Goal: Task Accomplishment & Management: Manage account settings

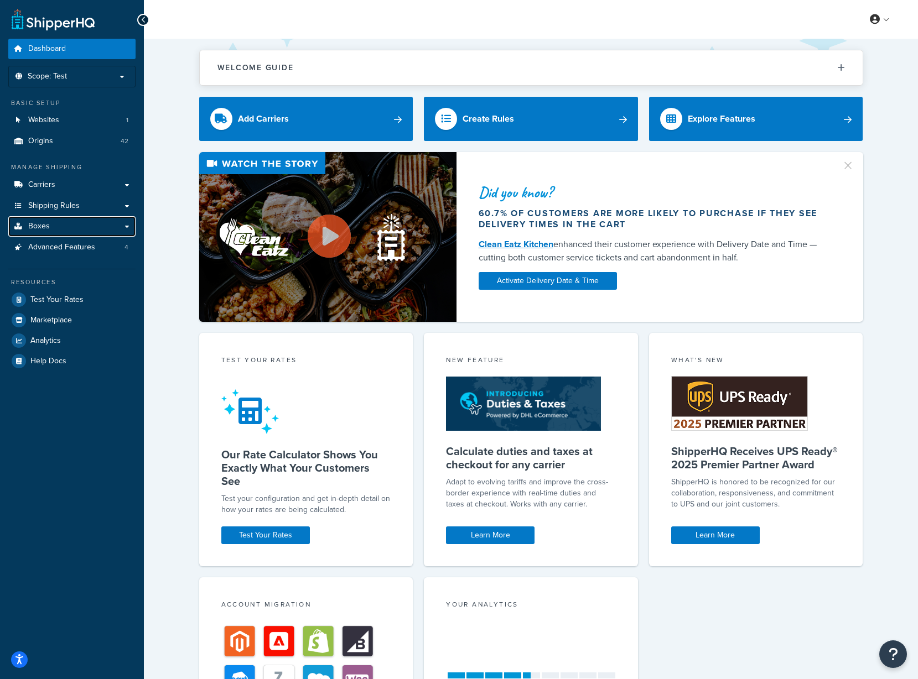
click at [61, 224] on link "Boxes" at bounding box center [71, 226] width 127 height 20
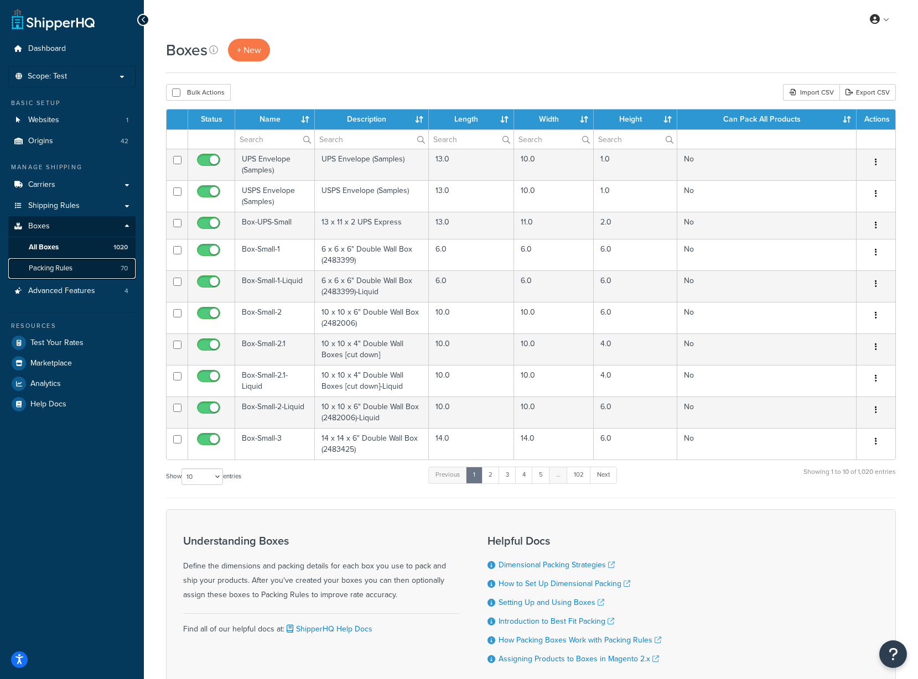
click at [76, 265] on link "Packing Rules 70" at bounding box center [71, 268] width 127 height 20
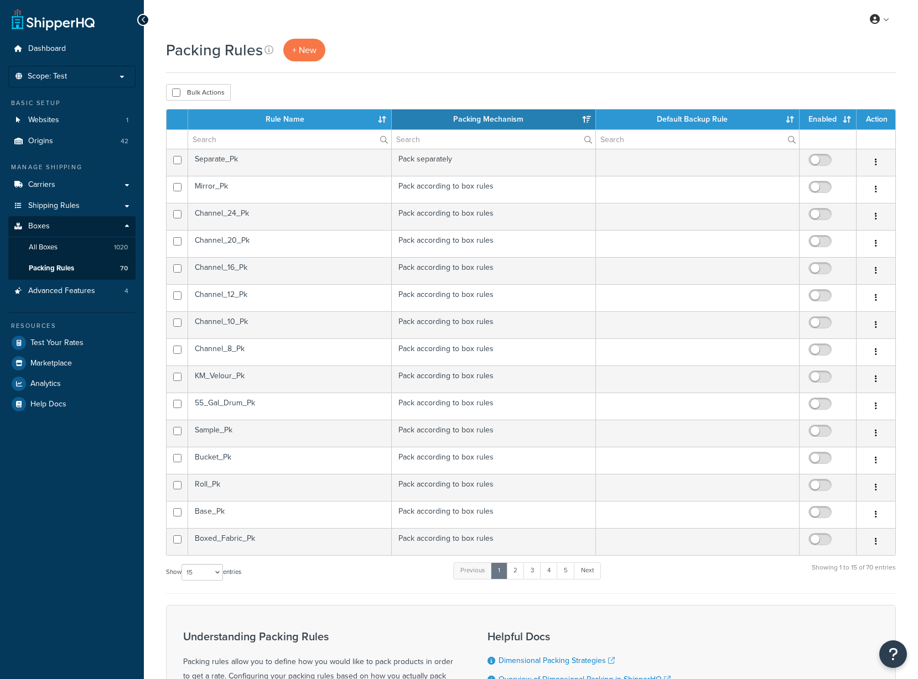
select select "15"
click at [334, 160] on td "Separate_Pk" at bounding box center [290, 162] width 204 height 27
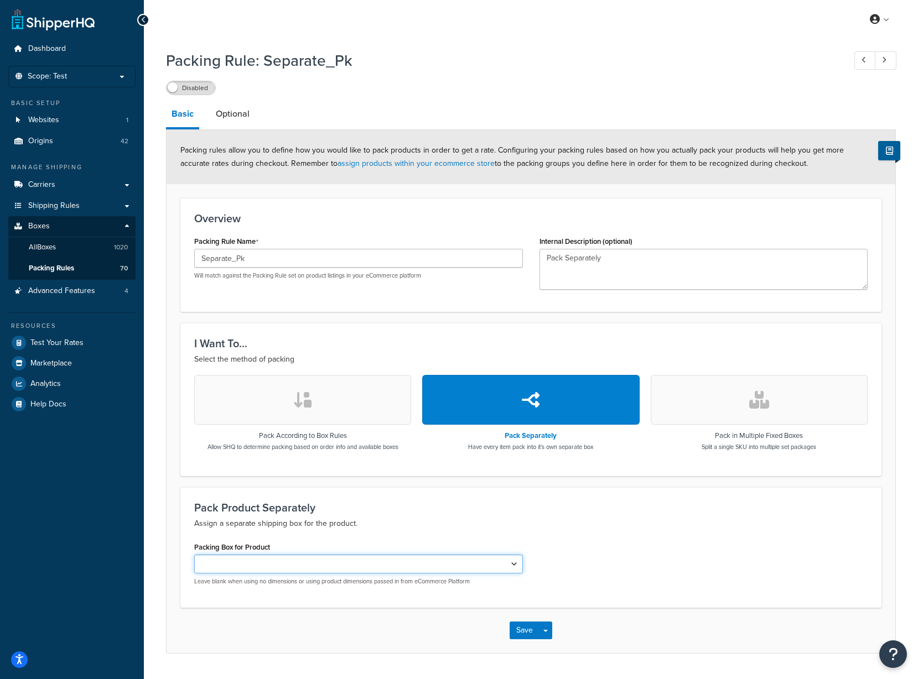
click at [519, 566] on select "UPS Envelope (Samples) USPS Envelope (Samples) Box-UPS-Small Box-Small-1 Box-Sm…" at bounding box center [358, 564] width 329 height 19
click at [659, 533] on div "Pack Product Separately Assign a separate shipping box for the product. Packing…" at bounding box center [530, 547] width 701 height 121
click at [228, 113] on link "Optional" at bounding box center [232, 114] width 45 height 27
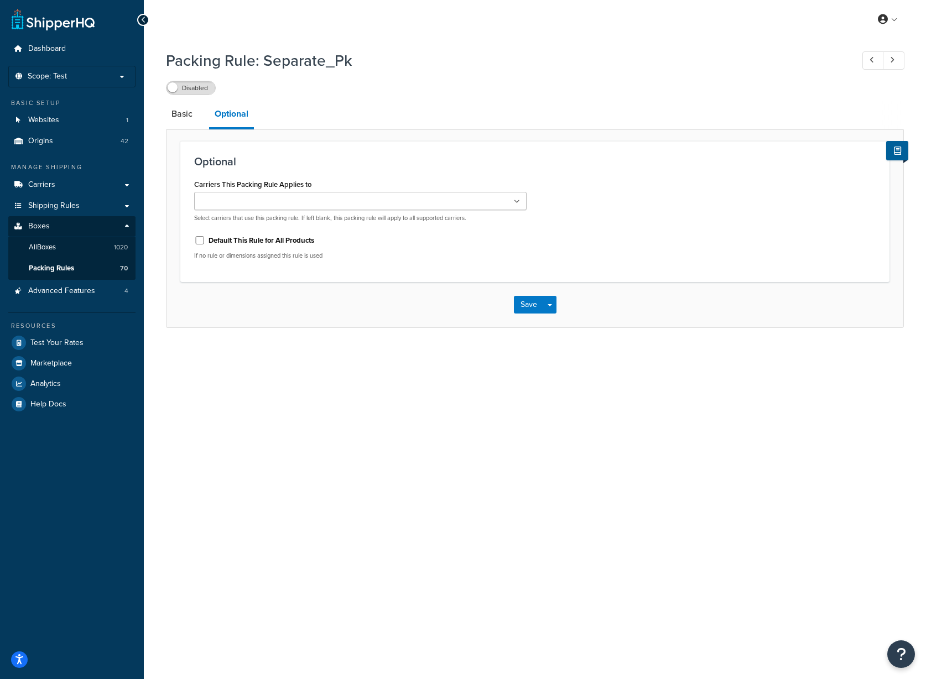
click at [183, 86] on label "Disabled" at bounding box center [190, 87] width 49 height 13
click at [63, 268] on span "Packing Rules" at bounding box center [51, 268] width 45 height 9
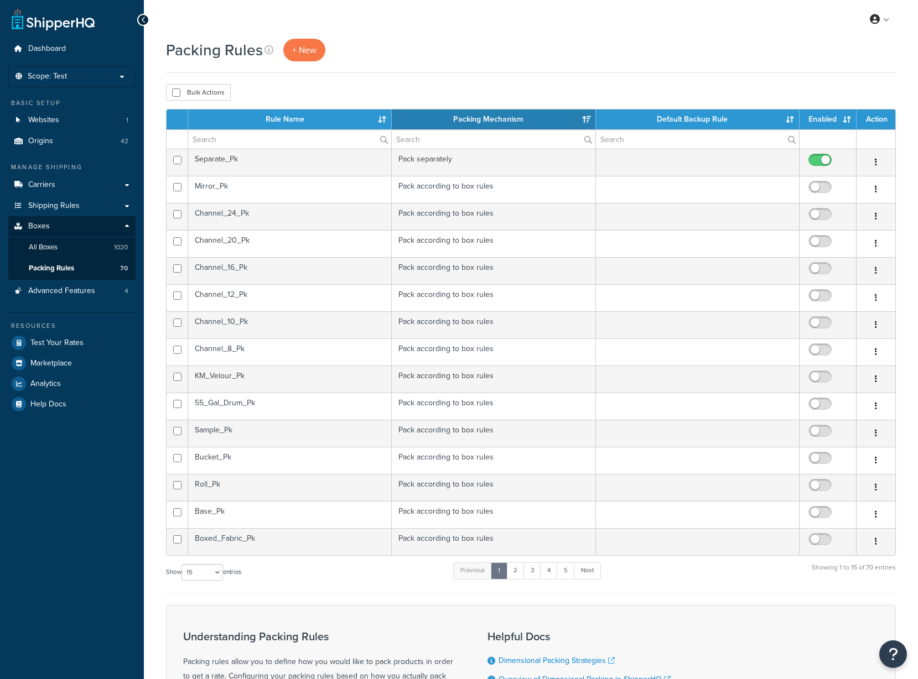
select select "15"
click at [268, 187] on td "Mirror_Pk" at bounding box center [290, 189] width 204 height 27
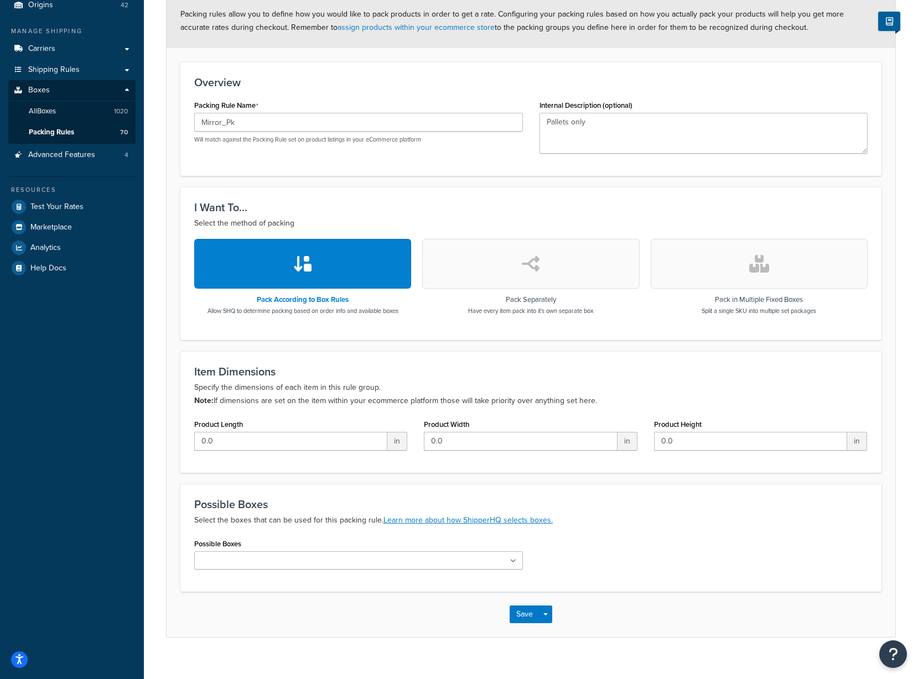
scroll to position [152, 0]
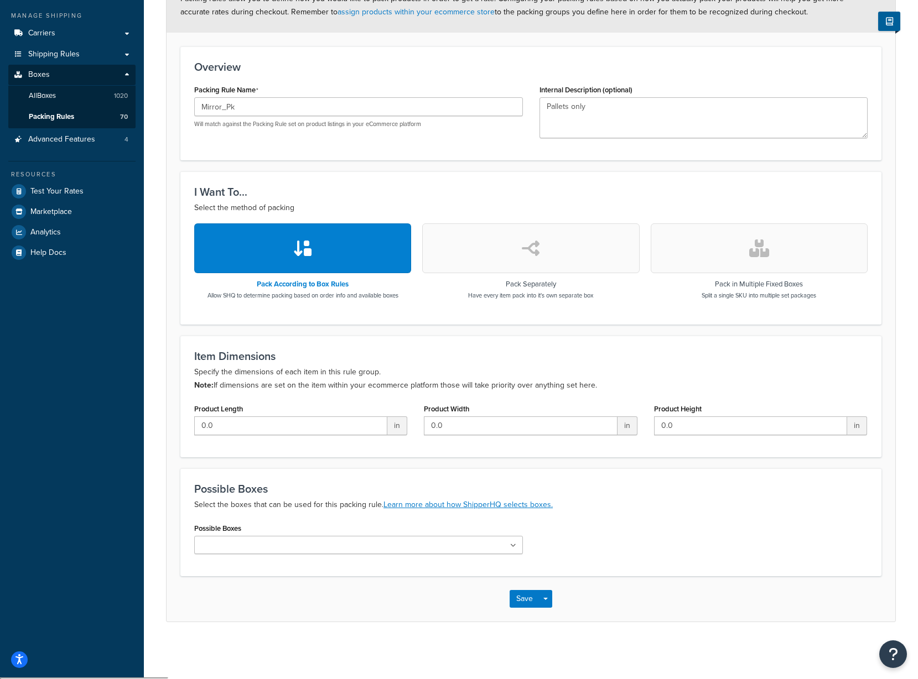
click at [241, 546] on input "Possible Boxes" at bounding box center [246, 546] width 98 height 12
type input "i"
type input "p"
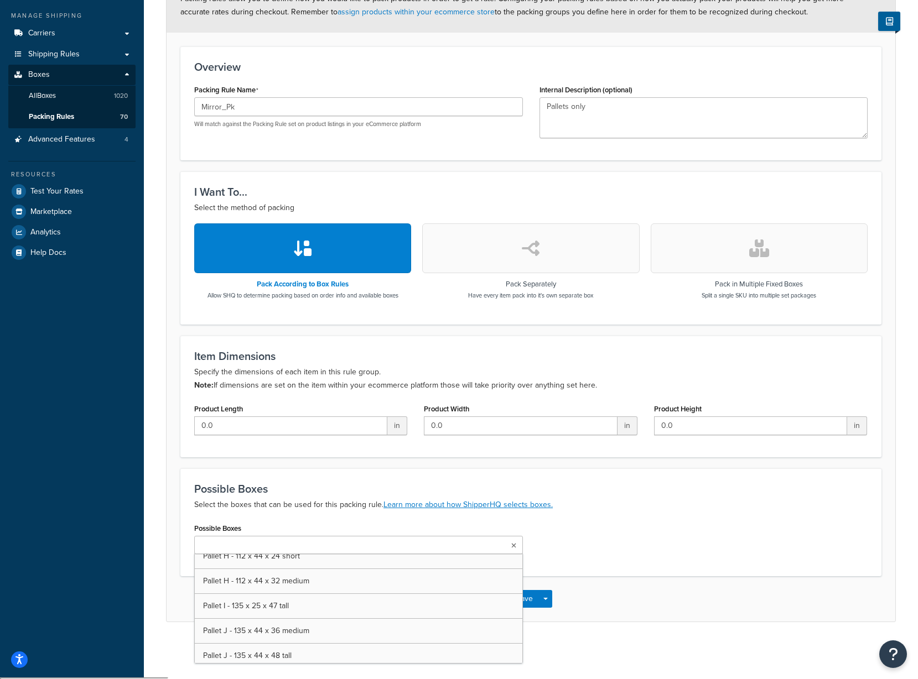
scroll to position [6093, 0]
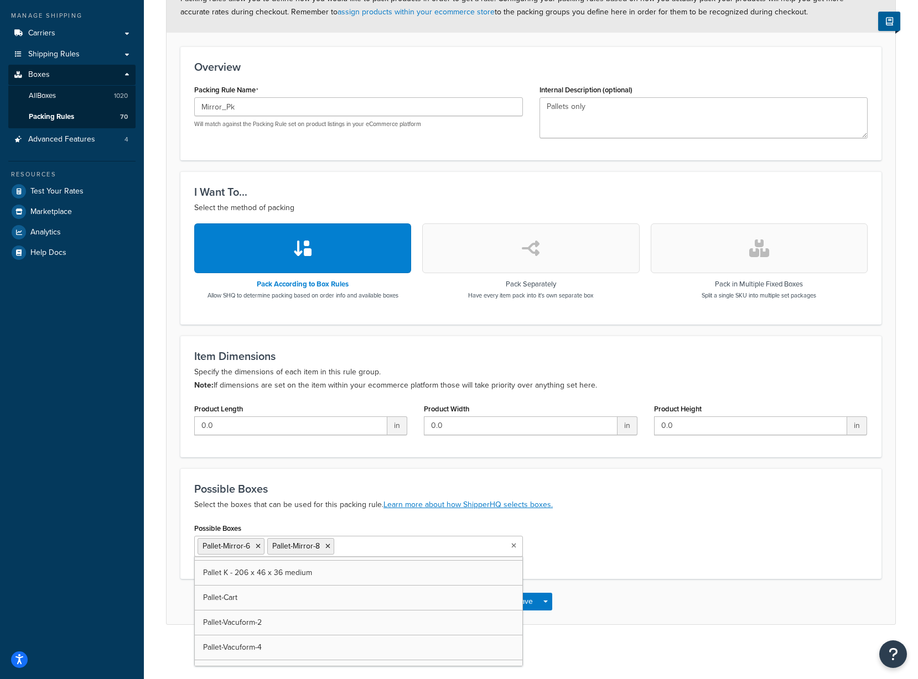
click at [687, 540] on div "Possible Boxes Pallet-Mirror-6 Pallet-Mirror-8 UPS Envelope (Samples) USPS Enve…" at bounding box center [531, 542] width 690 height 45
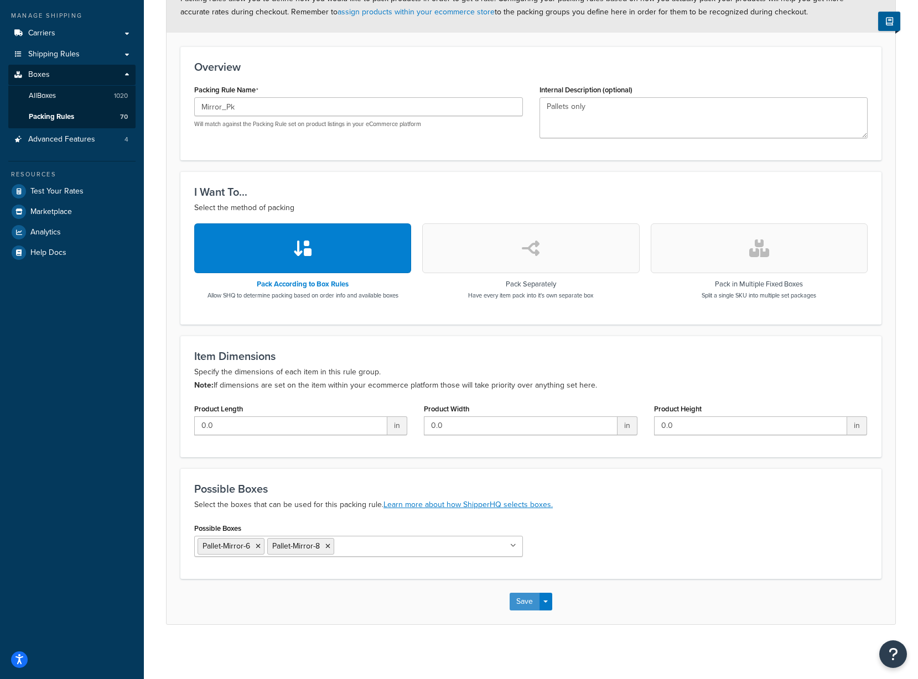
click at [522, 601] on button "Save" at bounding box center [524, 602] width 30 height 18
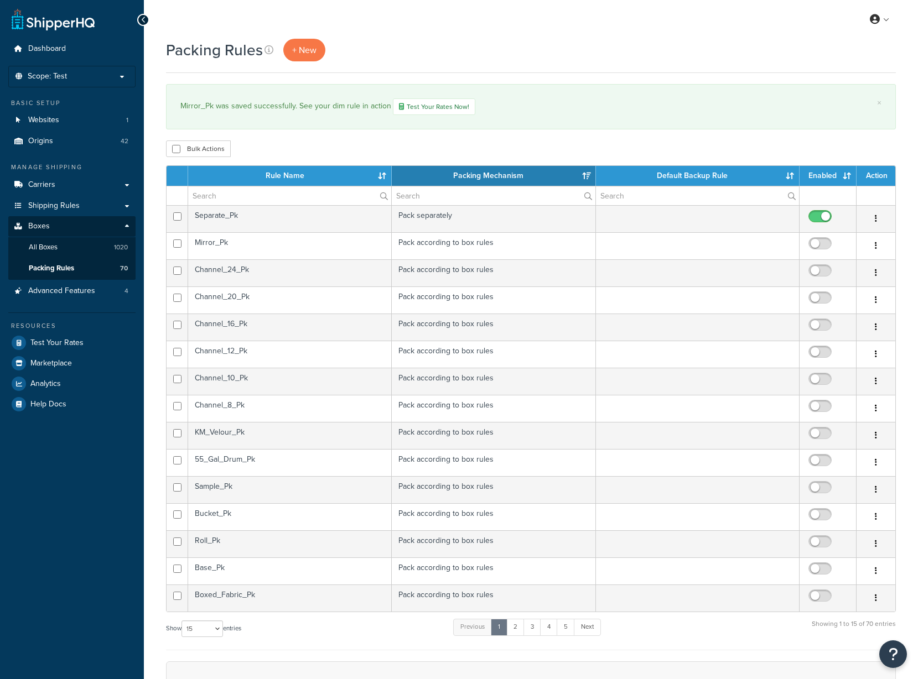
select select "15"
click at [820, 246] on input "checkbox" at bounding box center [821, 246] width 30 height 14
checkbox input "true"
click at [301, 275] on td "Channel_24_Pk" at bounding box center [290, 272] width 204 height 27
select select "15"
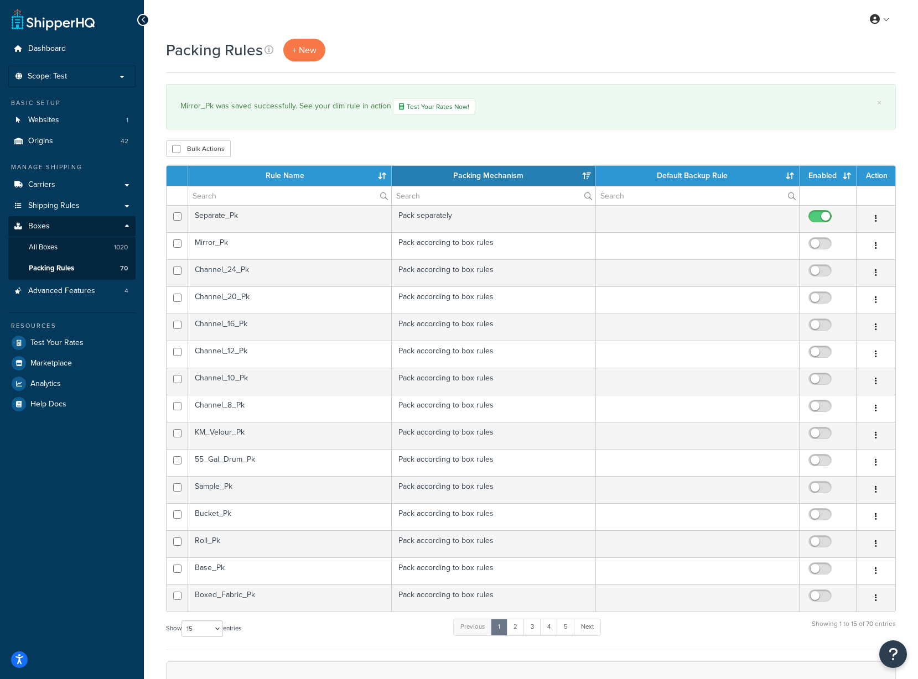
click at [322, 175] on th "Rule Name" at bounding box center [290, 176] width 204 height 20
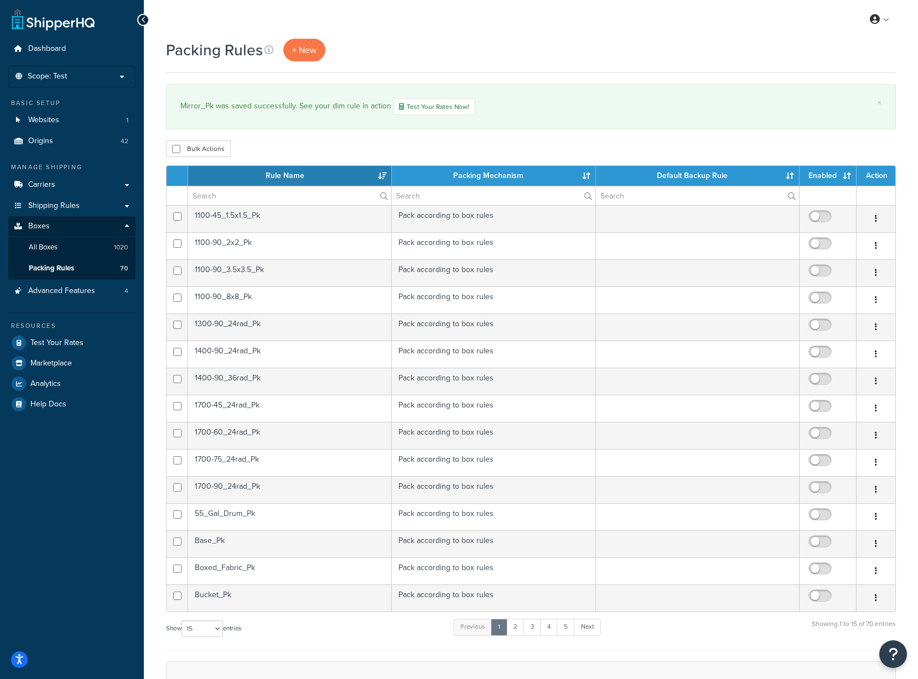
click at [298, 222] on td "1100-45_1.5x1.5_Pk" at bounding box center [290, 218] width 204 height 27
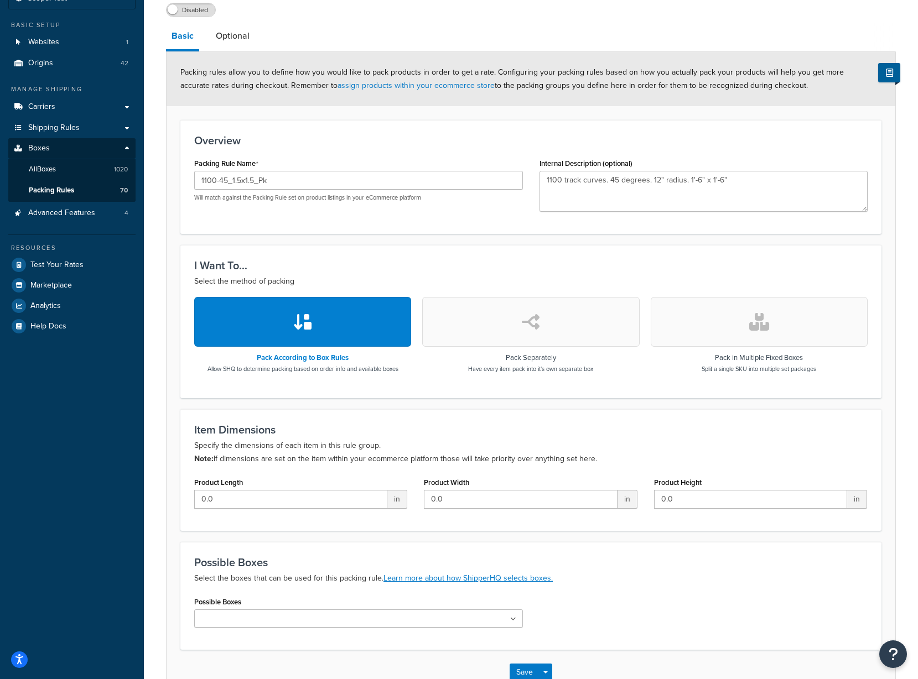
scroll to position [152, 0]
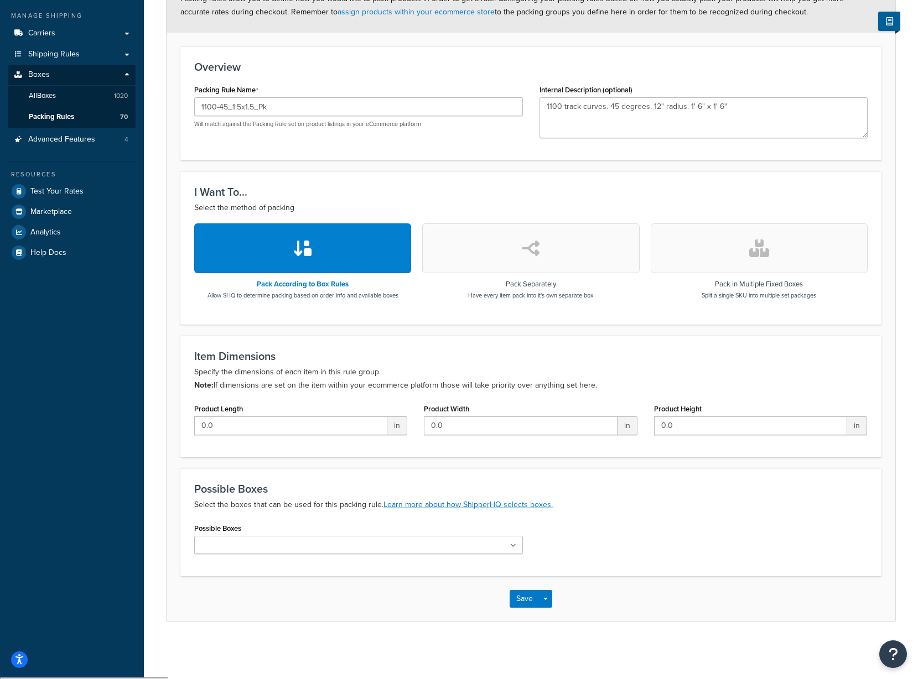
click at [372, 546] on ul at bounding box center [358, 545] width 329 height 18
click at [717, 533] on div "Possible Boxes Crate_1100-45_1.5x1.5_5max Crate_1100-45_1.5x1.5_10max UPS Envel…" at bounding box center [531, 551] width 690 height 62
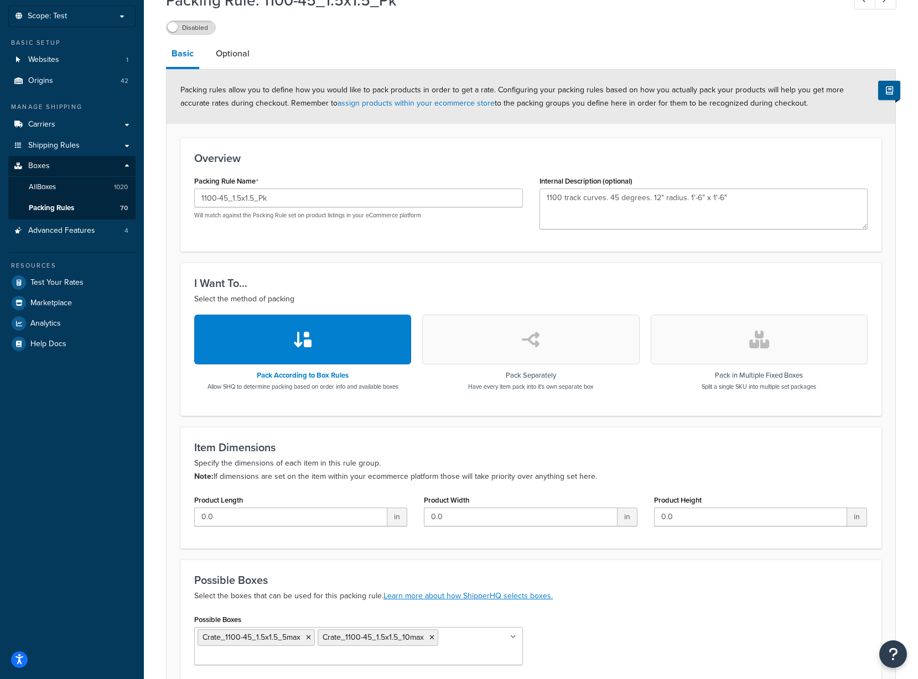
scroll to position [0, 0]
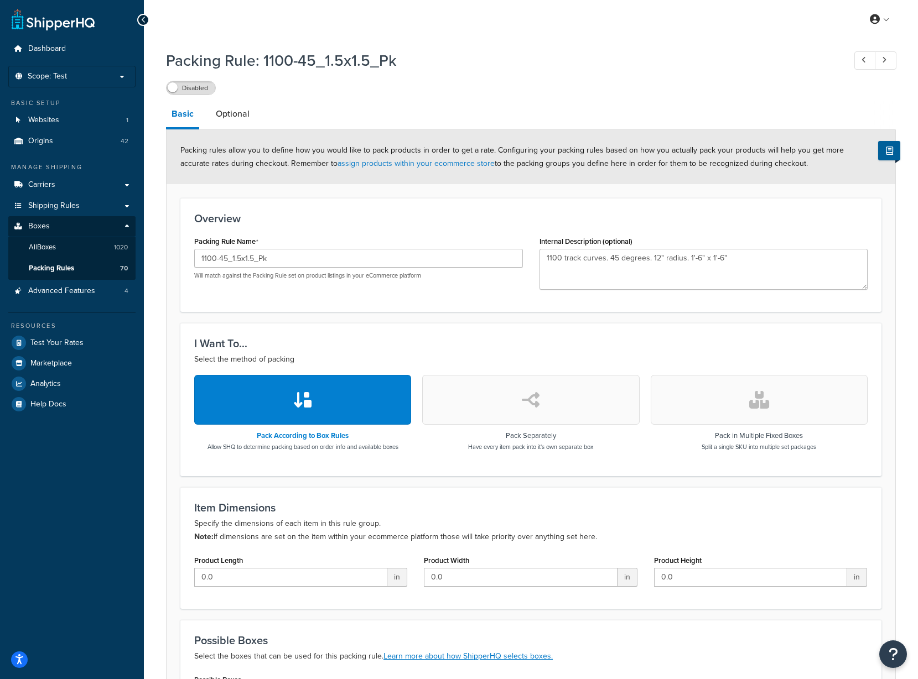
click at [183, 87] on label "Disabled" at bounding box center [190, 87] width 49 height 13
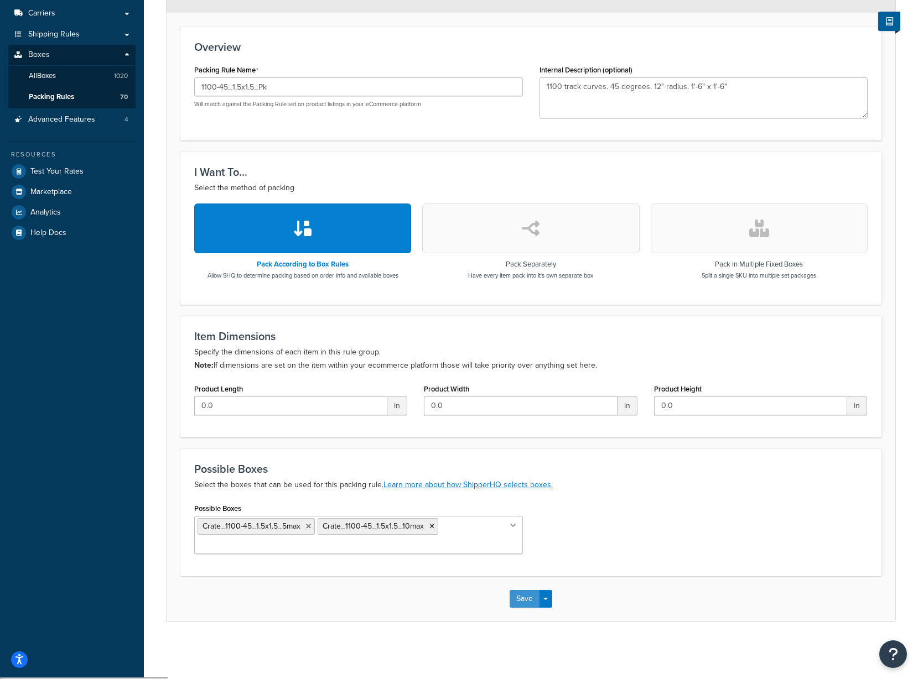
click at [523, 607] on button "Save" at bounding box center [524, 599] width 30 height 18
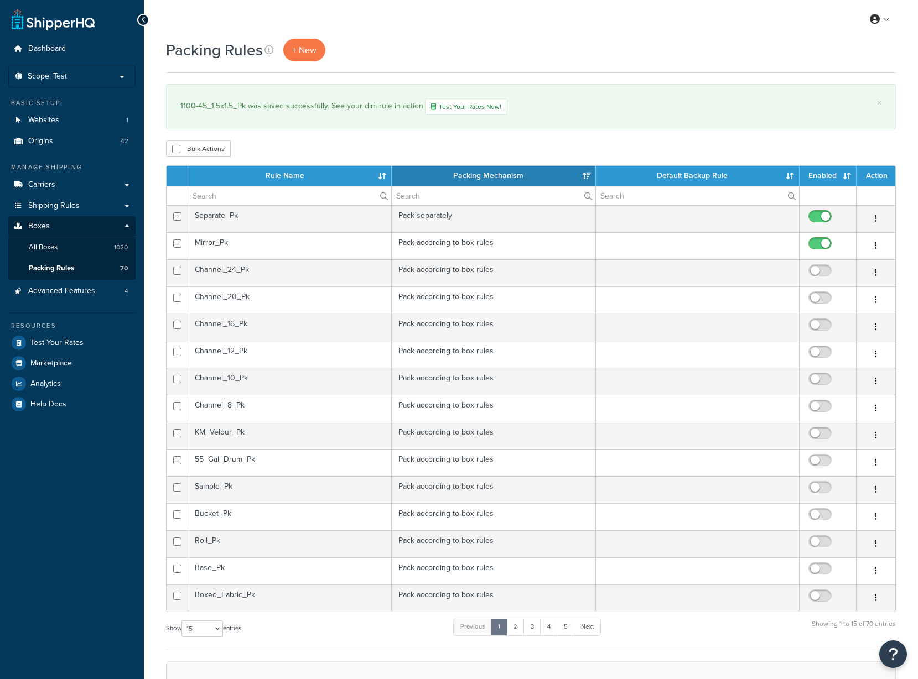
select select "15"
click at [324, 180] on th "Rule Name" at bounding box center [290, 176] width 204 height 20
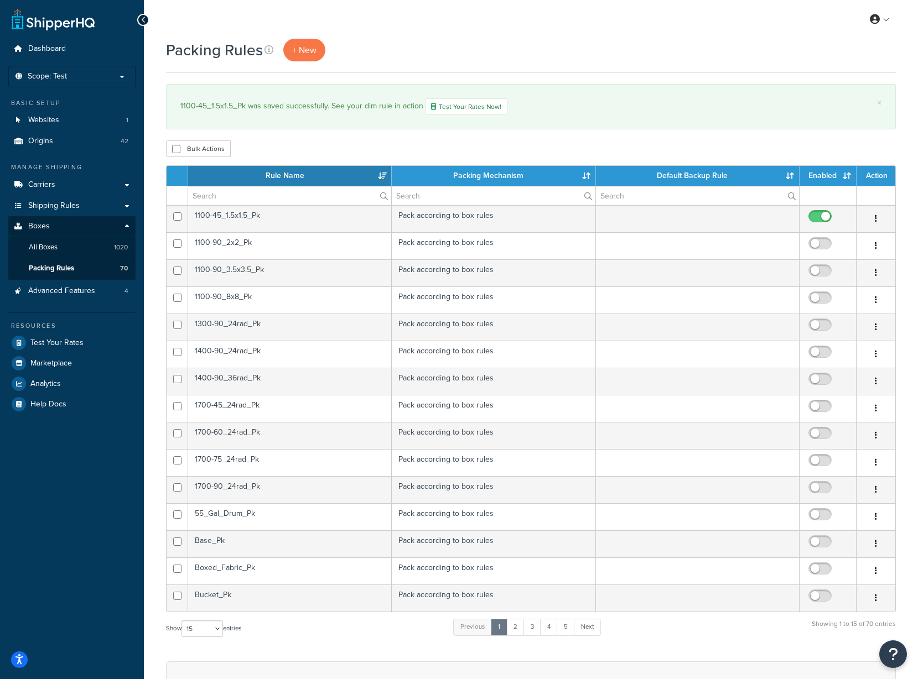
click at [286, 249] on td "1100-90_2x2_Pk" at bounding box center [290, 245] width 204 height 27
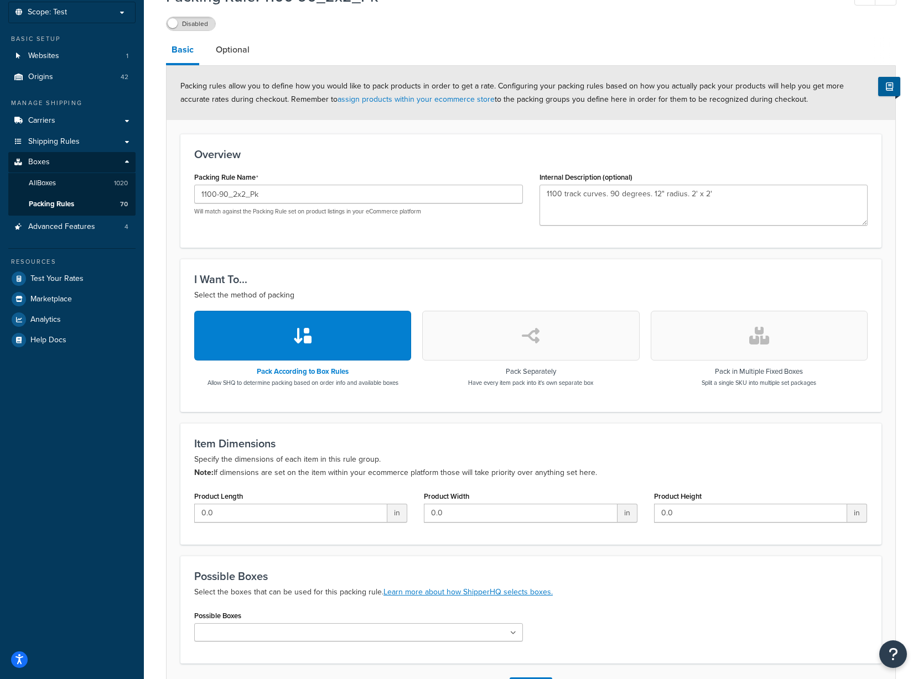
scroll to position [152, 0]
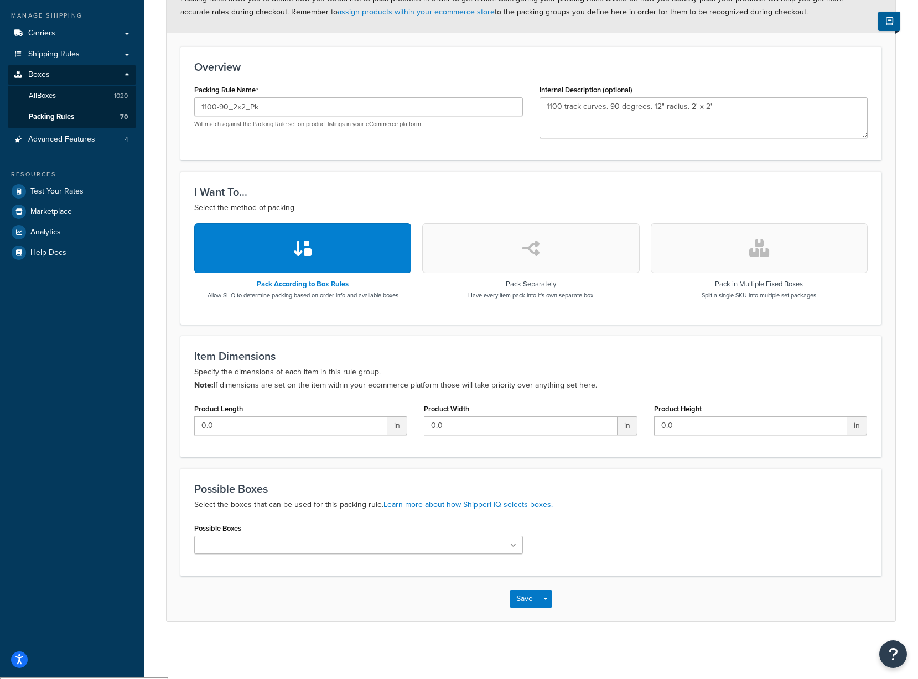
click at [510, 551] on ul at bounding box center [358, 545] width 329 height 18
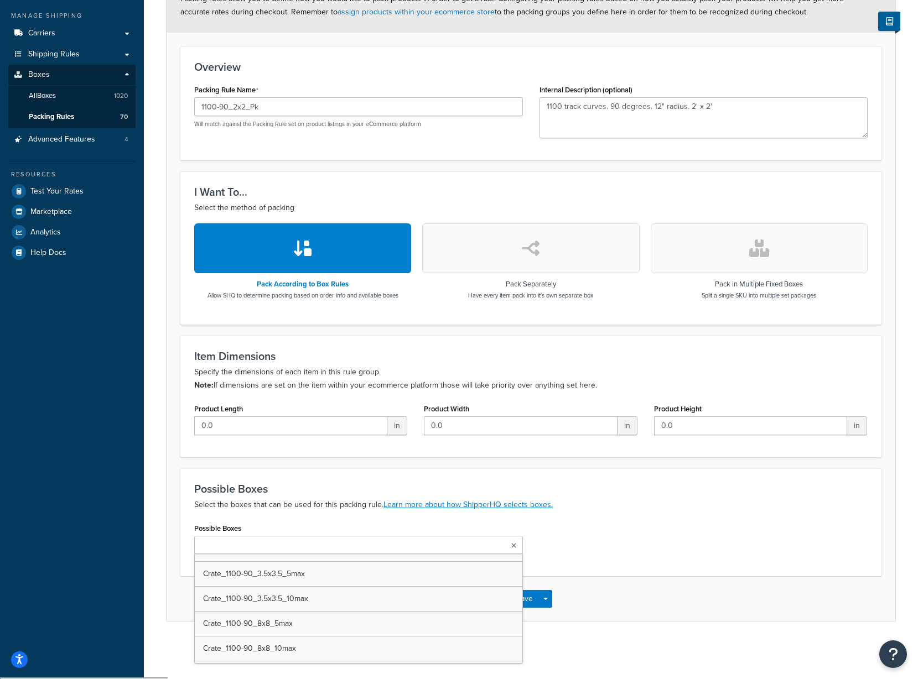
scroll to position [3595, 0]
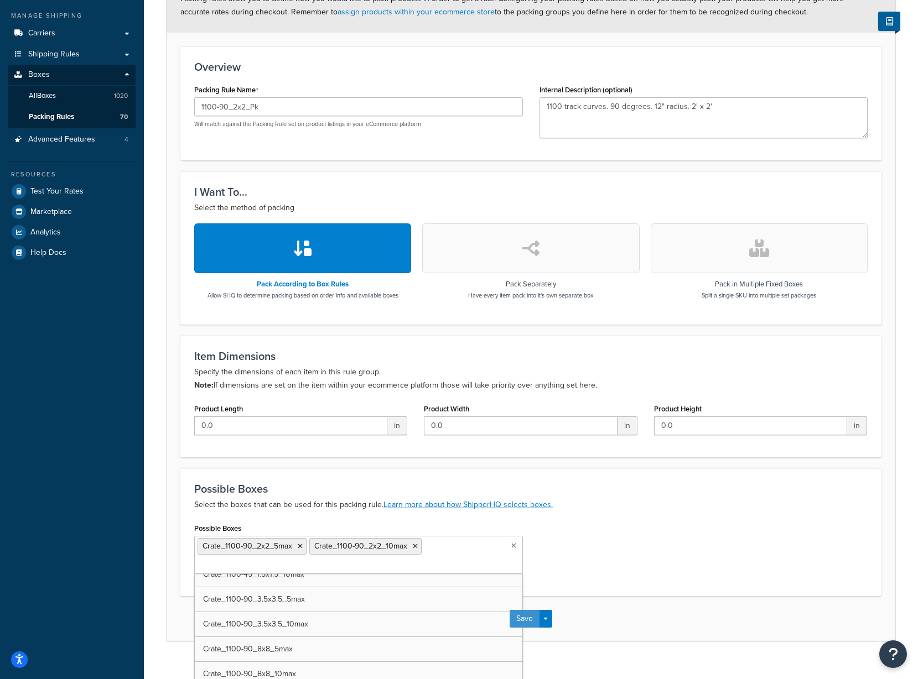
click at [534, 622] on button "Save" at bounding box center [524, 619] width 30 height 18
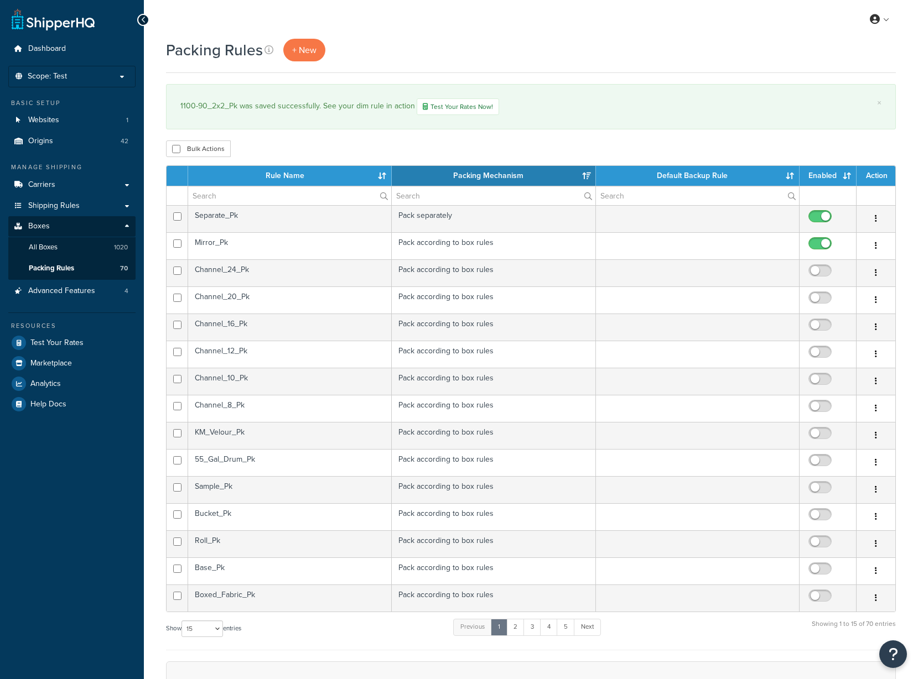
select select "15"
click at [265, 172] on th "Rule Name" at bounding box center [290, 176] width 204 height 20
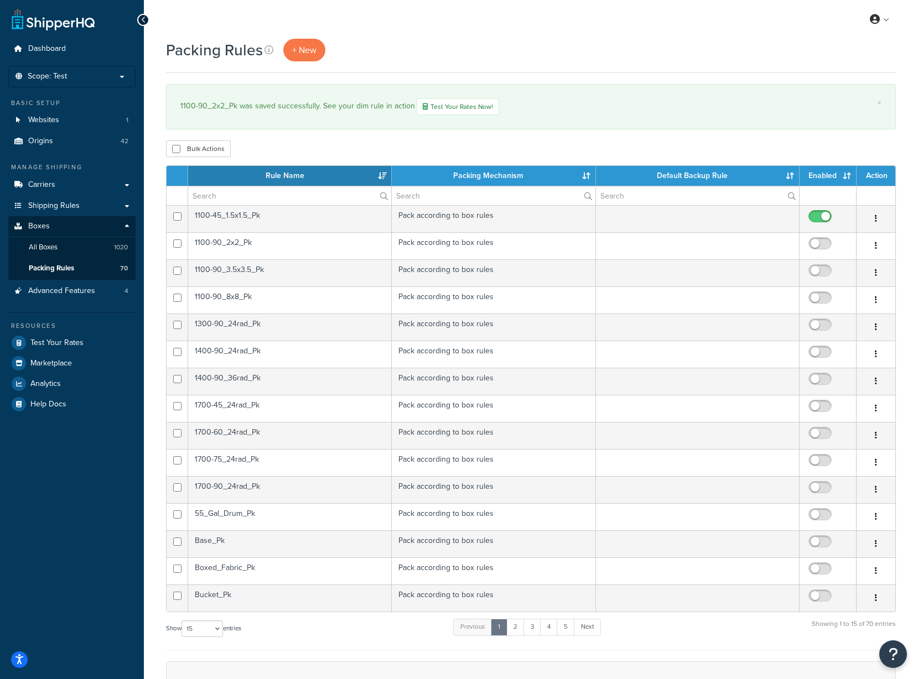
click at [825, 243] on input "checkbox" at bounding box center [821, 246] width 30 height 14
checkbox input "true"
click at [267, 270] on td "1100-90_3.5x3.5_Pk" at bounding box center [290, 272] width 204 height 27
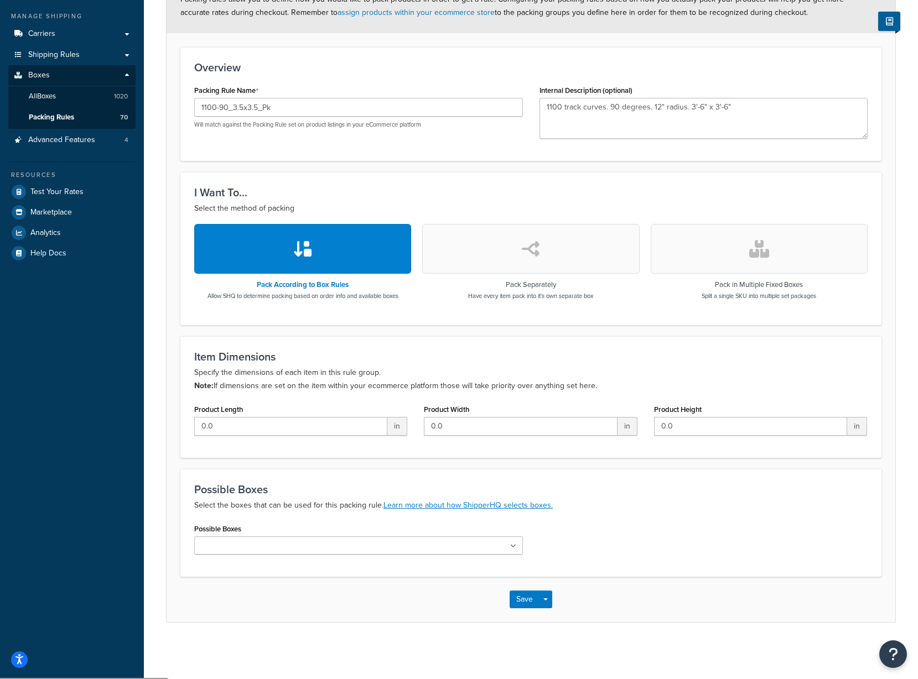
scroll to position [152, 0]
click at [255, 546] on input "Possible Boxes" at bounding box center [246, 546] width 98 height 12
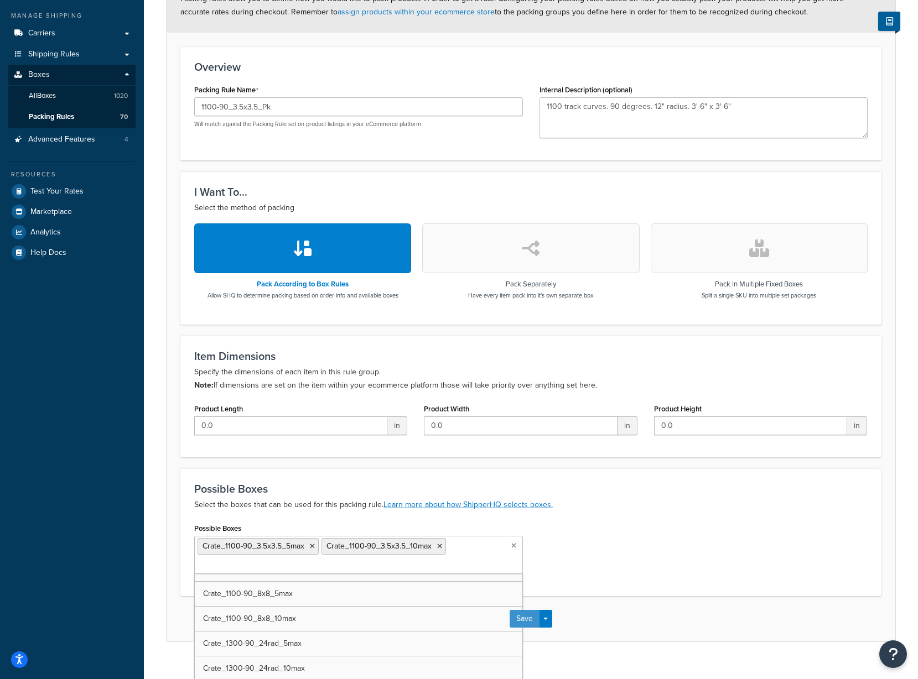
click at [532, 619] on button "Save" at bounding box center [524, 619] width 30 height 18
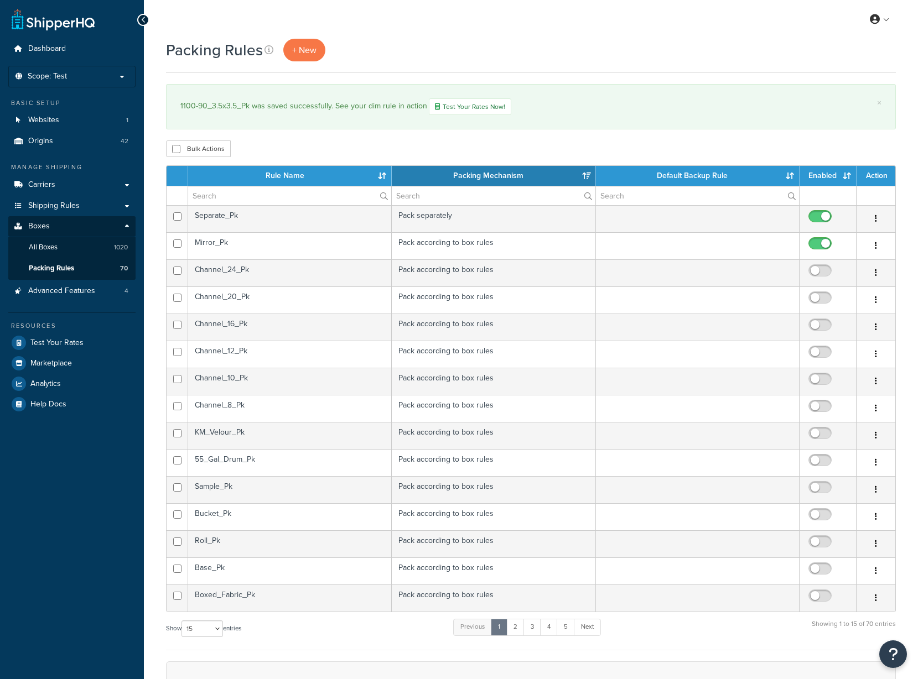
select select "15"
click at [272, 178] on th "Rule Name" at bounding box center [290, 176] width 204 height 20
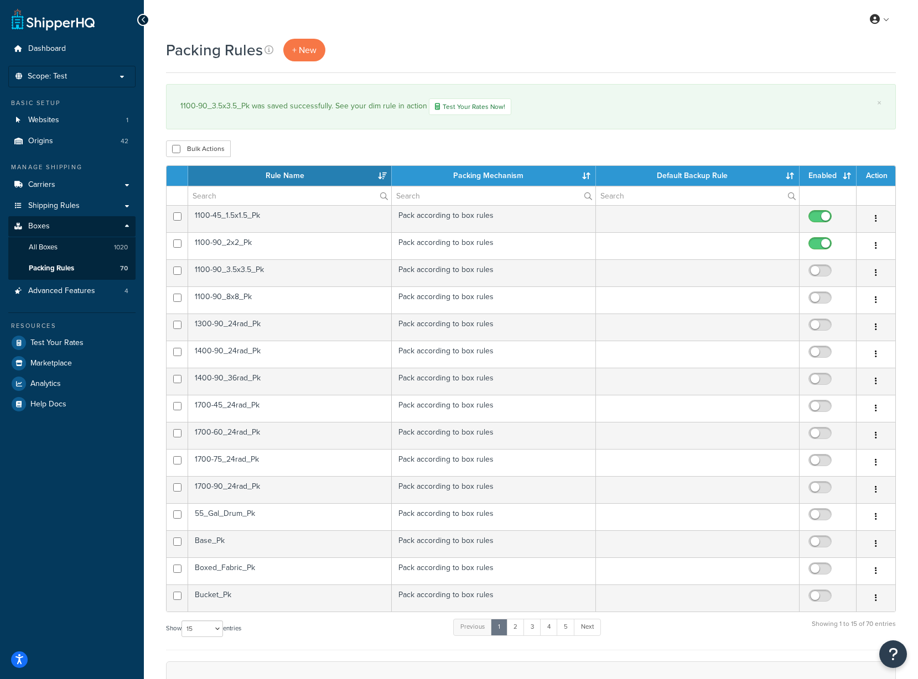
click at [818, 277] on input "checkbox" at bounding box center [821, 274] width 30 height 14
checkbox input "true"
click at [295, 301] on td "1100-90_8x8_Pk" at bounding box center [290, 300] width 204 height 27
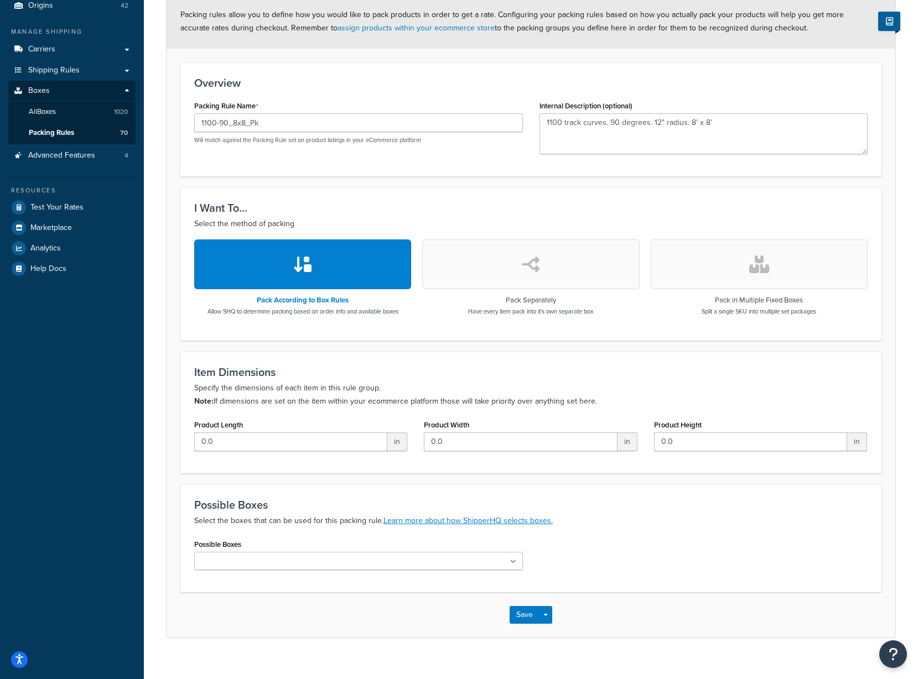
scroll to position [152, 0]
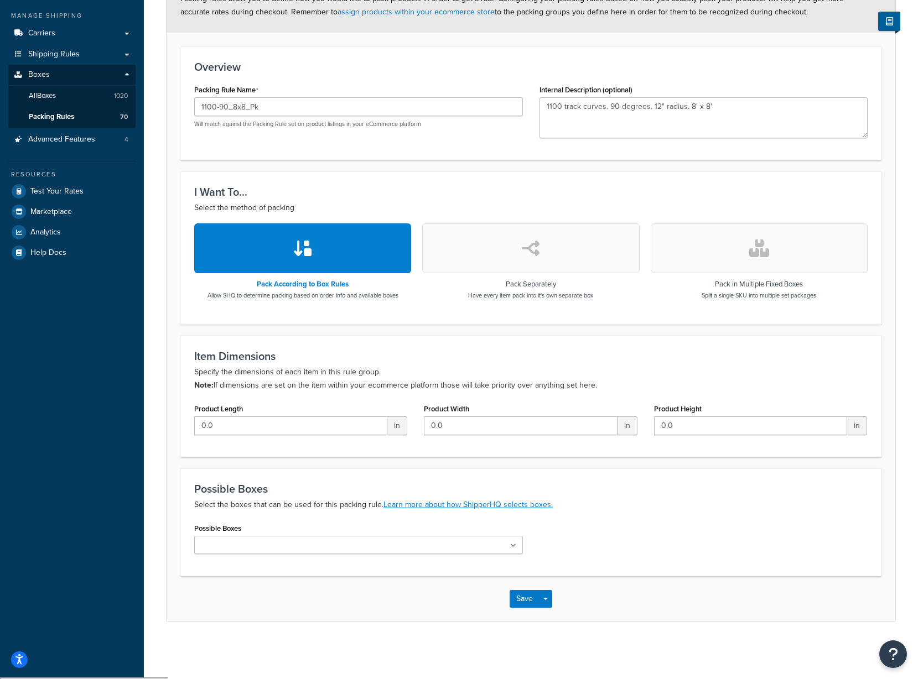
click at [319, 551] on ul at bounding box center [358, 545] width 329 height 18
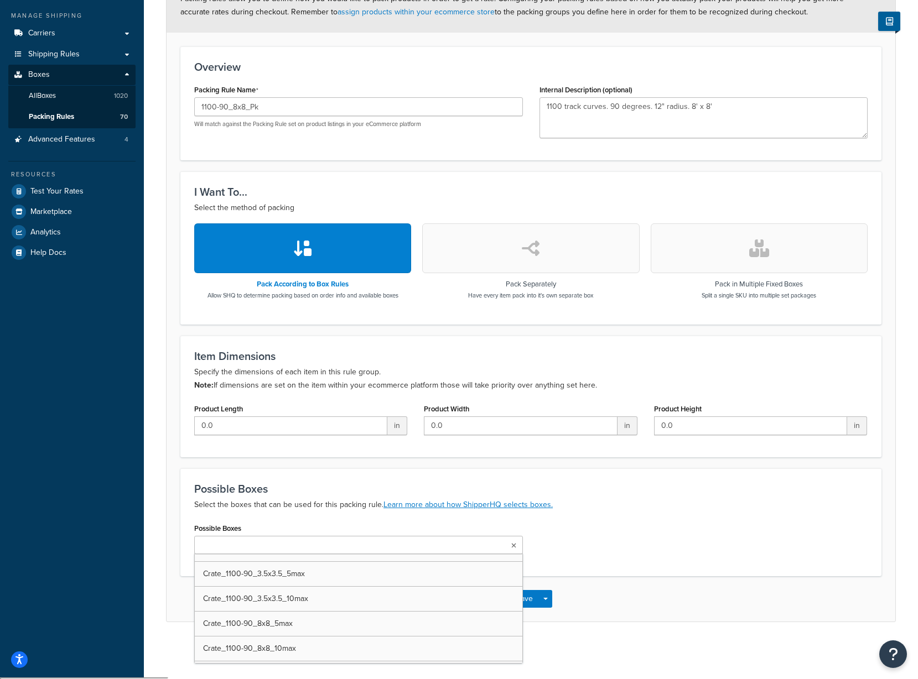
scroll to position [3706, 0]
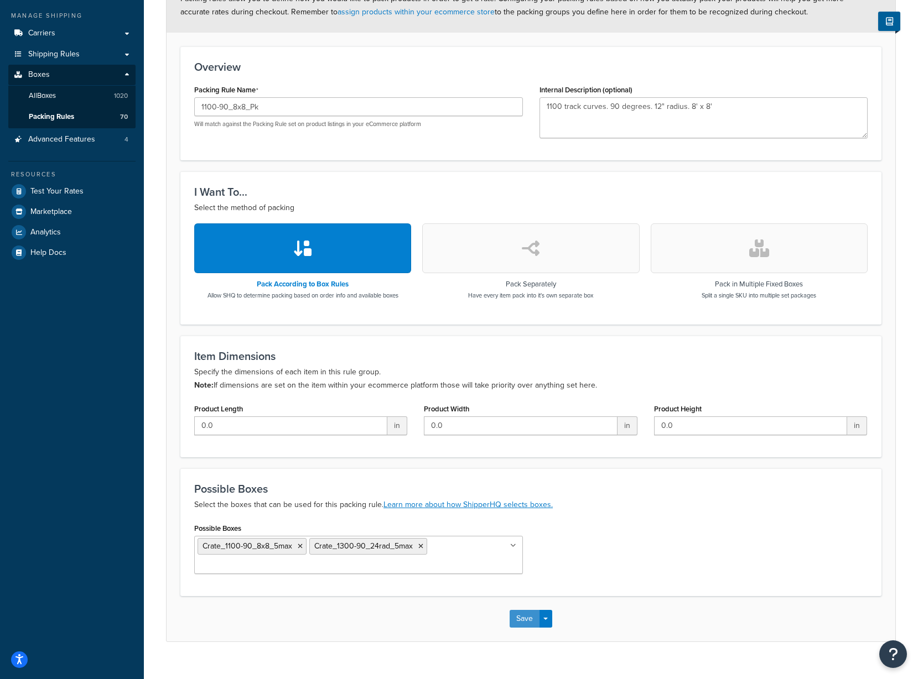
click at [534, 619] on button "Save" at bounding box center [524, 619] width 30 height 18
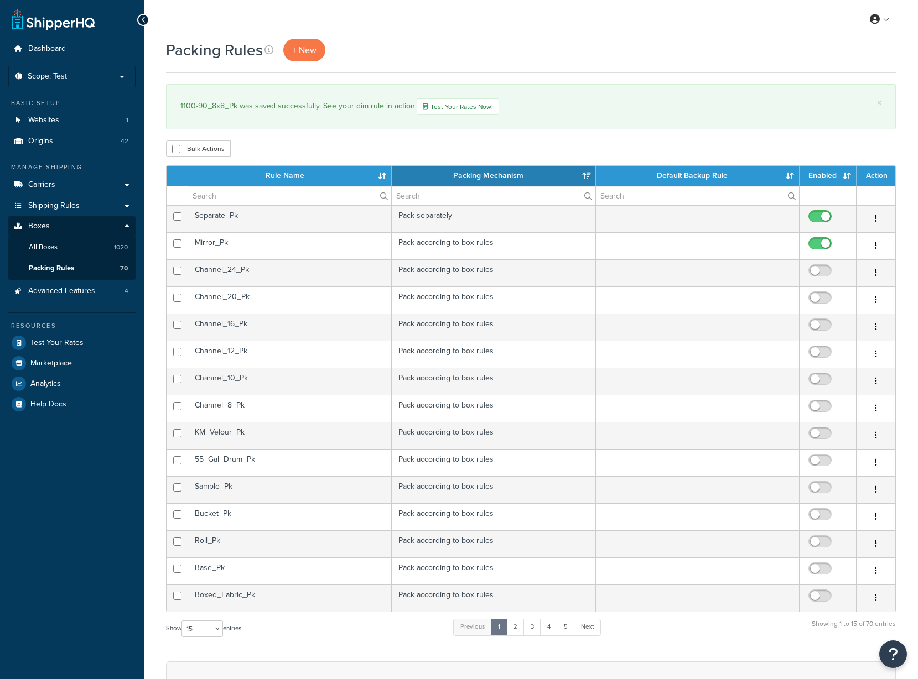
select select "15"
click at [278, 171] on th "Rule Name" at bounding box center [290, 176] width 204 height 20
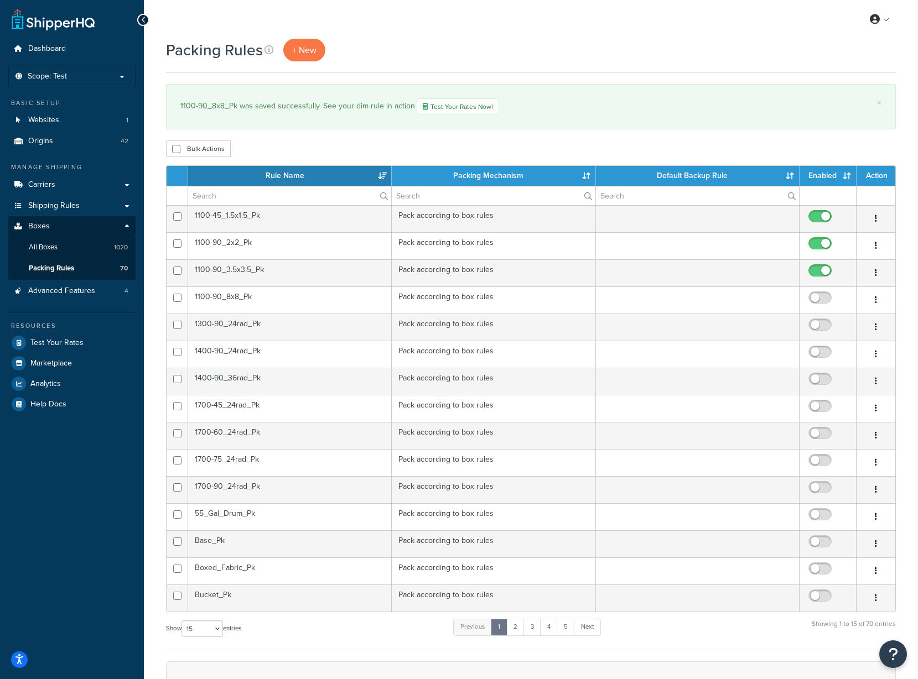
click at [816, 299] on input "checkbox" at bounding box center [821, 301] width 30 height 14
checkbox input "true"
click at [246, 331] on td "1300-90_24rad_Pk" at bounding box center [290, 327] width 204 height 27
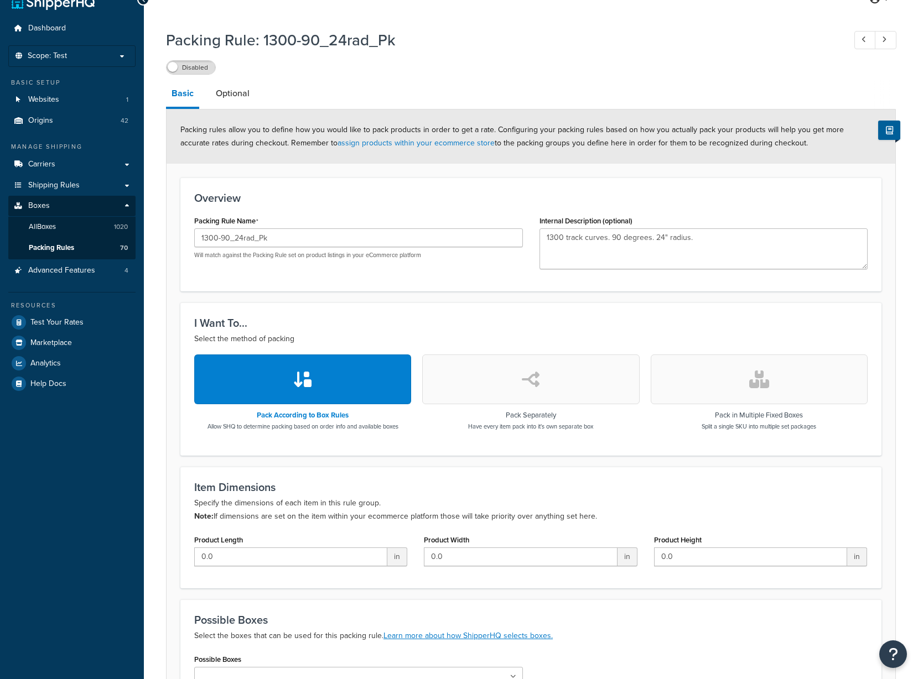
scroll to position [152, 0]
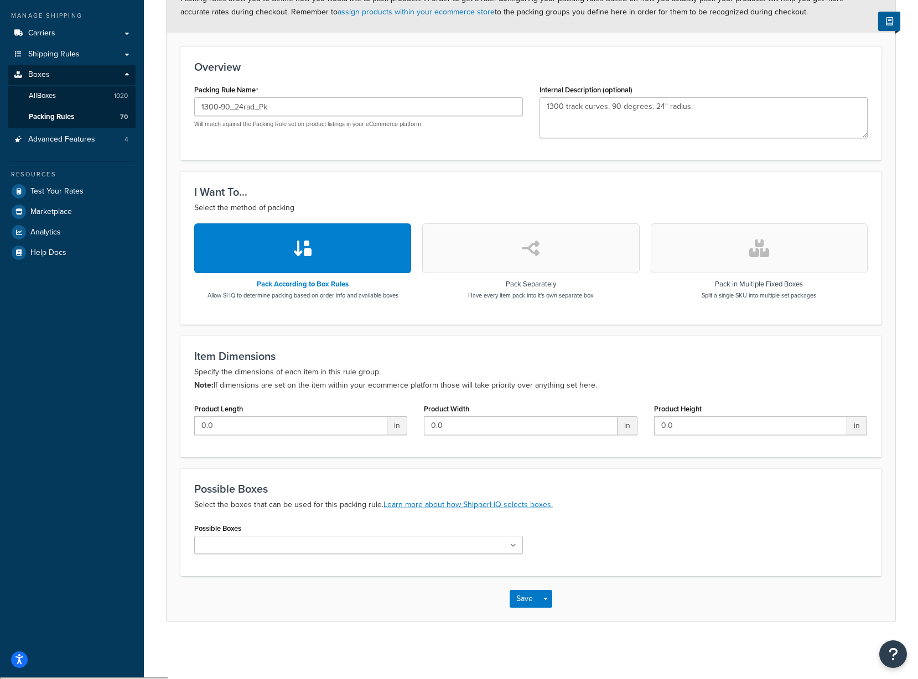
click at [259, 547] on input "Possible Boxes" at bounding box center [246, 546] width 98 height 12
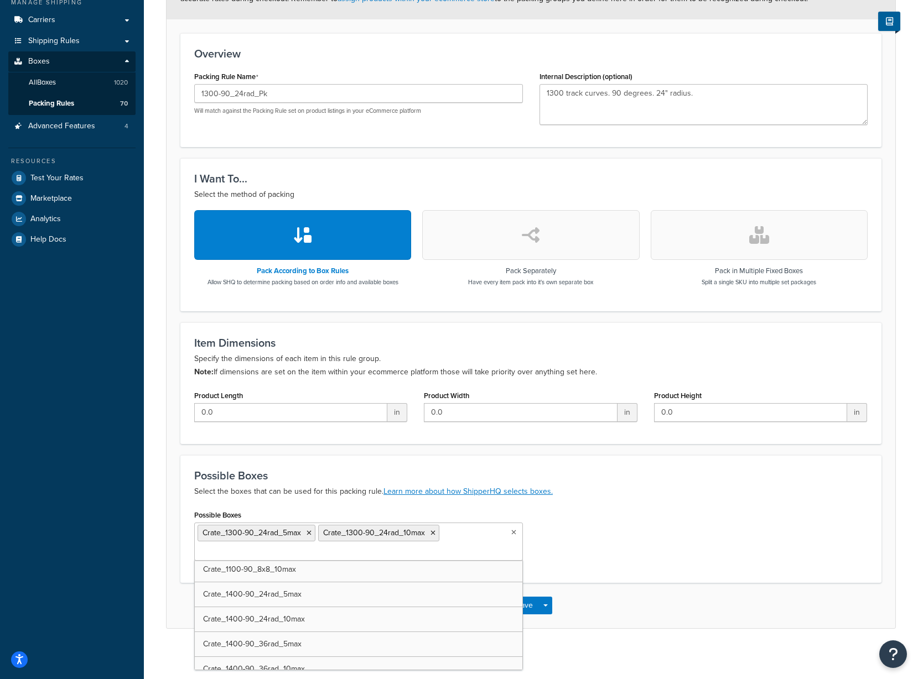
scroll to position [171, 0]
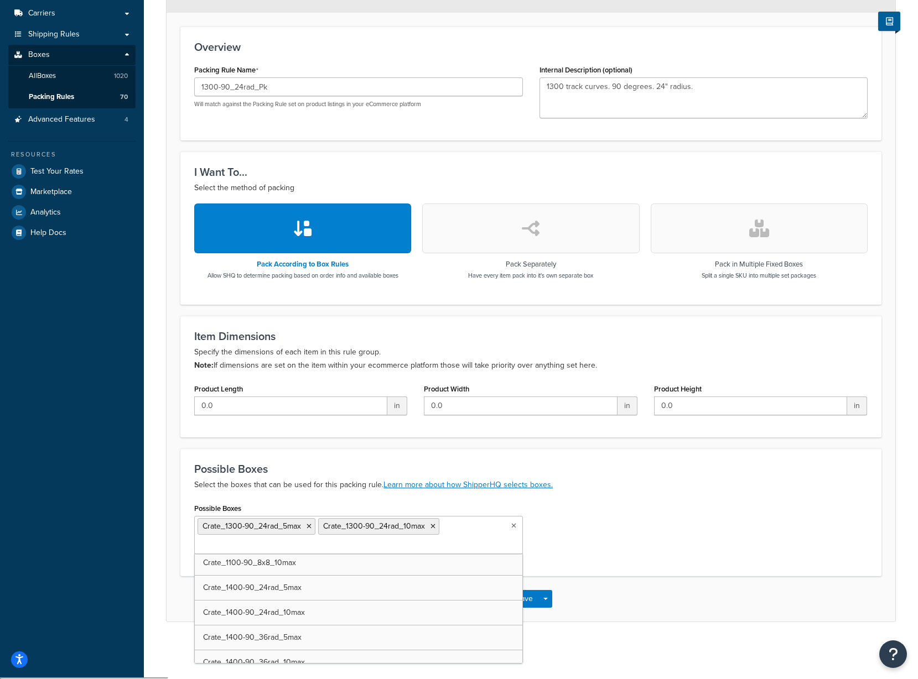
click at [675, 527] on div "Possible Boxes Crate_1300-90_24rad_5max Crate_1300-90_24rad_10max UPS Envelope …" at bounding box center [531, 532] width 690 height 62
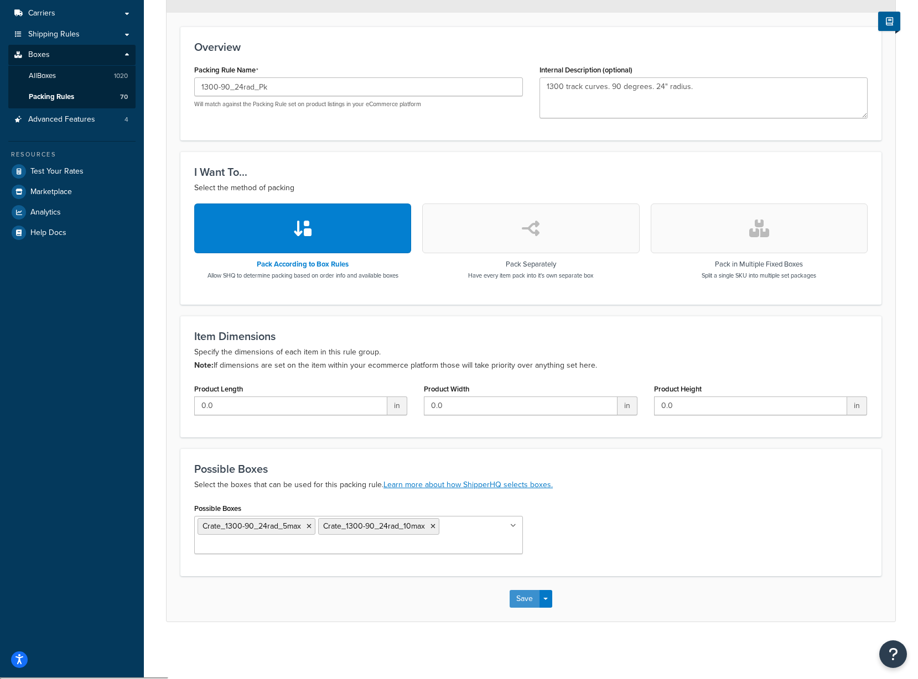
click at [513, 598] on button "Save" at bounding box center [524, 599] width 30 height 18
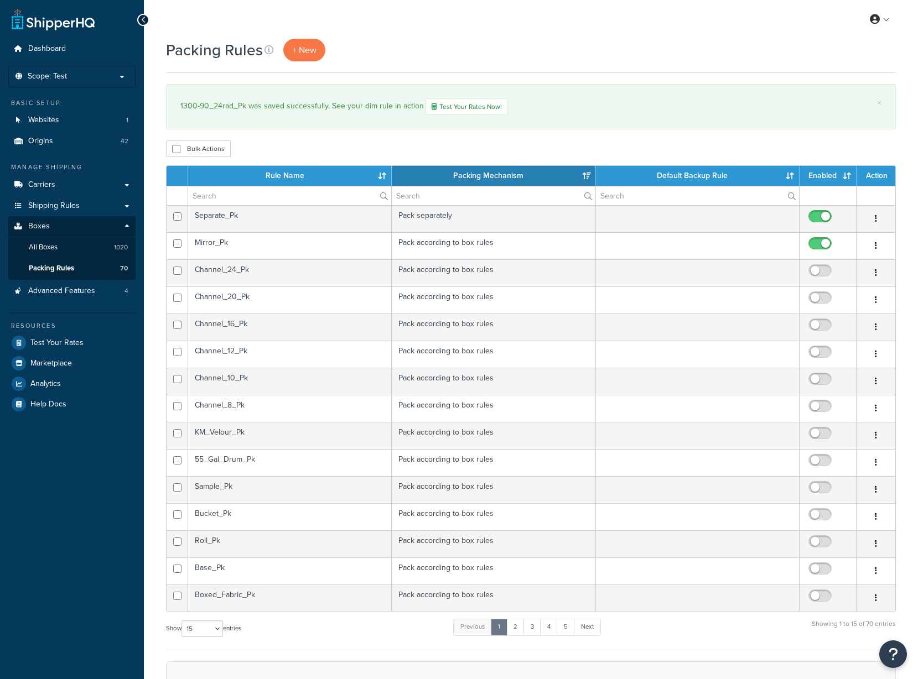
select select "15"
click at [296, 179] on th "Rule Name" at bounding box center [290, 176] width 204 height 20
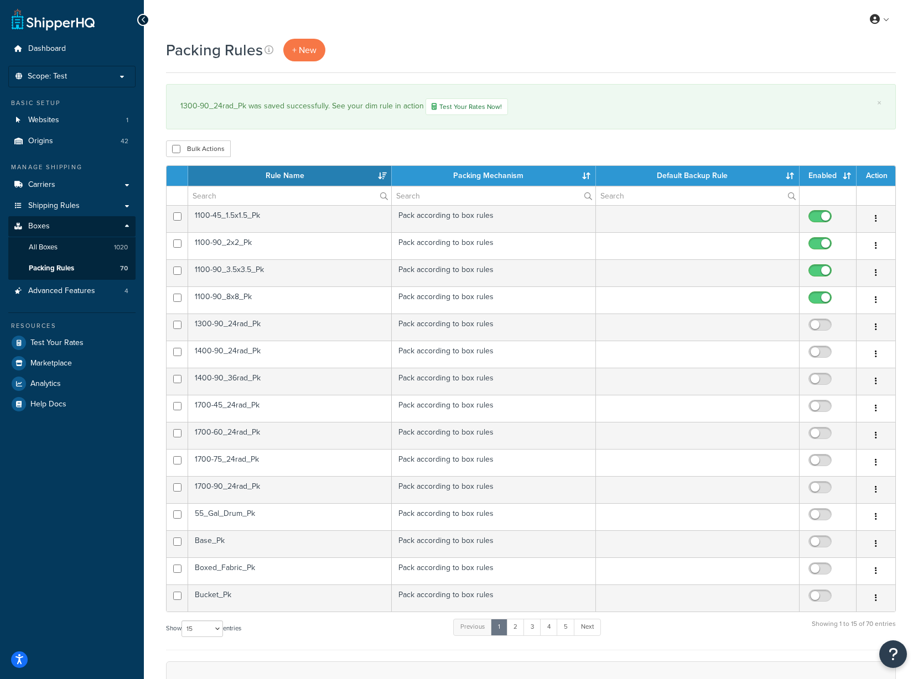
click at [814, 329] on input "checkbox" at bounding box center [821, 328] width 30 height 14
checkbox input "true"
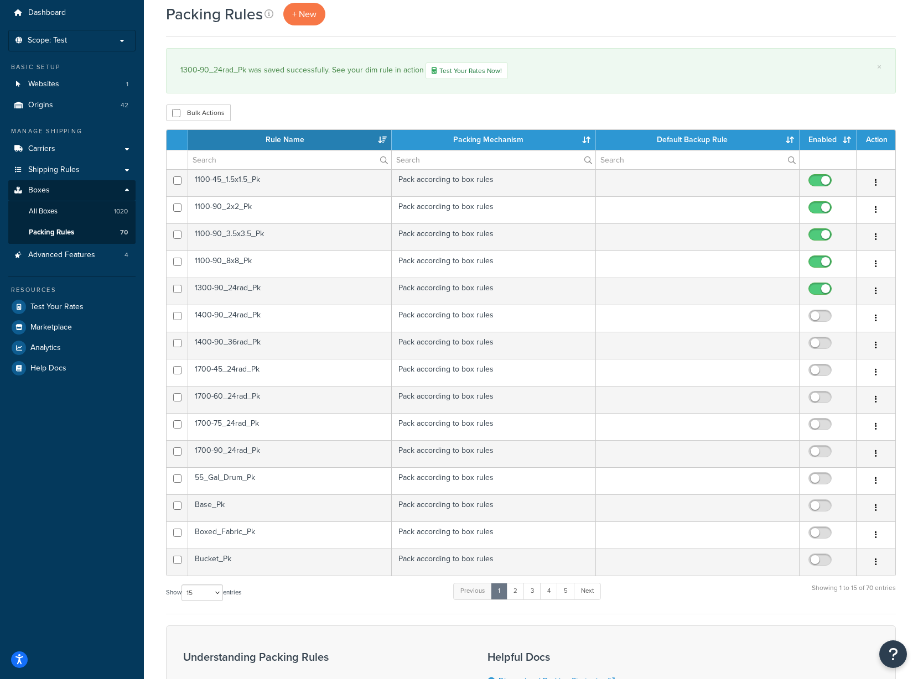
scroll to position [55, 0]
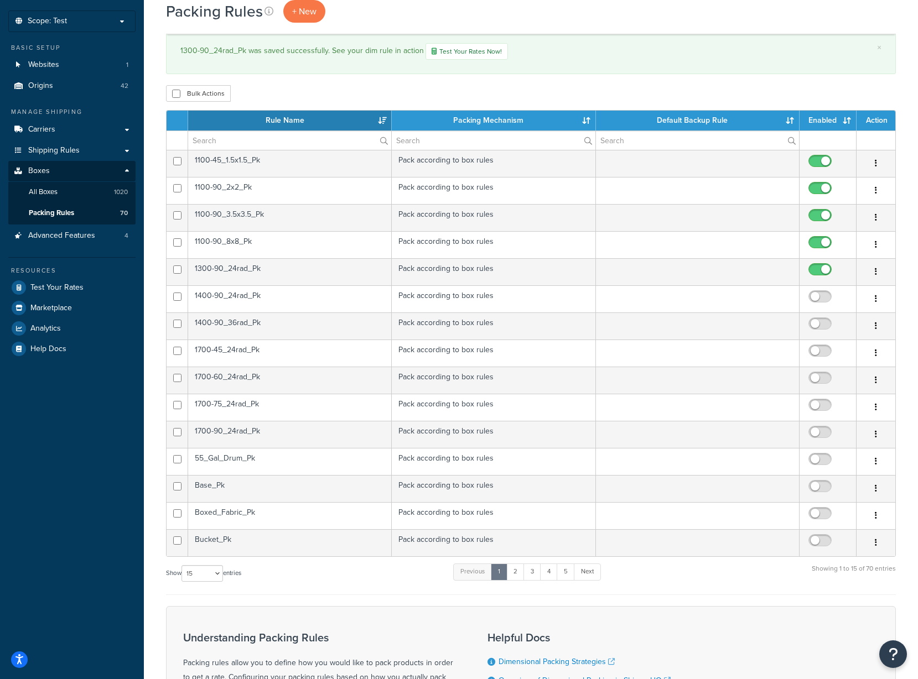
click at [248, 297] on td "1400-90_24rad_Pk" at bounding box center [290, 298] width 204 height 27
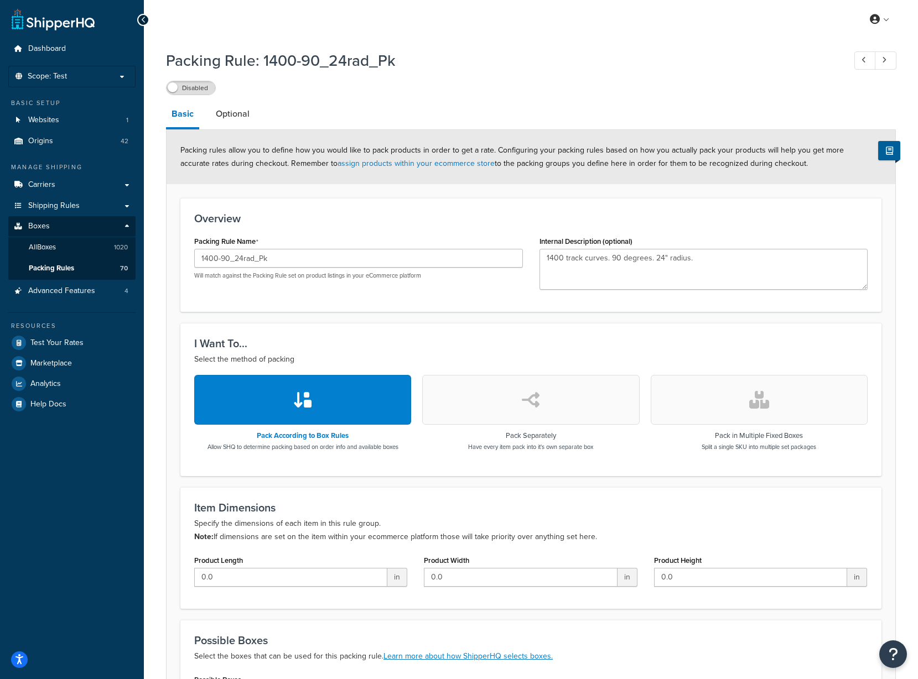
click at [191, 88] on label "Disabled" at bounding box center [190, 87] width 49 height 13
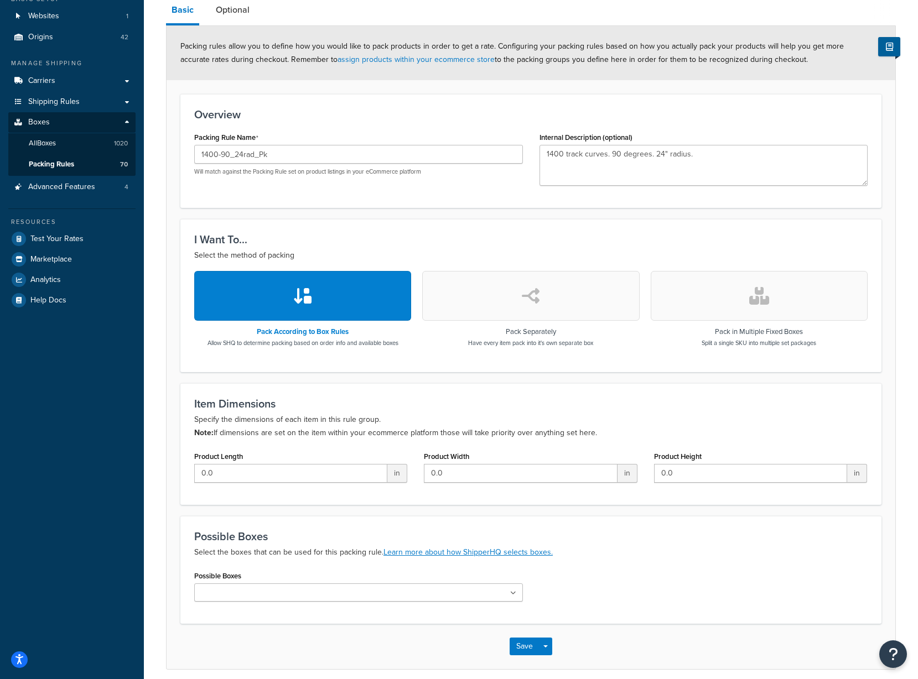
scroll to position [152, 0]
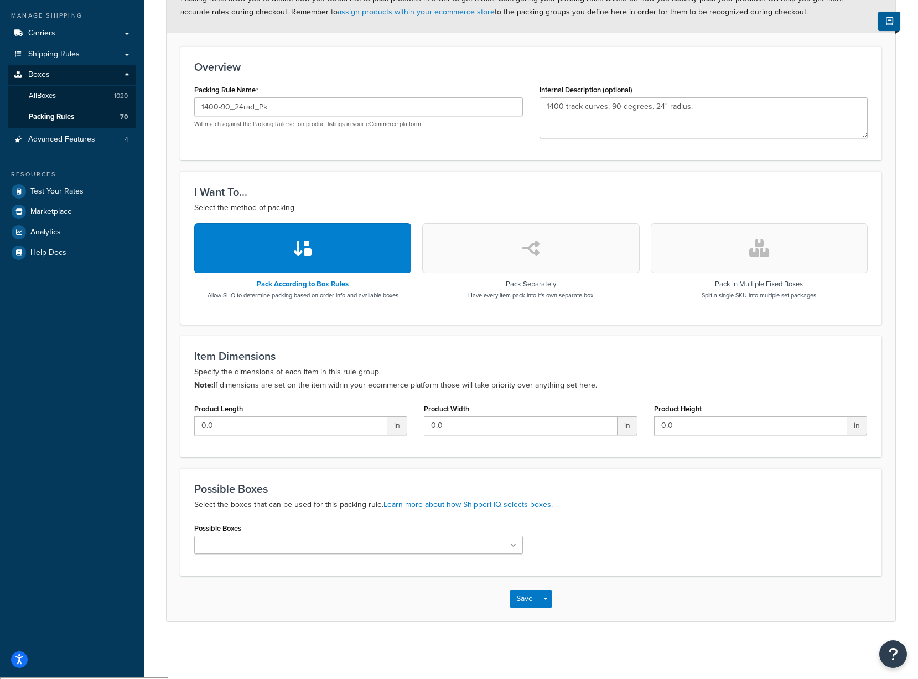
click at [303, 546] on ul at bounding box center [358, 545] width 329 height 18
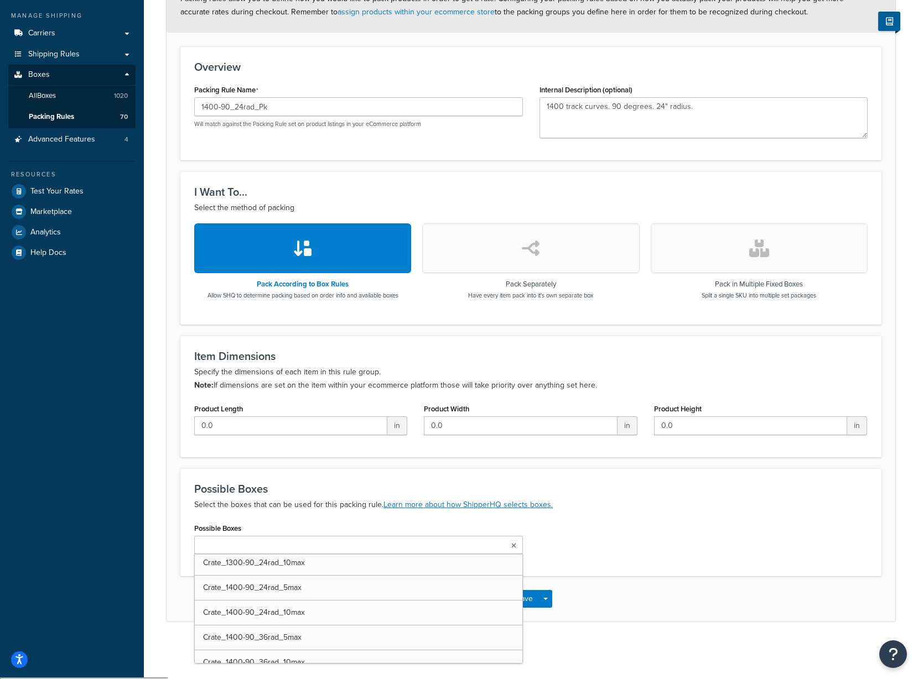
scroll to position [3761, 0]
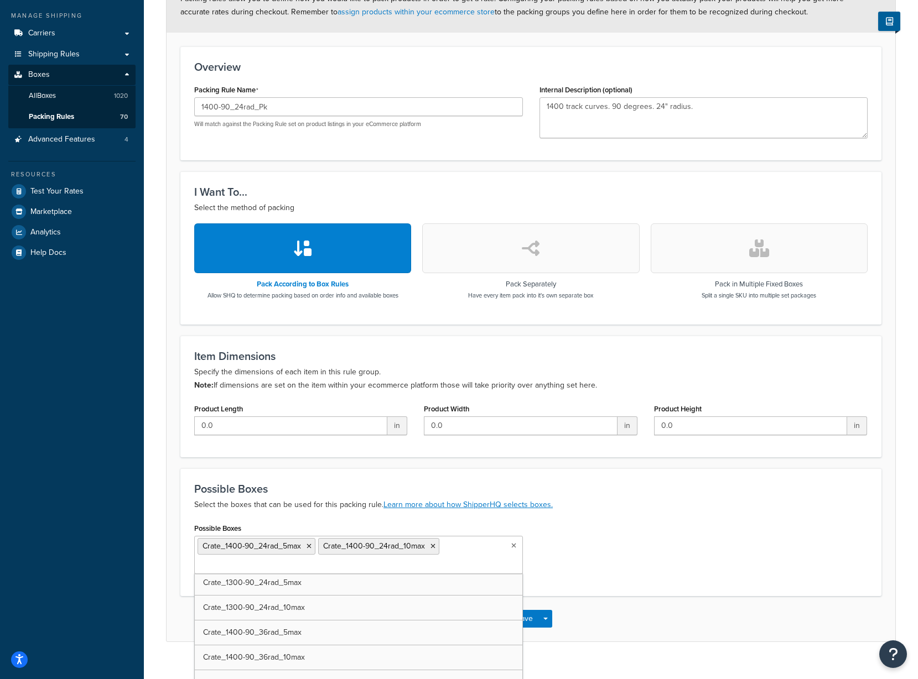
drag, startPoint x: 645, startPoint y: 554, endPoint x: 610, endPoint y: 575, distance: 40.9
click at [645, 554] on div "Possible Boxes Crate_1400-90_24rad_5max Crate_1400-90_24rad_10max UPS Envelope …" at bounding box center [531, 551] width 690 height 62
click at [517, 619] on button "Save" at bounding box center [524, 619] width 30 height 18
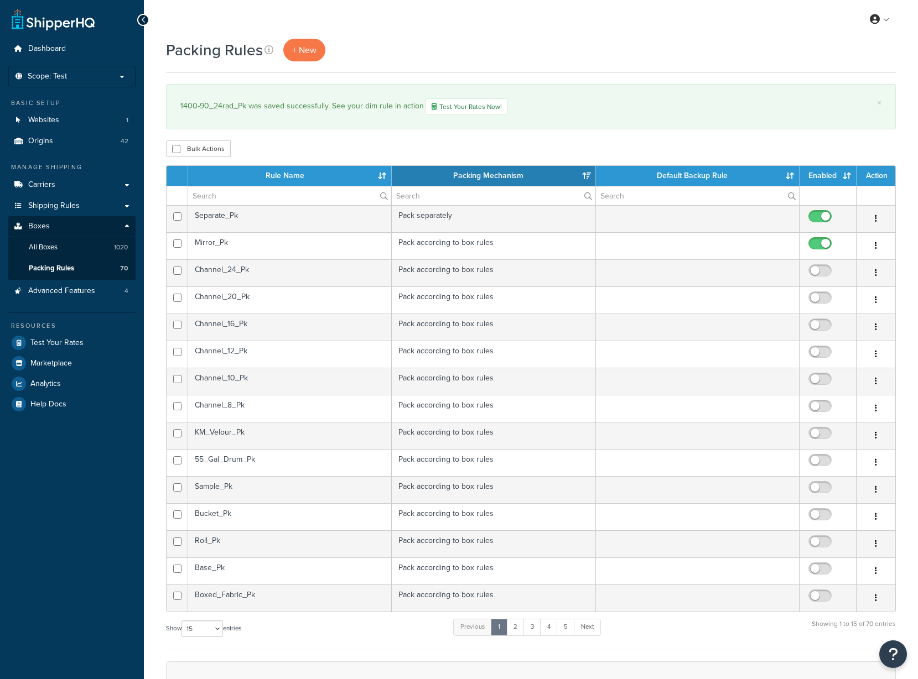
select select "15"
click at [294, 175] on th "Rule Name" at bounding box center [290, 176] width 204 height 20
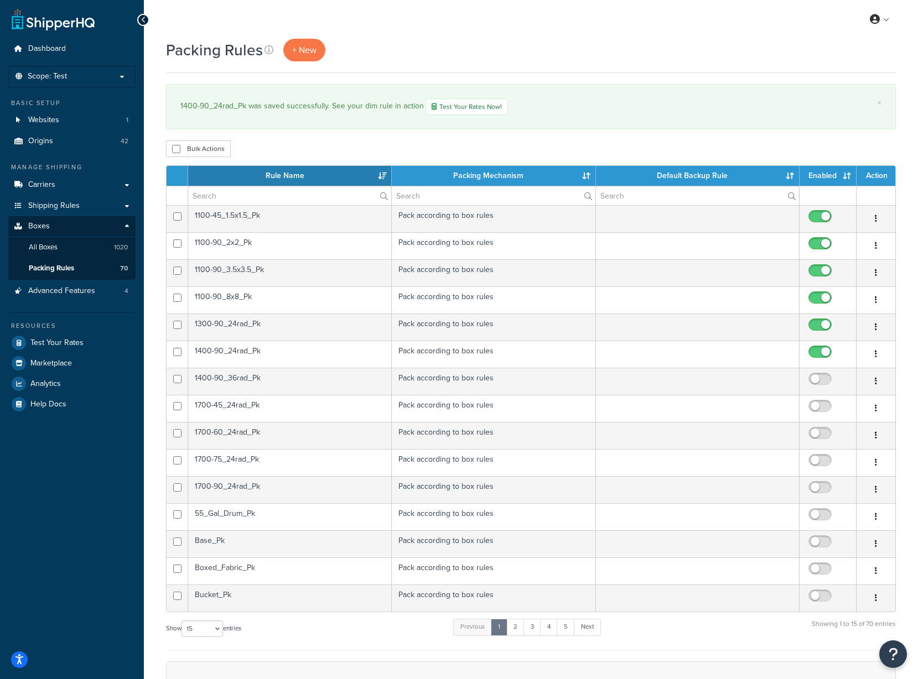
click at [294, 378] on td "1400-90_36rad_Pk" at bounding box center [290, 381] width 204 height 27
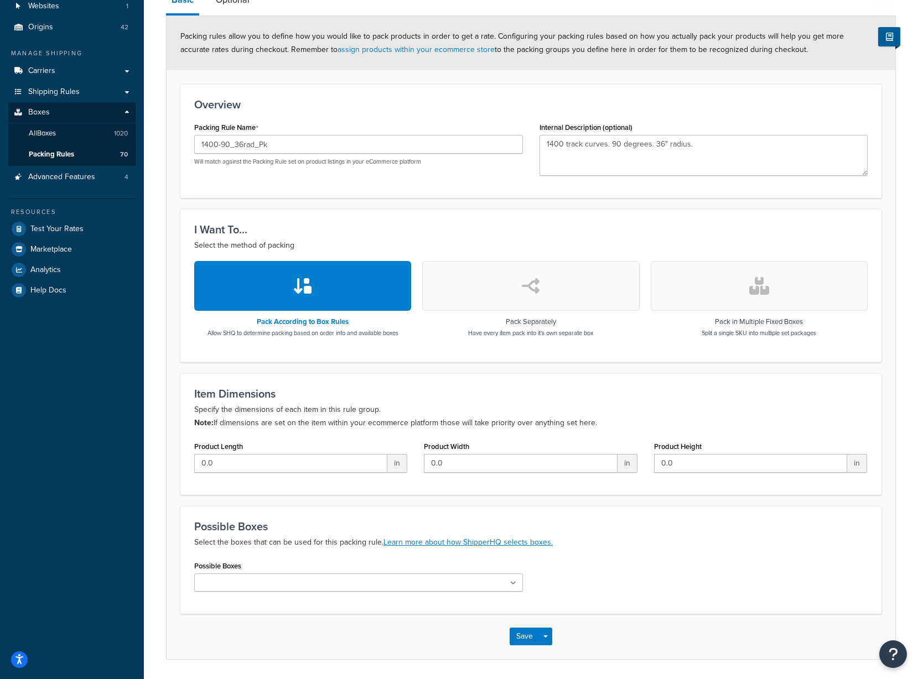
scroll to position [152, 0]
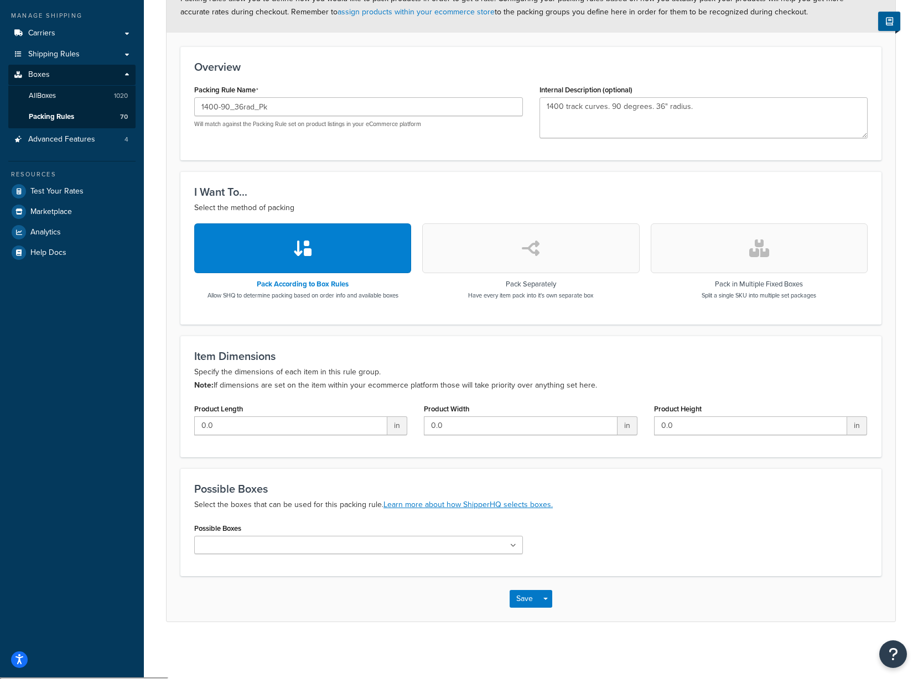
click at [516, 546] on ul at bounding box center [358, 545] width 329 height 18
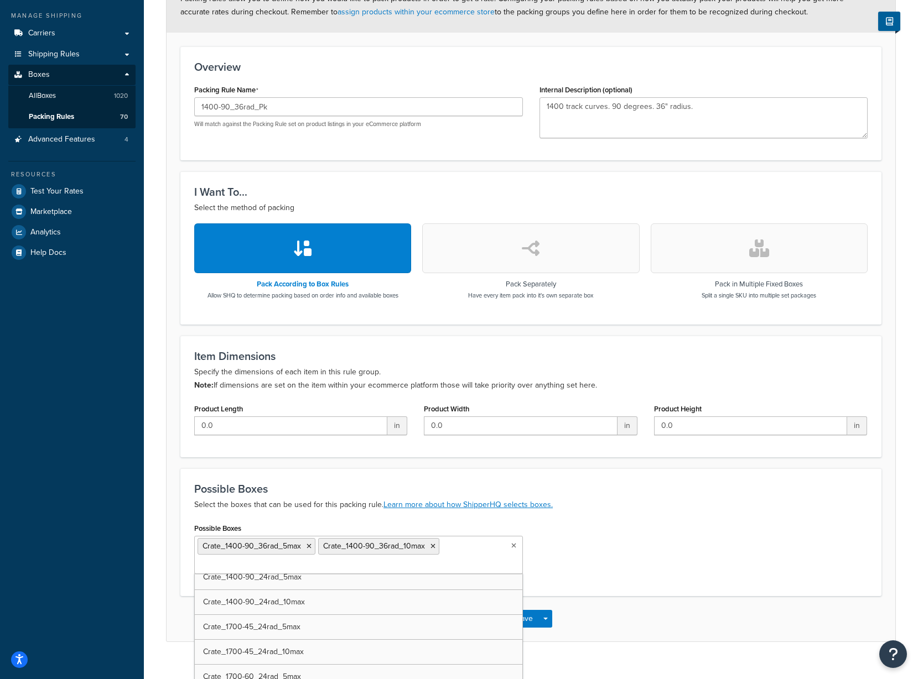
click at [602, 543] on div "Possible Boxes Crate_1400-90_36rad_5max Crate_1400-90_36rad_10max UPS Envelope …" at bounding box center [531, 551] width 690 height 62
click at [530, 619] on button "Save" at bounding box center [524, 619] width 30 height 18
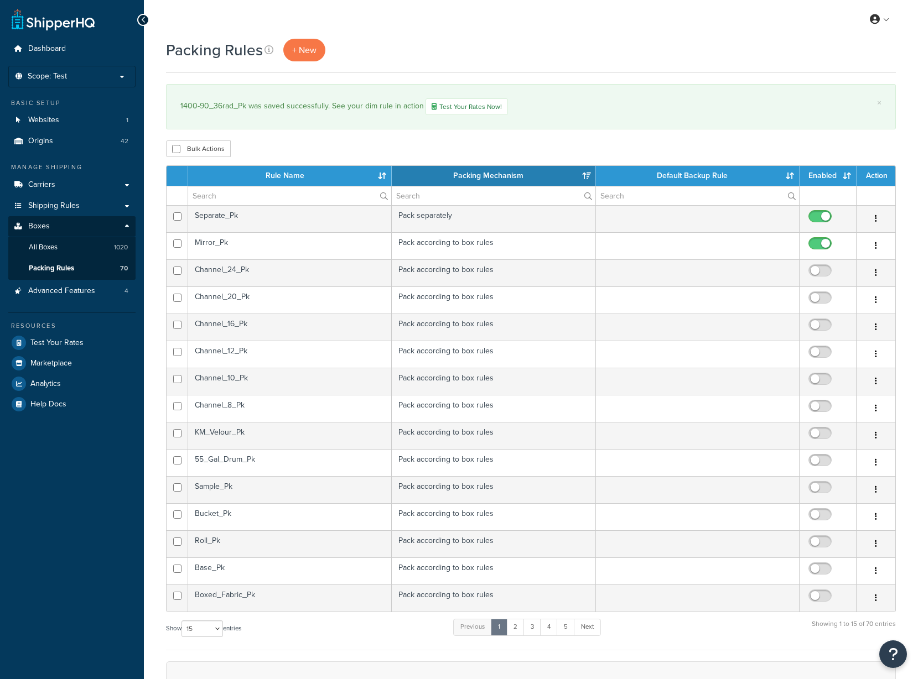
select select "15"
click at [314, 180] on th "Rule Name" at bounding box center [290, 176] width 204 height 20
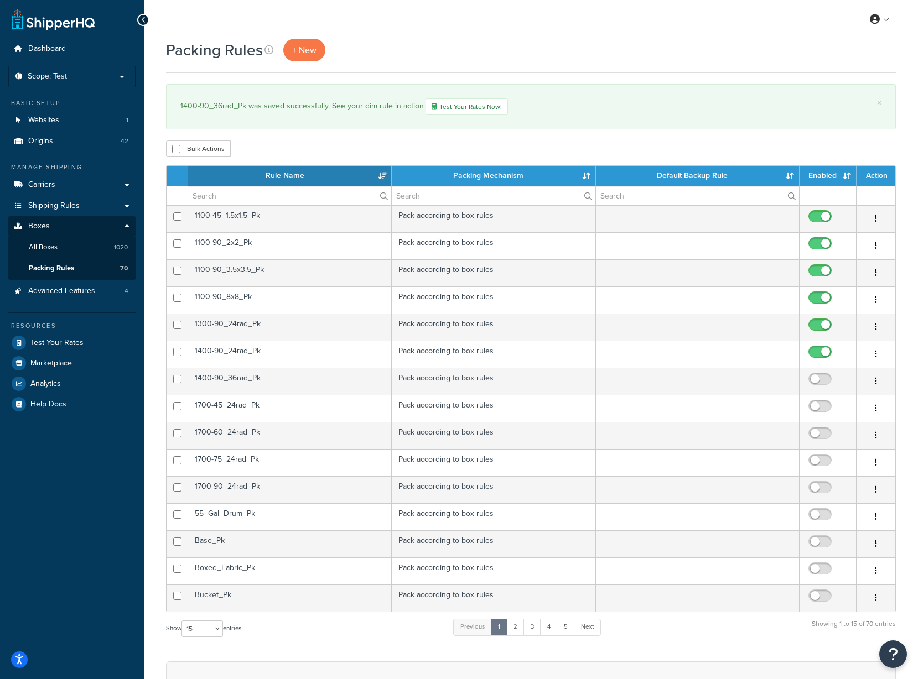
click at [814, 377] on input "checkbox" at bounding box center [821, 382] width 30 height 14
checkbox input "true"
click at [300, 408] on td "1700-45_24rad_Pk" at bounding box center [290, 408] width 204 height 27
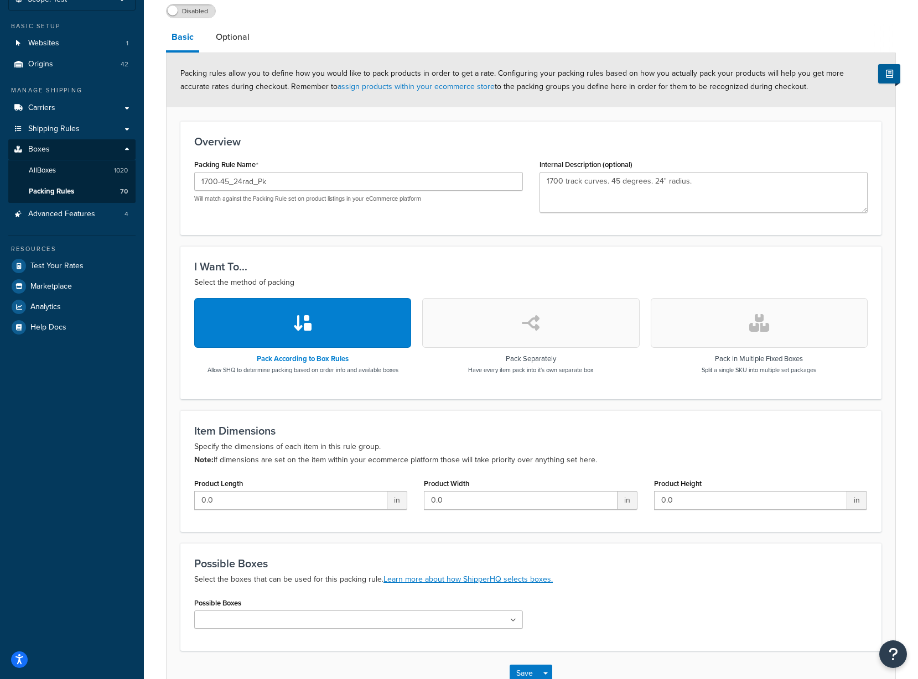
scroll to position [152, 0]
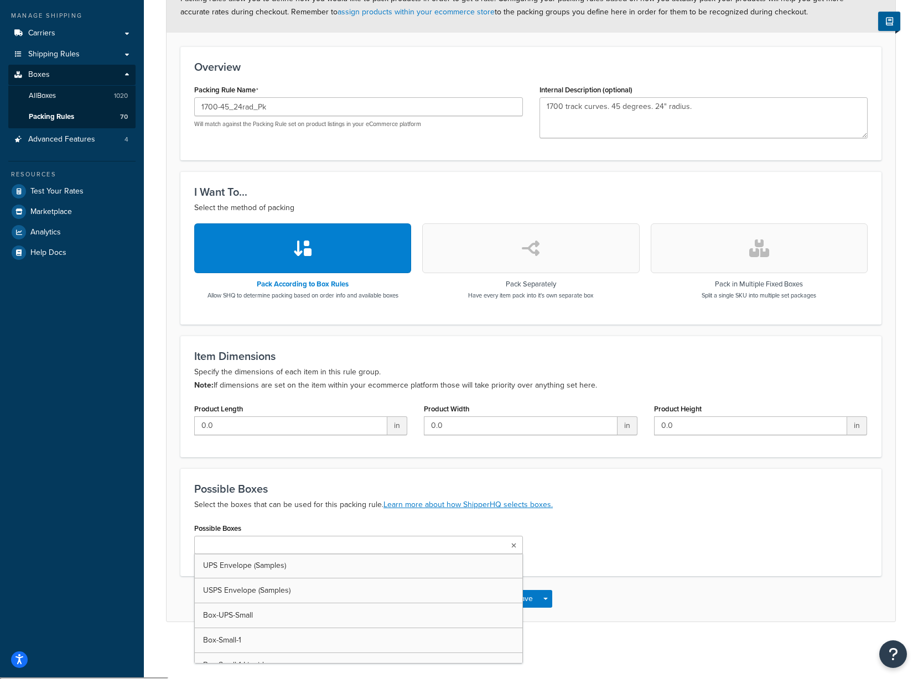
click at [329, 550] on ul at bounding box center [358, 545] width 329 height 18
click at [314, 546] on ul at bounding box center [358, 545] width 329 height 18
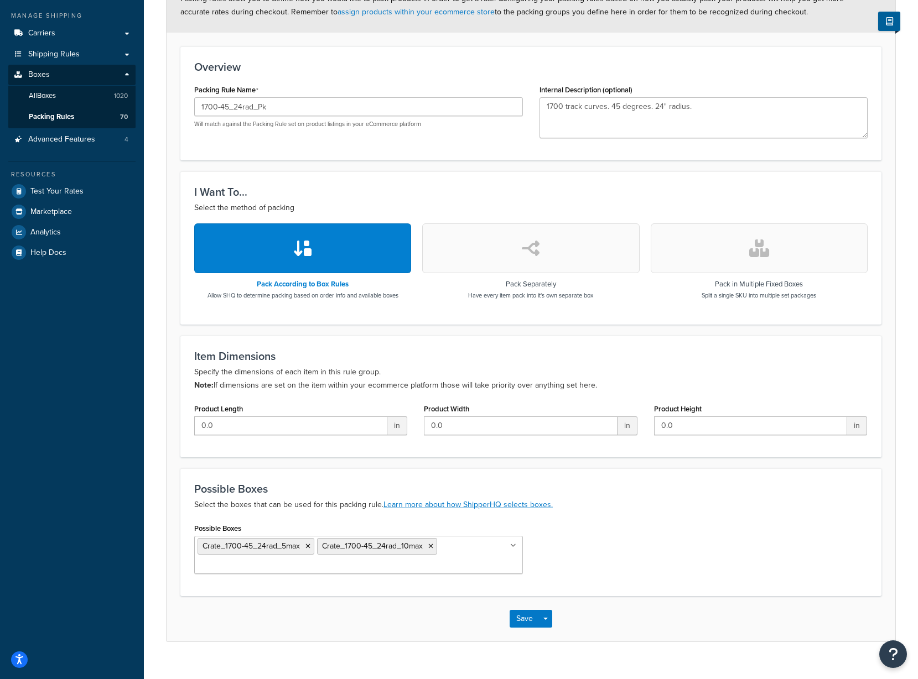
click at [574, 539] on div "Possible Boxes Crate_1700-45_24rad_5max Crate_1700-45_24rad_10max UPS Envelope …" at bounding box center [531, 551] width 690 height 62
click at [534, 618] on button "Save" at bounding box center [524, 619] width 30 height 18
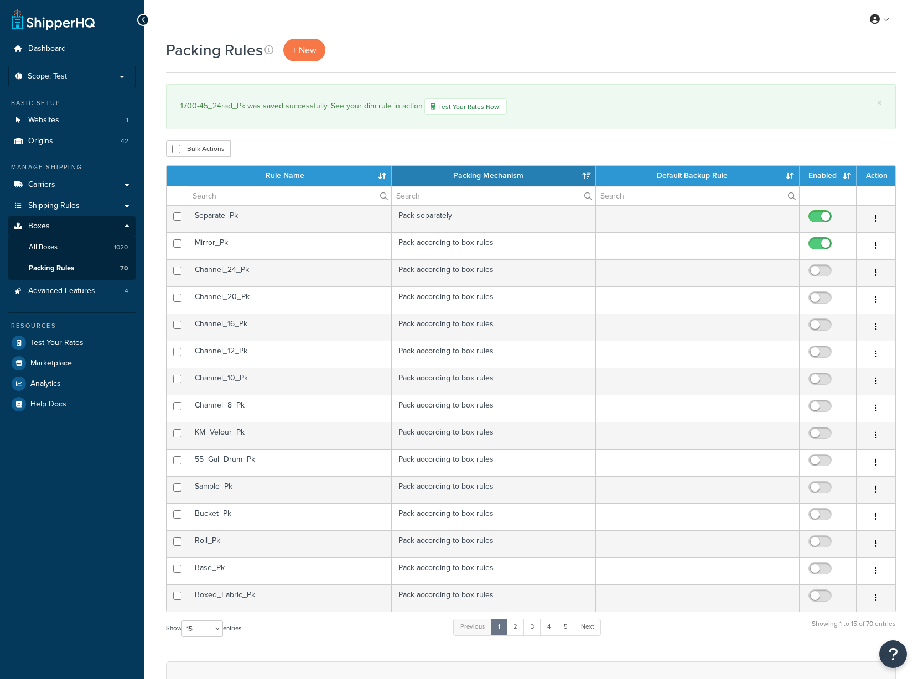
select select "15"
click at [306, 177] on th "Rule Name" at bounding box center [290, 176] width 204 height 20
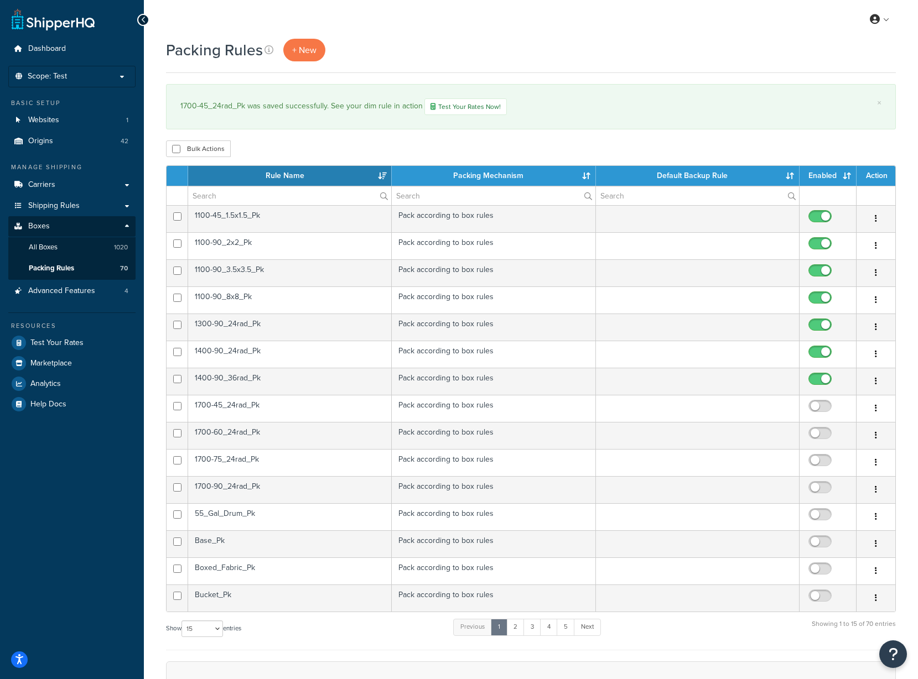
click at [824, 408] on input "checkbox" at bounding box center [821, 409] width 30 height 14
checkbox input "true"
click at [269, 437] on td "1700-60_24rad_Pk" at bounding box center [290, 435] width 204 height 27
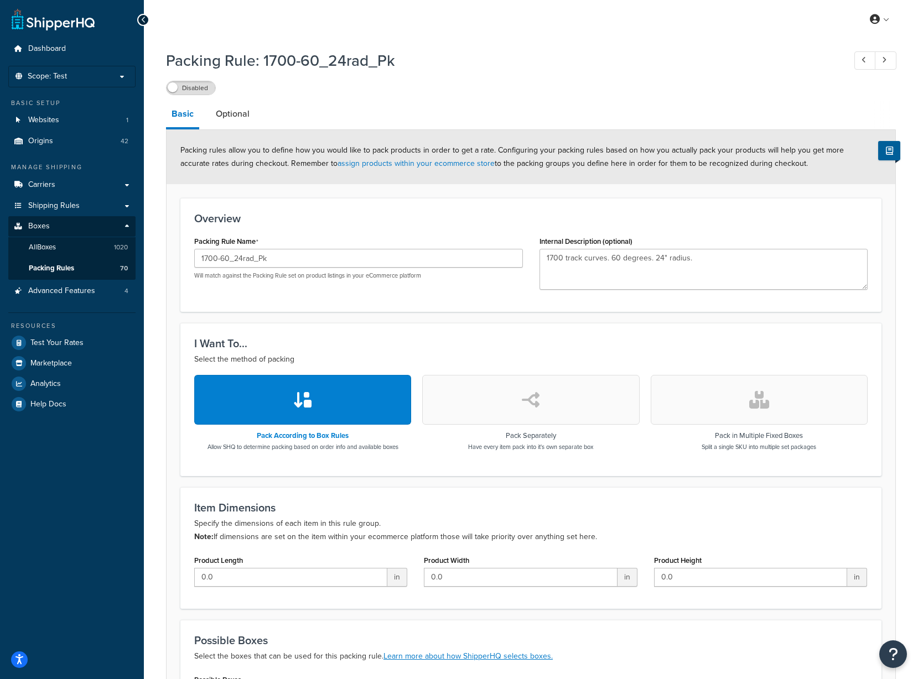
scroll to position [152, 0]
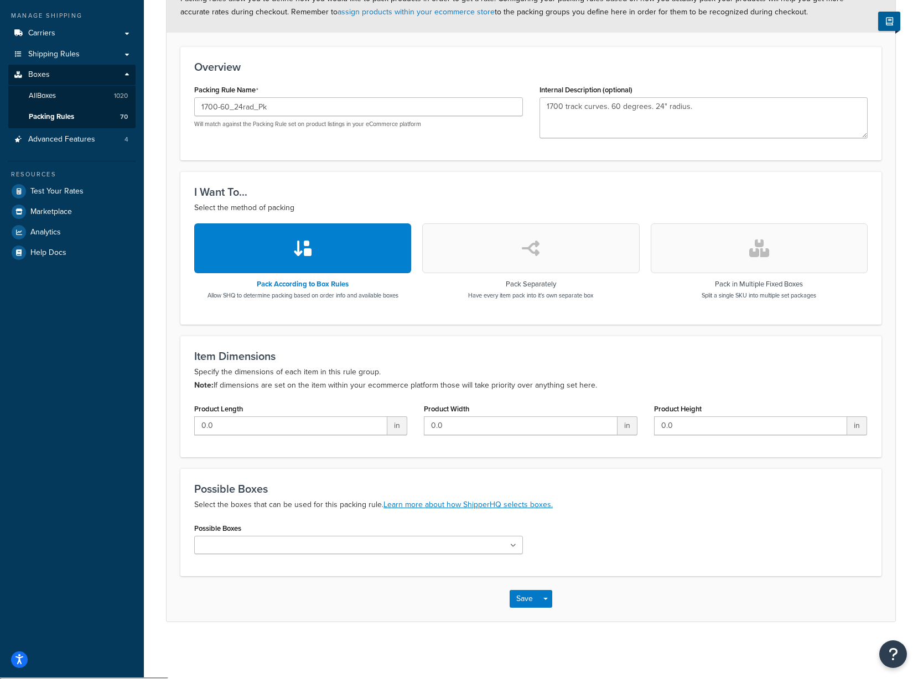
click at [349, 546] on ul at bounding box center [358, 545] width 329 height 18
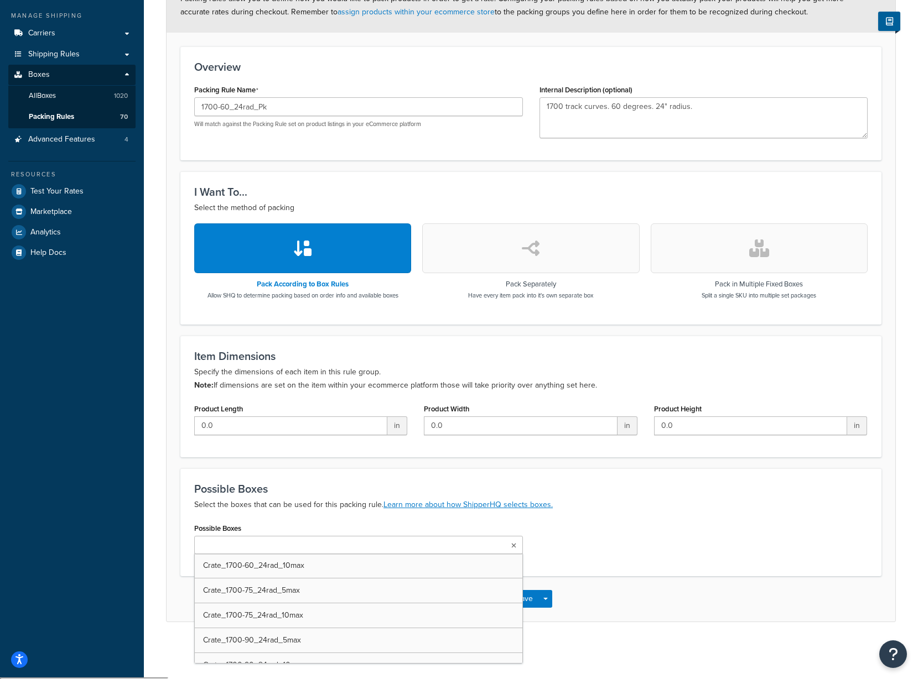
scroll to position [3927, 0]
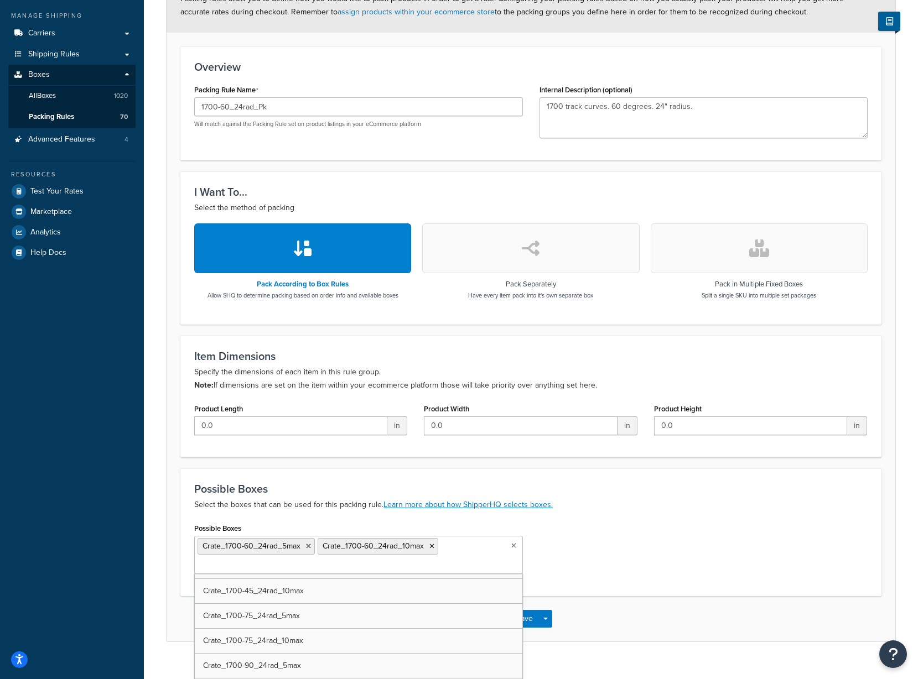
click at [564, 556] on div "Possible Boxes Crate_1700-60_24rad_5max Crate_1700-60_24rad_10max UPS Envelope …" at bounding box center [531, 551] width 690 height 62
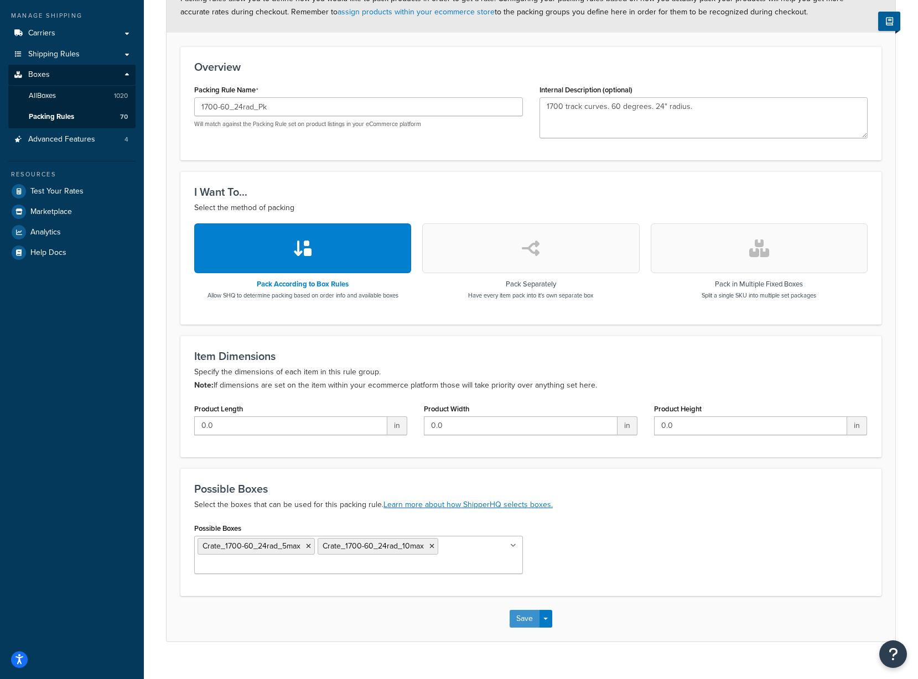
click at [518, 619] on button "Save" at bounding box center [524, 619] width 30 height 18
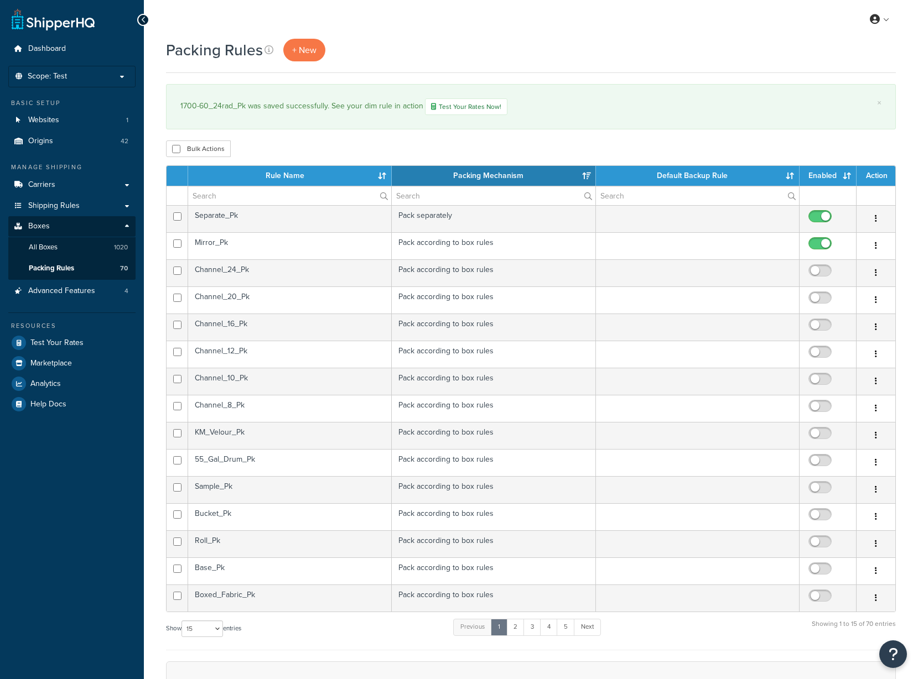
select select "15"
click at [292, 176] on th "Rule Name" at bounding box center [290, 176] width 204 height 20
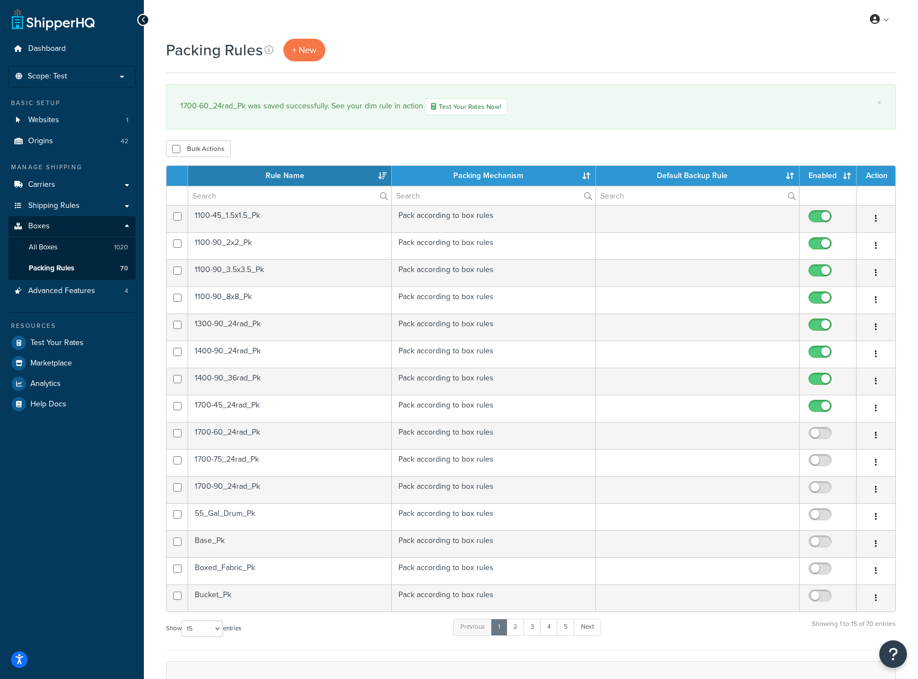
click at [818, 434] on input "checkbox" at bounding box center [821, 436] width 30 height 14
checkbox input "true"
click at [270, 465] on td "1700-75_24rad_Pk" at bounding box center [290, 462] width 204 height 27
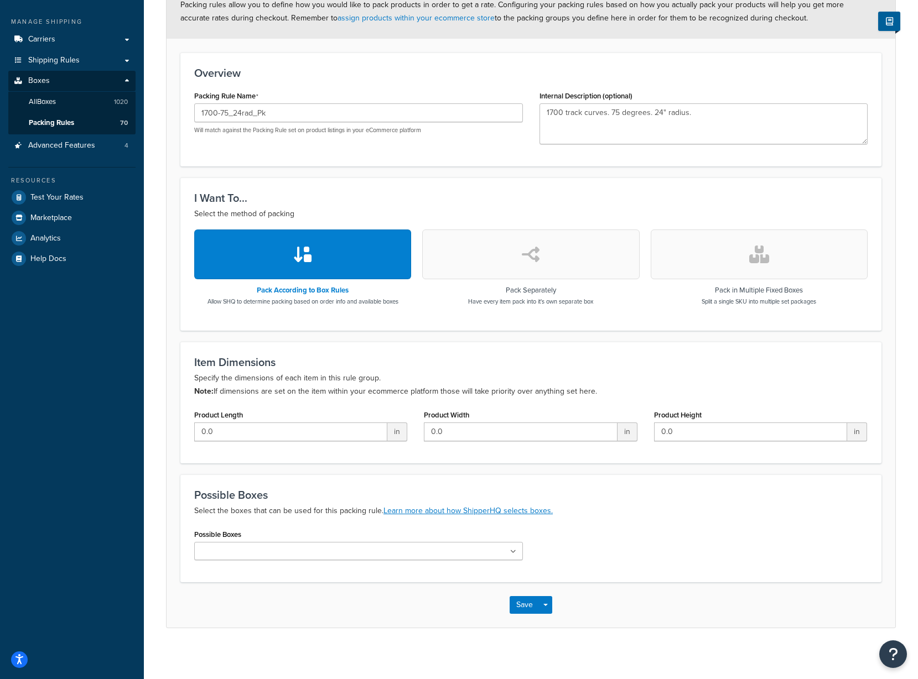
scroll to position [152, 0]
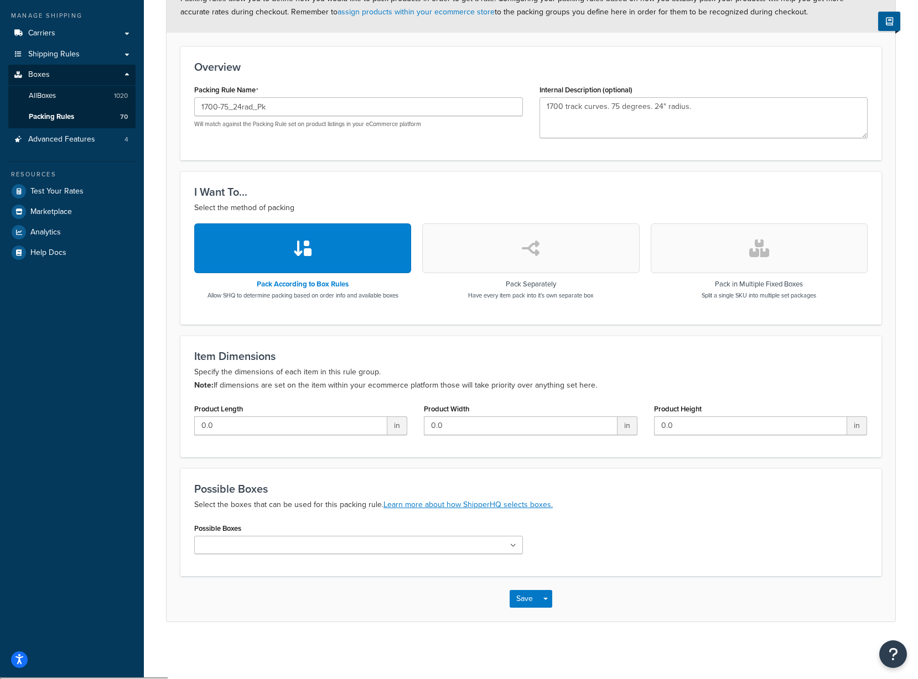
drag, startPoint x: 247, startPoint y: 548, endPoint x: 272, endPoint y: 543, distance: 25.5
click at [248, 548] on input "Possible Boxes" at bounding box center [246, 546] width 98 height 12
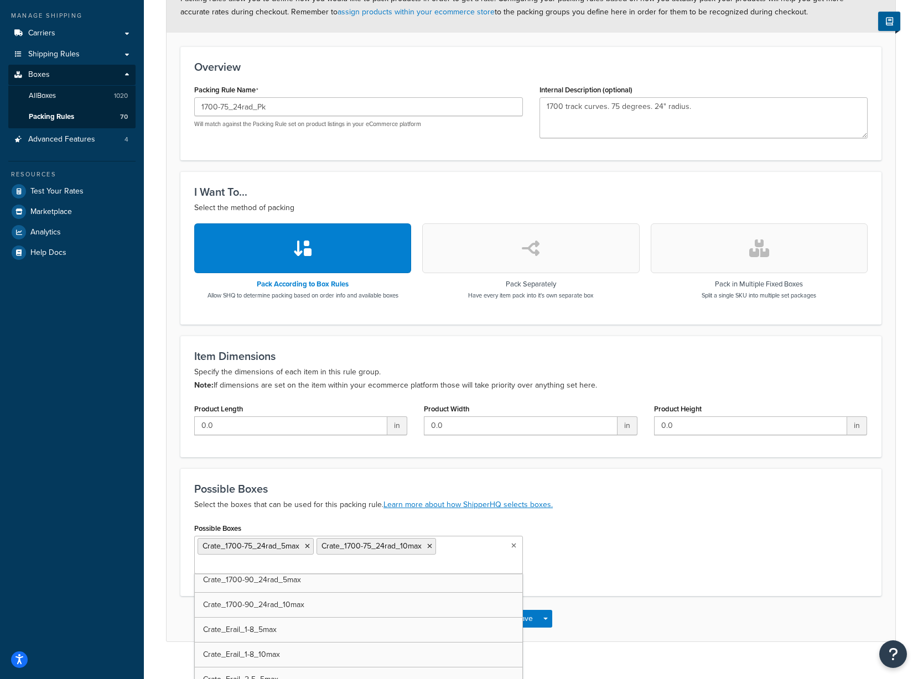
scroll to position [3988, 0]
click at [527, 622] on button "Save" at bounding box center [524, 619] width 30 height 18
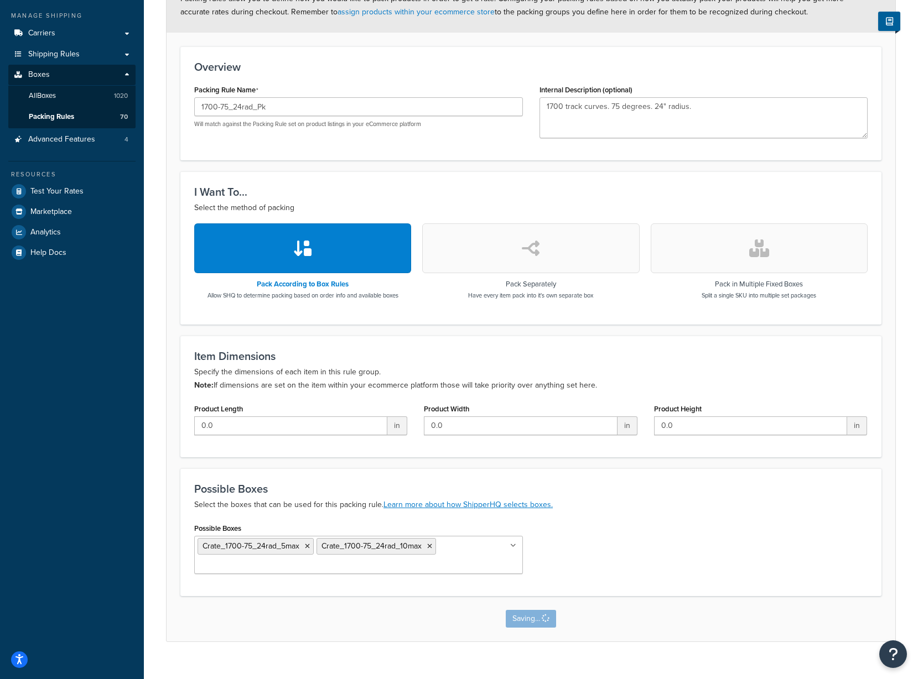
scroll to position [0, 0]
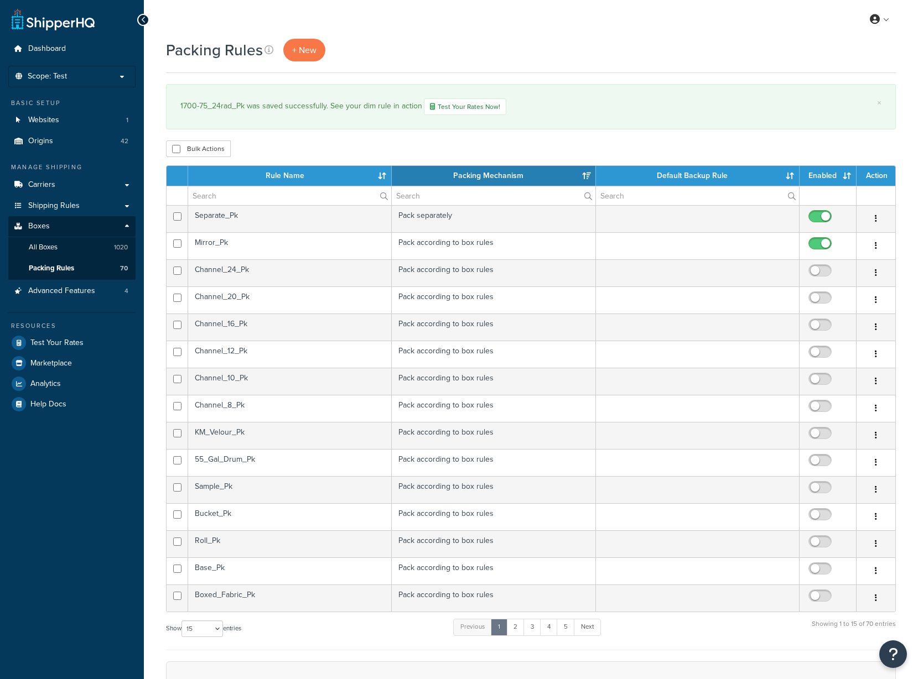
select select "15"
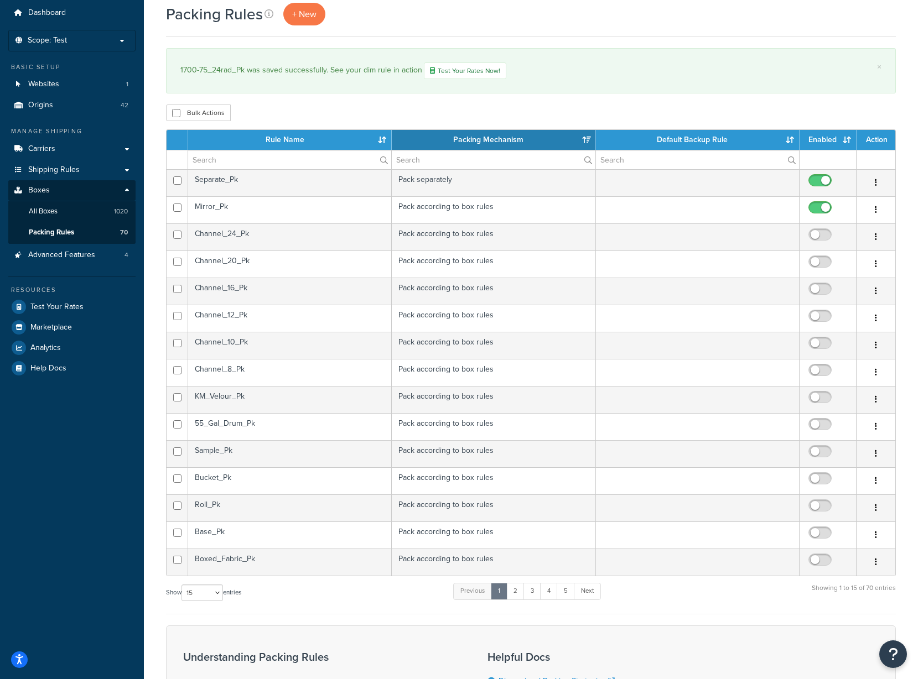
scroll to position [55, 0]
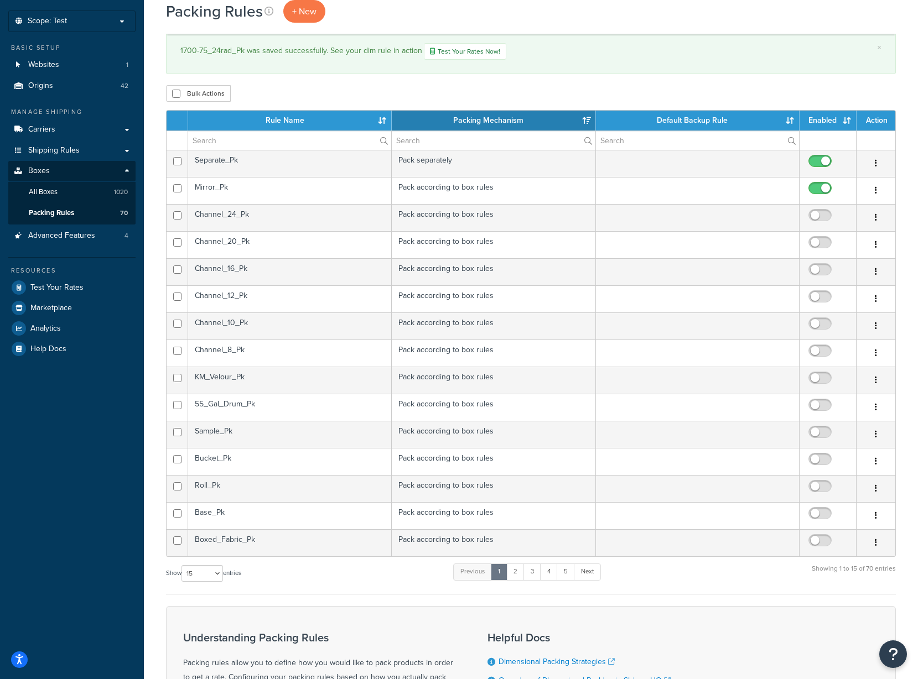
click at [270, 123] on th "Rule Name" at bounding box center [290, 121] width 204 height 20
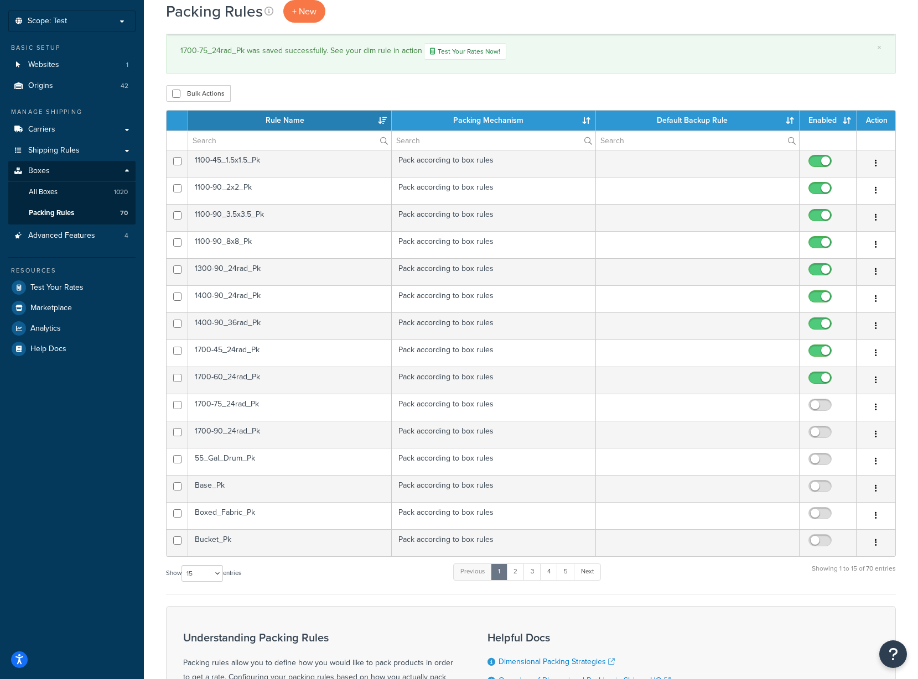
click at [826, 404] on input "checkbox" at bounding box center [821, 408] width 30 height 14
checkbox input "true"
click at [296, 436] on td "1700-90_24rad_Pk" at bounding box center [290, 434] width 204 height 27
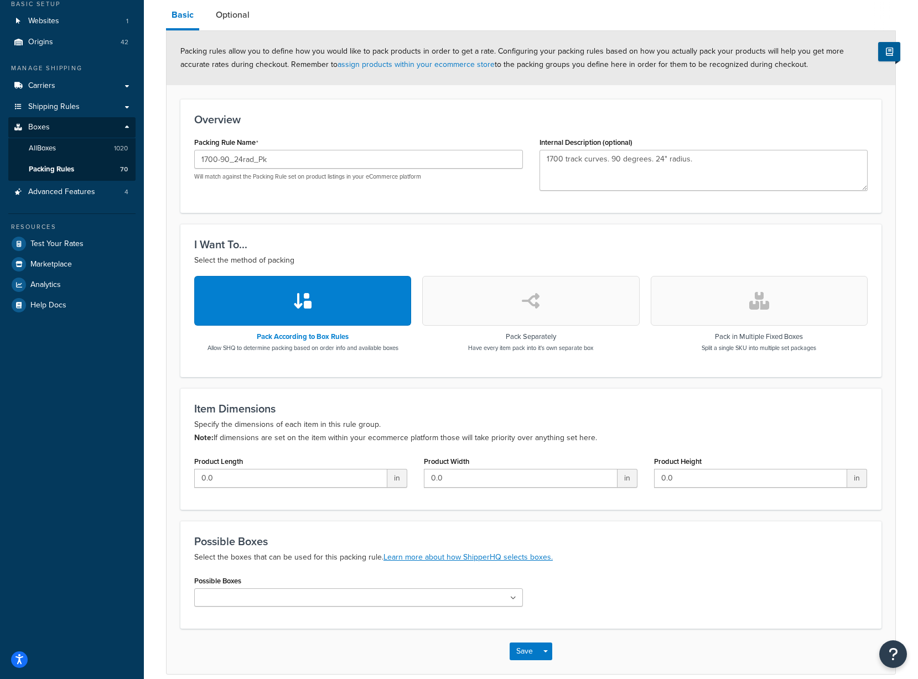
scroll to position [152, 0]
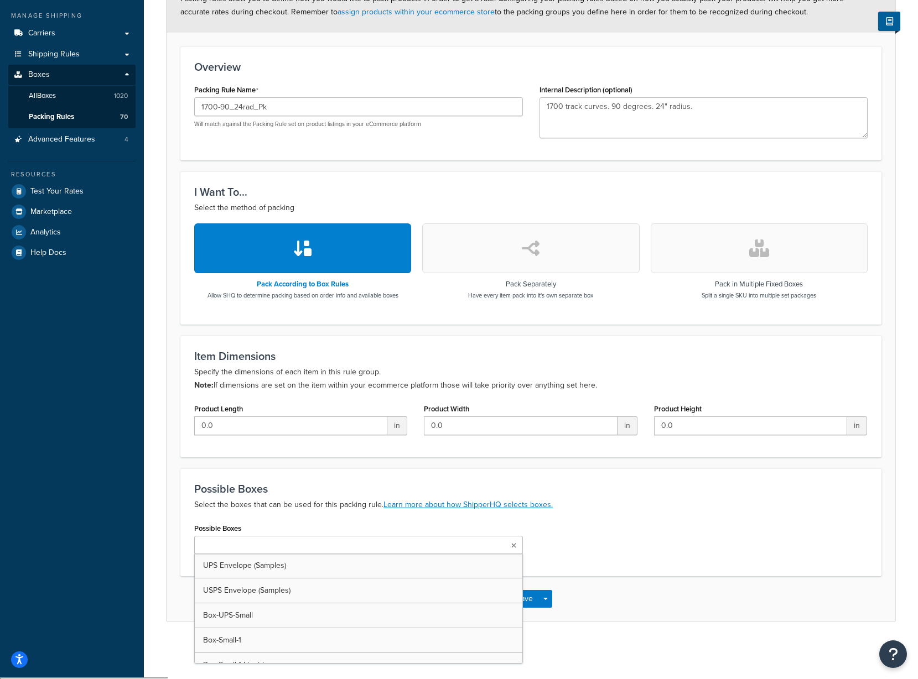
click at [227, 547] on input "Possible Boxes" at bounding box center [246, 546] width 98 height 12
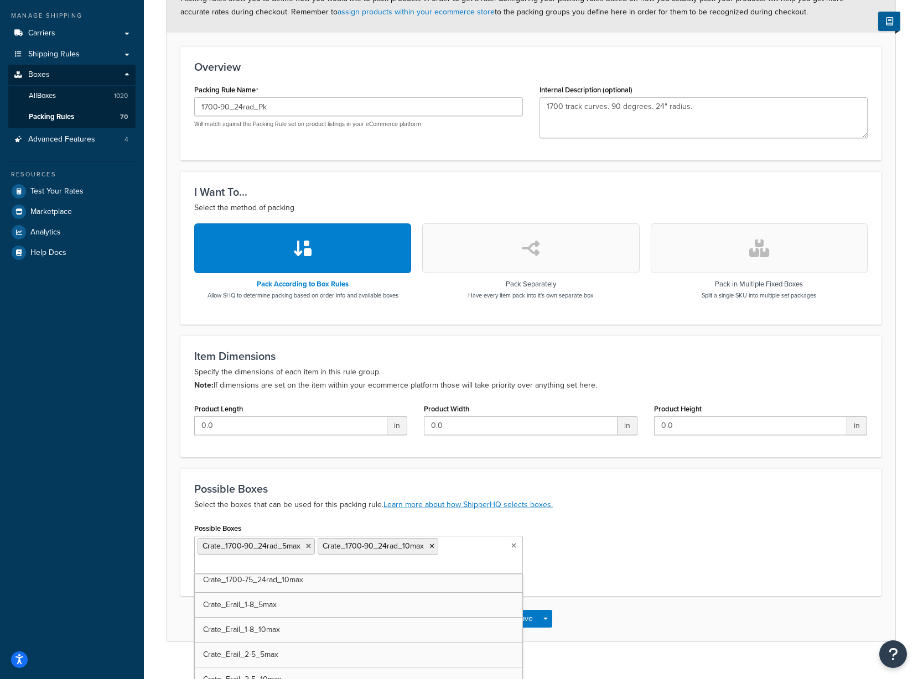
click at [618, 553] on div "Possible Boxes Crate_1700-90_24rad_5max Crate_1700-90_24rad_10max UPS Envelope …" at bounding box center [531, 551] width 690 height 62
click at [518, 618] on button "Save" at bounding box center [524, 619] width 30 height 18
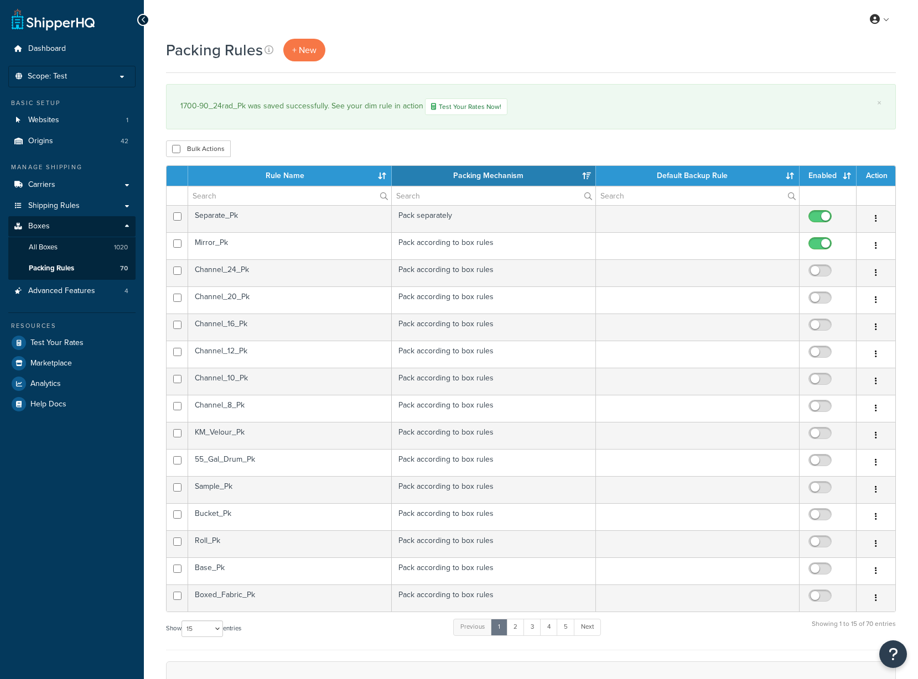
select select "15"
click at [283, 174] on th "Rule Name" at bounding box center [290, 176] width 204 height 20
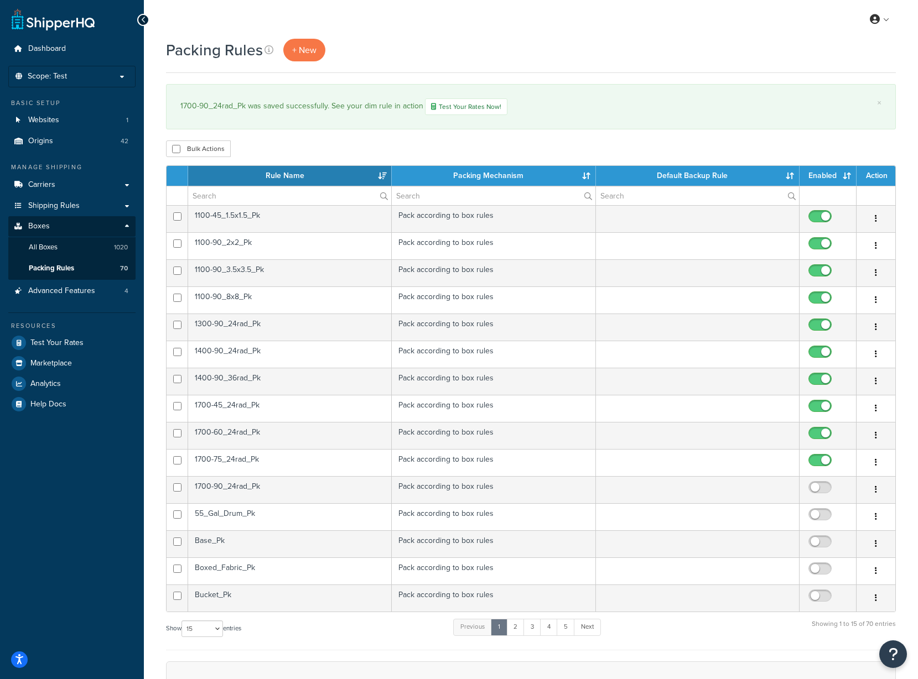
click at [815, 484] on span at bounding box center [819, 487] width 23 height 13
click at [815, 484] on input "checkbox" at bounding box center [821, 490] width 30 height 14
checkbox input "true"
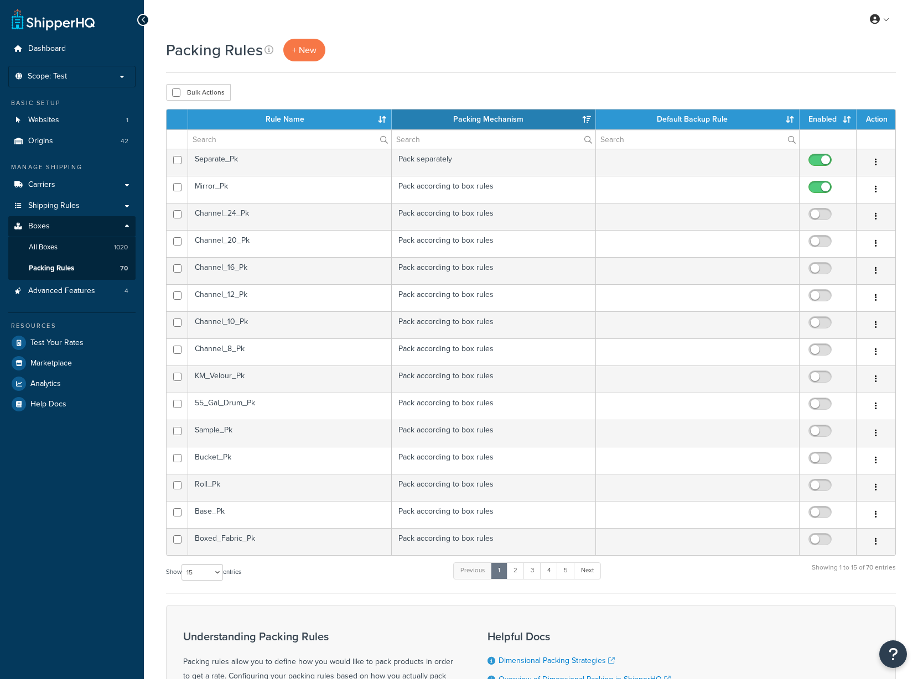
select select "15"
click at [329, 213] on td "Channel_24_Pk" at bounding box center [290, 216] width 204 height 27
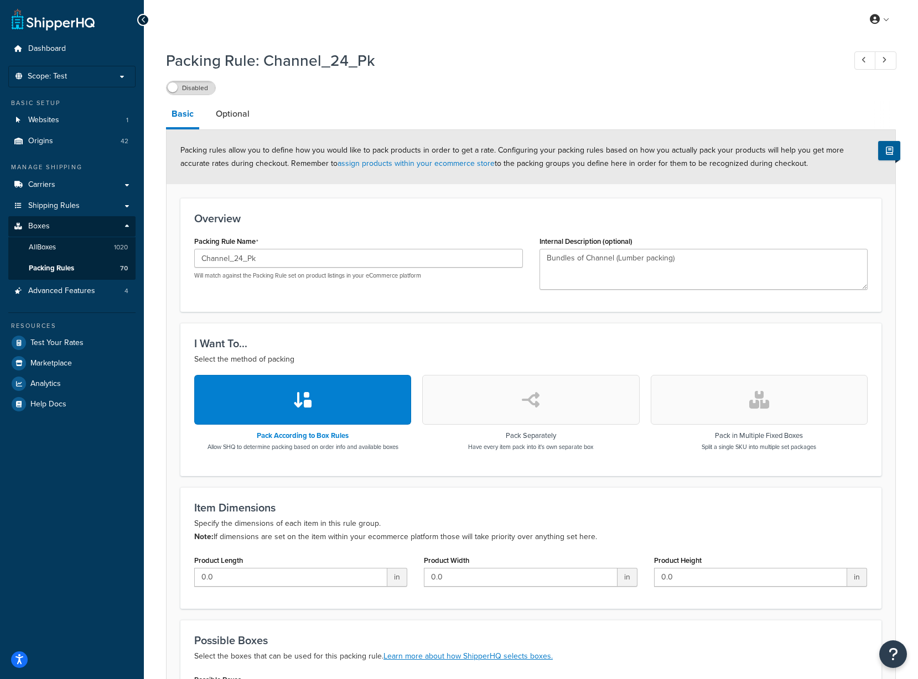
scroll to position [152, 0]
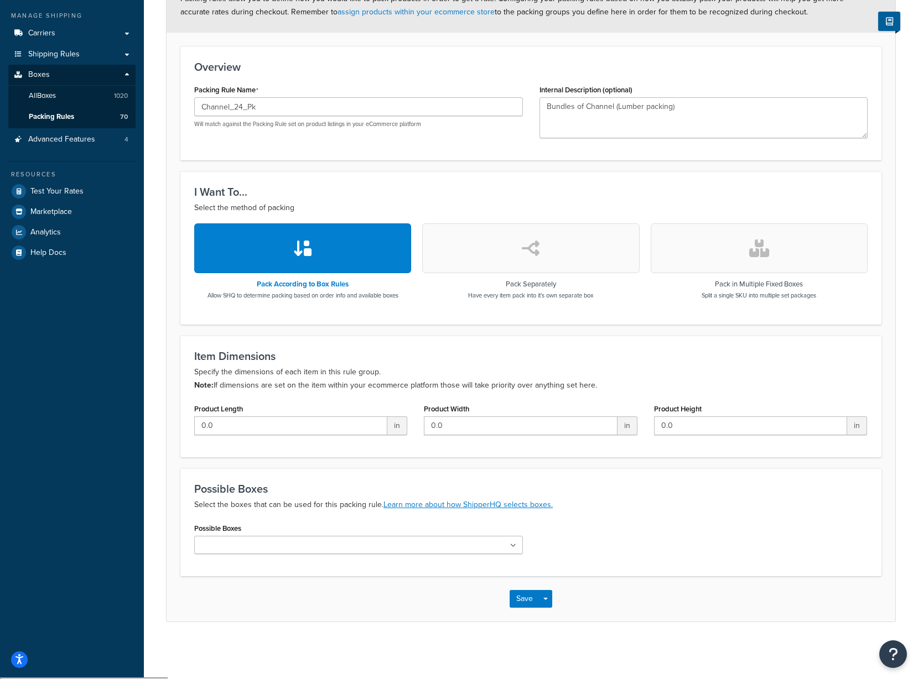
click at [203, 548] on input "Possible Boxes" at bounding box center [246, 546] width 98 height 12
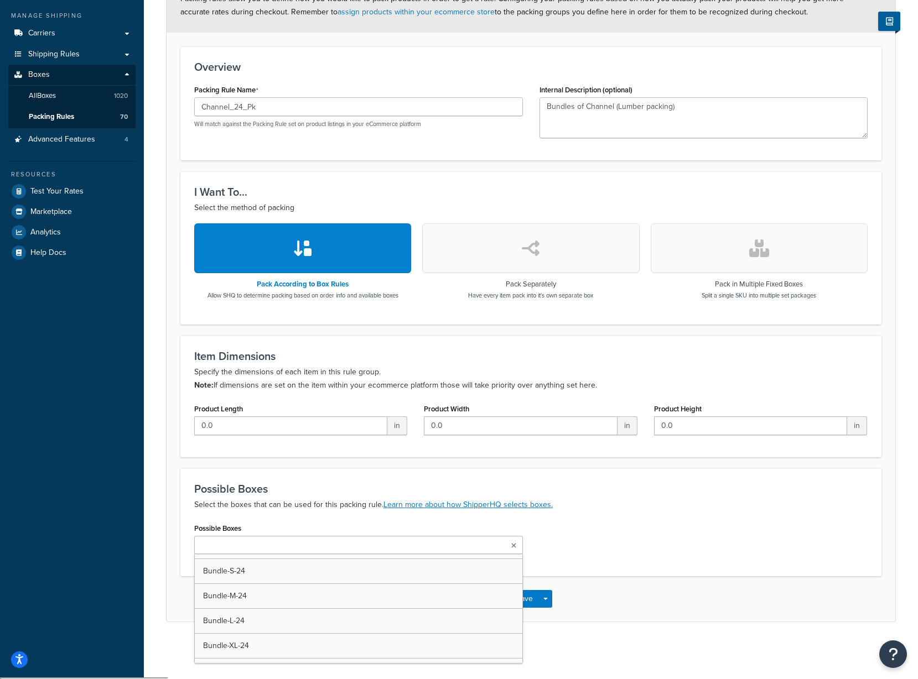
scroll to position [3374, 0]
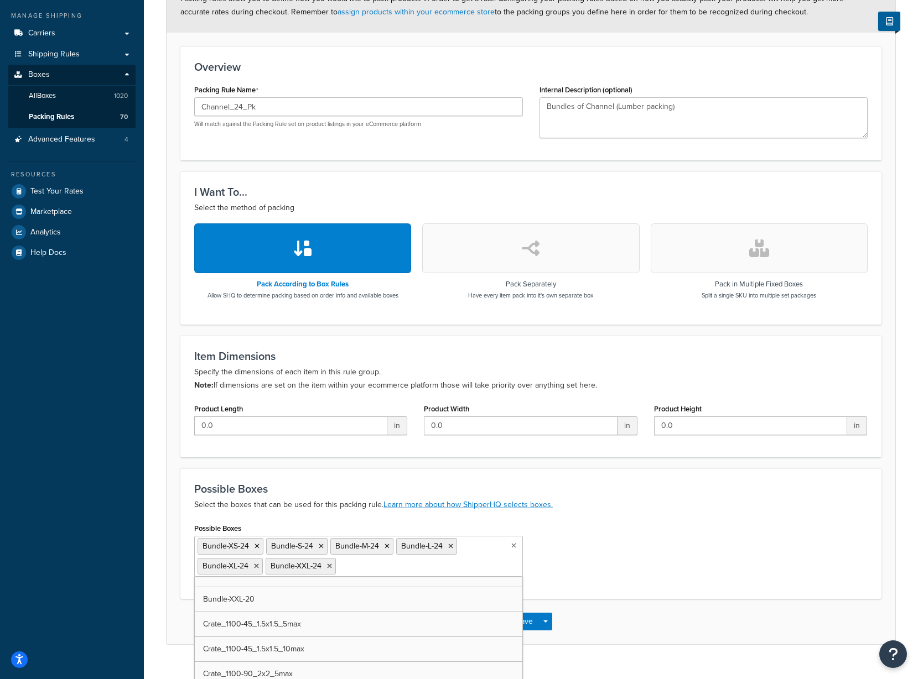
click at [624, 531] on div "Possible Boxes Bundle-XS-24 Bundle-S-24 Bundle-M-24 Bundle-L-24 Bundle-XL-24 Bu…" at bounding box center [531, 552] width 690 height 65
click at [529, 620] on button "Save" at bounding box center [524, 622] width 30 height 18
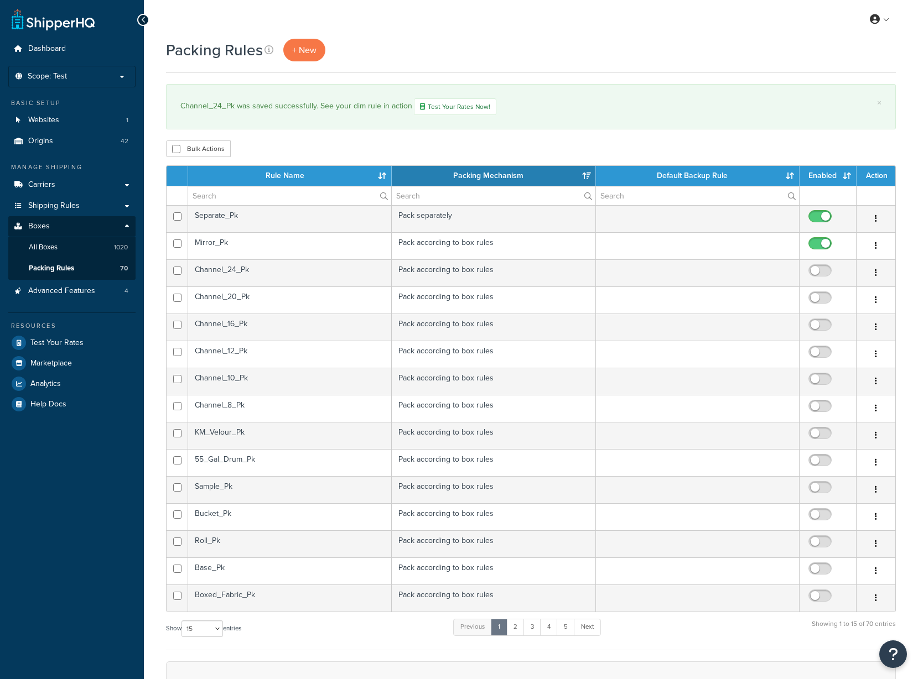
select select "15"
click at [821, 270] on input "checkbox" at bounding box center [821, 274] width 30 height 14
checkbox input "true"
click at [320, 301] on td "Channel_20_Pk" at bounding box center [290, 300] width 204 height 27
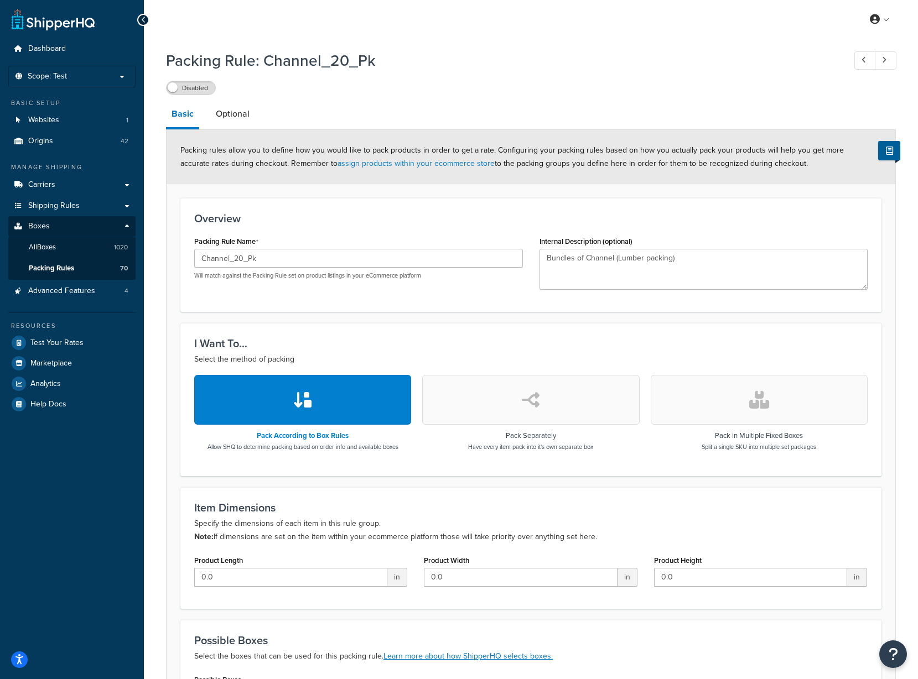
drag, startPoint x: 178, startPoint y: 90, endPoint x: 193, endPoint y: 92, distance: 15.6
click at [178, 90] on label "Disabled" at bounding box center [190, 87] width 49 height 13
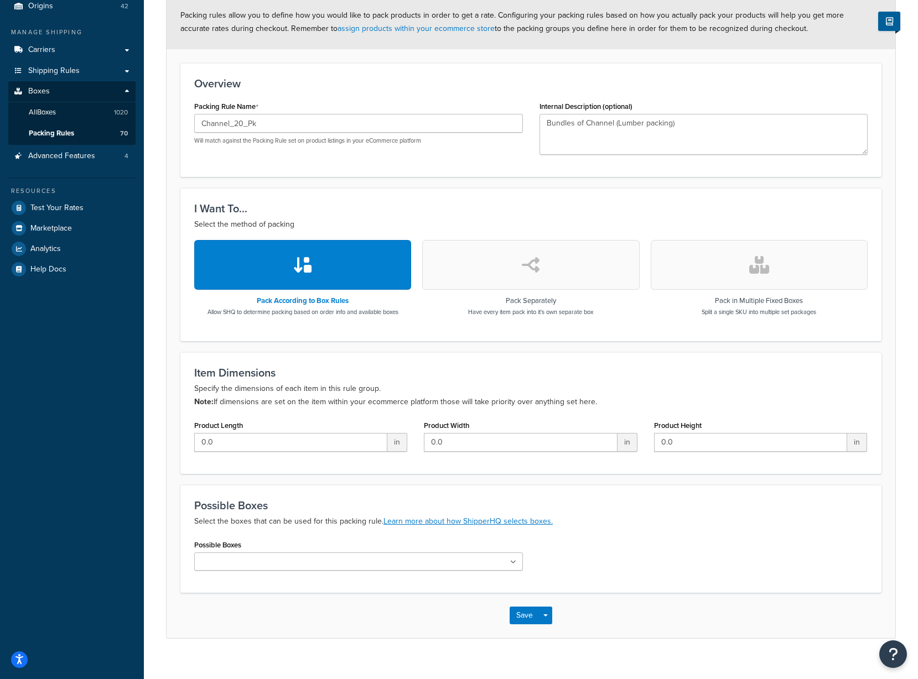
scroll to position [152, 0]
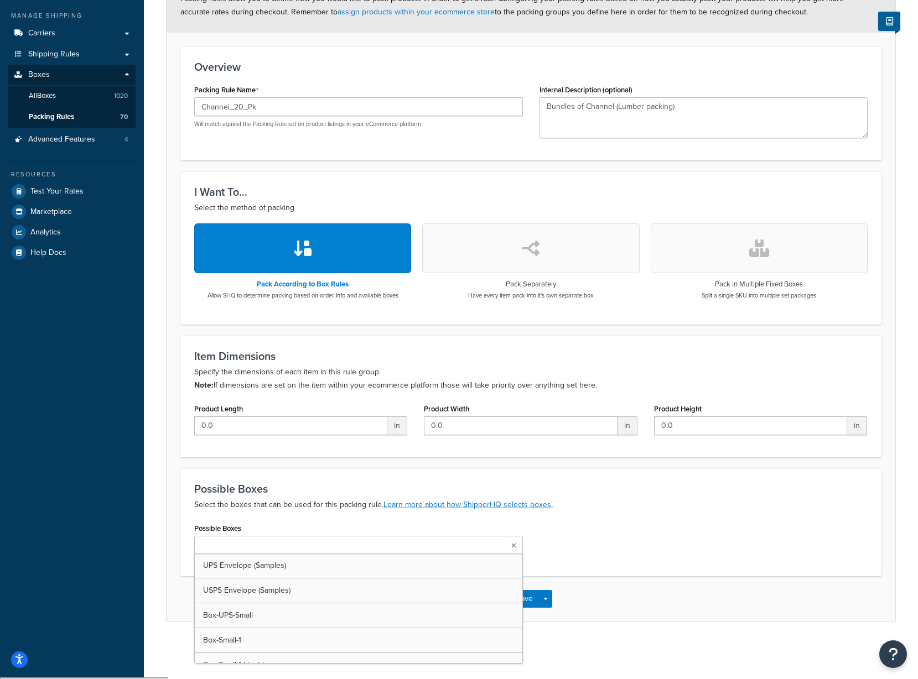
click at [271, 549] on input "Possible Boxes" at bounding box center [246, 546] width 98 height 12
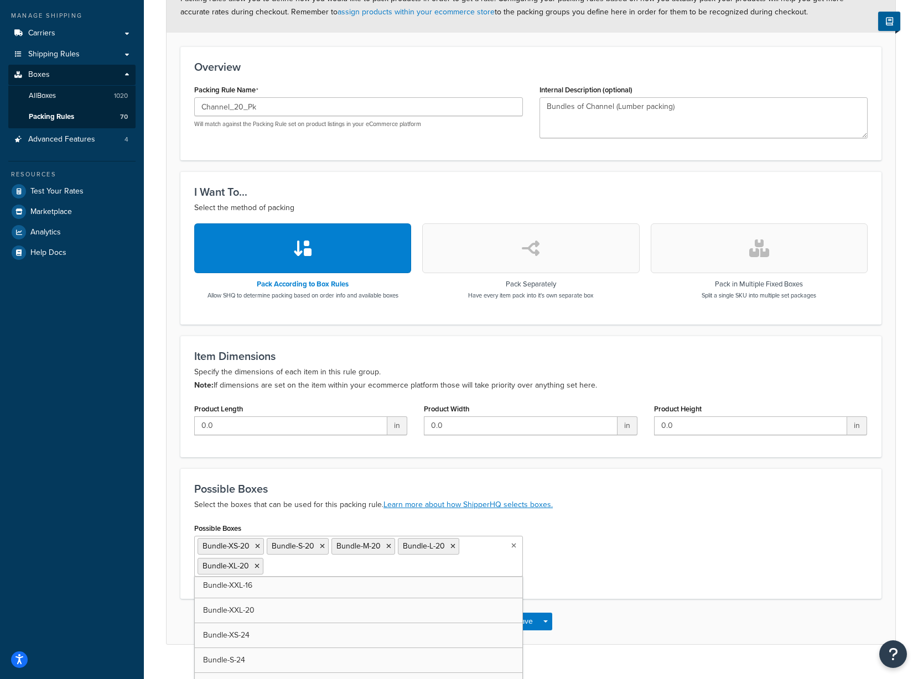
scroll to position [3213, 0]
click at [261, 546] on icon at bounding box center [259, 546] width 5 height 7
click at [605, 531] on div "Possible Boxes Bundle-XS-20 Bundle-S-20 Bundle-M-20 Bundle-L-20 Bundle-XL-20 Bu…" at bounding box center [531, 552] width 690 height 65
click at [524, 624] on button "Save" at bounding box center [524, 622] width 30 height 18
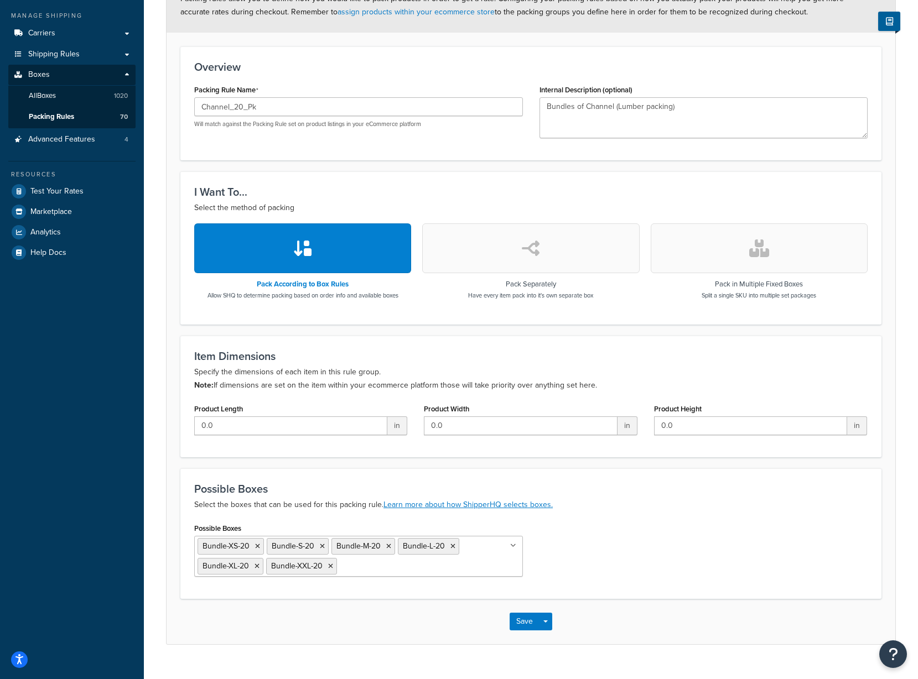
scroll to position [0, 0]
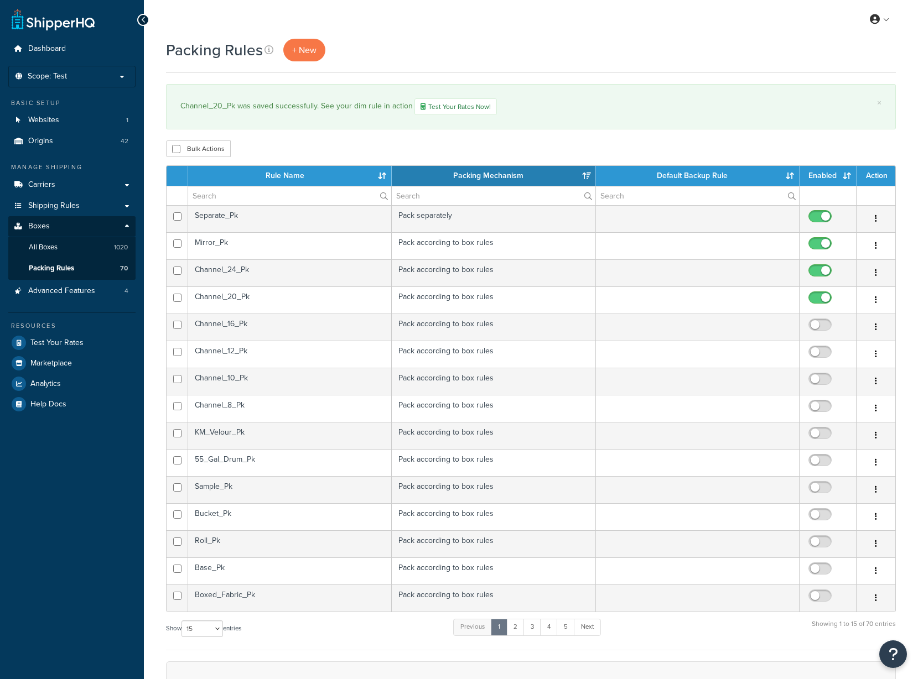
select select "15"
click at [814, 329] on input "checkbox" at bounding box center [821, 328] width 30 height 14
checkbox input "true"
click at [356, 333] on td "Channel_16_Pk" at bounding box center [290, 327] width 204 height 27
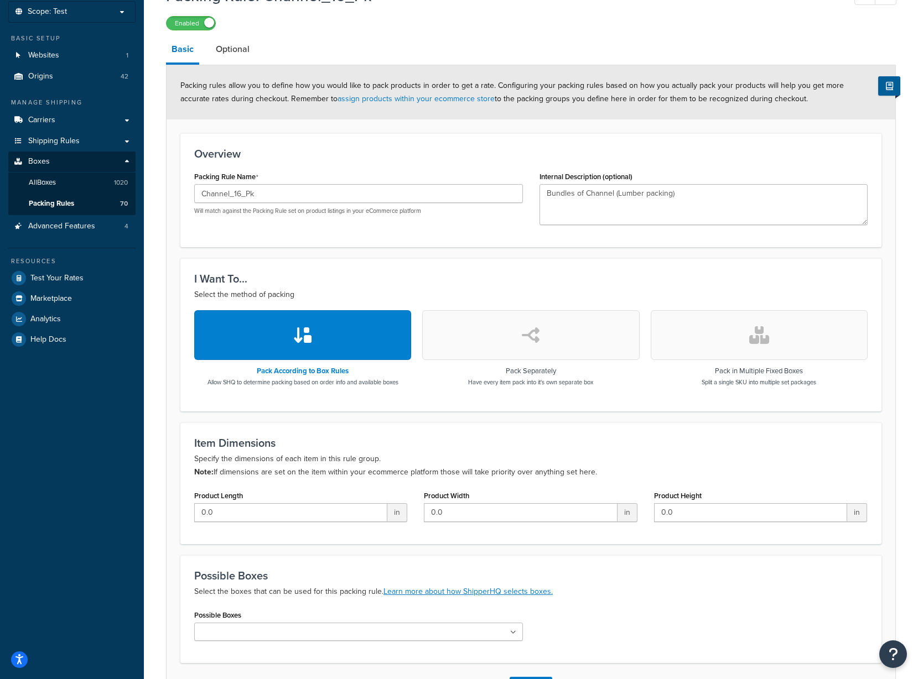
scroll to position [152, 0]
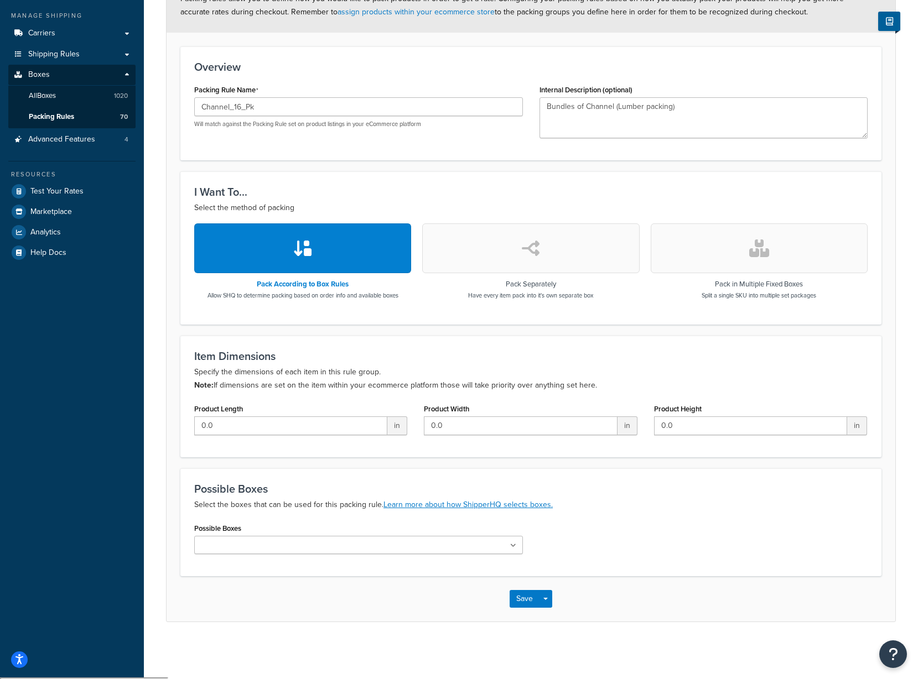
click at [244, 551] on input "Possible Boxes" at bounding box center [246, 546] width 98 height 12
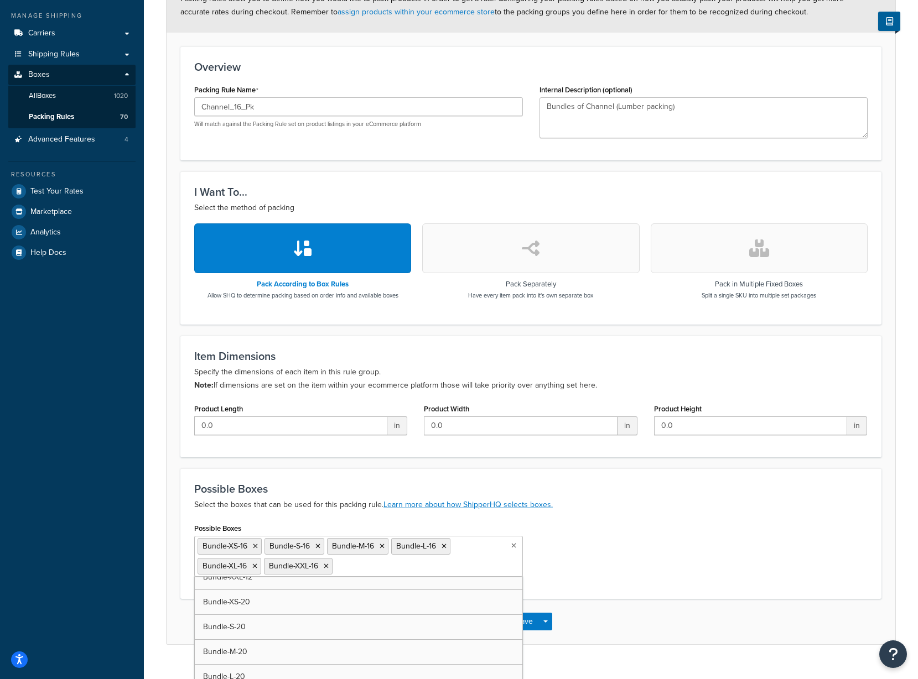
scroll to position [96, 0]
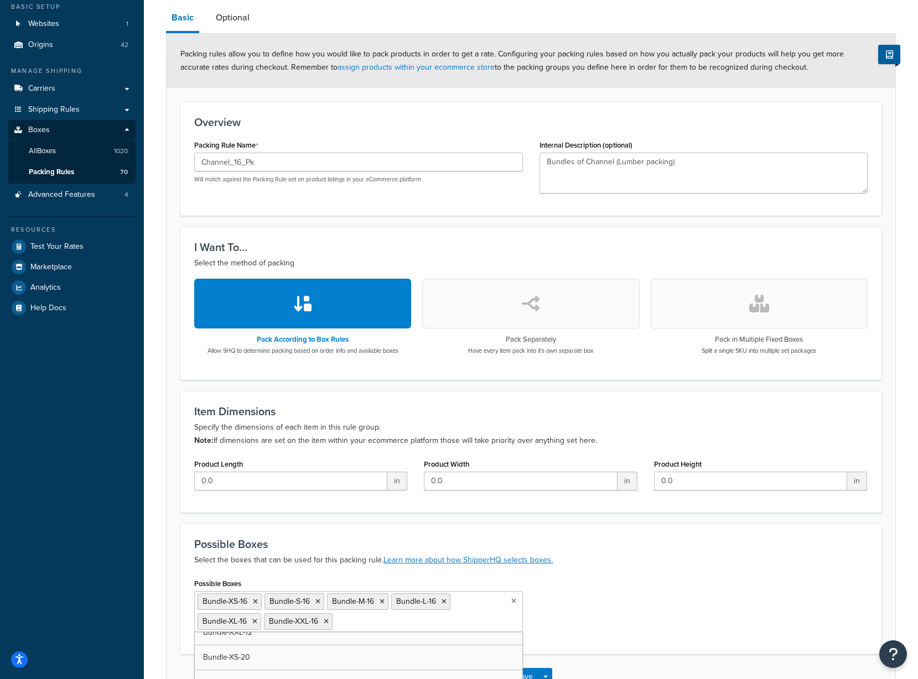
click at [586, 569] on div "Possible Boxes Select the boxes that can be used for this packing rule. Learn m…" at bounding box center [530, 589] width 701 height 131
click at [522, 672] on button "Save" at bounding box center [524, 677] width 30 height 18
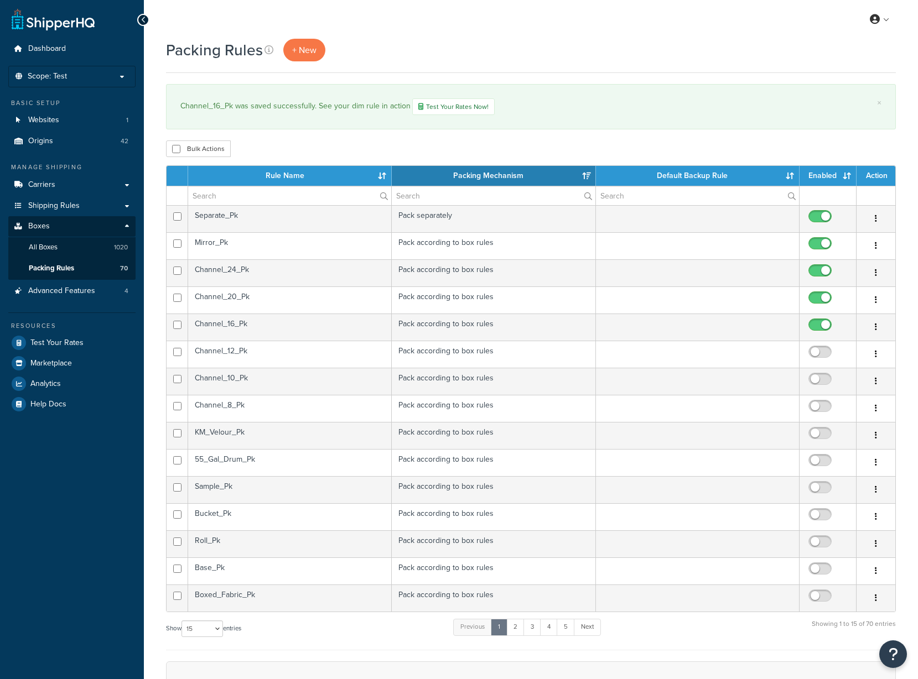
select select "15"
click at [273, 353] on td "Channel_12_Pk" at bounding box center [290, 354] width 204 height 27
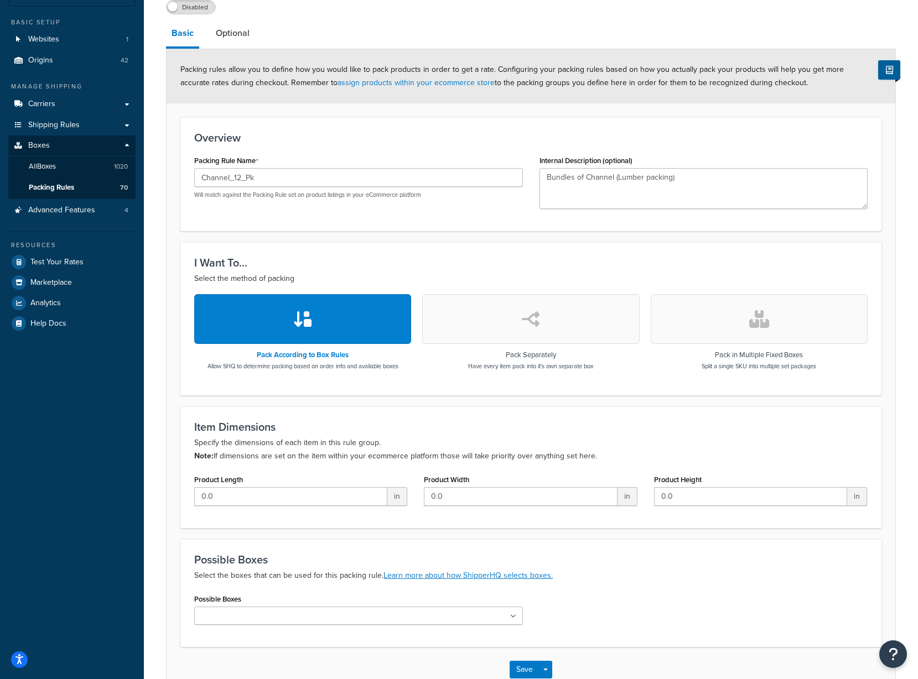
scroll to position [152, 0]
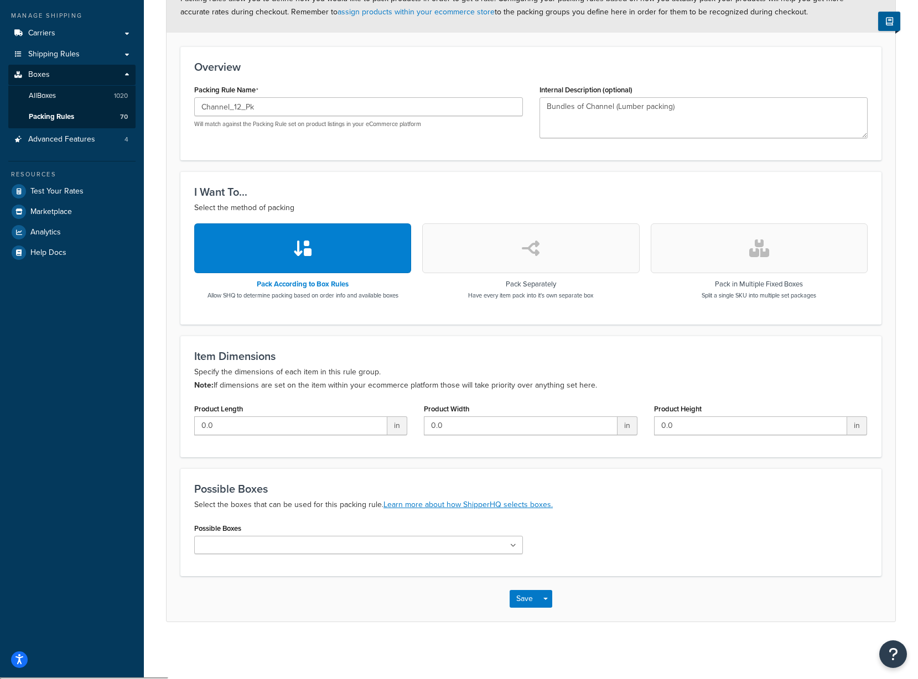
drag, startPoint x: 285, startPoint y: 545, endPoint x: 294, endPoint y: 540, distance: 9.4
click at [285, 545] on ul at bounding box center [358, 545] width 329 height 18
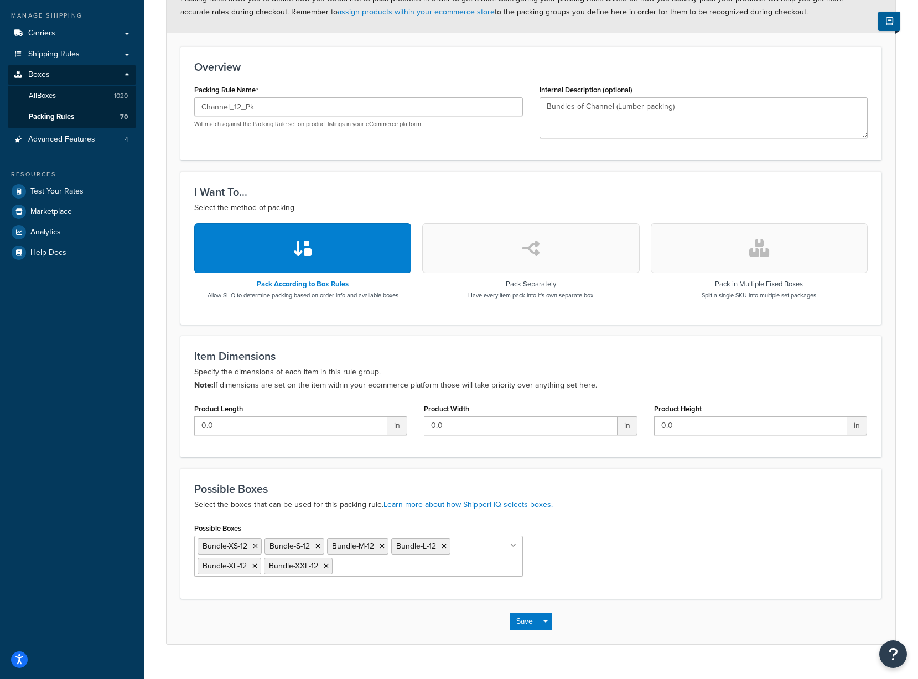
click at [605, 558] on div "Possible Boxes Bundle-XS-12 Bundle-S-12 Bundle-M-12 Bundle-L-12 Bundle-XL-12 Bu…" at bounding box center [531, 552] width 690 height 65
click at [528, 624] on button "Save" at bounding box center [524, 622] width 30 height 18
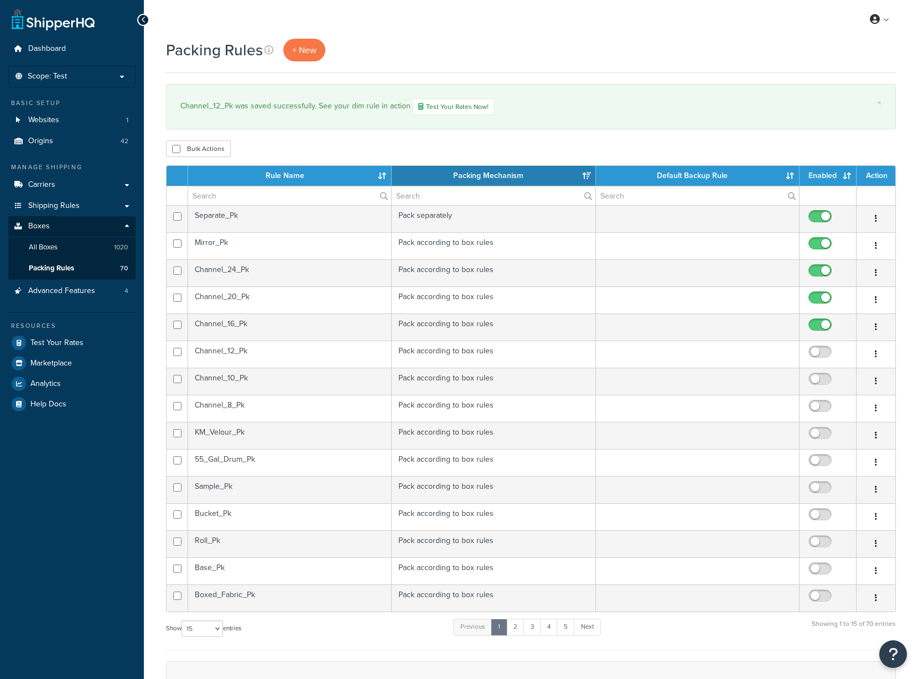
select select "15"
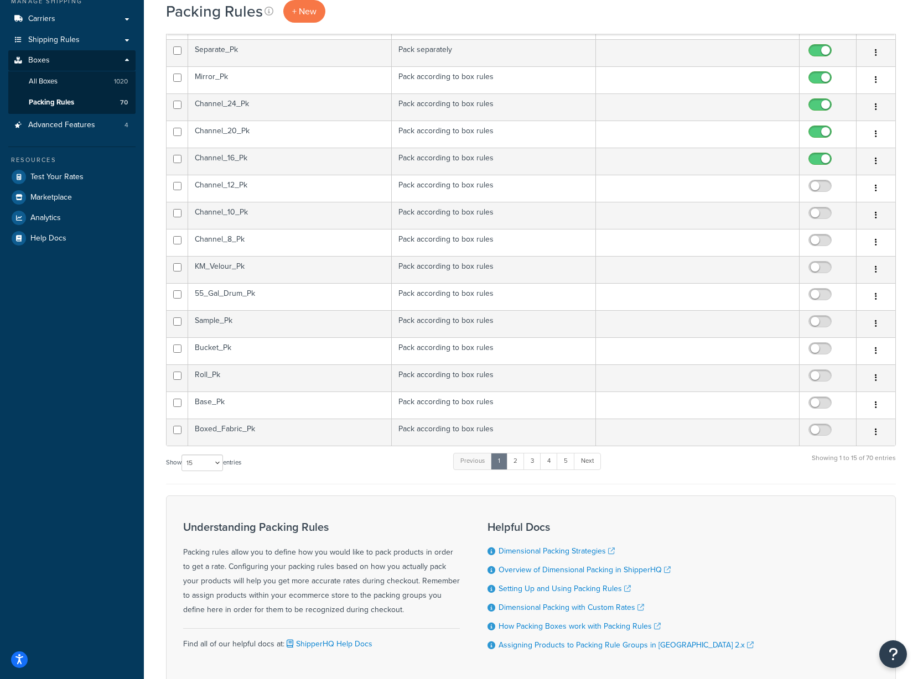
click at [822, 189] on input "checkbox" at bounding box center [821, 189] width 30 height 14
checkbox input "true"
click at [322, 220] on td "Channel_10_Pk" at bounding box center [290, 215] width 204 height 27
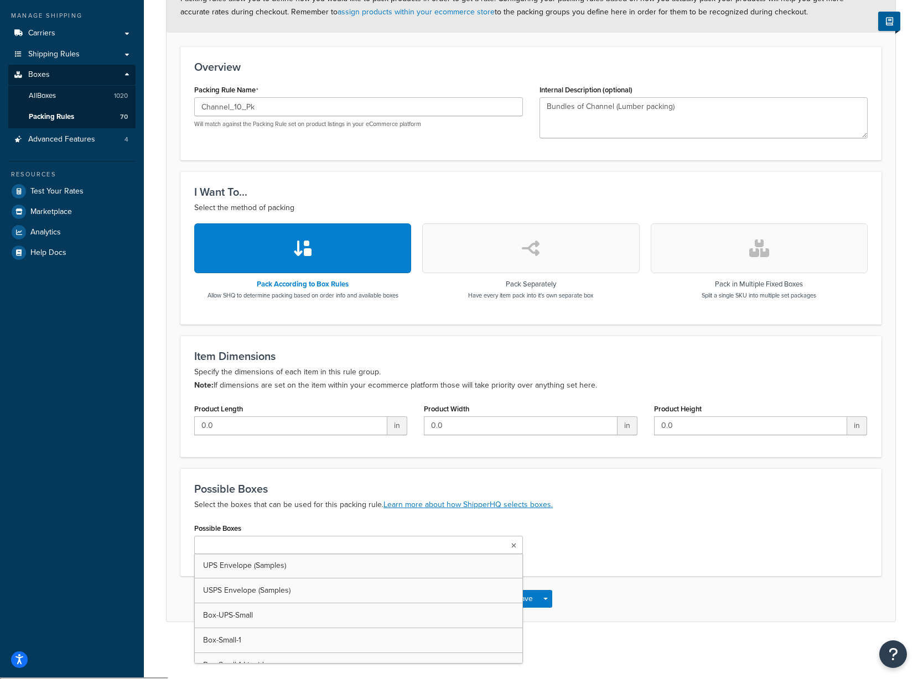
click at [259, 548] on input "Possible Boxes" at bounding box center [246, 546] width 98 height 12
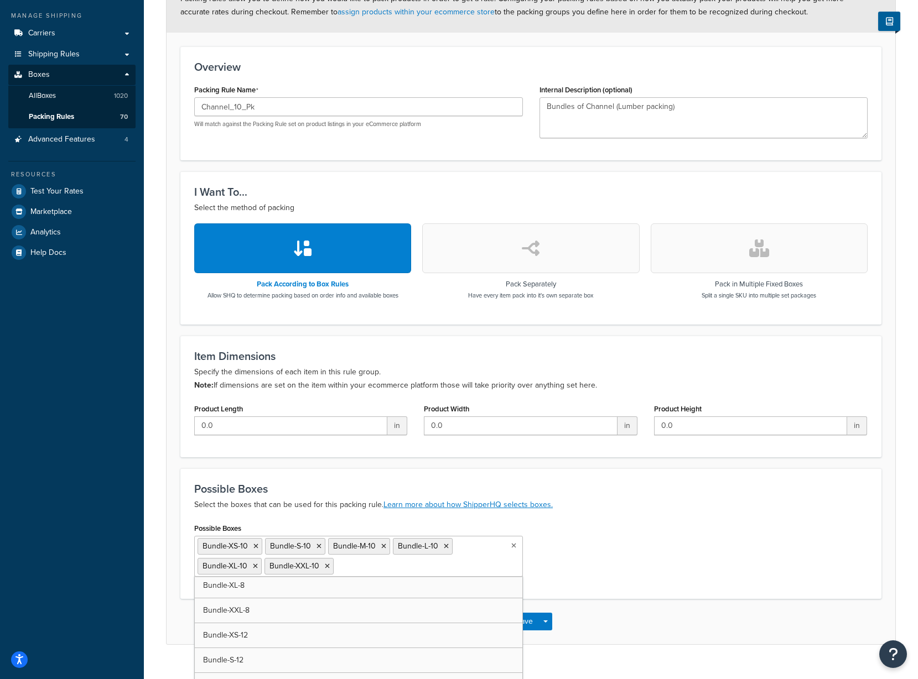
click at [609, 551] on div "Possible Boxes Bundle-XS-10 Bundle-S-10 Bundle-M-10 Bundle-L-10 Bundle-XL-10 Bu…" at bounding box center [531, 552] width 690 height 65
click at [532, 622] on button "Save" at bounding box center [524, 622] width 30 height 18
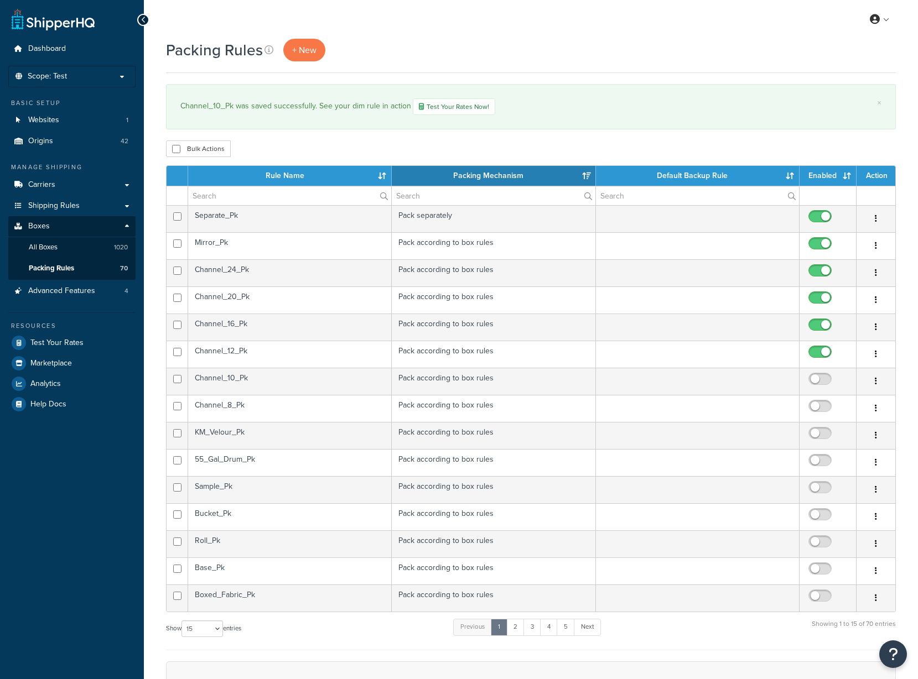
select select "15"
click at [822, 375] on span at bounding box center [819, 379] width 23 height 13
click at [822, 375] on input "checkbox" at bounding box center [821, 382] width 30 height 14
checkbox input "true"
click at [246, 404] on td "Channel_8_Pk" at bounding box center [290, 408] width 204 height 27
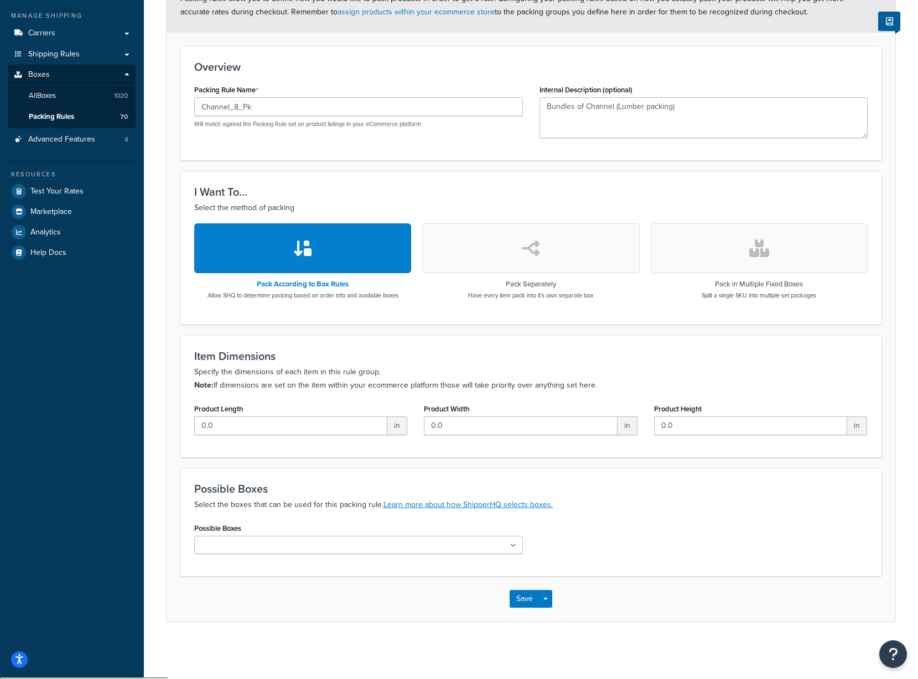
click at [263, 547] on input "Possible Boxes" at bounding box center [246, 546] width 98 height 12
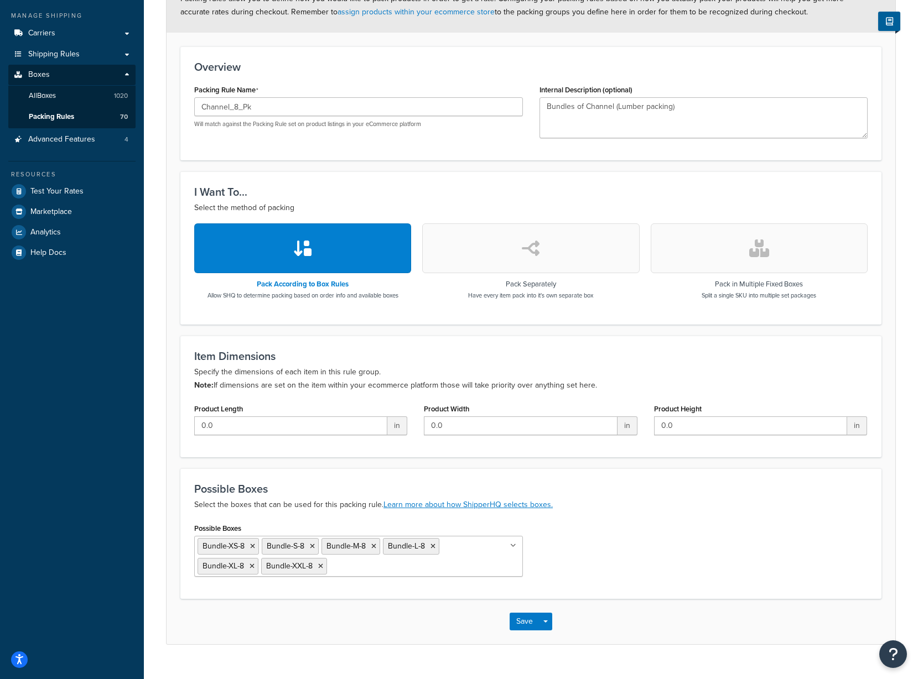
click at [609, 509] on p "Select the boxes that can be used for this packing rule. Learn more about how S…" at bounding box center [530, 504] width 673 height 13
click at [518, 621] on button "Save" at bounding box center [524, 622] width 30 height 18
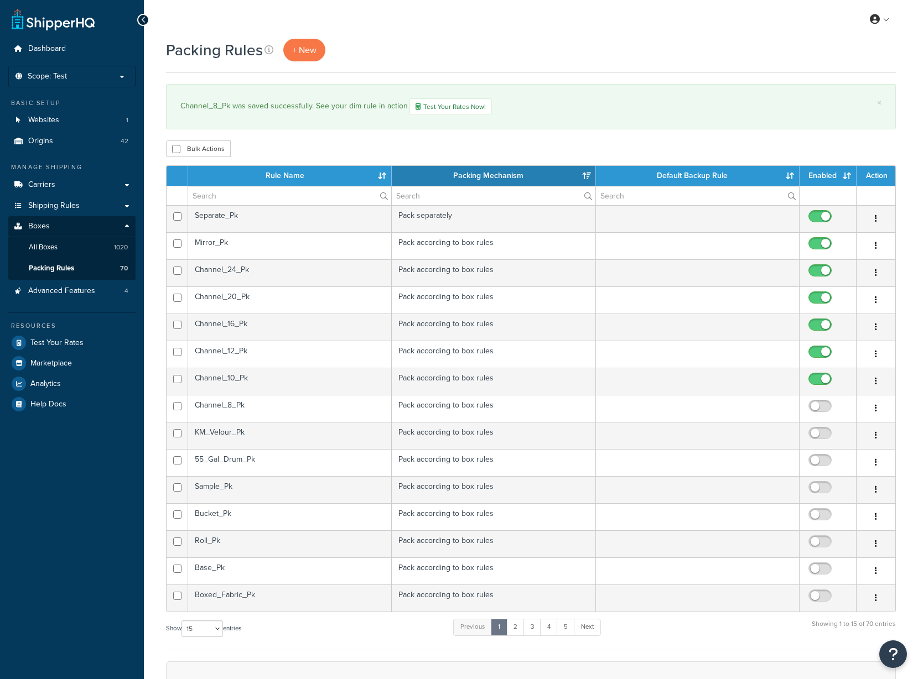
select select "15"
click at [818, 410] on input "checkbox" at bounding box center [821, 409] width 30 height 14
checkbox input "true"
click at [314, 436] on td "KM_Velour_Pk" at bounding box center [290, 435] width 204 height 27
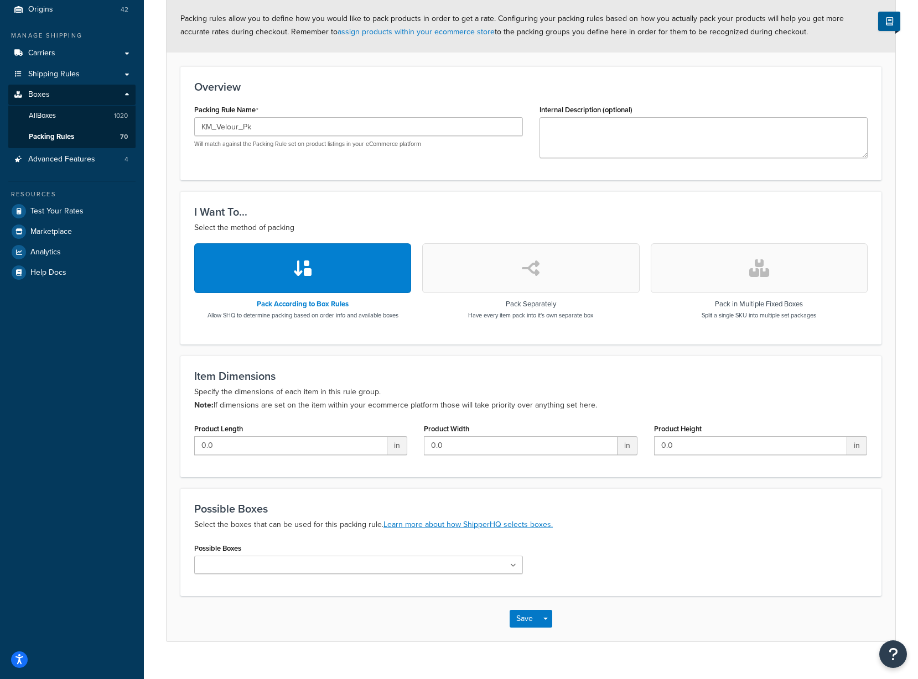
scroll to position [152, 0]
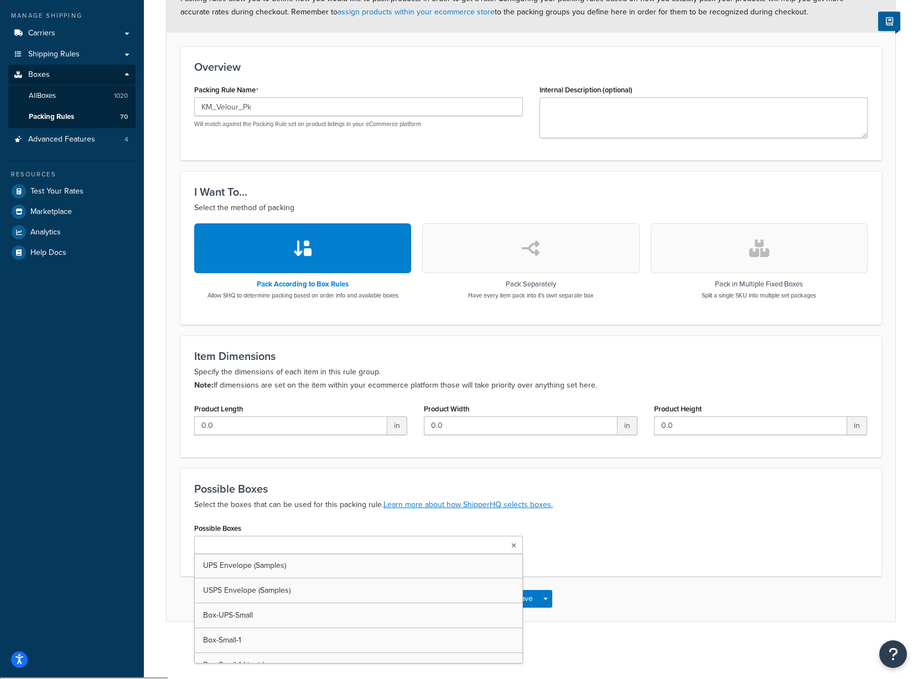
click at [218, 545] on input "Possible Boxes" at bounding box center [246, 546] width 98 height 12
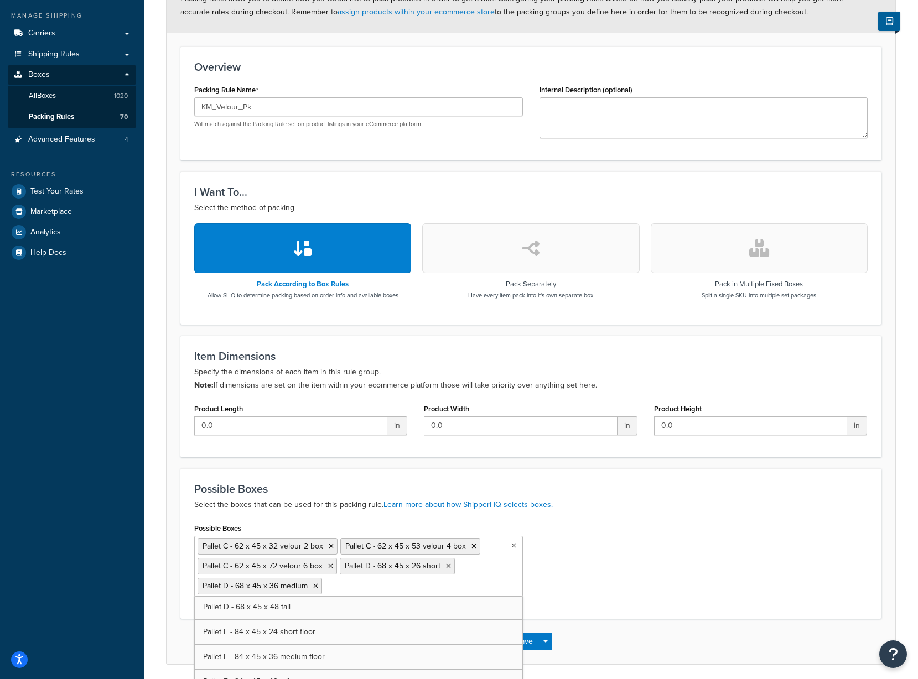
scroll to position [5626, 0]
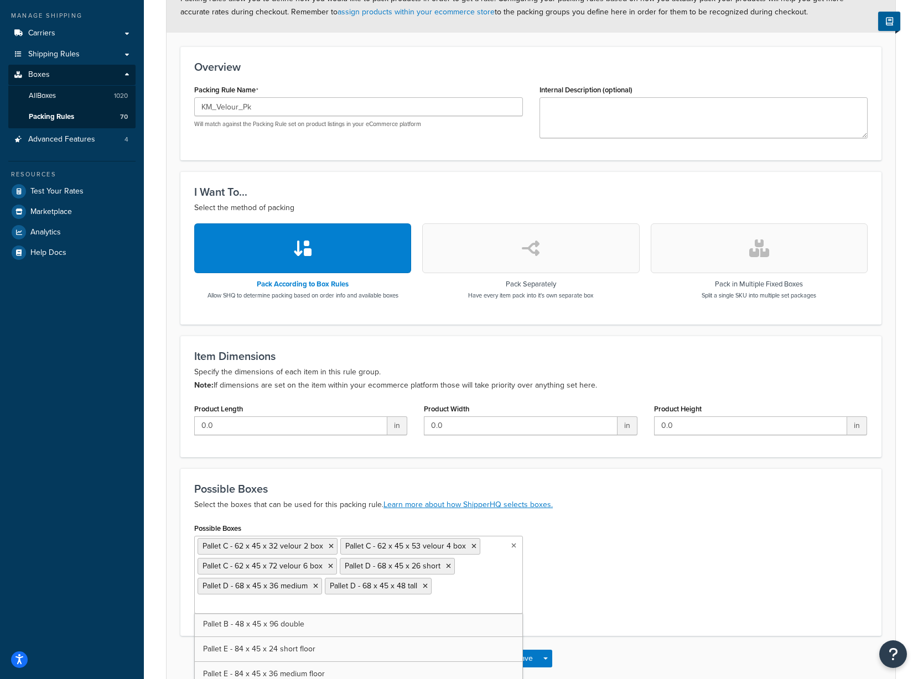
click at [598, 568] on div "Possible Boxes Pallet C - 62 x 45 x 32 velour 2 box Pallet C - 62 x 45 x 53 vel…" at bounding box center [531, 571] width 690 height 102
click at [517, 656] on button "Save" at bounding box center [524, 659] width 30 height 18
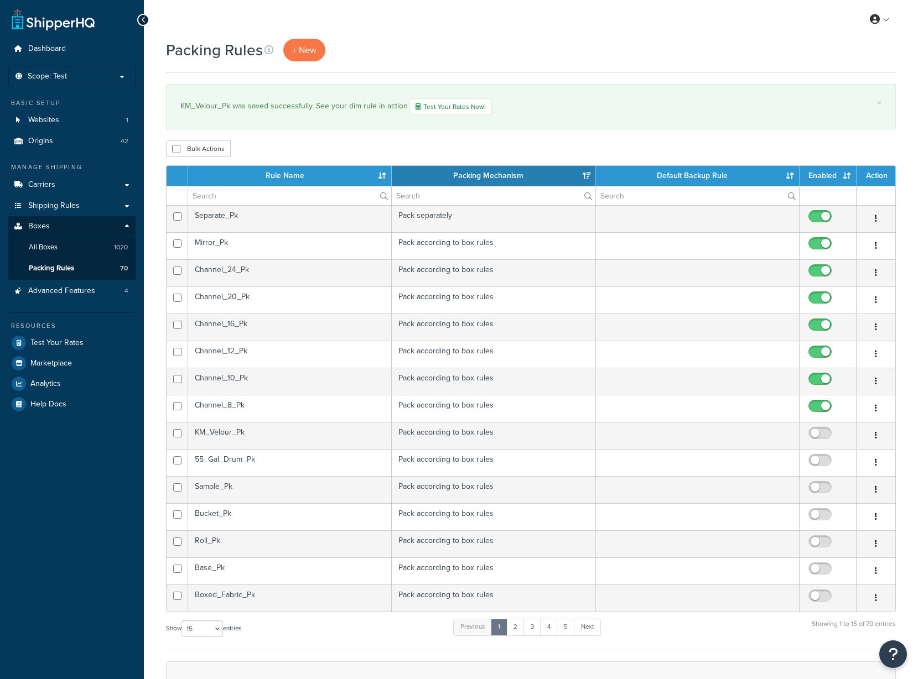
select select "15"
click at [813, 432] on input "checkbox" at bounding box center [821, 436] width 30 height 14
checkbox input "true"
click at [61, 244] on link "All Boxes 1020" at bounding box center [71, 247] width 127 height 20
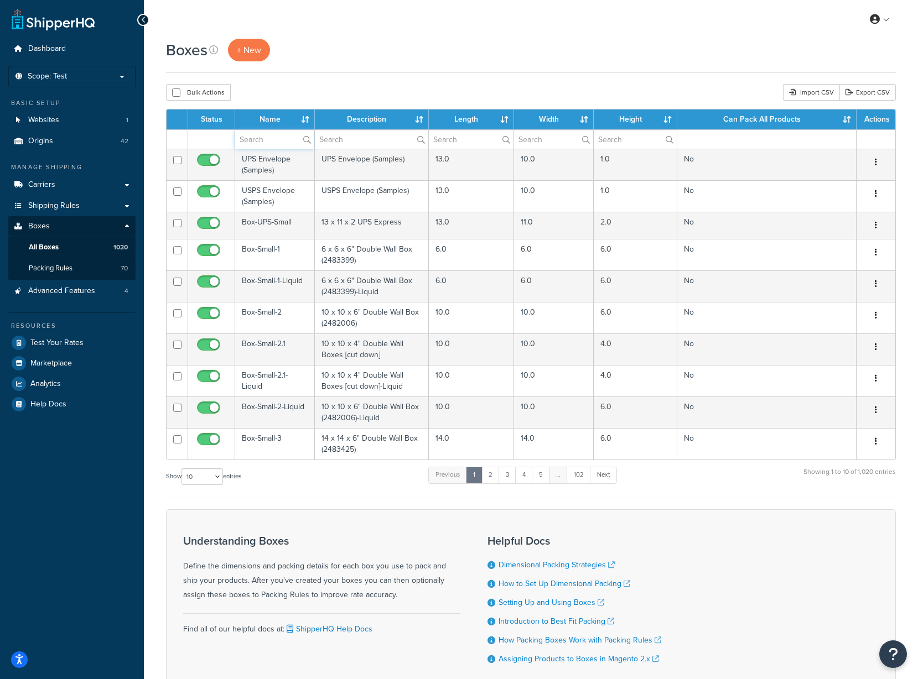
click at [245, 135] on input "text" at bounding box center [274, 139] width 79 height 19
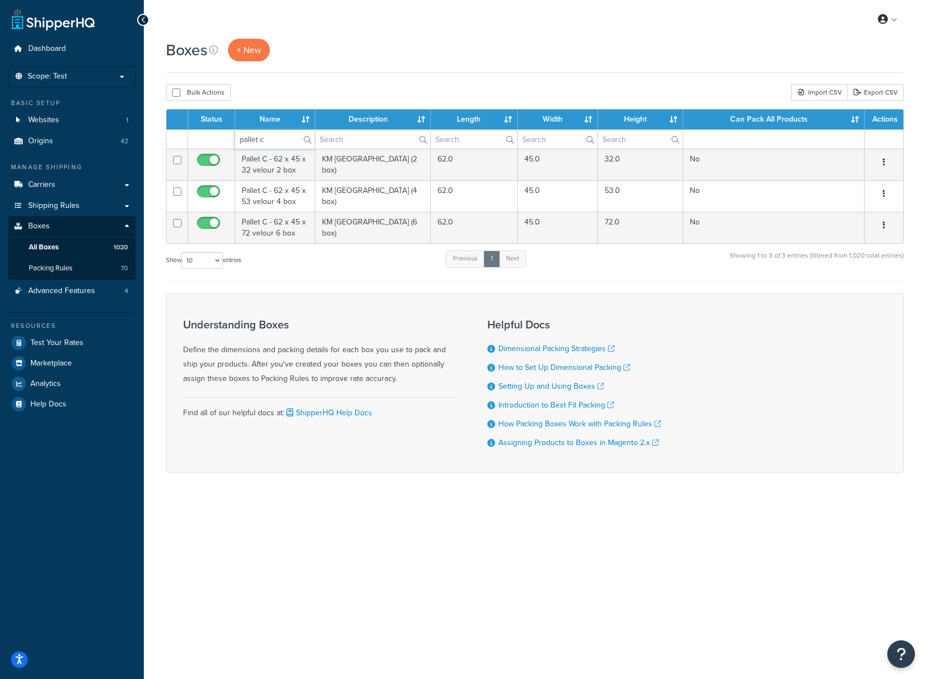
type input "pallet c"
click at [279, 159] on td "Pallet C - 62 x 45 x 32 velour 2 box" at bounding box center [275, 165] width 80 height 32
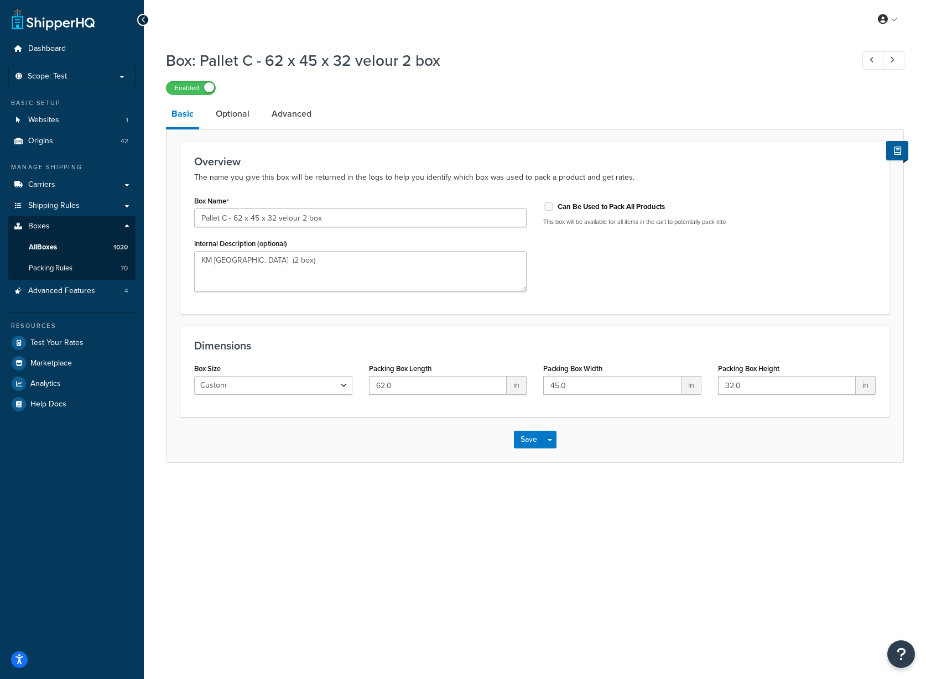
click at [226, 111] on link "Optional" at bounding box center [232, 114] width 45 height 27
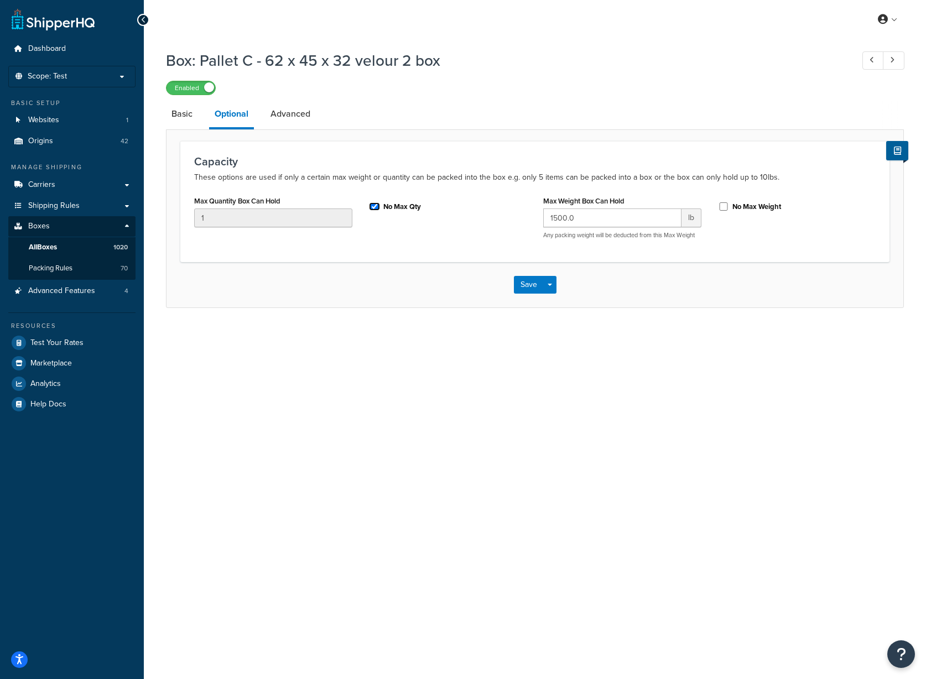
click at [376, 205] on input "No Max Qty" at bounding box center [374, 206] width 11 height 8
checkbox input "false"
drag, startPoint x: 227, startPoint y: 217, endPoint x: 168, endPoint y: 217, distance: 59.7
click at [168, 217] on form "Capacity These options are used if only a certain max weight or quantity can be…" at bounding box center [534, 224] width 737 height 166
type input "2"
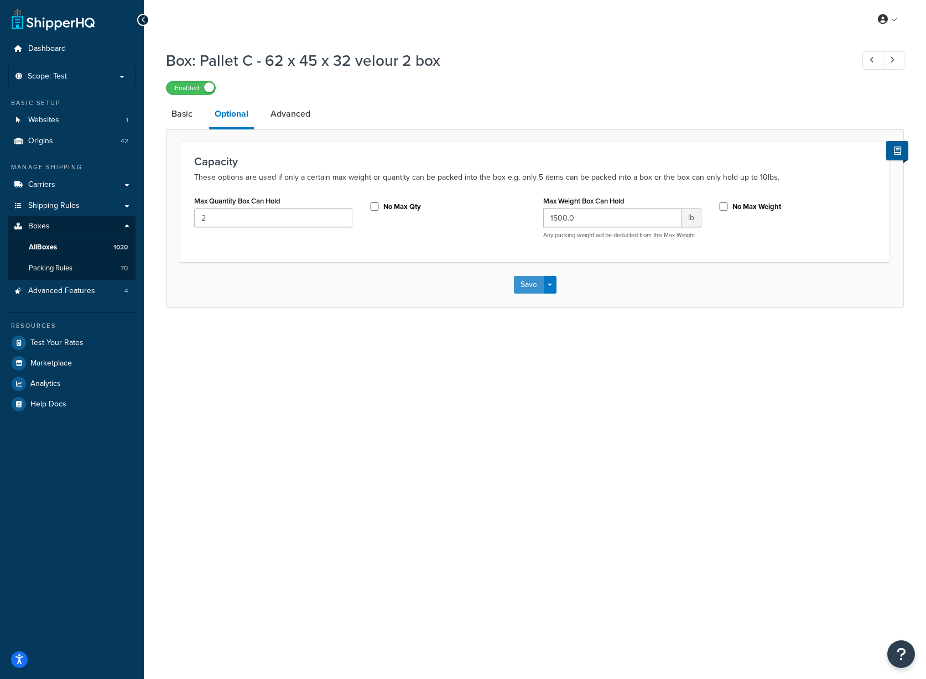
click at [528, 289] on button "Save" at bounding box center [529, 285] width 30 height 18
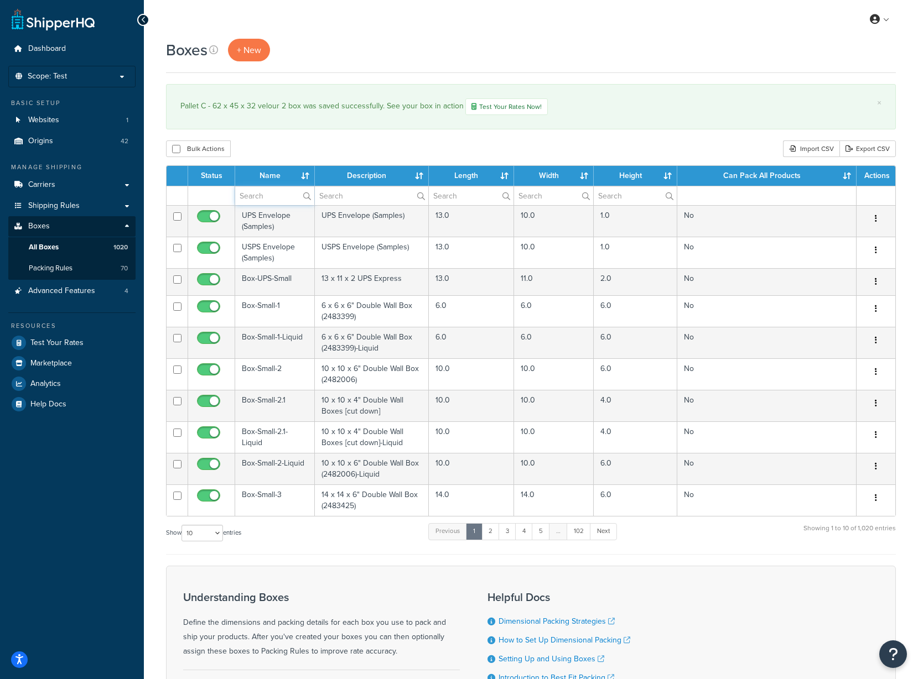
click at [258, 195] on input "text" at bounding box center [274, 195] width 79 height 19
type input "pallet c"
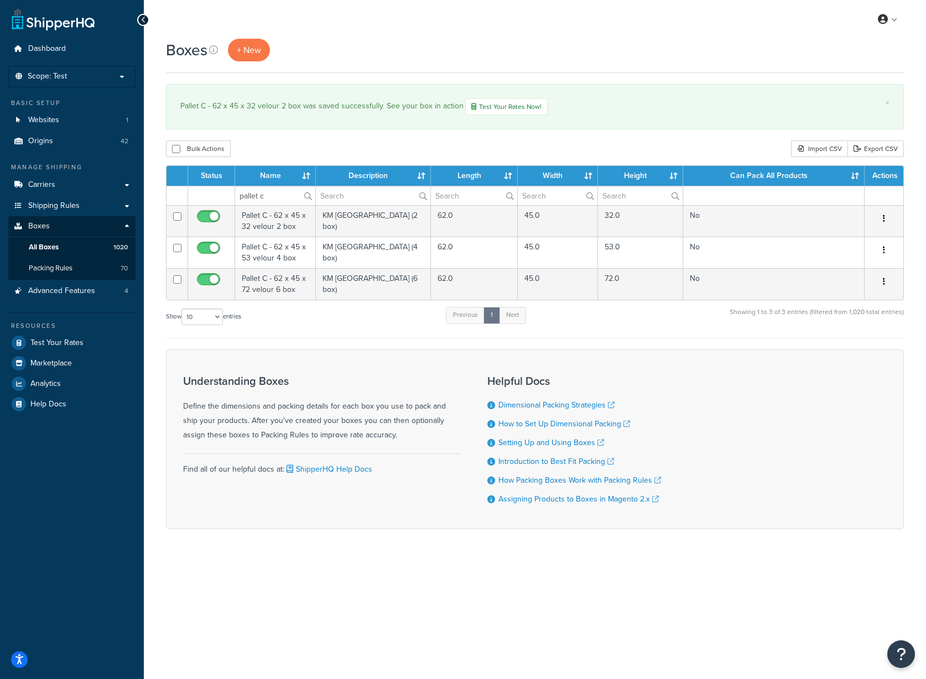
click at [283, 257] on td "Pallet C - 62 x 45 x 53 velour 4 box" at bounding box center [275, 253] width 81 height 32
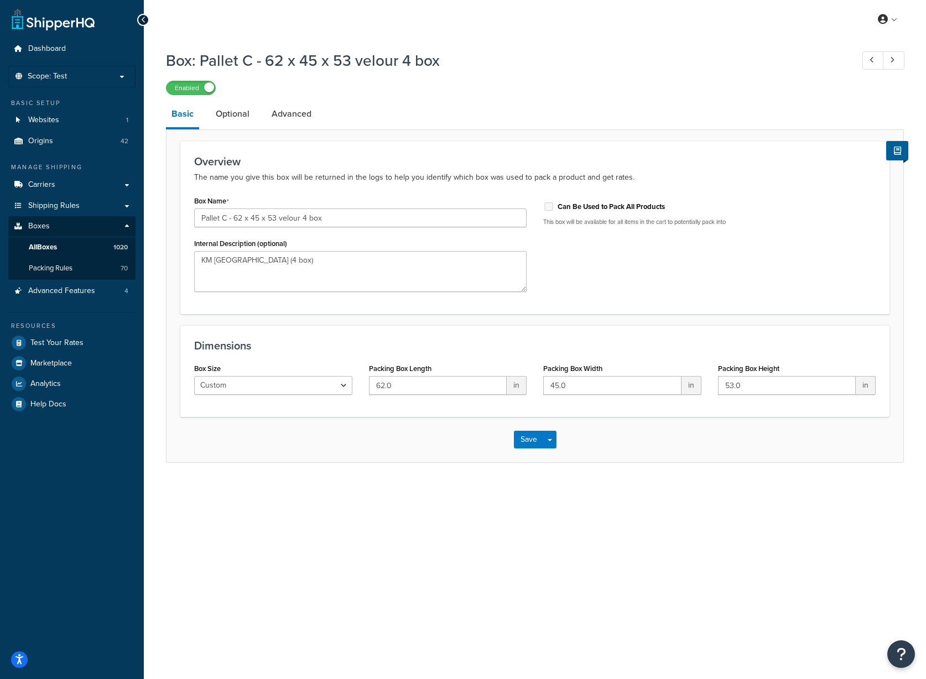
click at [233, 108] on link "Optional" at bounding box center [232, 114] width 45 height 27
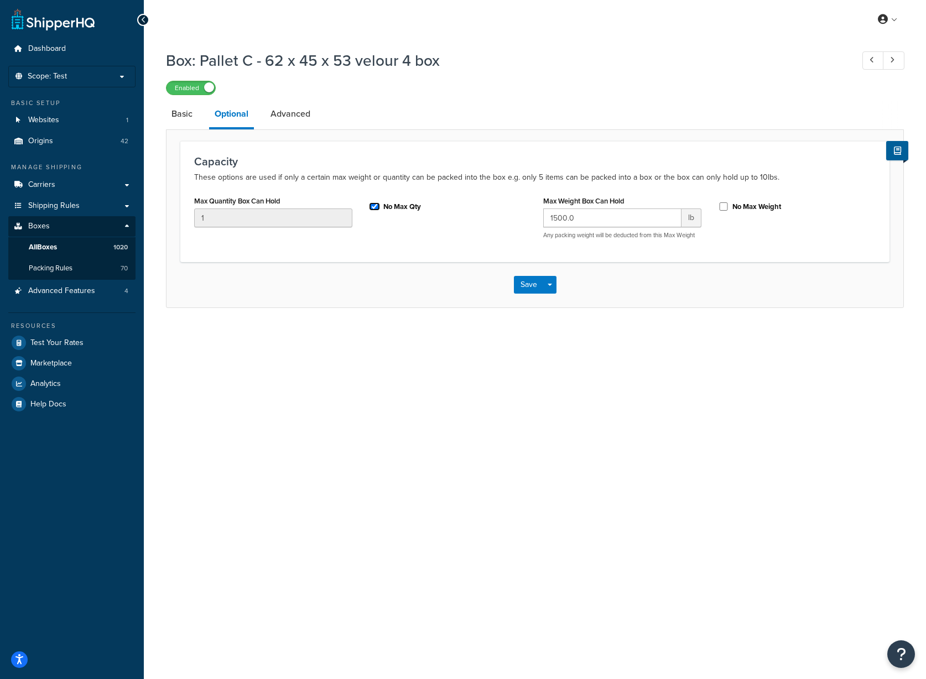
click at [377, 206] on input "No Max Qty" at bounding box center [374, 206] width 11 height 8
checkbox input "false"
drag, startPoint x: 234, startPoint y: 223, endPoint x: 177, endPoint y: 222, distance: 57.0
click at [177, 222] on form "Capacity These options are used if only a certain max weight or quantity can be…" at bounding box center [534, 224] width 737 height 166
type input "4"
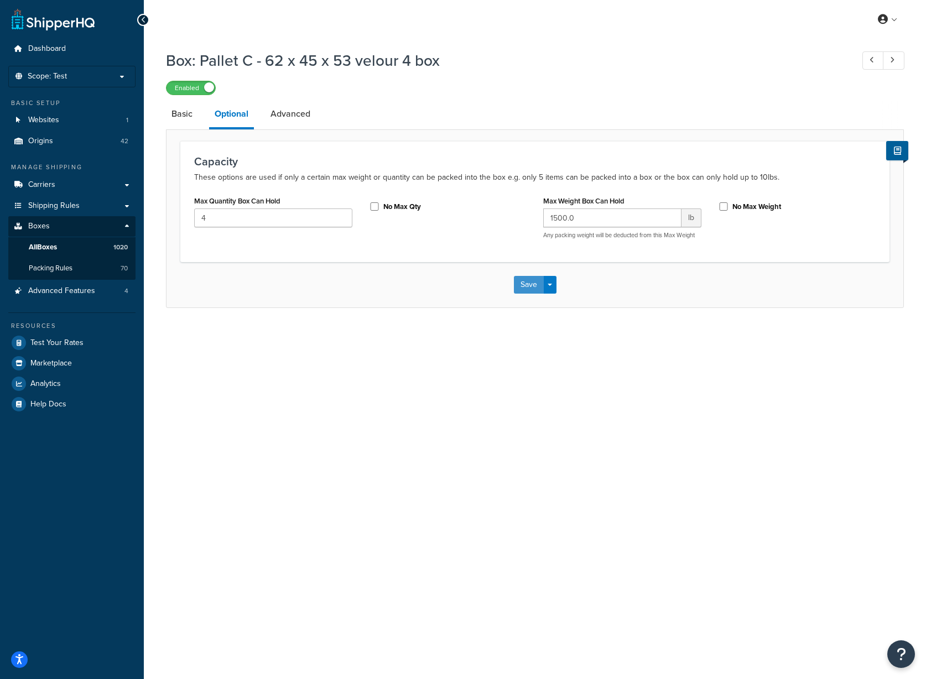
click at [528, 290] on button "Save" at bounding box center [529, 285] width 30 height 18
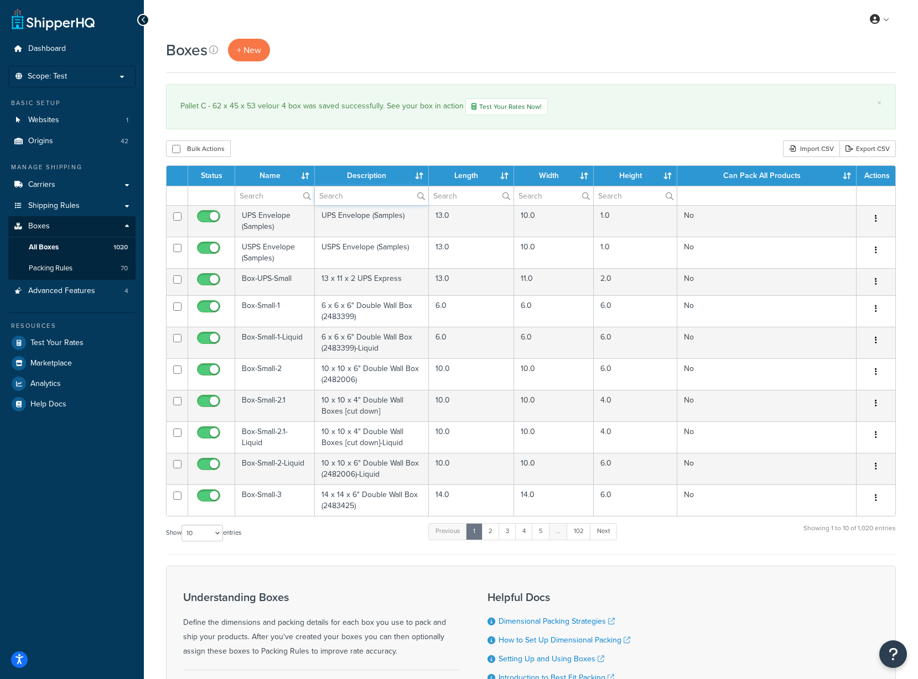
click at [341, 199] on input "text" at bounding box center [371, 195] width 113 height 19
type input "p"
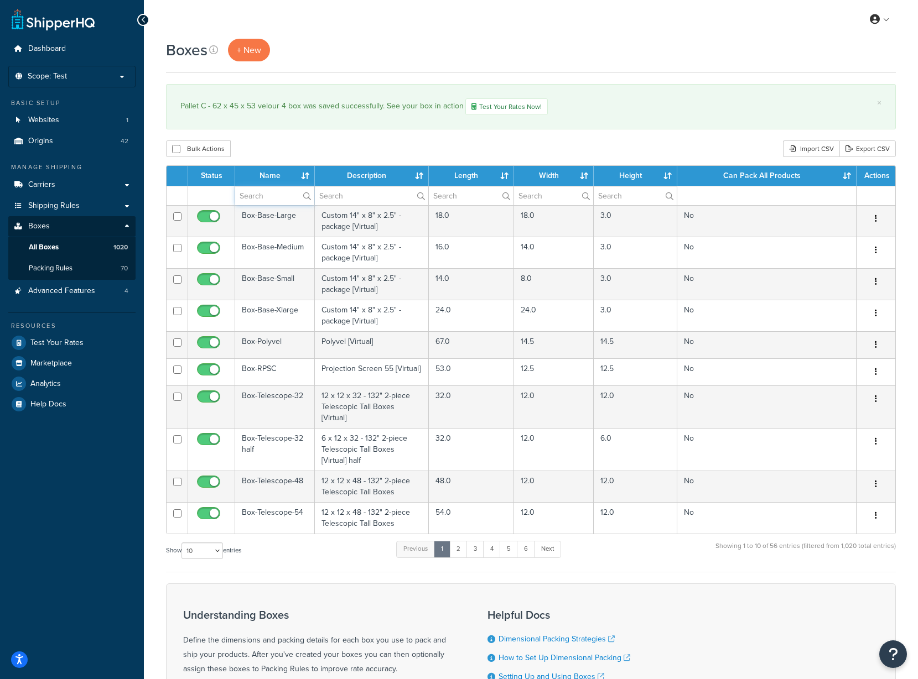
click at [249, 195] on input "text" at bounding box center [274, 195] width 79 height 19
type input "pallet c"
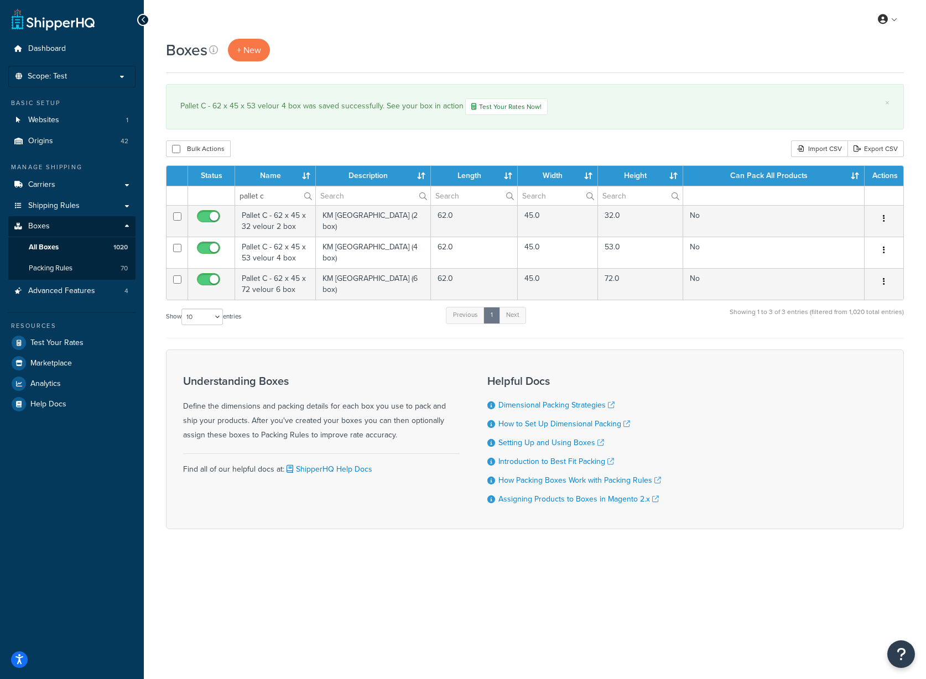
click at [290, 284] on td "Pallet C - 62 x 45 x 72 velour 6 box" at bounding box center [275, 284] width 81 height 32
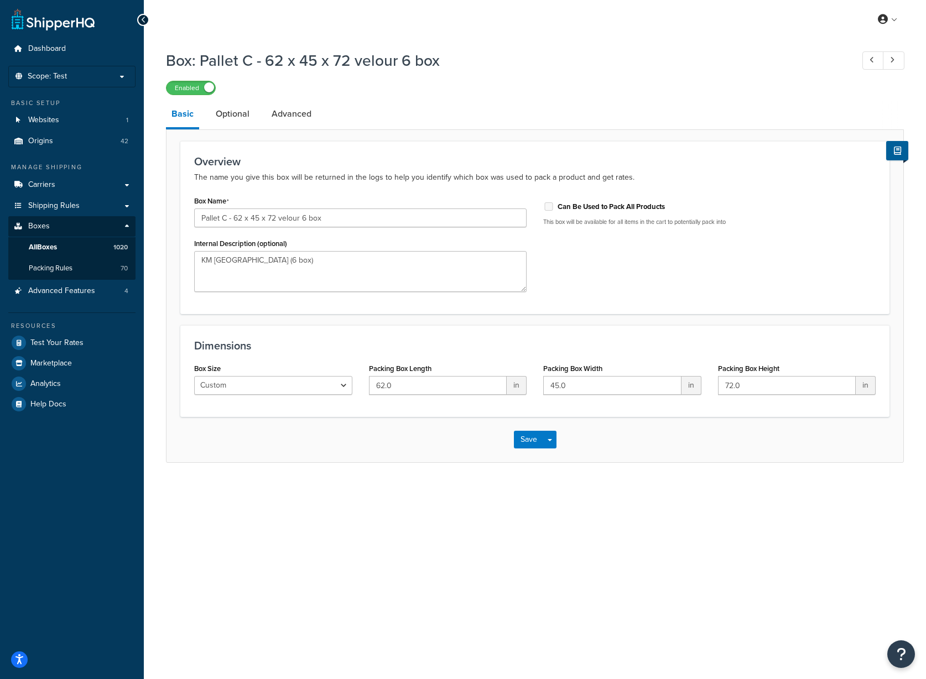
click at [237, 112] on link "Optional" at bounding box center [232, 114] width 45 height 27
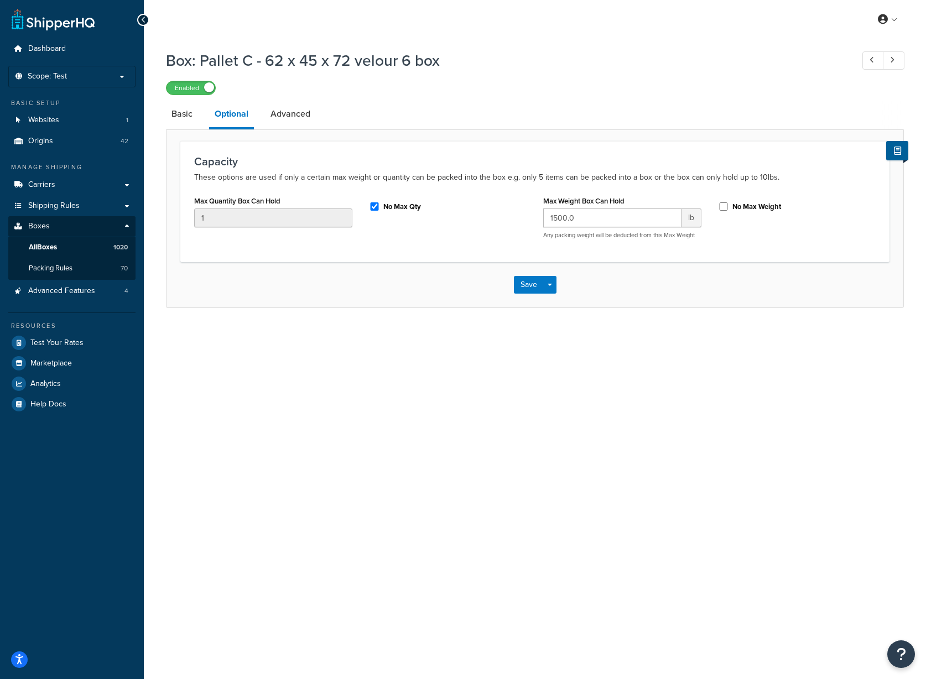
click at [374, 203] on div "No Max Qty" at bounding box center [448, 205] width 158 height 17
click at [374, 209] on input "No Max Qty" at bounding box center [374, 206] width 11 height 8
checkbox input "false"
drag, startPoint x: 222, startPoint y: 218, endPoint x: 141, endPoint y: 201, distance: 83.1
click at [141, 201] on div "Dashboard Scope: Test Basic Setup Websites 1 Origins 42 Manage Shipping Carrier…" at bounding box center [463, 339] width 926 height 679
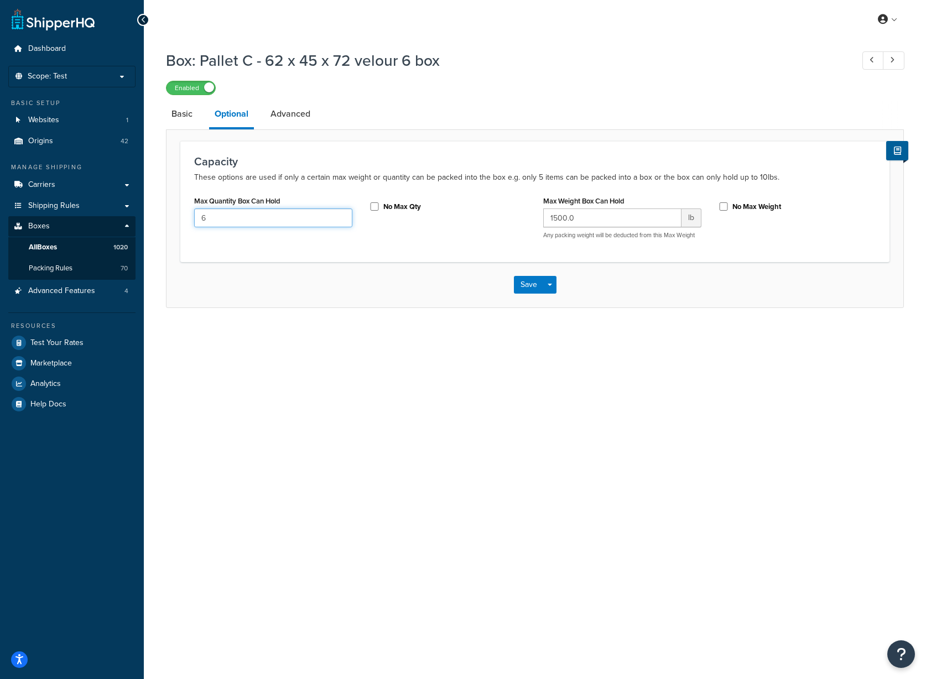
type input "6"
click at [538, 282] on button "Save" at bounding box center [529, 285] width 30 height 18
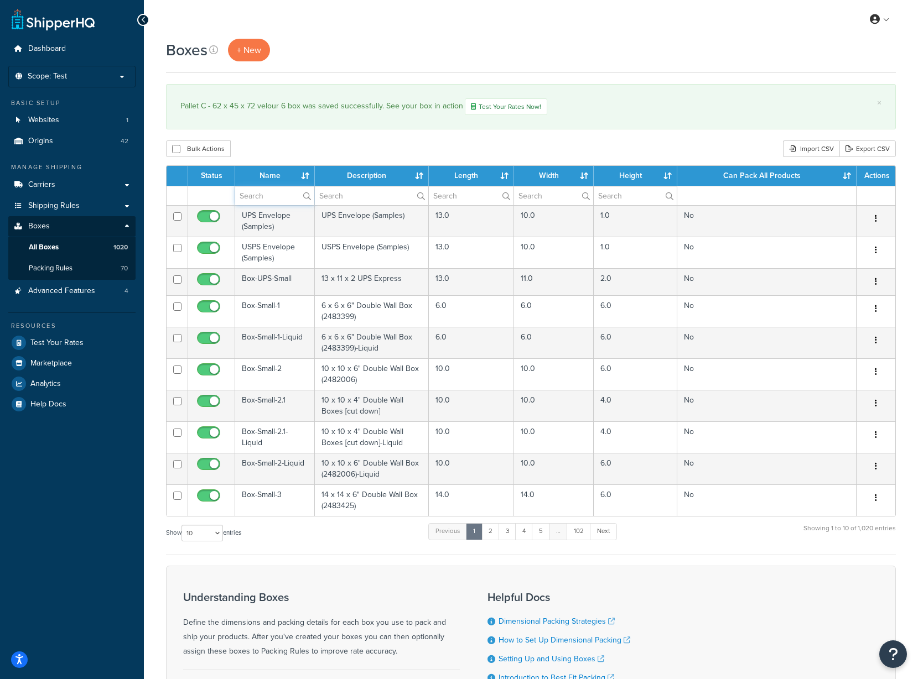
click at [272, 197] on input "text" at bounding box center [274, 195] width 79 height 19
type input "tape"
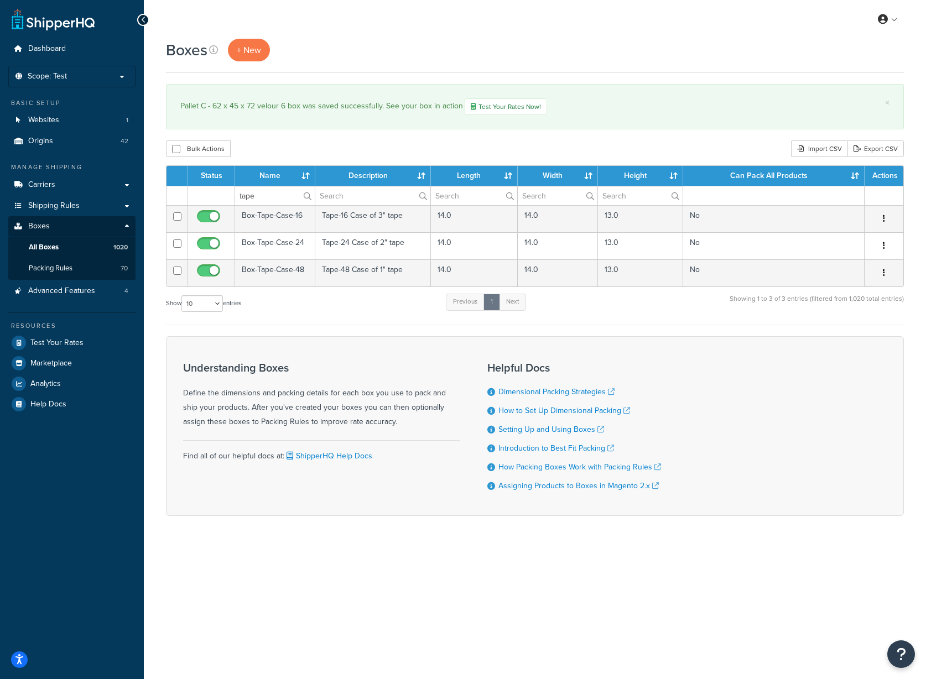
click at [291, 220] on td "Box-Tape-Case-16" at bounding box center [275, 218] width 80 height 27
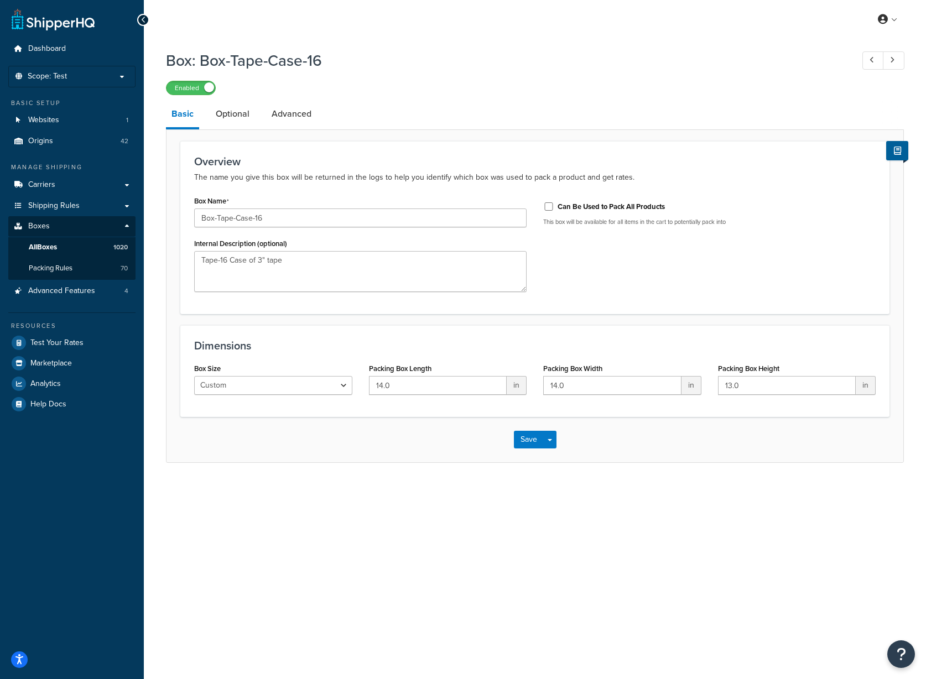
click at [225, 109] on link "Optional" at bounding box center [232, 114] width 45 height 27
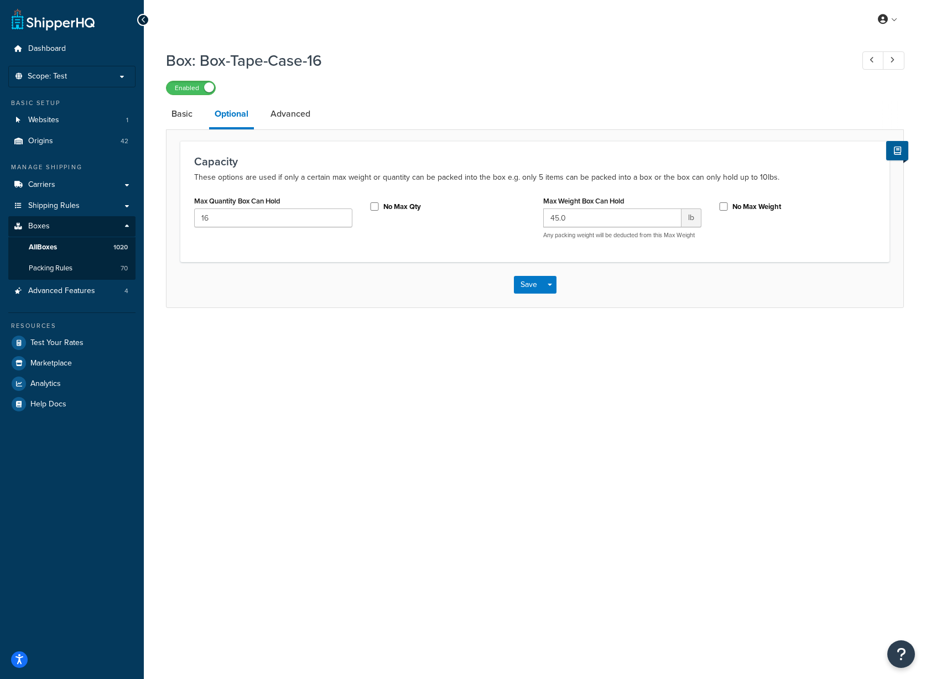
click at [179, 119] on link "Basic" at bounding box center [182, 114] width 32 height 27
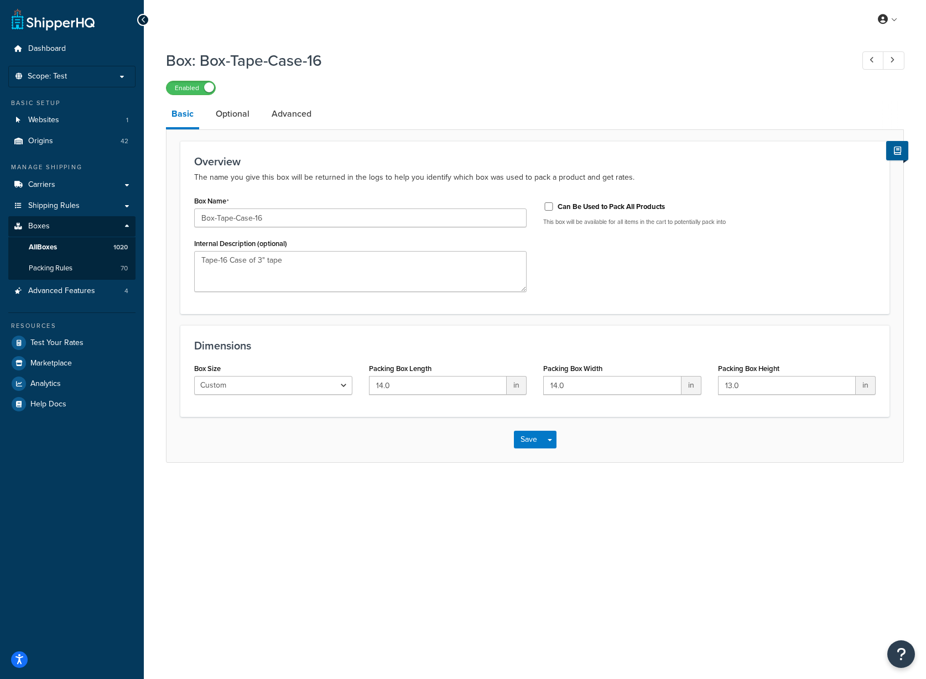
click at [486, 71] on div "Box: Box-Tape-Case-16 Enabled" at bounding box center [535, 69] width 738 height 51
click at [51, 269] on span "Packing Rules" at bounding box center [51, 268] width 44 height 9
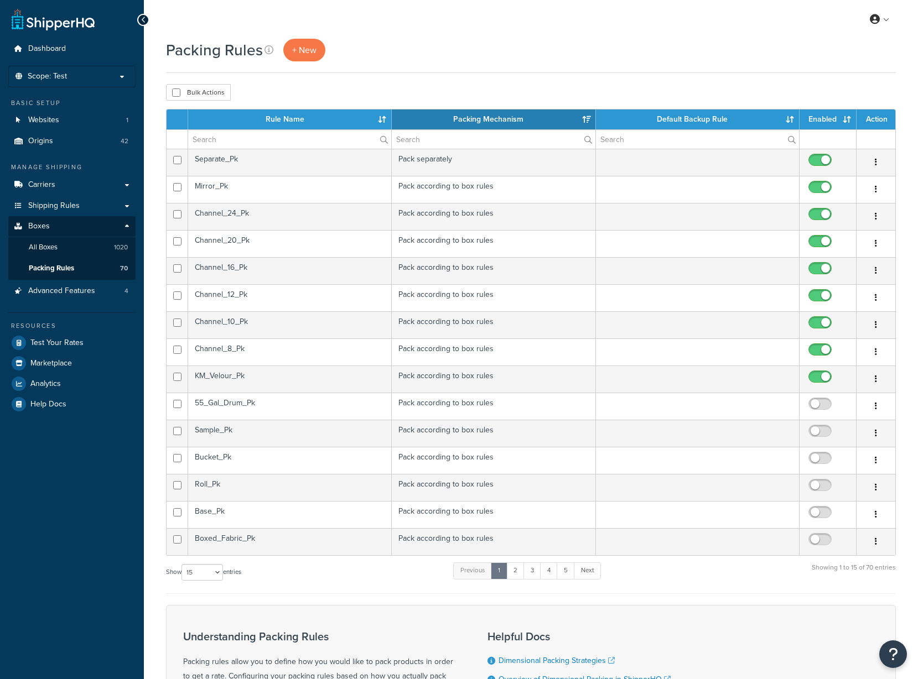
select select "15"
click at [236, 403] on td "55_Gal_Drum_Pk" at bounding box center [290, 406] width 204 height 27
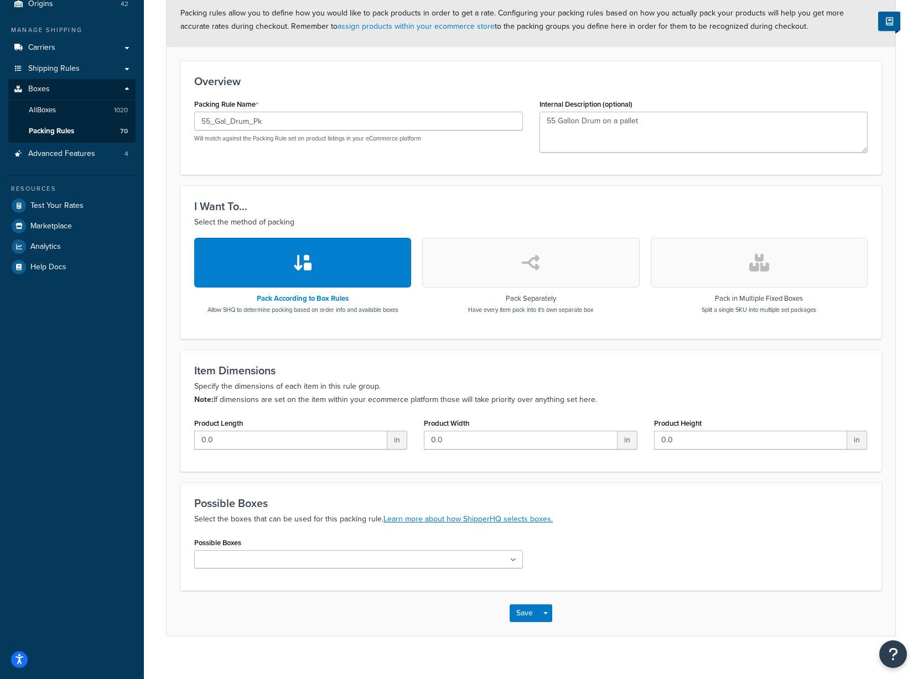
scroll to position [152, 0]
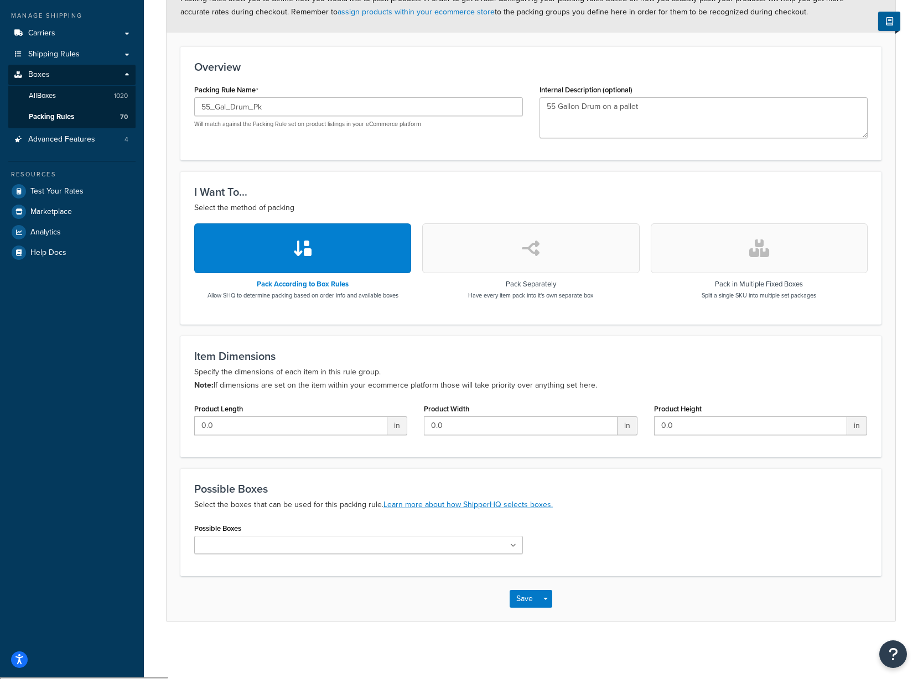
click at [253, 549] on input "Possible Boxes" at bounding box center [246, 546] width 98 height 12
type input "palle"
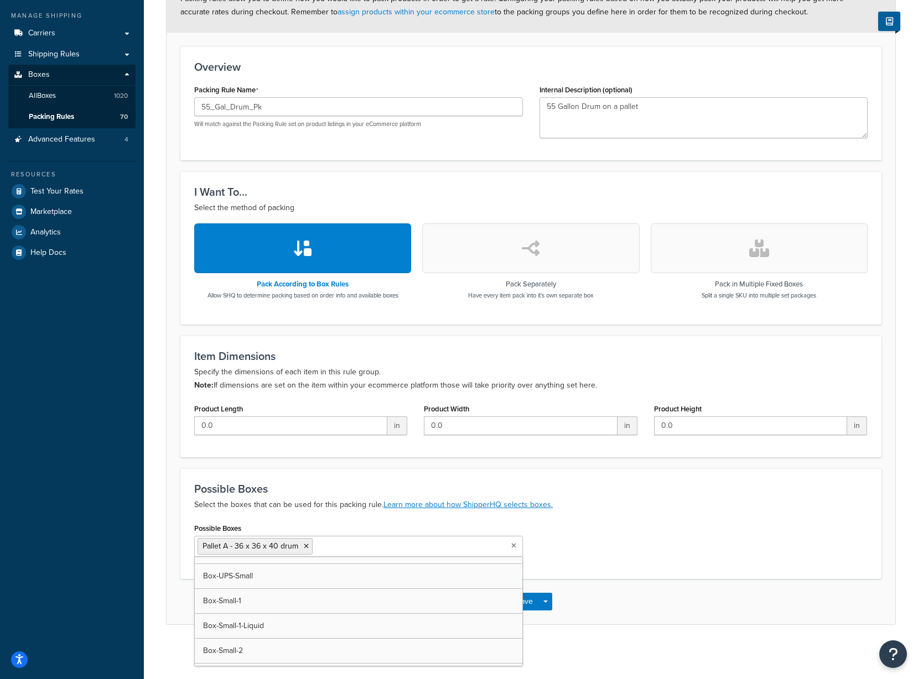
scroll to position [5493, 0]
drag, startPoint x: 632, startPoint y: 523, endPoint x: 638, endPoint y: 521, distance: 6.5
click at [632, 523] on div "Possible Boxes Pallet A - 36 x 36 x 40 drum UPS Envelope (Samples) USPS Envelop…" at bounding box center [531, 542] width 690 height 45
click at [527, 598] on button "Save" at bounding box center [524, 602] width 30 height 18
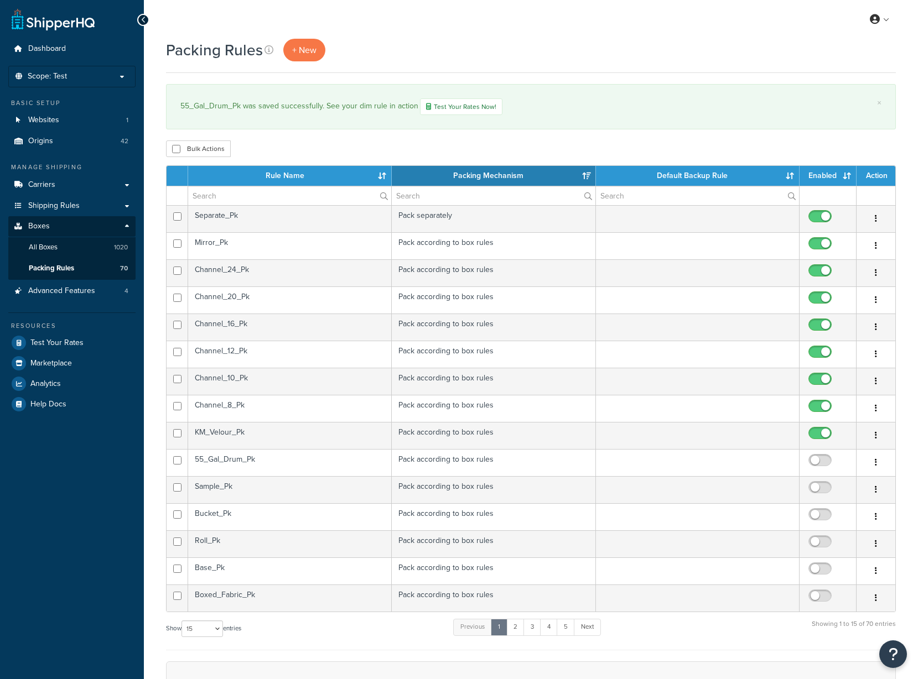
select select "15"
click at [319, 457] on td "55_Gal_Drum_Pk" at bounding box center [290, 462] width 204 height 27
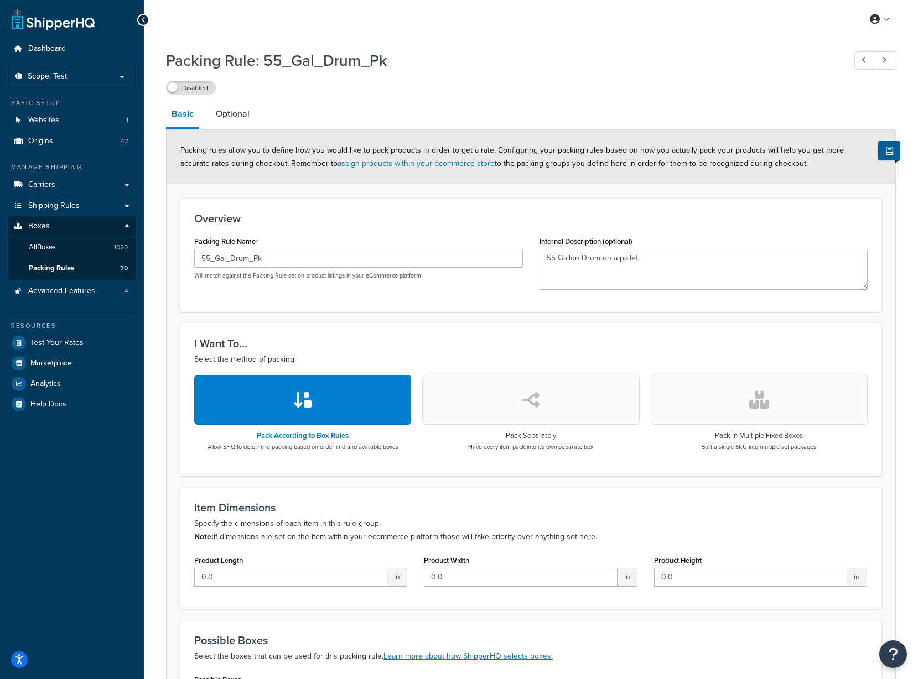
click at [228, 110] on link "Optional" at bounding box center [232, 114] width 45 height 27
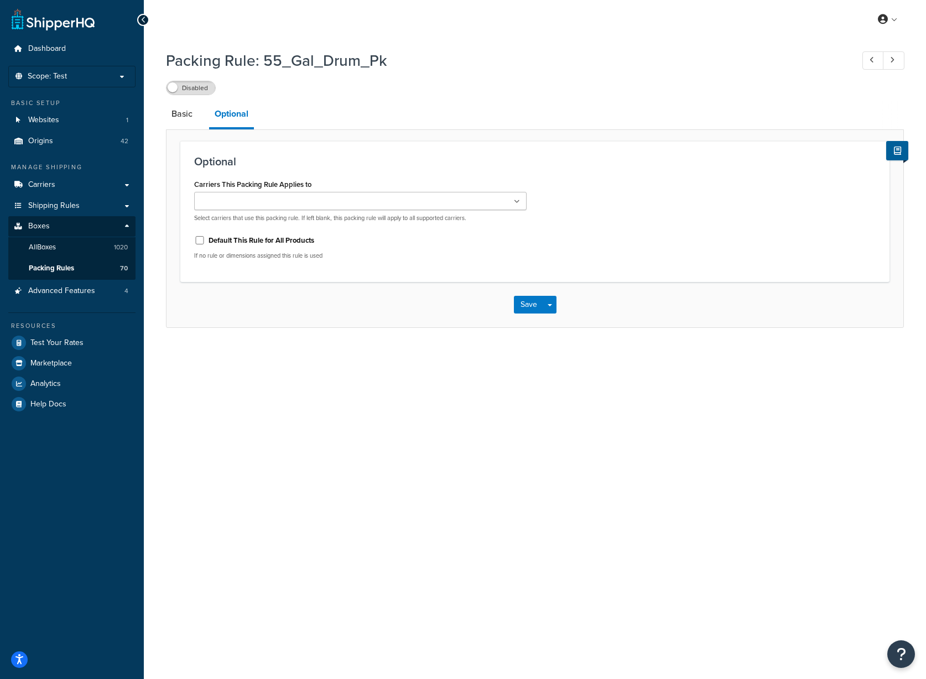
click at [179, 91] on label "Disabled" at bounding box center [190, 87] width 49 height 13
click at [525, 303] on button "Save" at bounding box center [529, 305] width 30 height 18
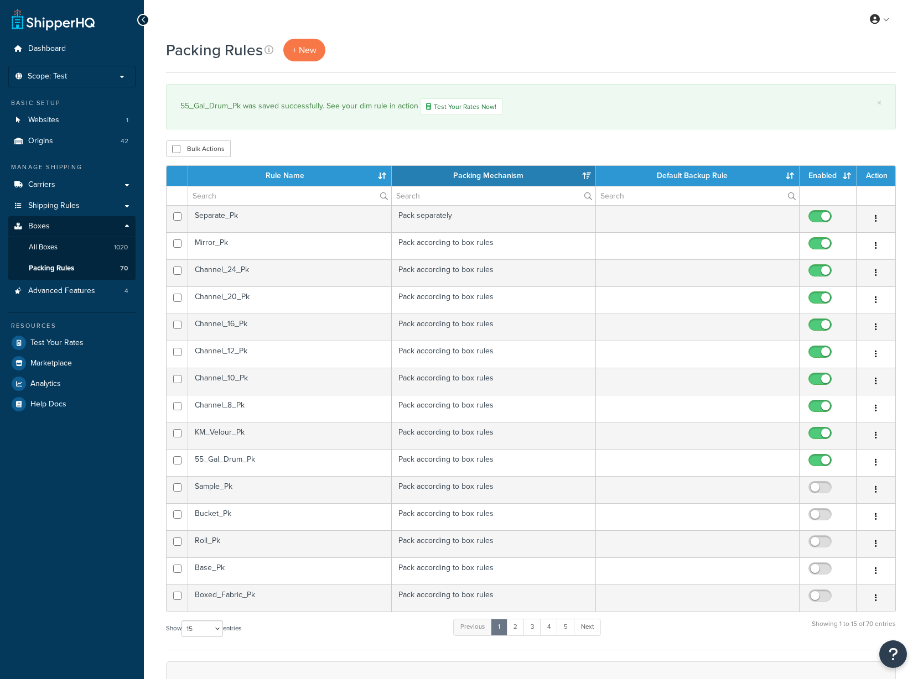
select select "15"
click at [270, 198] on input "text" at bounding box center [289, 195] width 203 height 19
click at [245, 487] on td "Sample_Pk" at bounding box center [290, 489] width 204 height 27
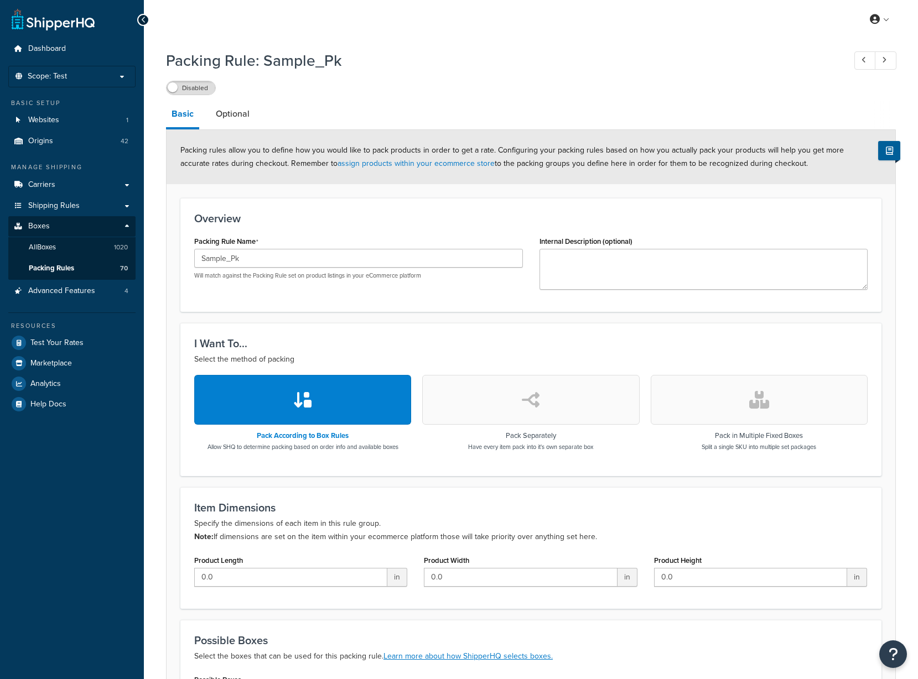
scroll to position [152, 0]
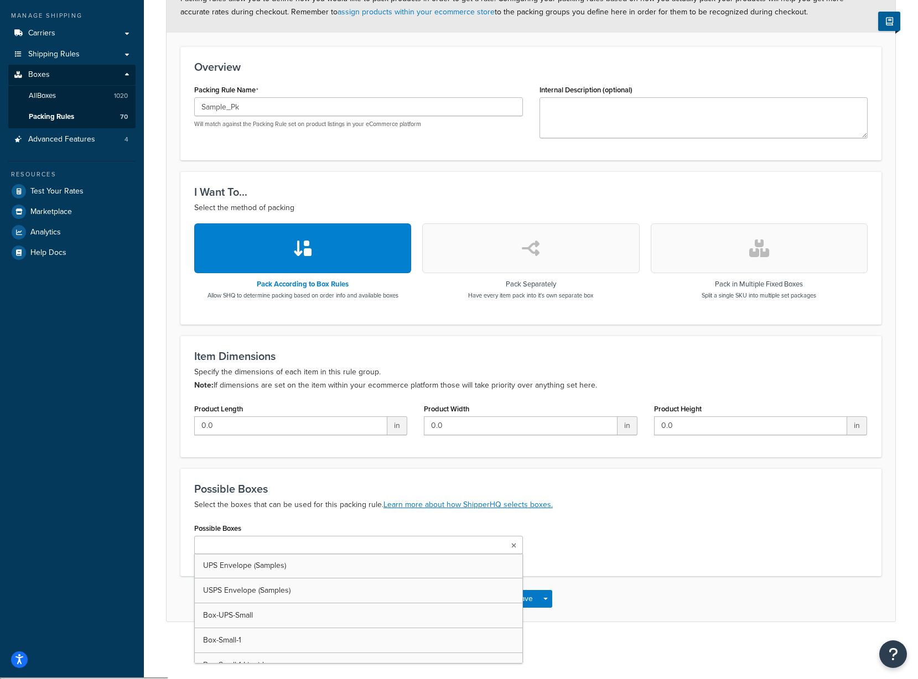
click at [257, 549] on input "Possible Boxes" at bounding box center [246, 546] width 98 height 12
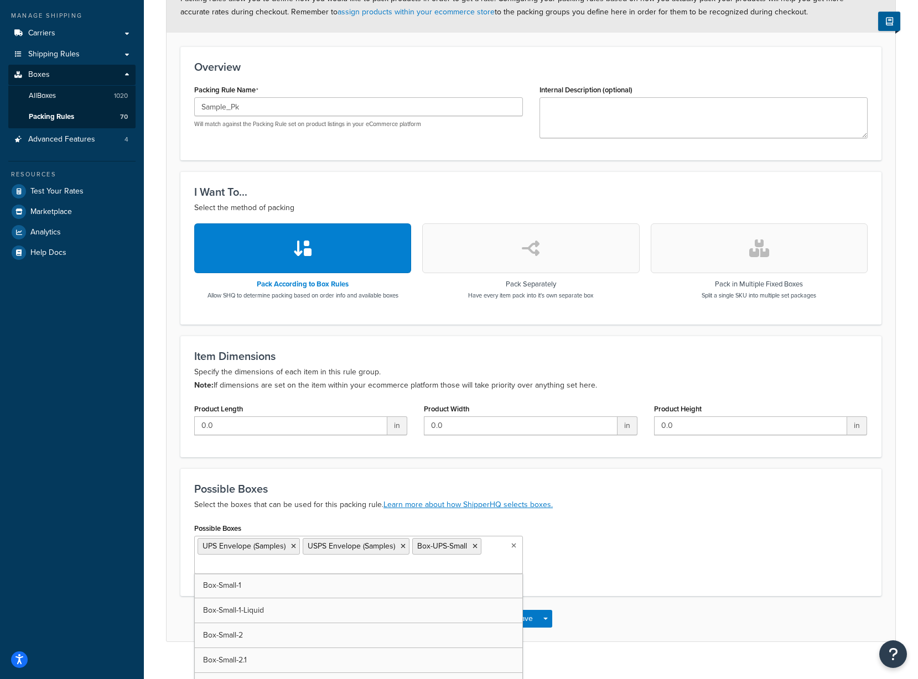
click at [603, 527] on div "Possible Boxes UPS Envelope (Samples) USPS Envelope (Samples) Box-UPS-Small Box…" at bounding box center [531, 551] width 690 height 62
click at [524, 618] on button "Save" at bounding box center [524, 619] width 30 height 18
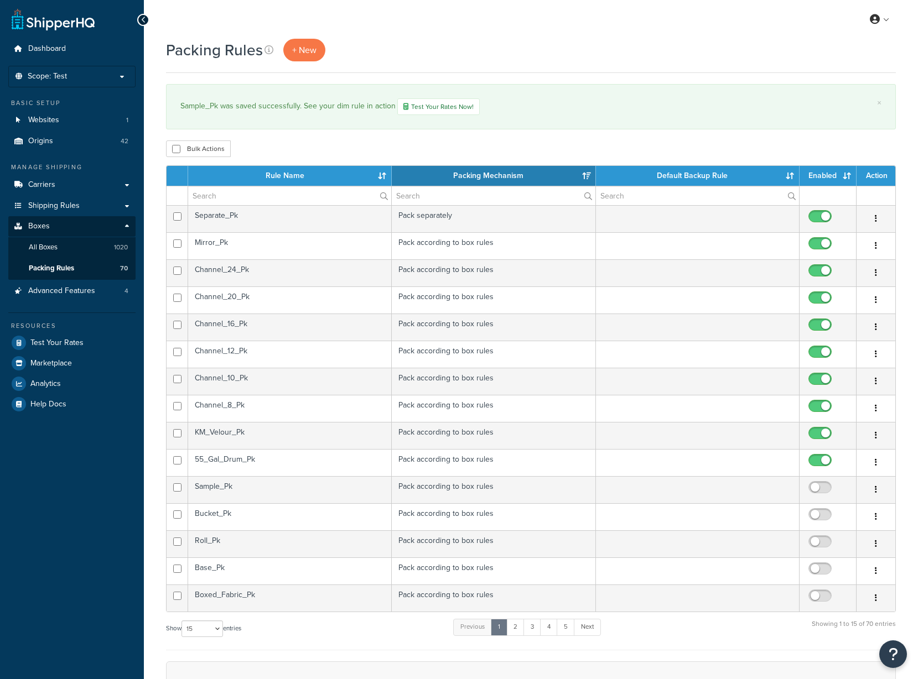
select select "15"
click at [812, 485] on input "checkbox" at bounding box center [821, 490] width 30 height 14
checkbox input "true"
click at [251, 514] on td "Bucket_Pk" at bounding box center [290, 516] width 204 height 27
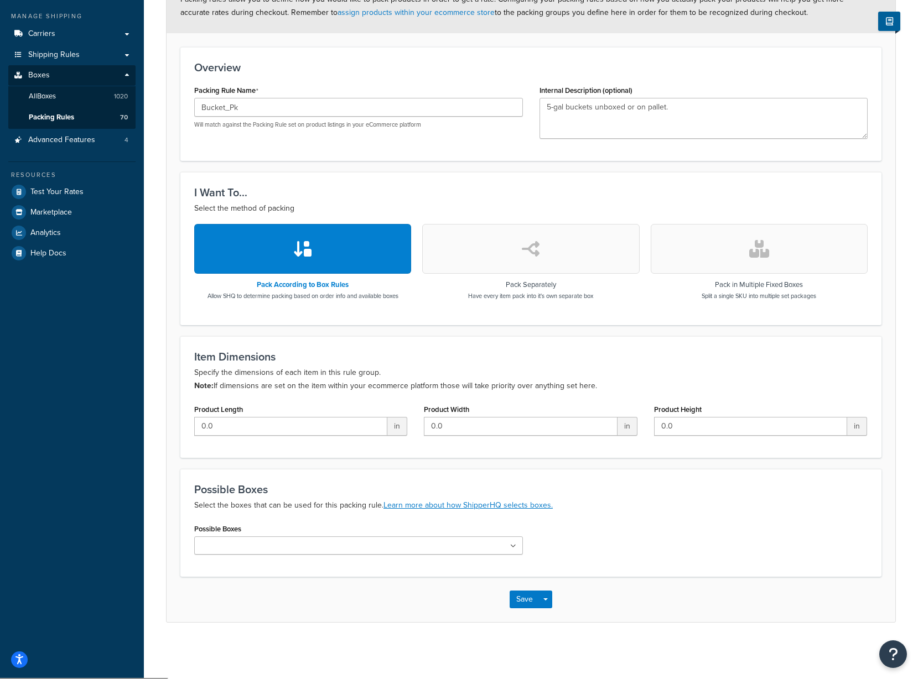
scroll to position [152, 0]
click at [250, 550] on input "Possible Boxes" at bounding box center [246, 546] width 98 height 12
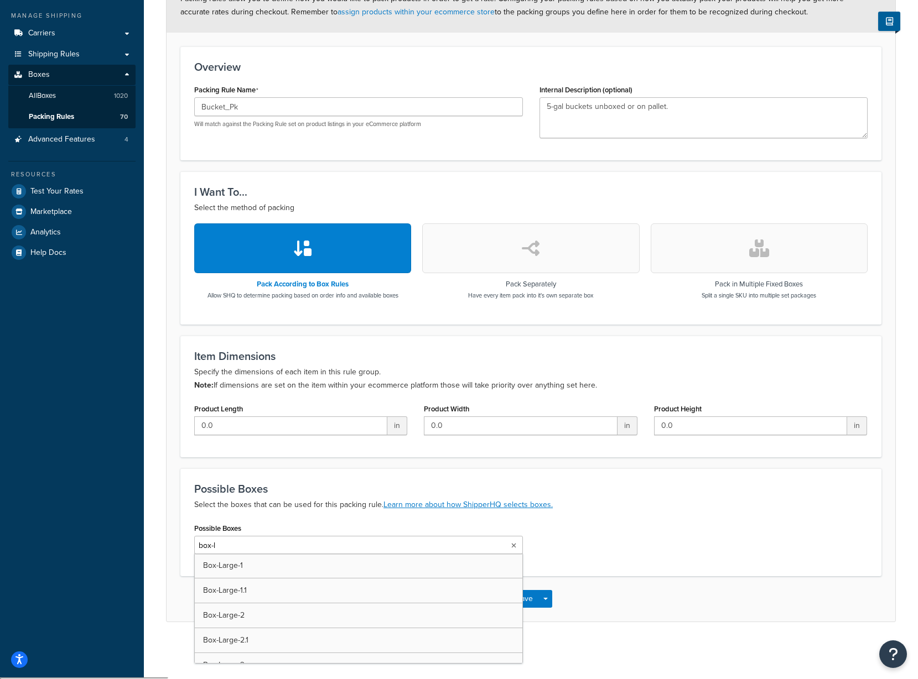
type input "box-li"
click at [623, 527] on div "Possible Boxes Box-Liquid-5-gal UPS Envelope (Samples) USPS Envelope (Samples) …" at bounding box center [531, 542] width 690 height 45
click at [449, 554] on ul "Box-Liquid-5-gal" at bounding box center [358, 546] width 329 height 21
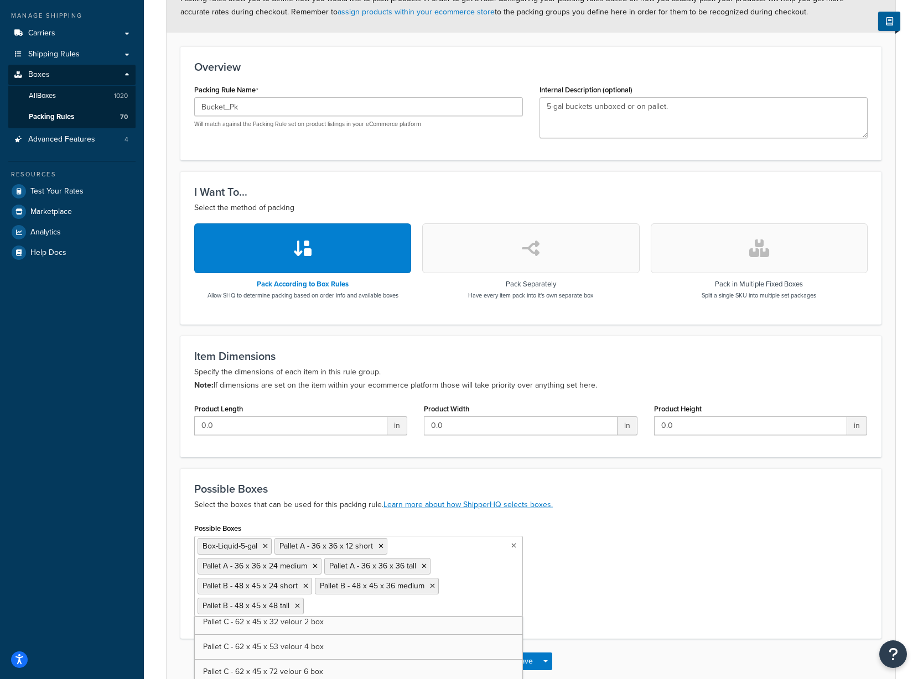
scroll to position [5537, 0]
click at [579, 602] on div "Possible Boxes Box-Liquid-5-gal Pallet A - 36 x 36 x 12 short Pallet A - 36 x 3…" at bounding box center [531, 591] width 690 height 142
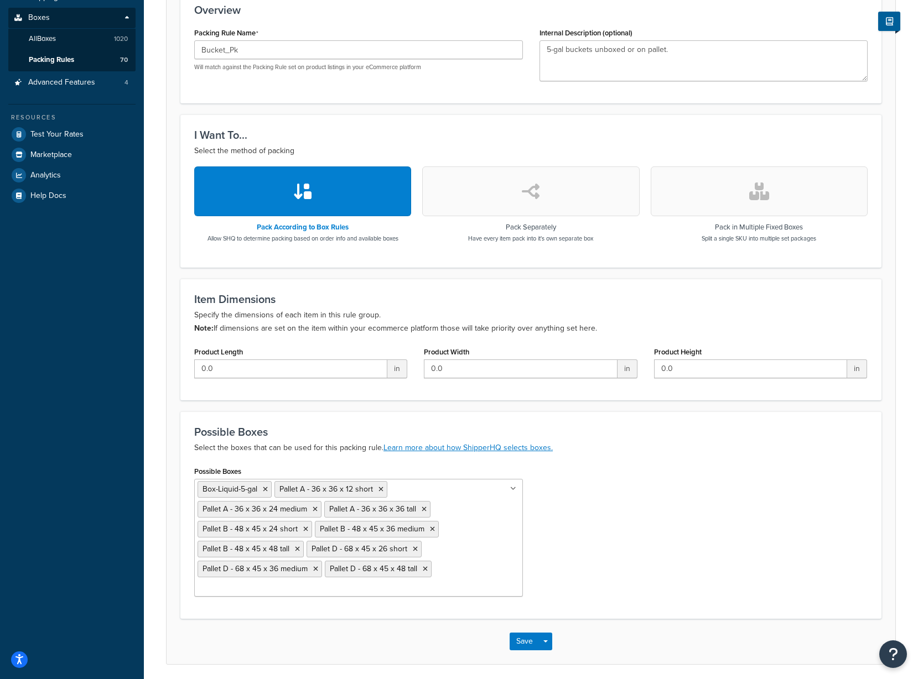
scroll to position [251, 0]
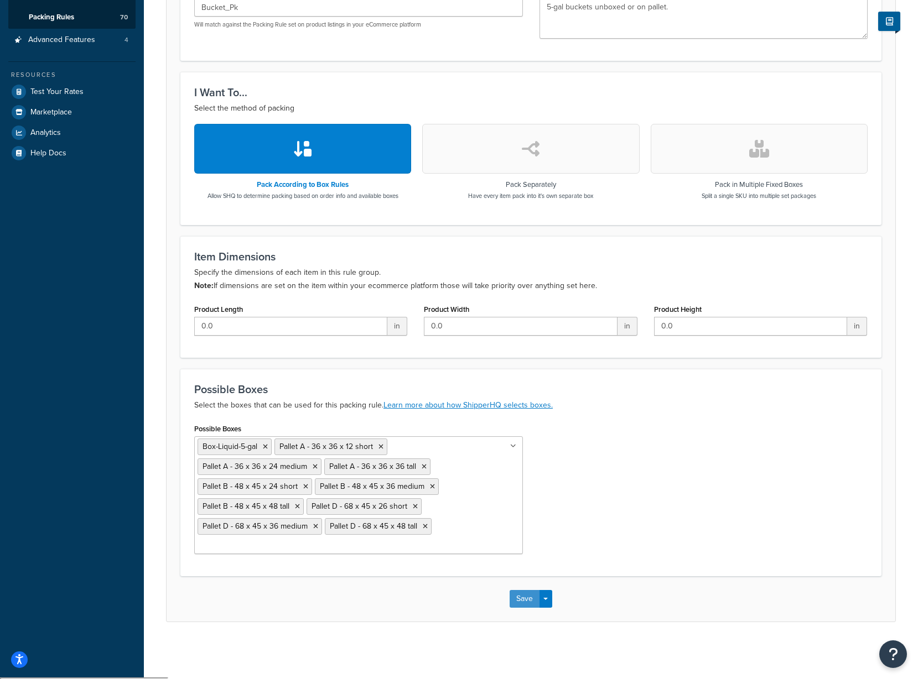
click at [516, 598] on button "Save" at bounding box center [524, 599] width 30 height 18
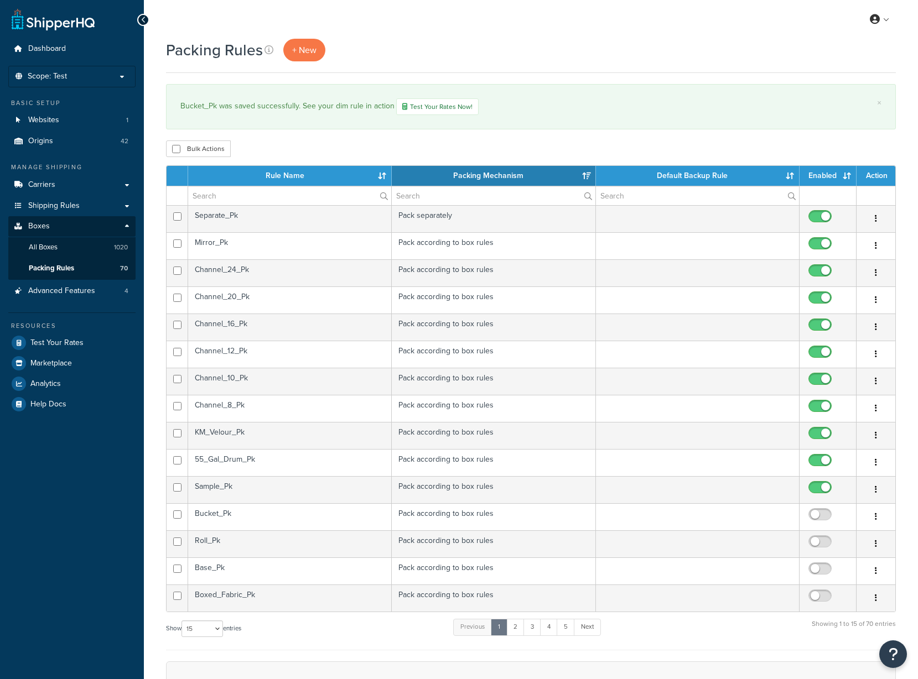
select select "15"
click at [822, 513] on input "checkbox" at bounding box center [821, 518] width 30 height 14
checkbox input "true"
click at [569, 630] on link "5" at bounding box center [565, 627] width 18 height 17
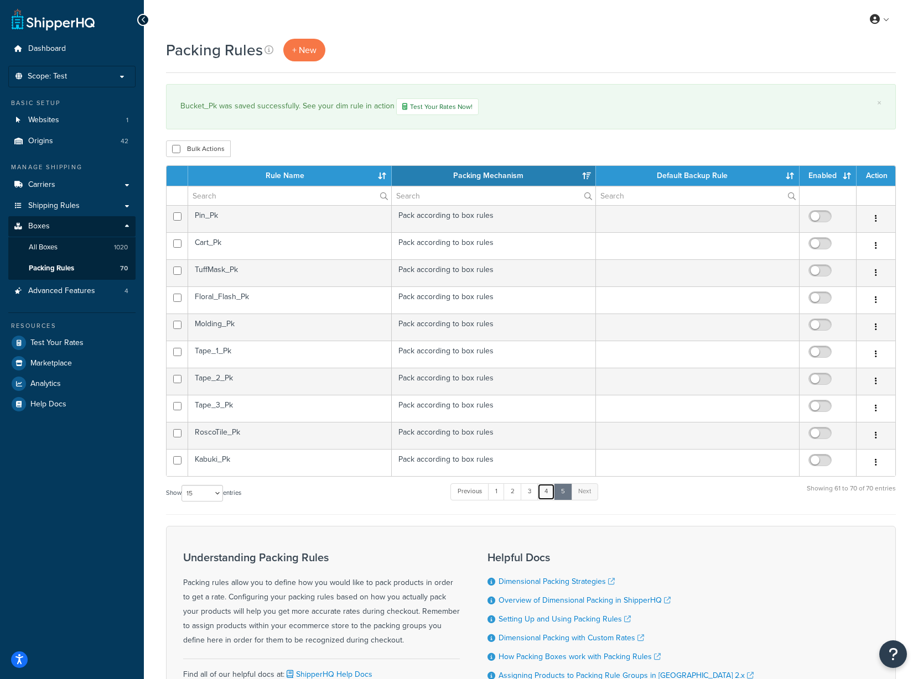
click at [544, 489] on link "4" at bounding box center [546, 491] width 18 height 17
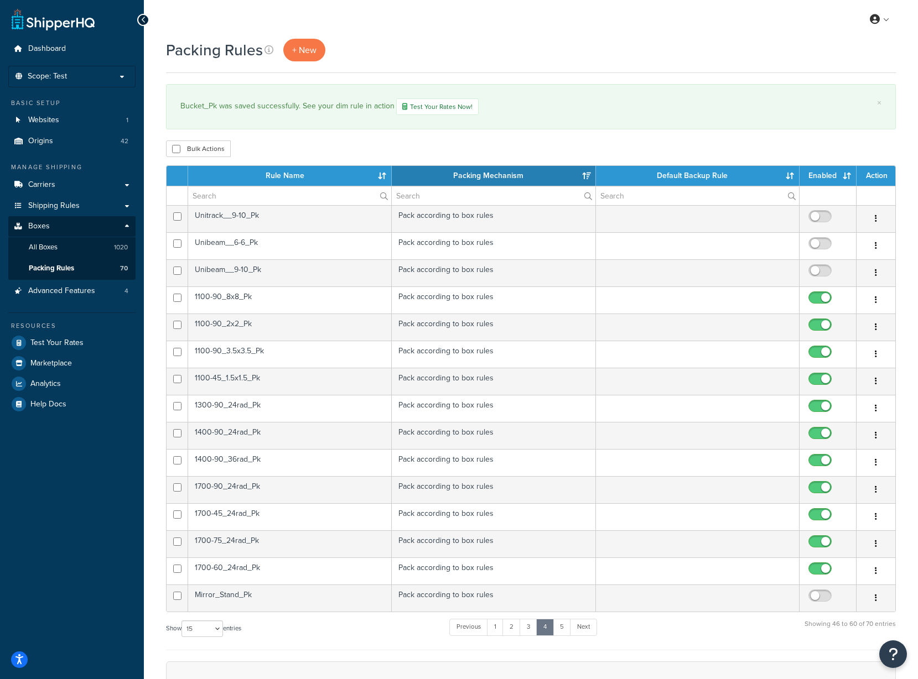
click at [311, 248] on td "Unibeam__6-6_Pk" at bounding box center [290, 245] width 204 height 27
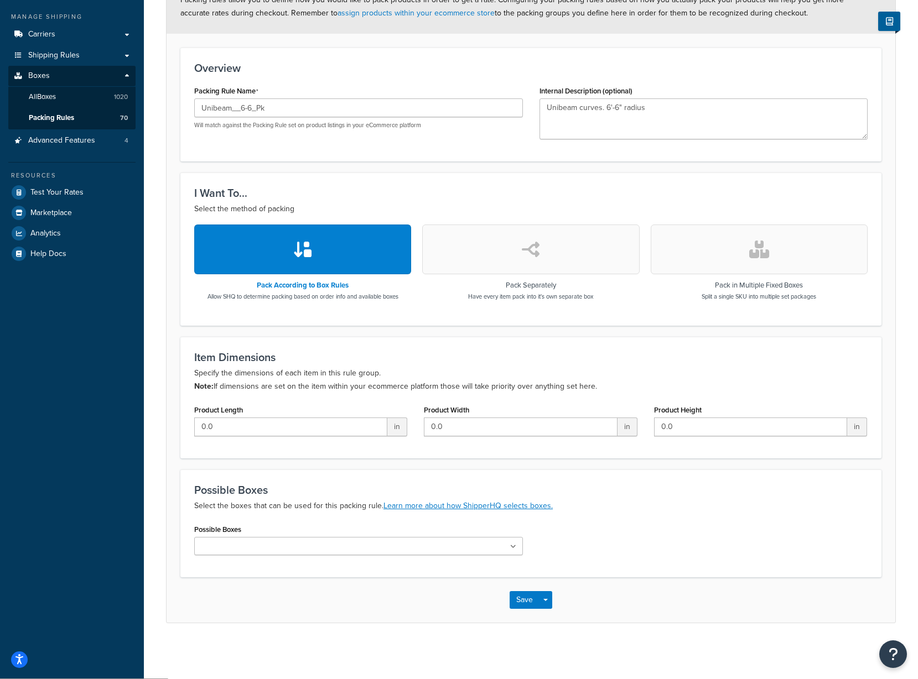
scroll to position [152, 0]
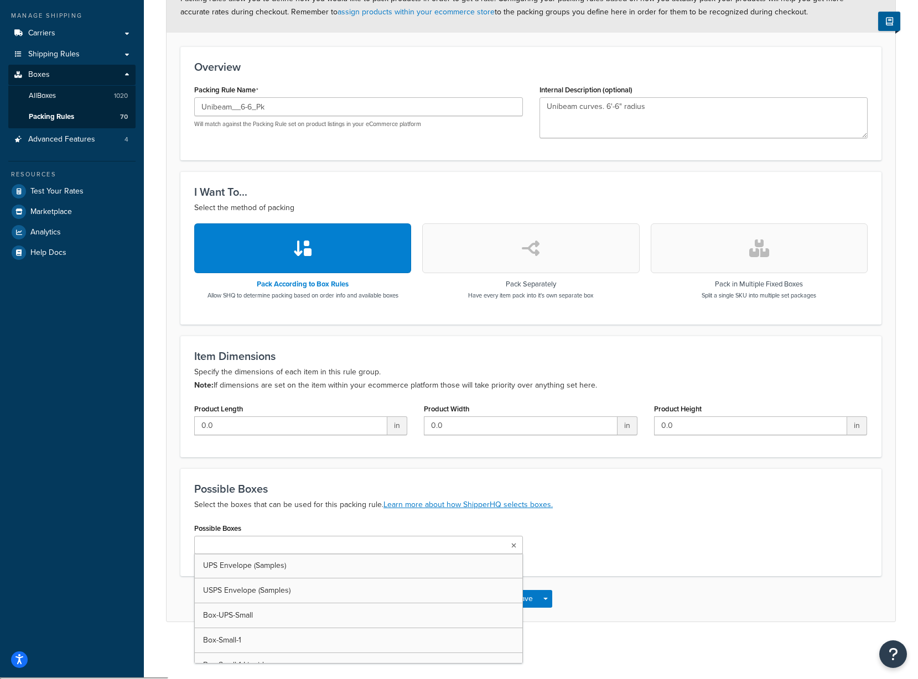
click at [290, 540] on ul at bounding box center [358, 545] width 329 height 18
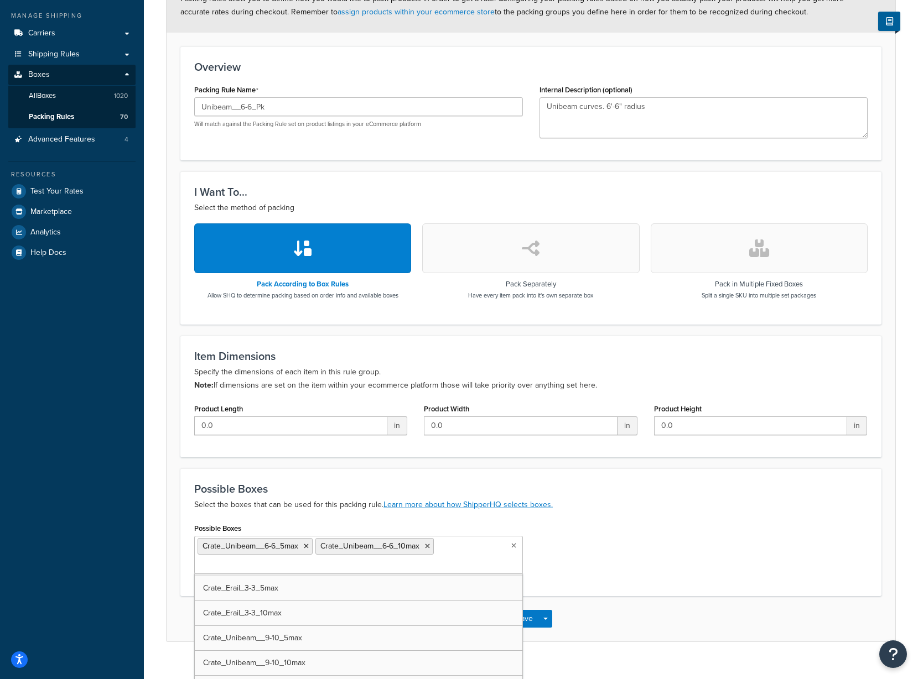
click at [668, 550] on div "Possible Boxes Crate_Unibeam__6-6_5max Crate_Unibeam__6-6_10max UPS Envelope (S…" at bounding box center [531, 551] width 690 height 62
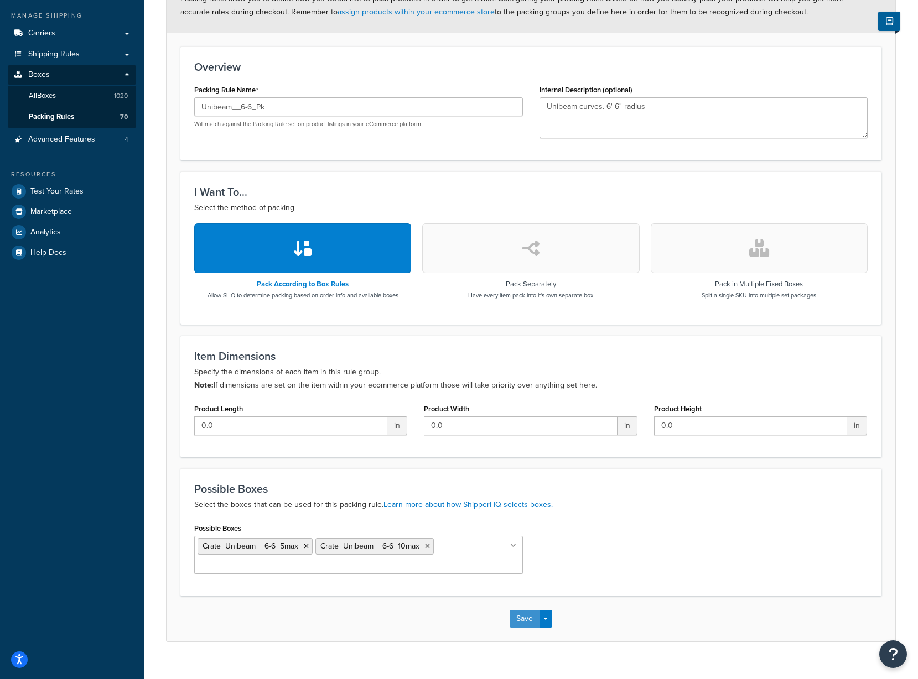
click at [536, 617] on button "Save" at bounding box center [524, 619] width 30 height 18
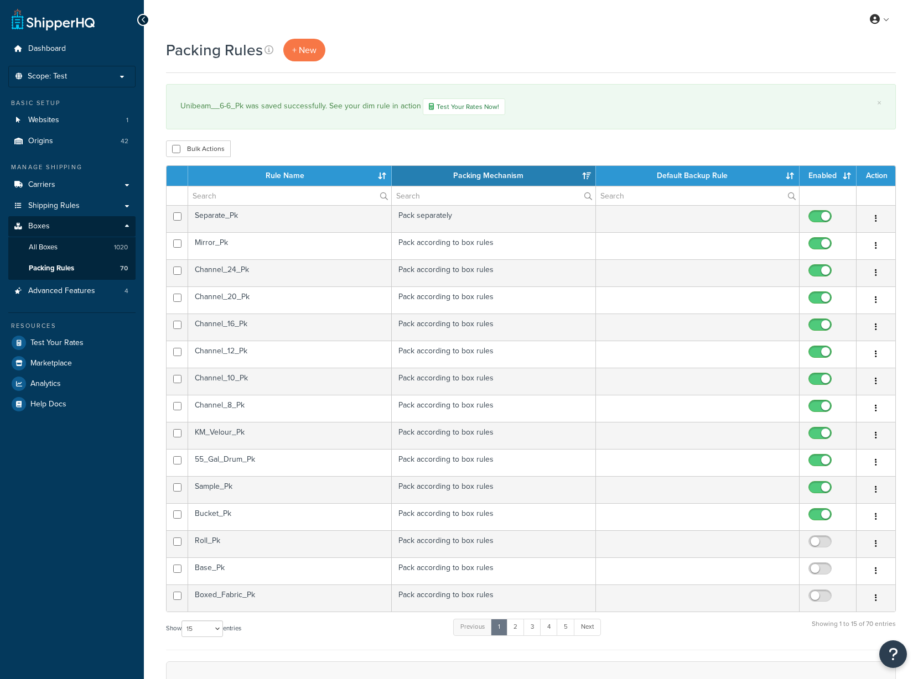
select select "15"
click at [554, 628] on link "4" at bounding box center [549, 627] width 18 height 17
click at [823, 245] on input "checkbox" at bounding box center [821, 246] width 30 height 14
checkbox input "true"
click at [300, 271] on td "Unibeam__9-10_Pk" at bounding box center [290, 272] width 204 height 27
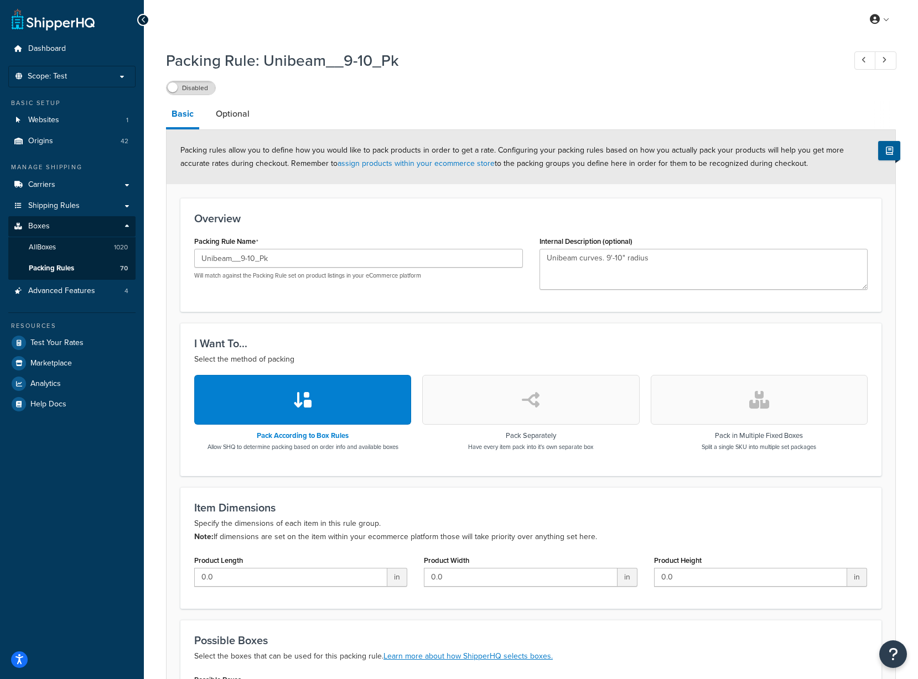
click at [185, 83] on label "Disabled" at bounding box center [190, 87] width 49 height 13
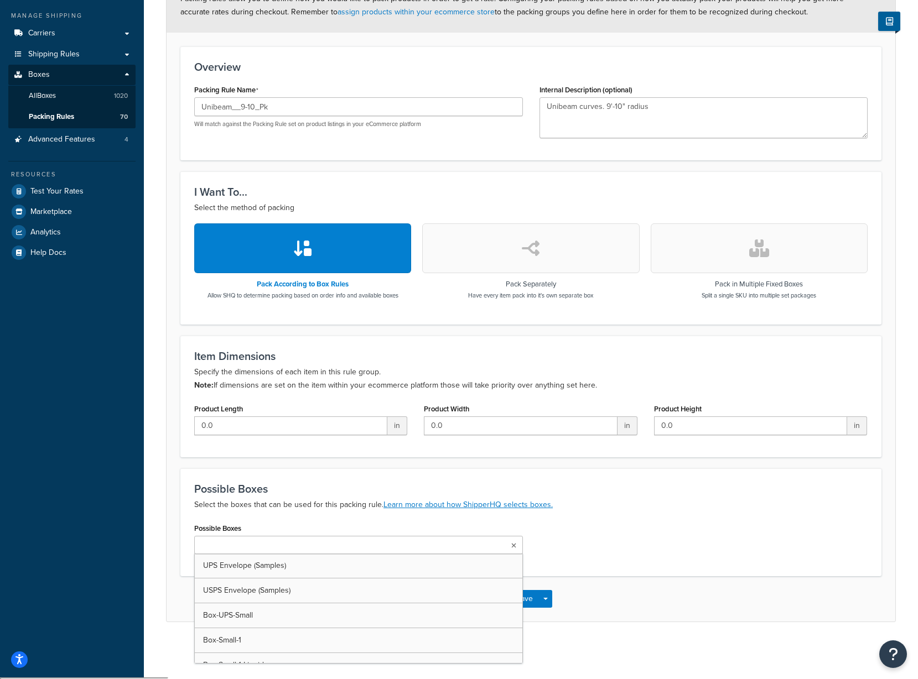
click at [309, 550] on ul at bounding box center [358, 545] width 329 height 18
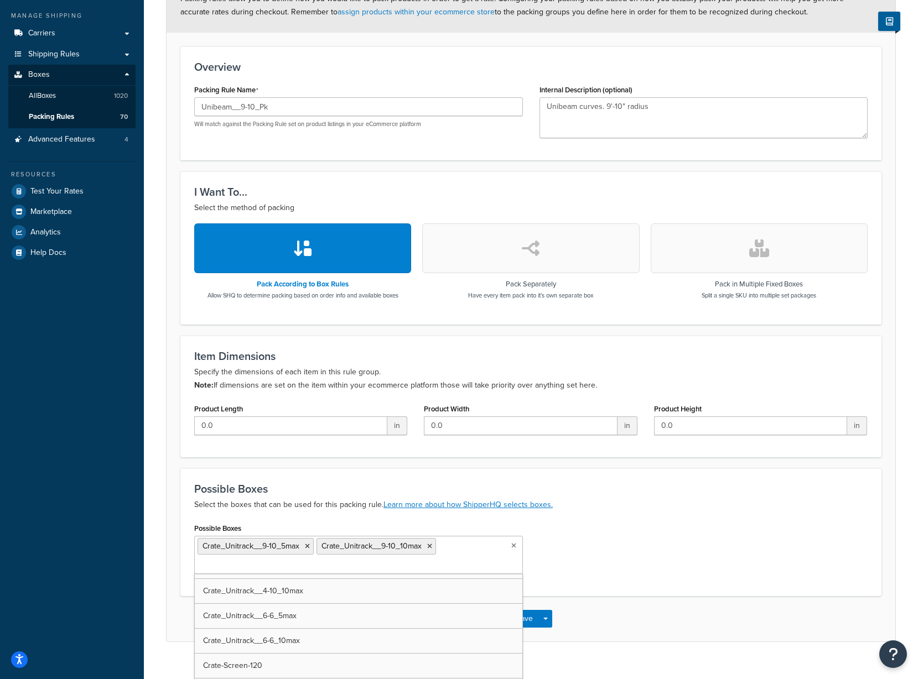
click at [652, 522] on div "Possible Boxes Crate_Unitrack__9-10_5max Crate_Unitrack__9-10_10max UPS Envelop…" at bounding box center [531, 551] width 690 height 62
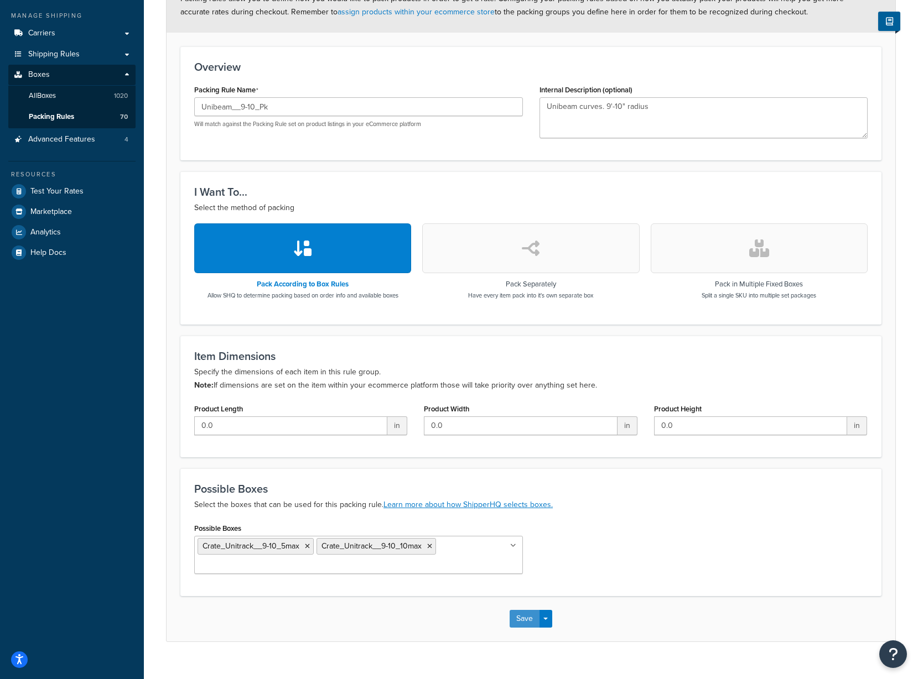
click at [530, 621] on button "Save" at bounding box center [524, 619] width 30 height 18
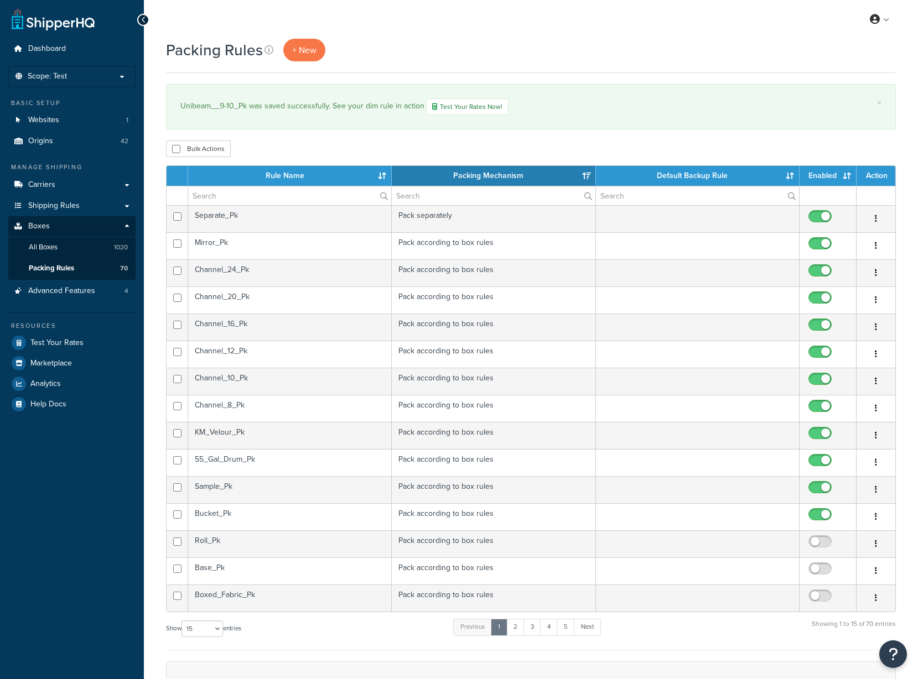
select select "15"
click at [551, 626] on link "4" at bounding box center [549, 627] width 18 height 17
click at [298, 213] on td "Unitrack__9-10_Pk" at bounding box center [290, 218] width 204 height 27
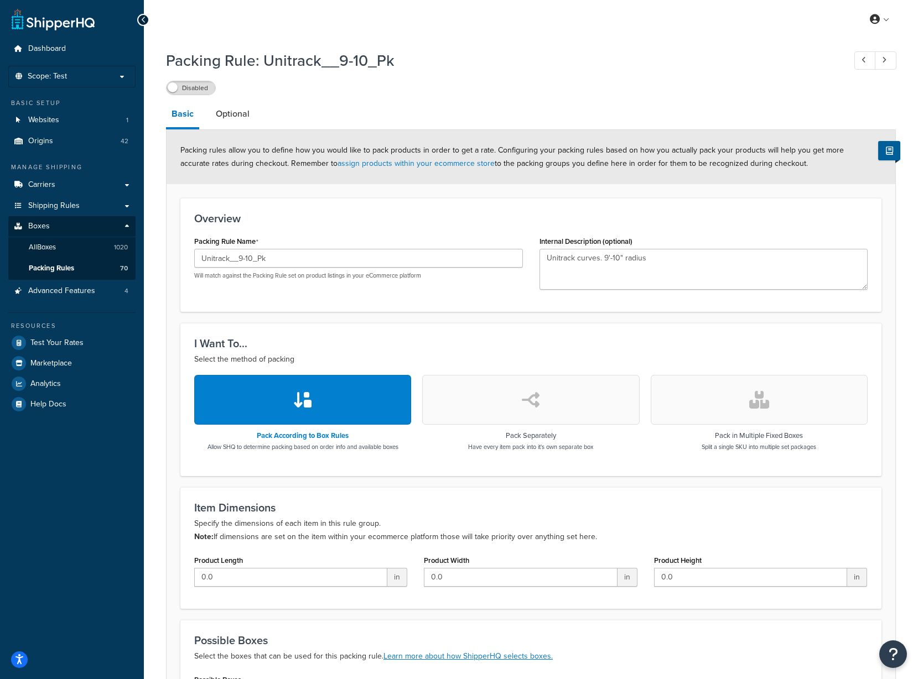
click at [184, 88] on label "Disabled" at bounding box center [190, 87] width 49 height 13
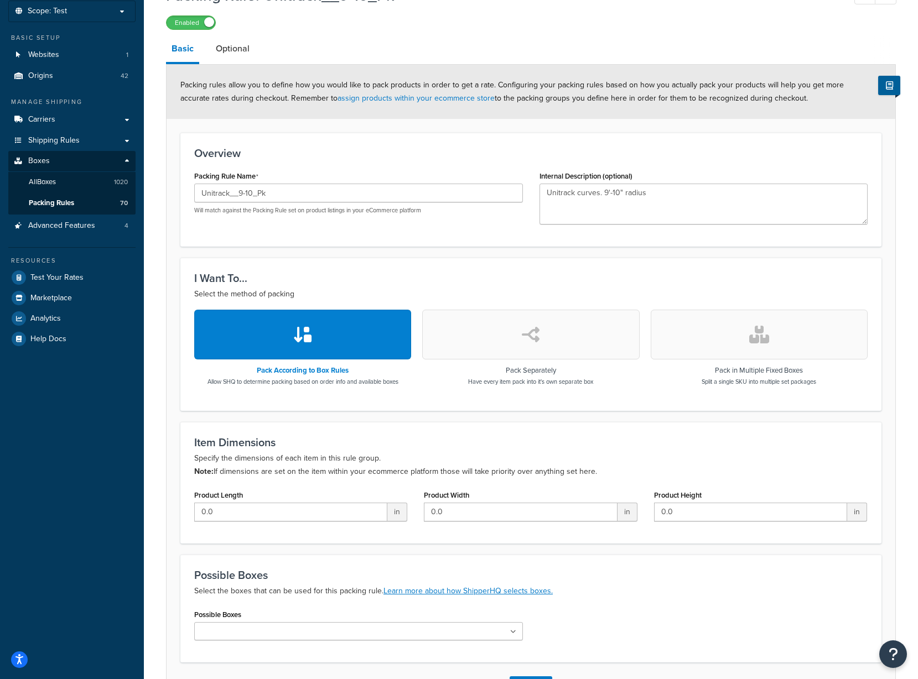
scroll to position [152, 0]
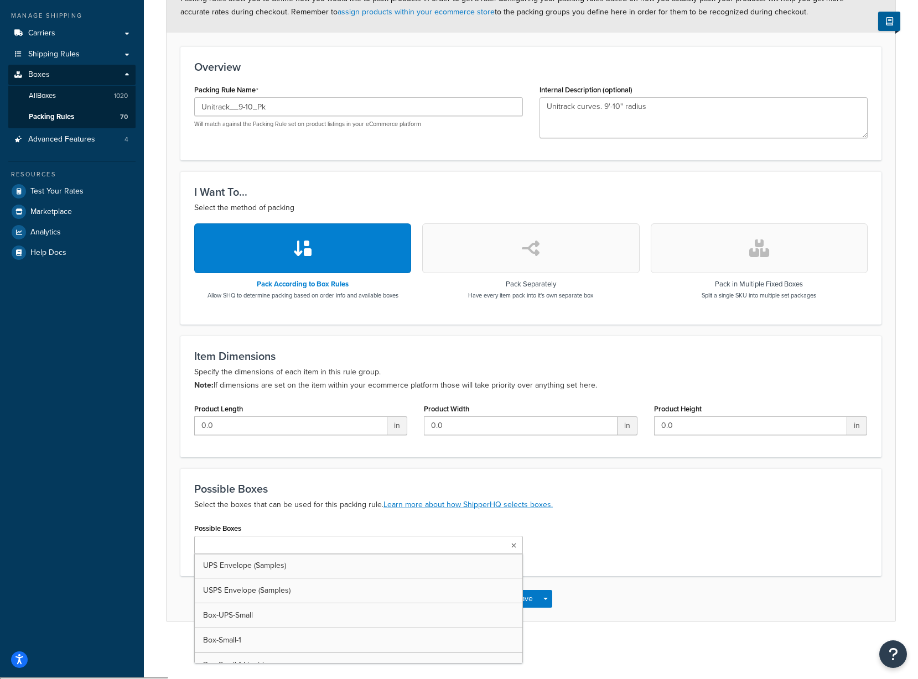
click at [238, 545] on input "Possible Boxes" at bounding box center [246, 546] width 98 height 12
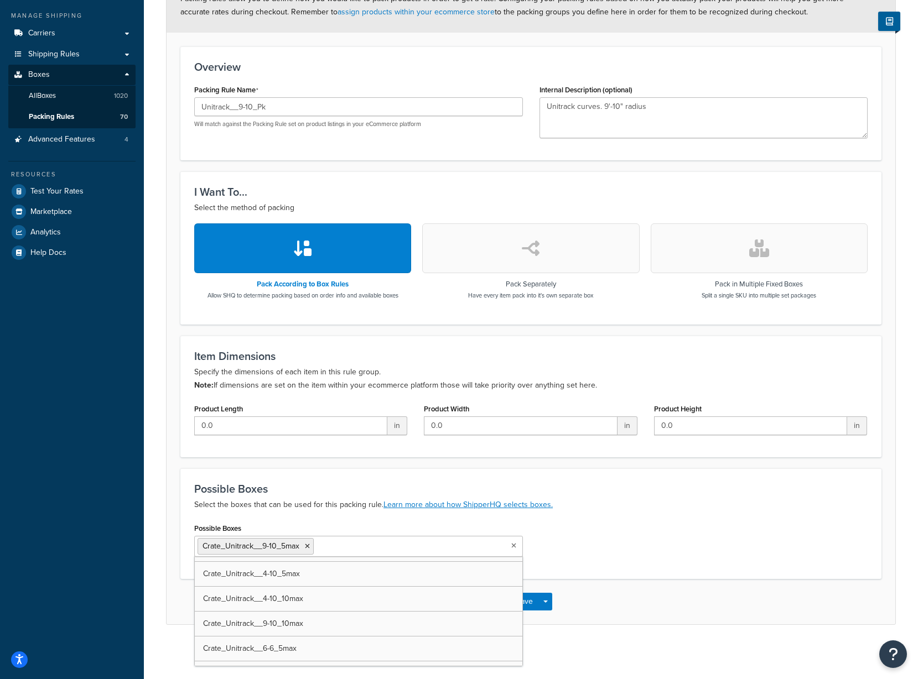
scroll to position [4425, 0]
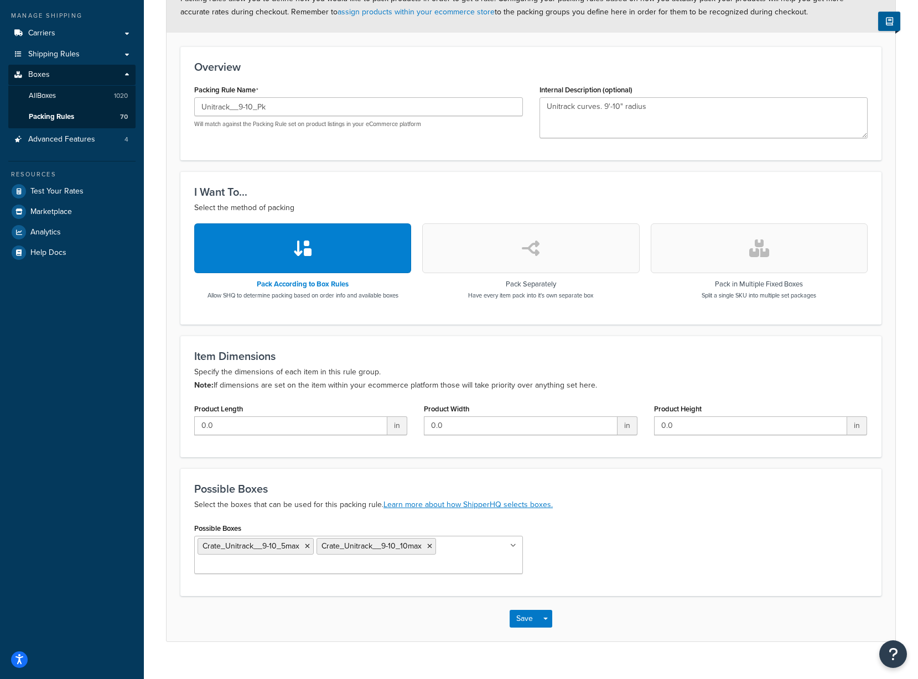
click at [599, 516] on div "Possible Boxes Select the boxes that can be used for this packing rule. Learn m…" at bounding box center [530, 532] width 701 height 128
click at [519, 616] on button "Save" at bounding box center [524, 619] width 30 height 18
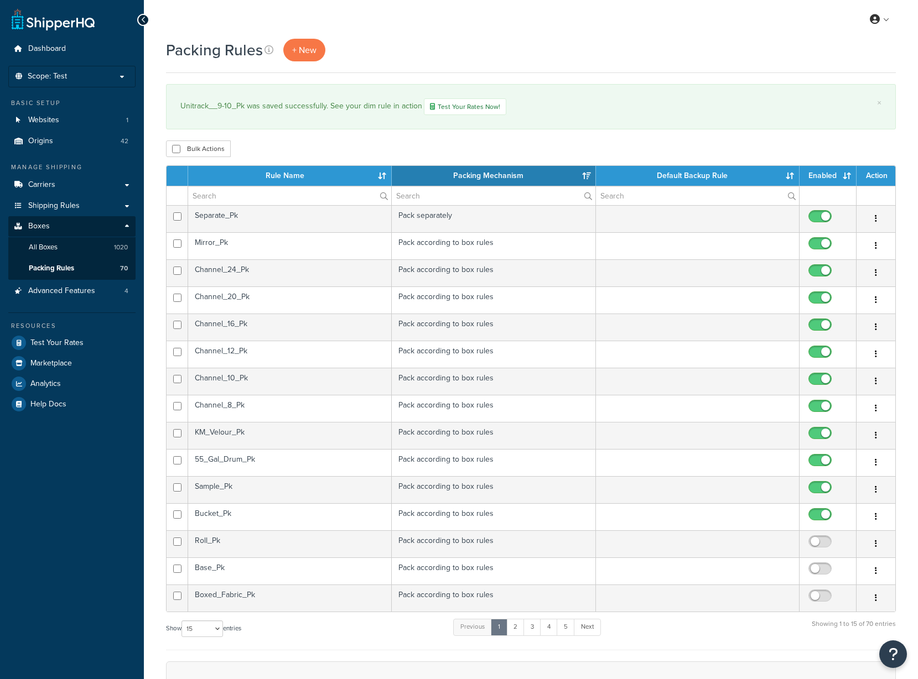
select select "15"
click at [551, 631] on link "4" at bounding box center [549, 627] width 18 height 17
click at [533, 627] on link "3" at bounding box center [528, 627] width 18 height 17
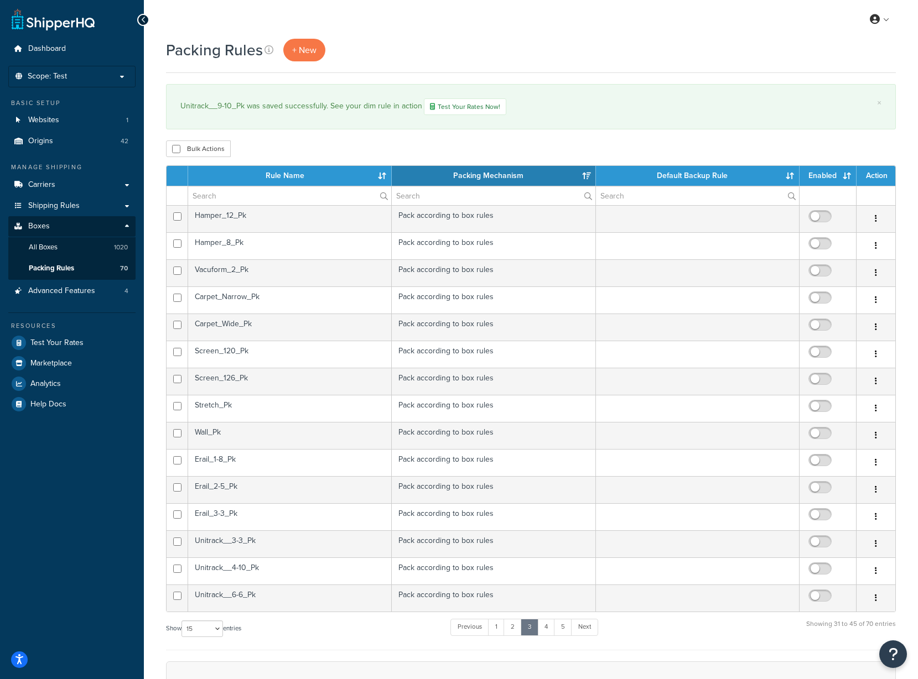
click at [295, 601] on td "Unitrack__6-6_Pk" at bounding box center [290, 598] width 204 height 27
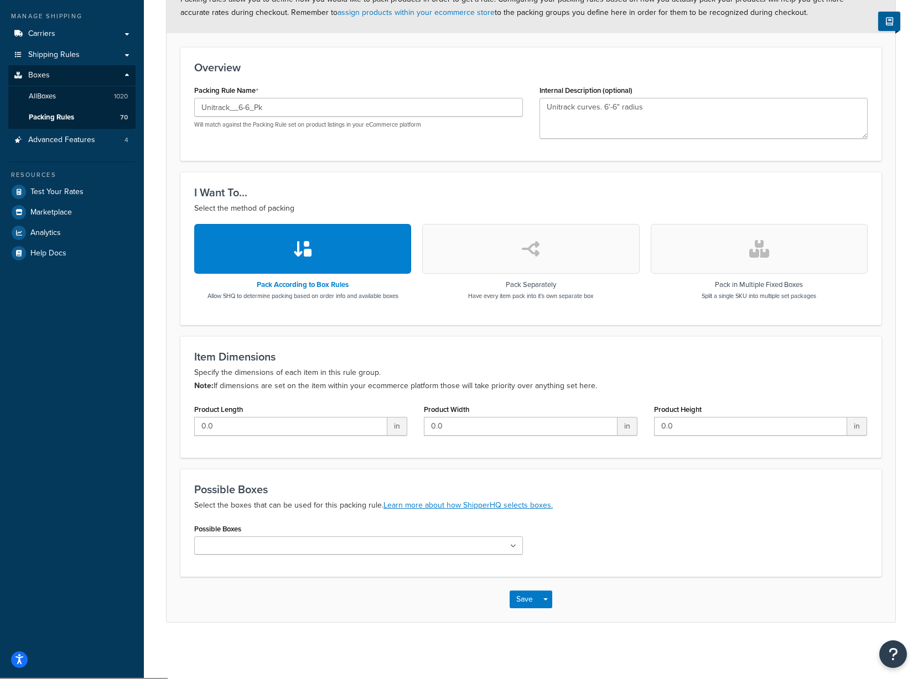
scroll to position [152, 0]
click at [288, 543] on ul at bounding box center [358, 545] width 329 height 18
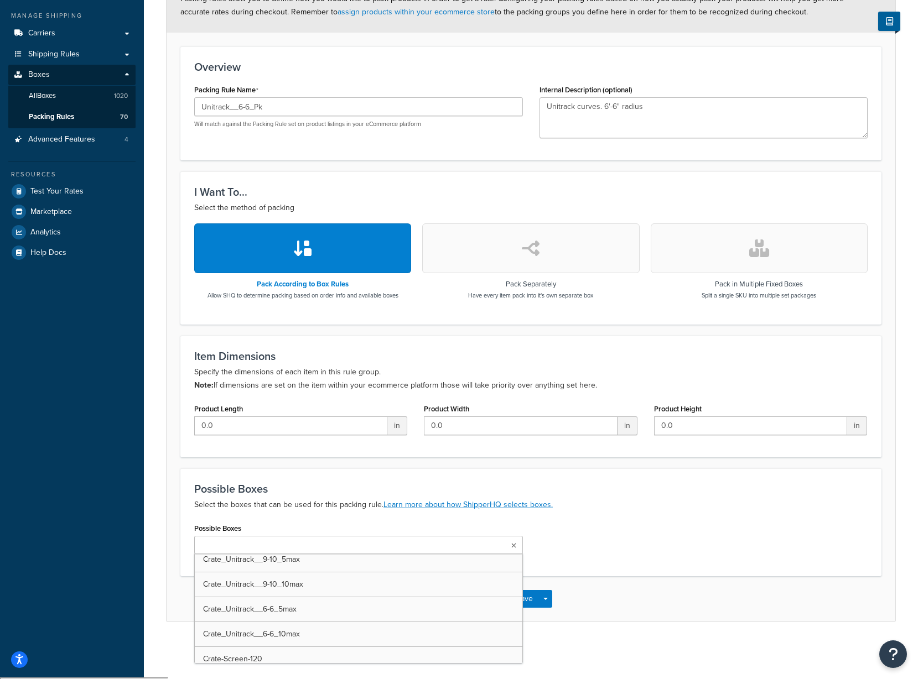
scroll to position [4480, 0]
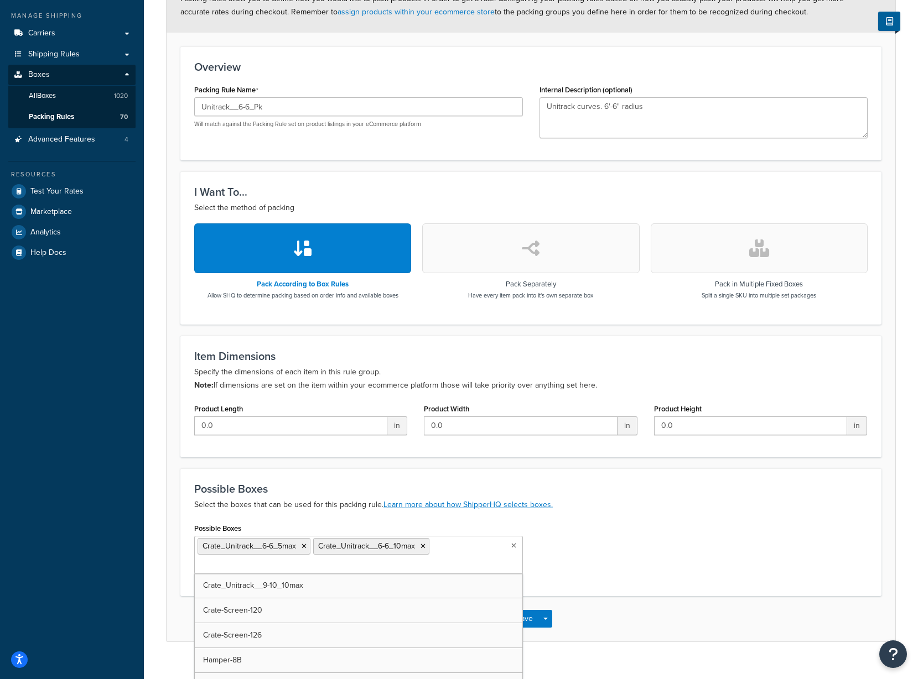
click at [654, 505] on p "Select the boxes that can be used for this packing rule. Learn more about how S…" at bounding box center [530, 504] width 673 height 13
click at [531, 619] on button "Save" at bounding box center [524, 619] width 30 height 18
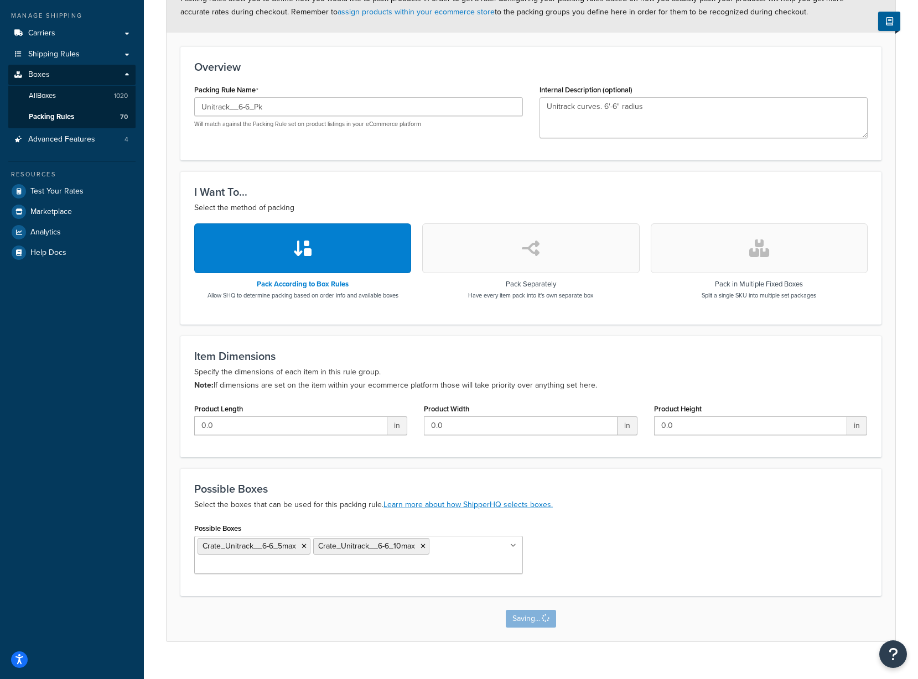
scroll to position [0, 0]
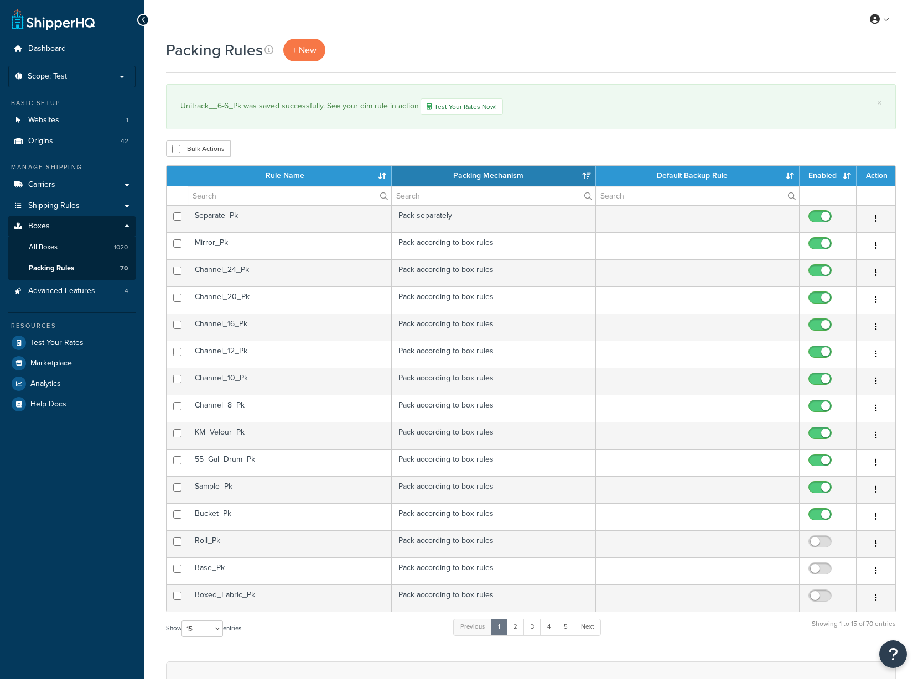
select select "15"
click at [536, 626] on link "3" at bounding box center [532, 627] width 18 height 17
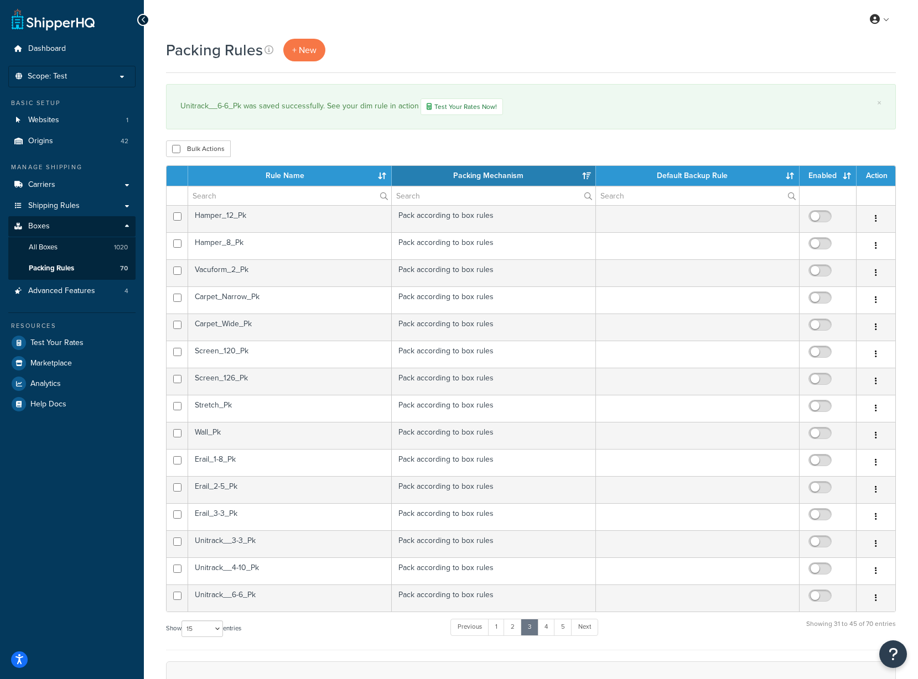
click at [820, 600] on input "checkbox" at bounding box center [821, 599] width 30 height 14
checkbox input "true"
click at [274, 572] on td "Unitrack__4-10_Pk" at bounding box center [290, 571] width 204 height 27
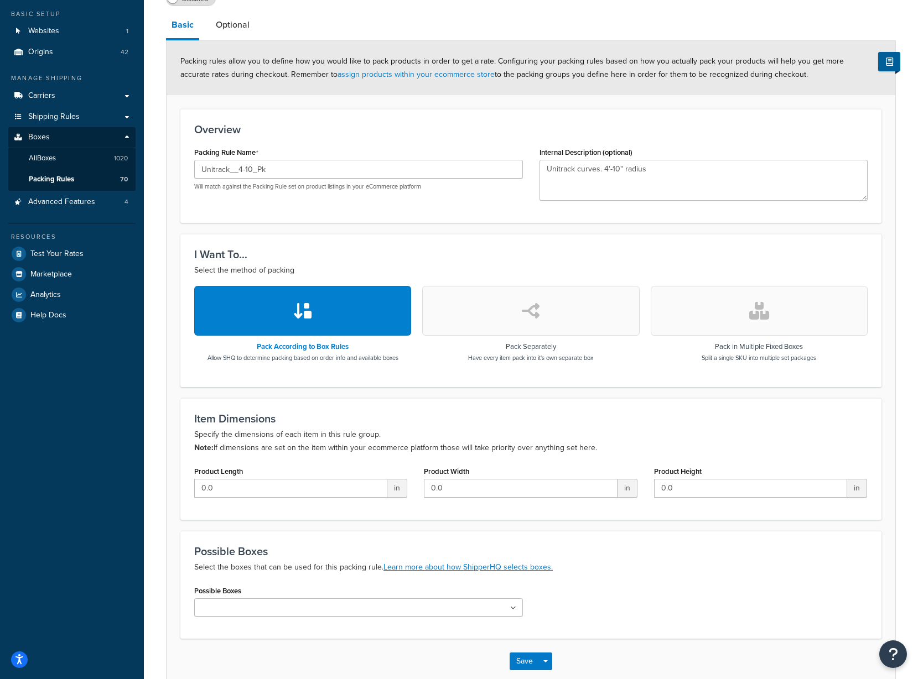
scroll to position [152, 0]
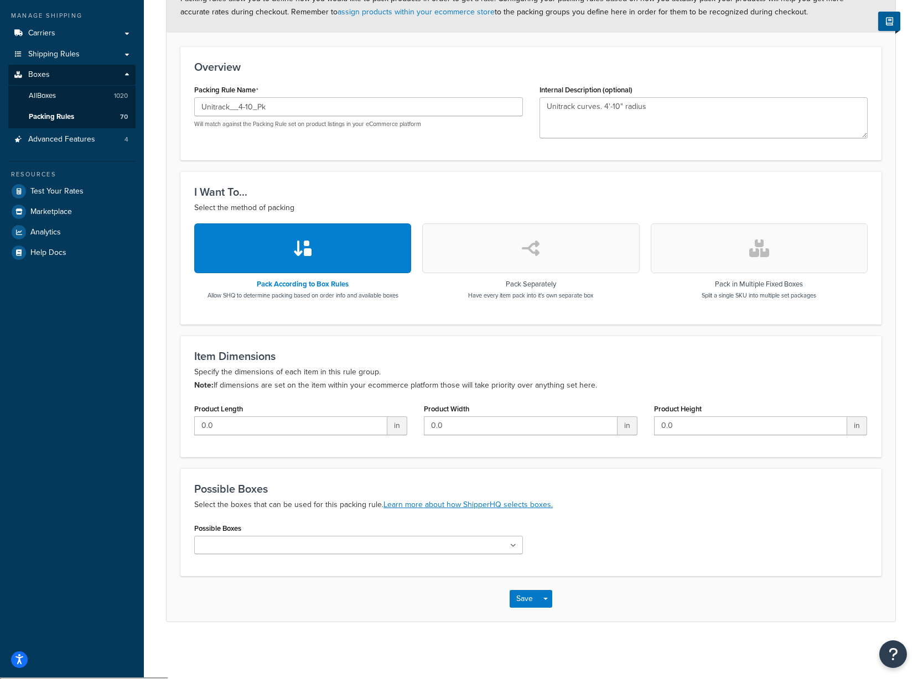
click at [258, 549] on input "Possible Boxes" at bounding box center [246, 546] width 98 height 12
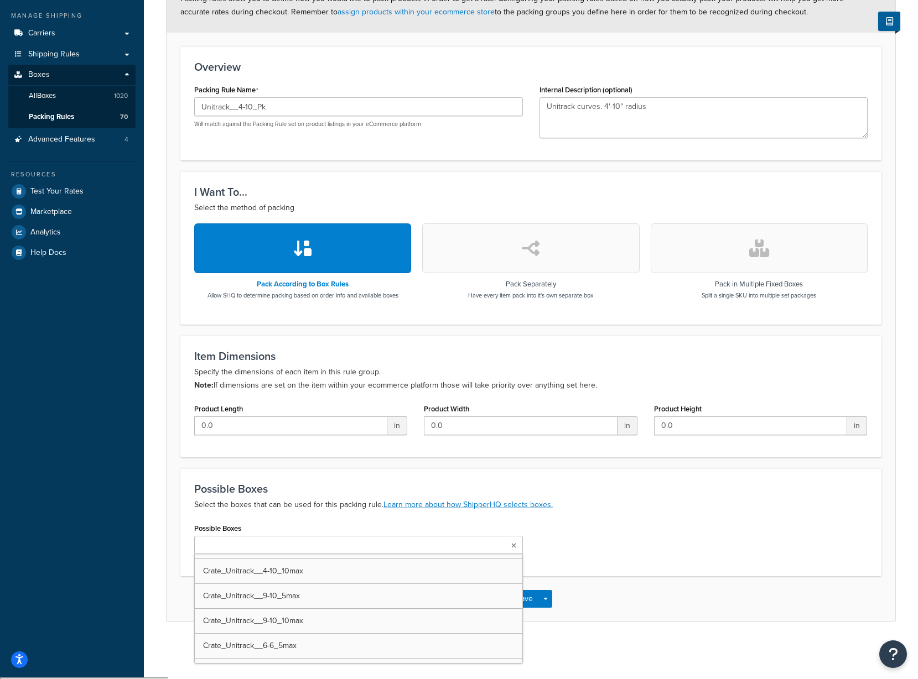
scroll to position [4369, 0]
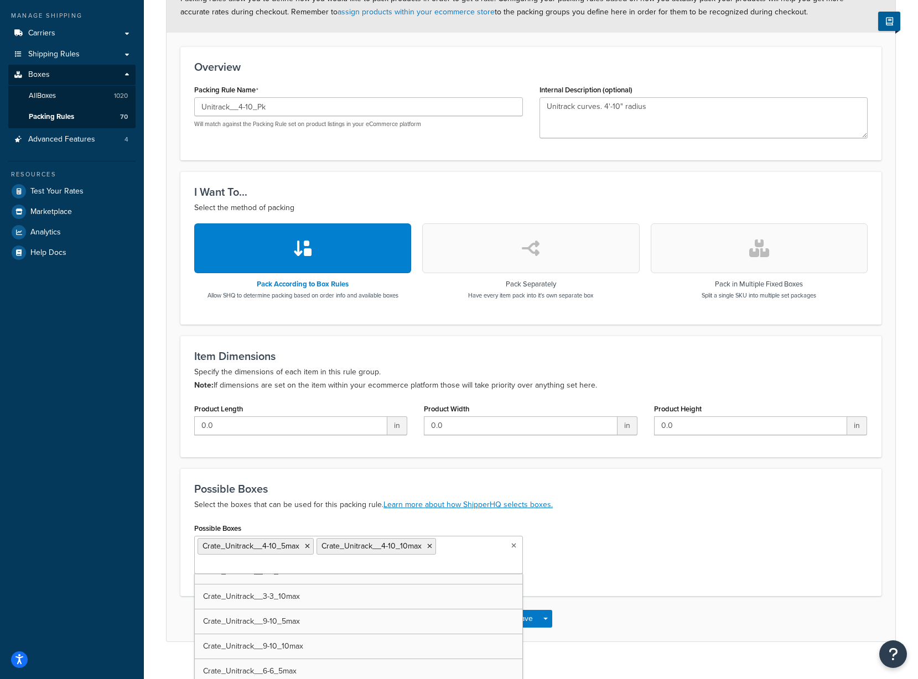
click at [453, 554] on ul "Crate_Unitrack__4-10_5max Crate_Unitrack__4-10_10max" at bounding box center [358, 555] width 329 height 38
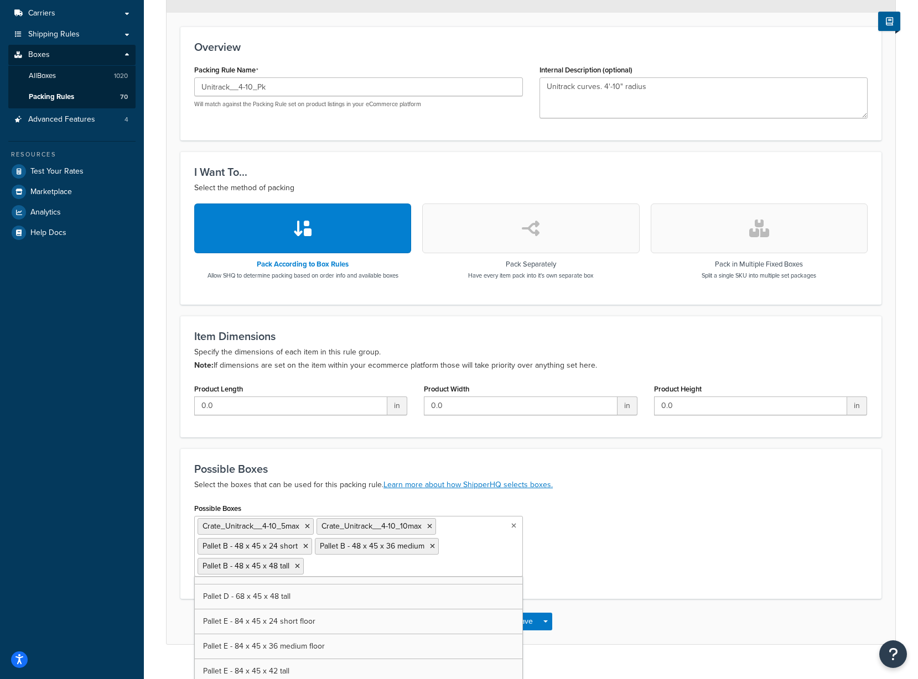
scroll to position [5586, 0]
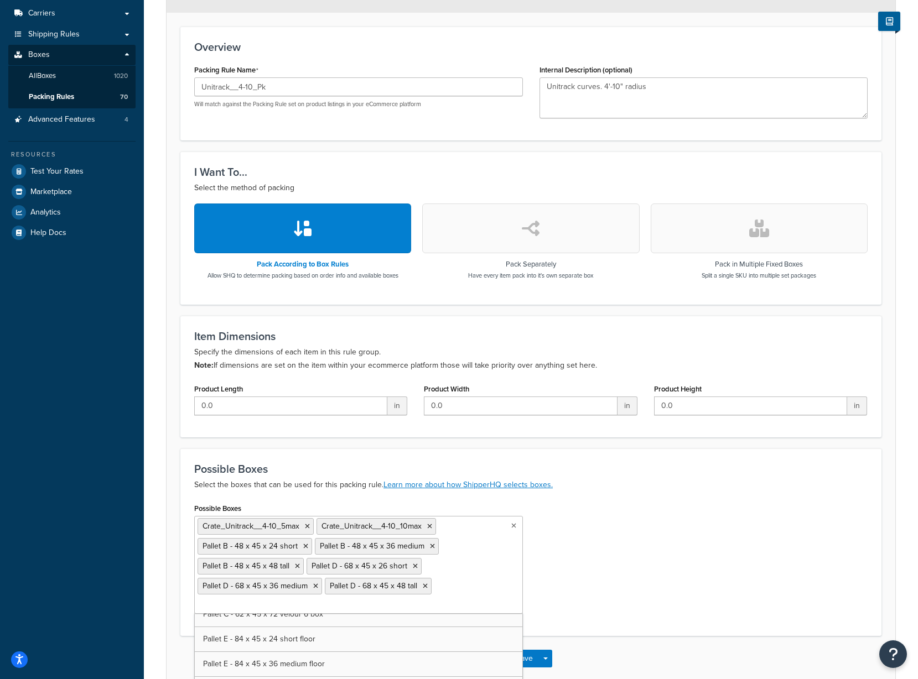
click at [683, 541] on div "Possible Boxes Crate_Unitrack__4-10_5max Crate_Unitrack__4-10_10max Pallet B - …" at bounding box center [531, 562] width 690 height 122
click at [525, 658] on button "Save" at bounding box center [524, 659] width 30 height 18
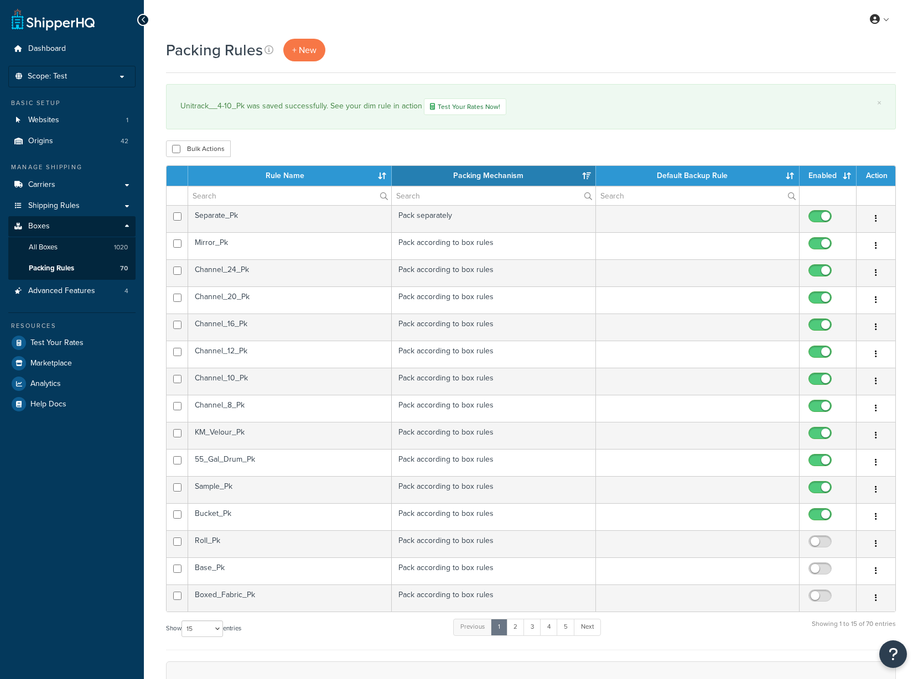
select select "15"
click at [553, 628] on link "4" at bounding box center [549, 627] width 18 height 17
click at [523, 629] on link "3" at bounding box center [528, 627] width 18 height 17
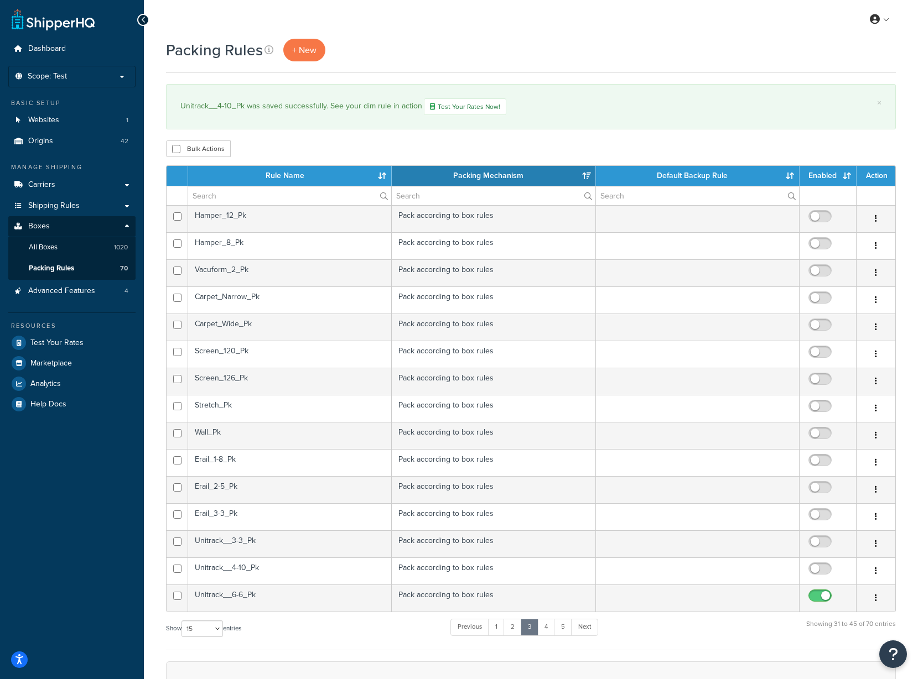
click at [817, 570] on input "checkbox" at bounding box center [821, 572] width 30 height 14
checkbox input "true"
click at [270, 546] on td "Unitrack__3-3_Pk" at bounding box center [290, 543] width 204 height 27
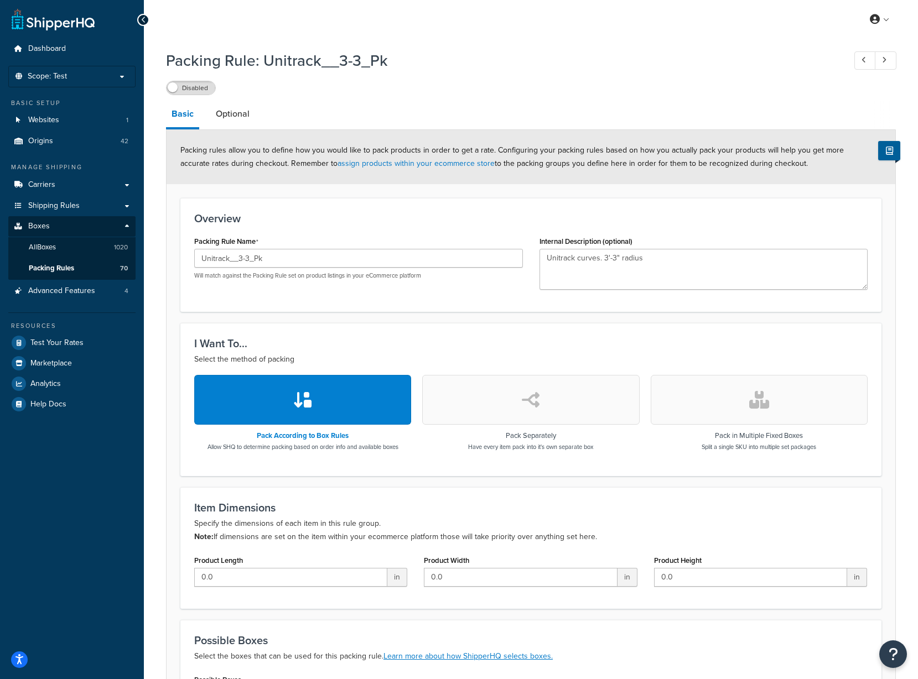
drag, startPoint x: 176, startPoint y: 87, endPoint x: 229, endPoint y: 95, distance: 53.7
click at [176, 87] on span at bounding box center [173, 87] width 10 height 10
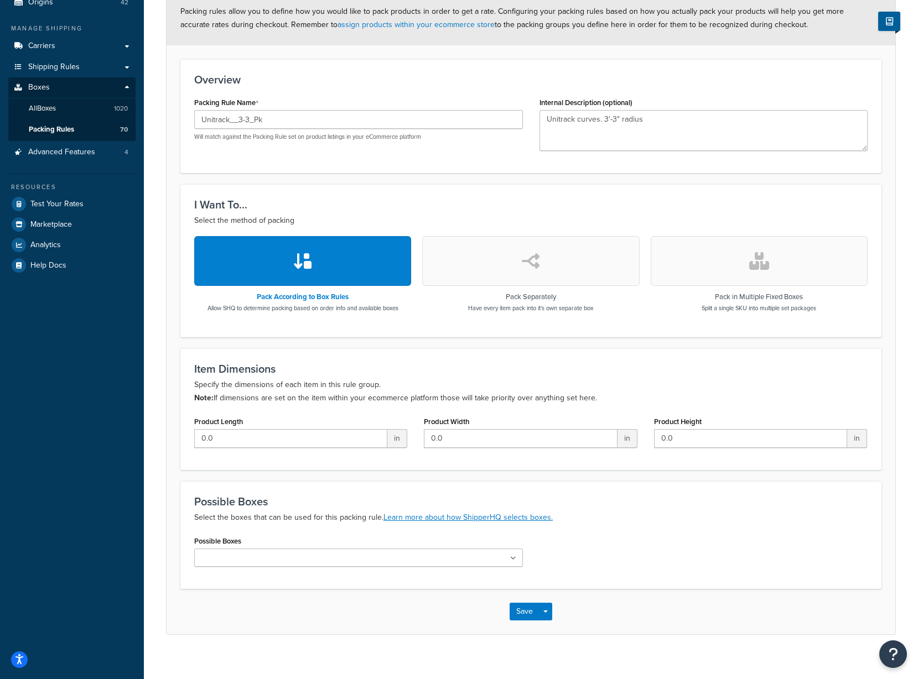
scroll to position [152, 0]
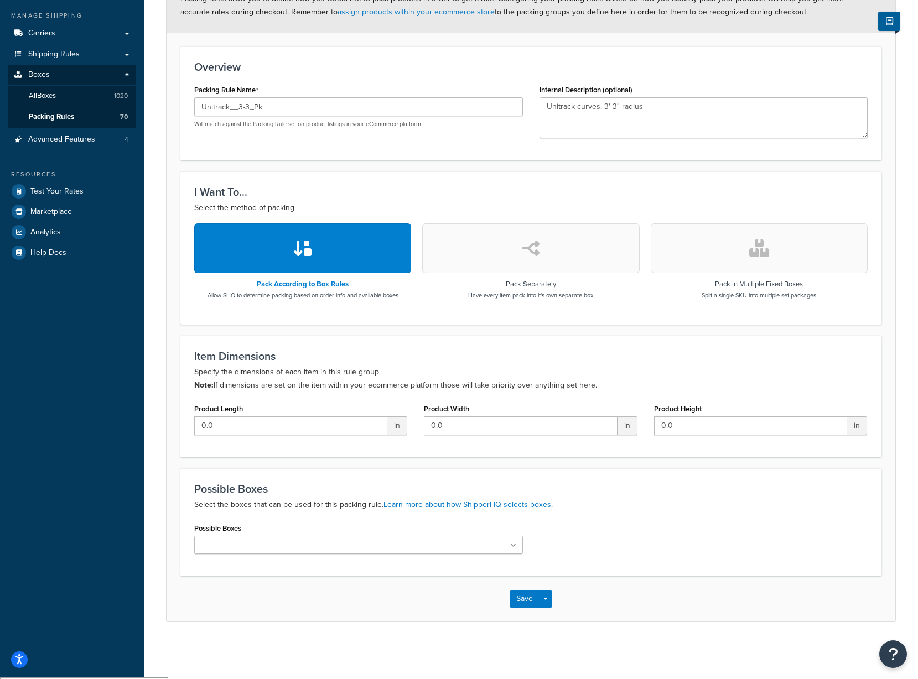
click at [221, 552] on input "Possible Boxes" at bounding box center [246, 546] width 98 height 12
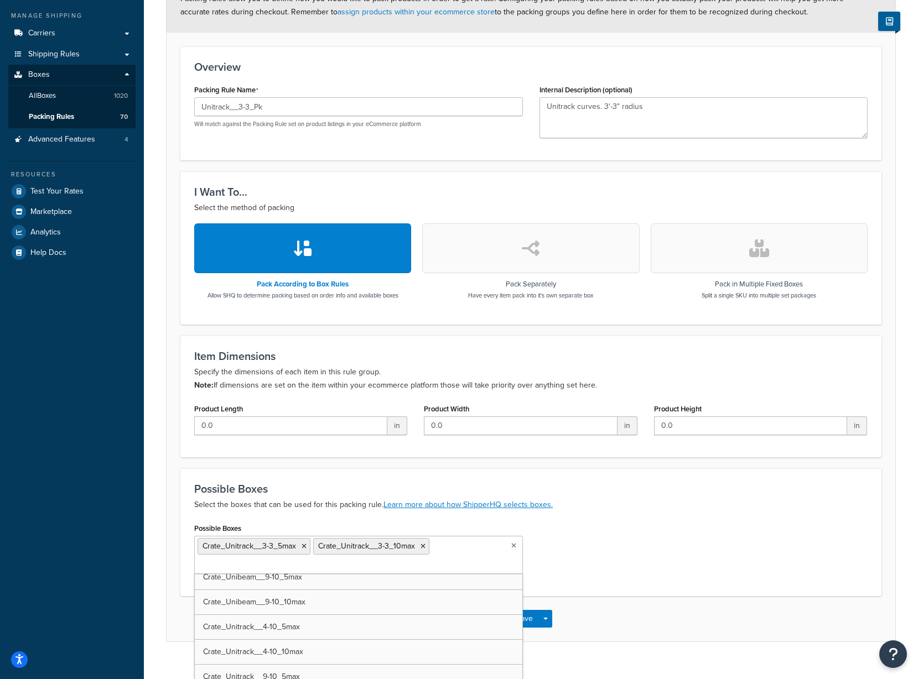
click at [441, 565] on ul "Crate_Unitrack__3-3_5max Crate_Unitrack__3-3_10max" at bounding box center [358, 555] width 329 height 38
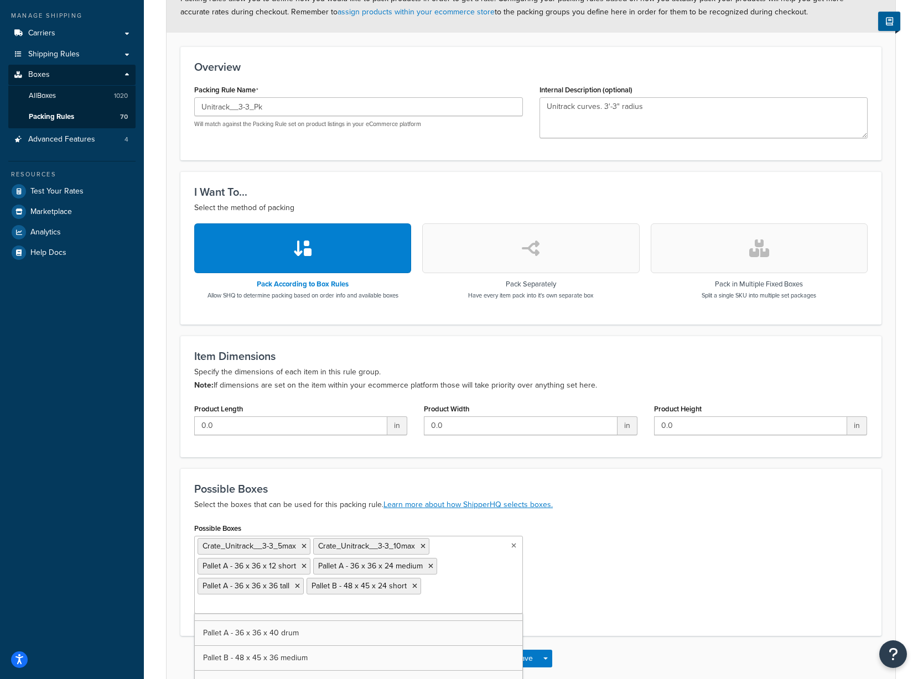
scroll to position [5420, 0]
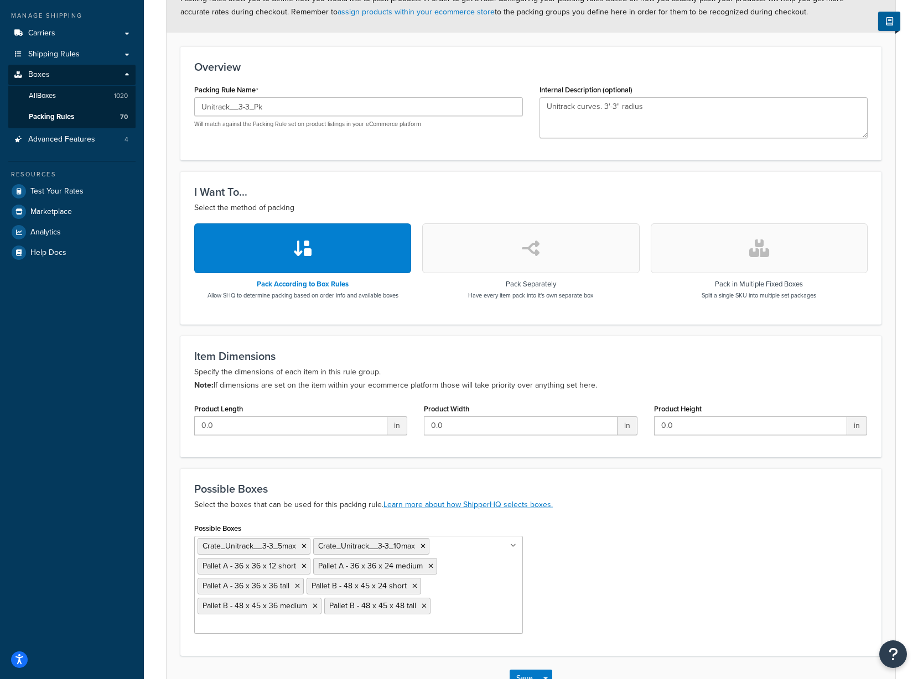
click at [694, 535] on div "Possible Boxes Crate_Unitrack__3-3_5max Crate_Unitrack__3-3_10max Pallet A - 36…" at bounding box center [531, 581] width 690 height 122
drag, startPoint x: 532, startPoint y: 672, endPoint x: 535, endPoint y: 655, distance: 17.0
click at [532, 671] on button "Save" at bounding box center [524, 679] width 30 height 18
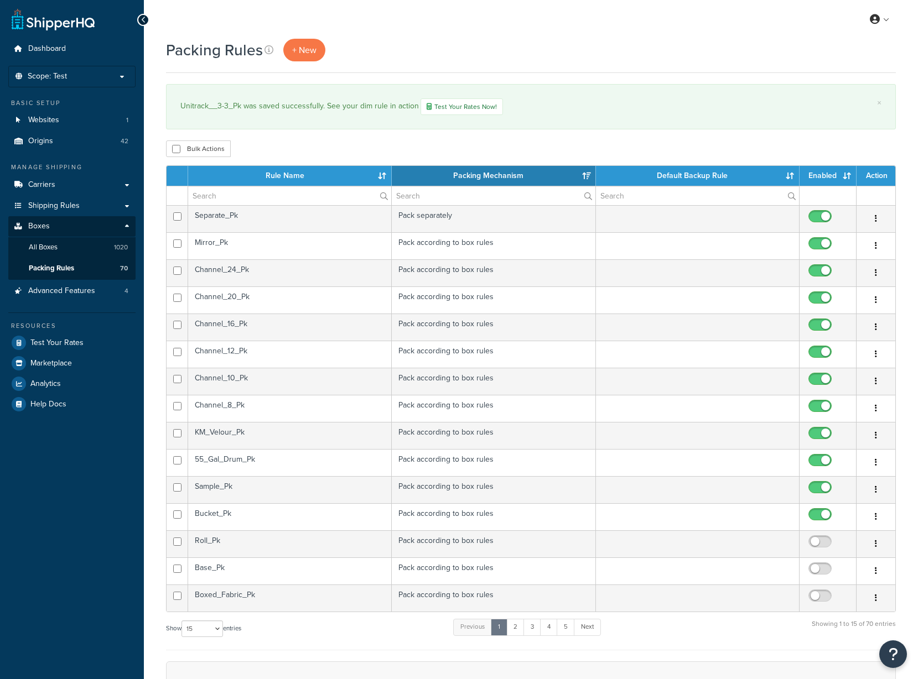
select select "15"
click at [535, 633] on link "3" at bounding box center [532, 627] width 18 height 17
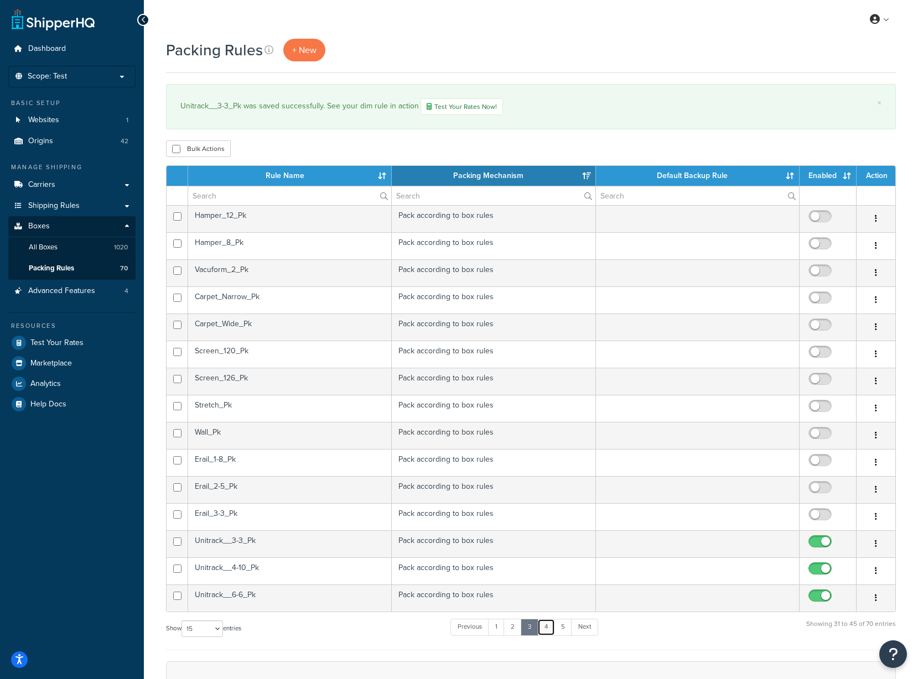
click at [550, 628] on link "4" at bounding box center [546, 627] width 18 height 17
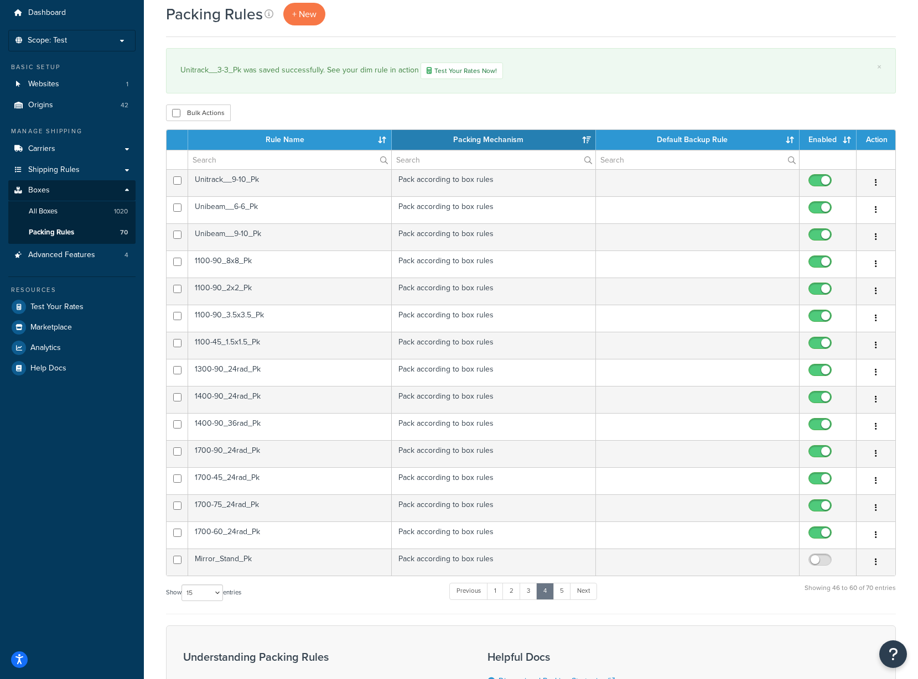
scroll to position [55, 0]
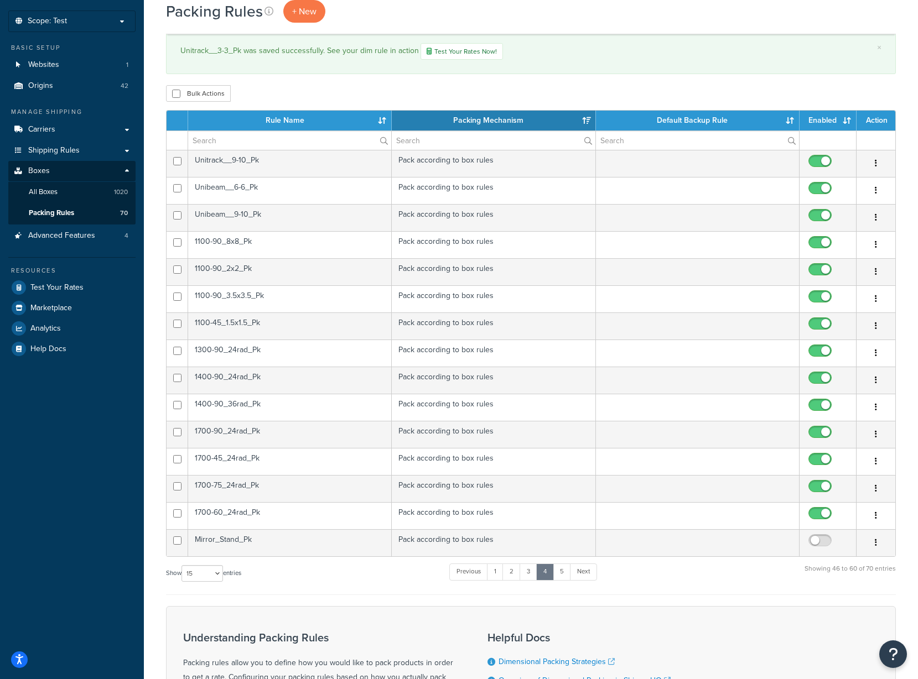
click at [334, 539] on td "Mirror_Stand_Pk" at bounding box center [290, 542] width 204 height 27
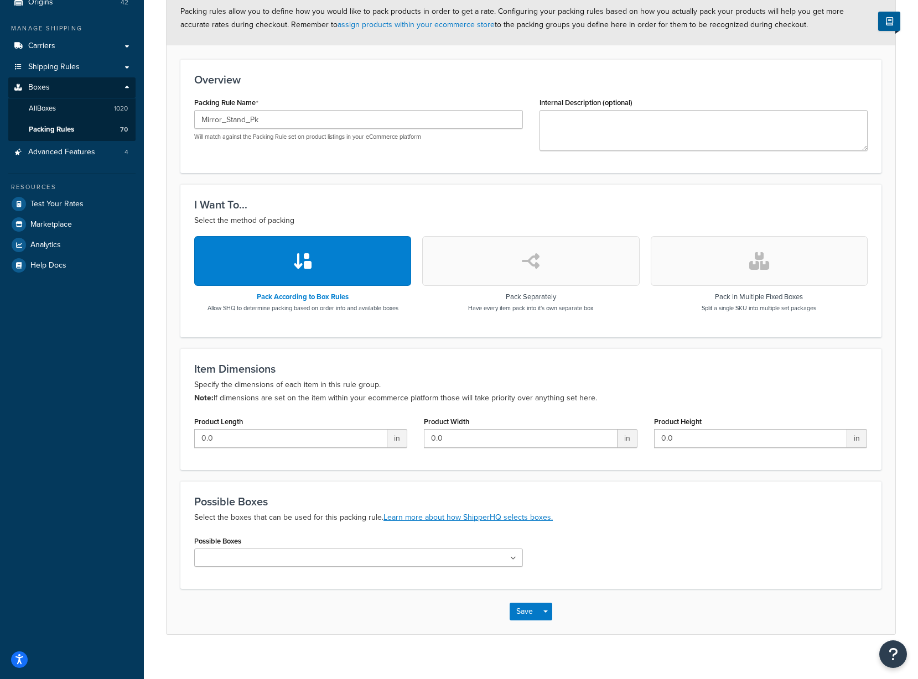
scroll to position [152, 0]
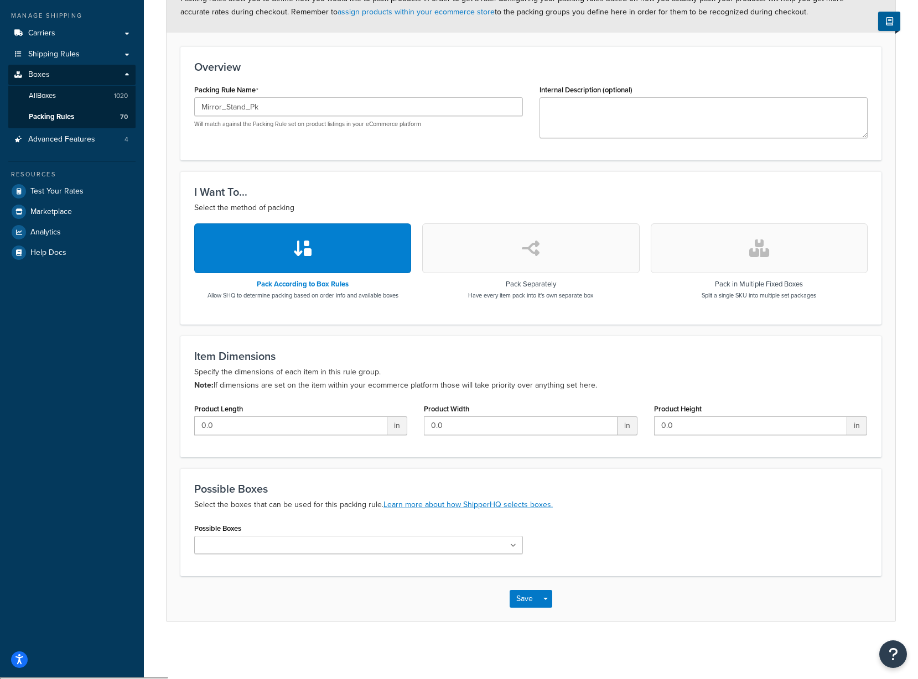
click at [226, 548] on input "Possible Boxes" at bounding box center [246, 546] width 98 height 12
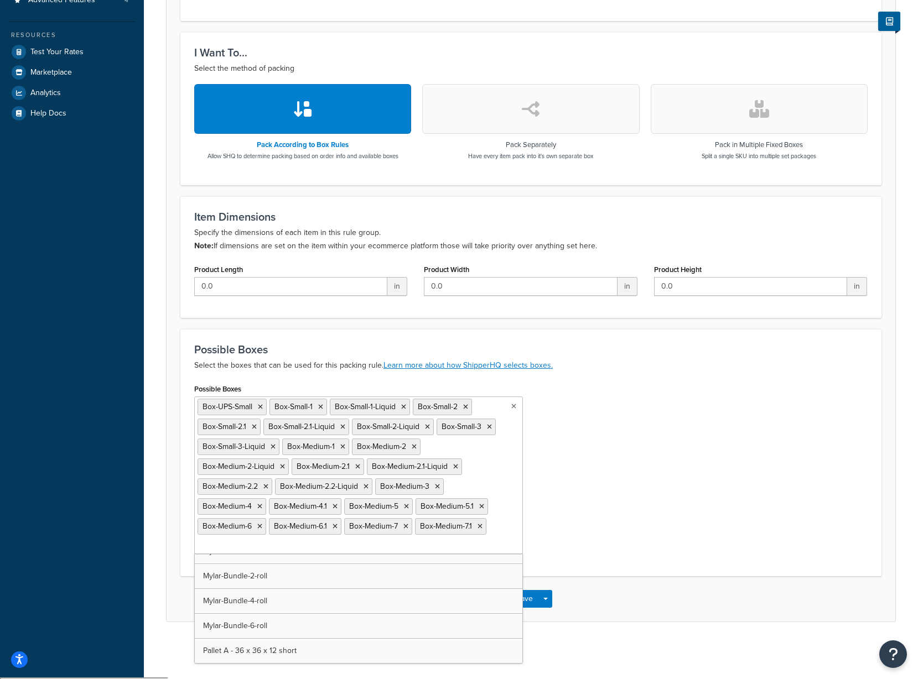
scroll to position [4718, 0]
click at [275, 548] on input "Possible Boxes" at bounding box center [246, 546] width 98 height 12
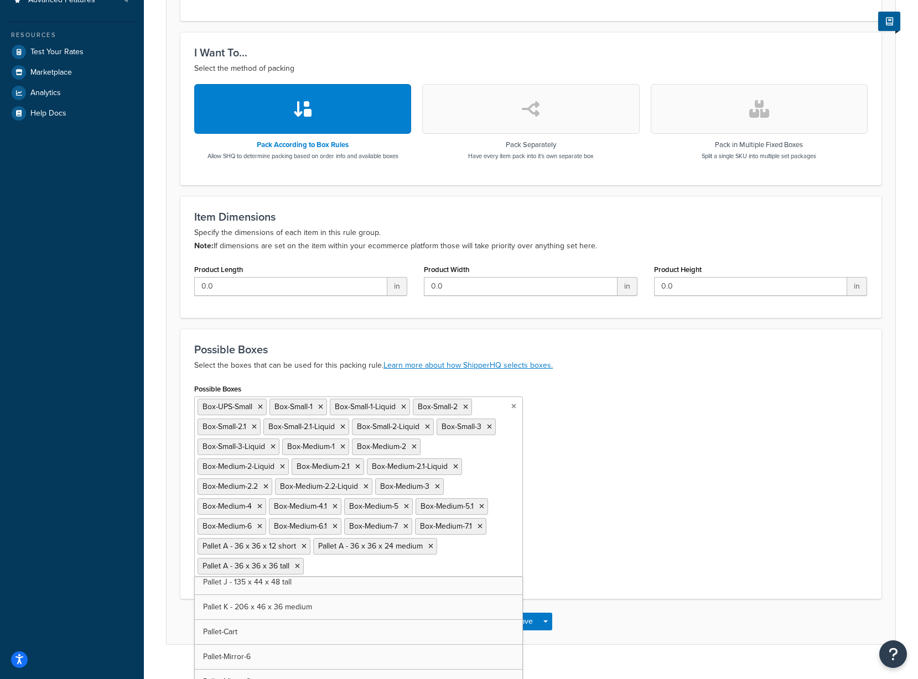
scroll to position [5437, 0]
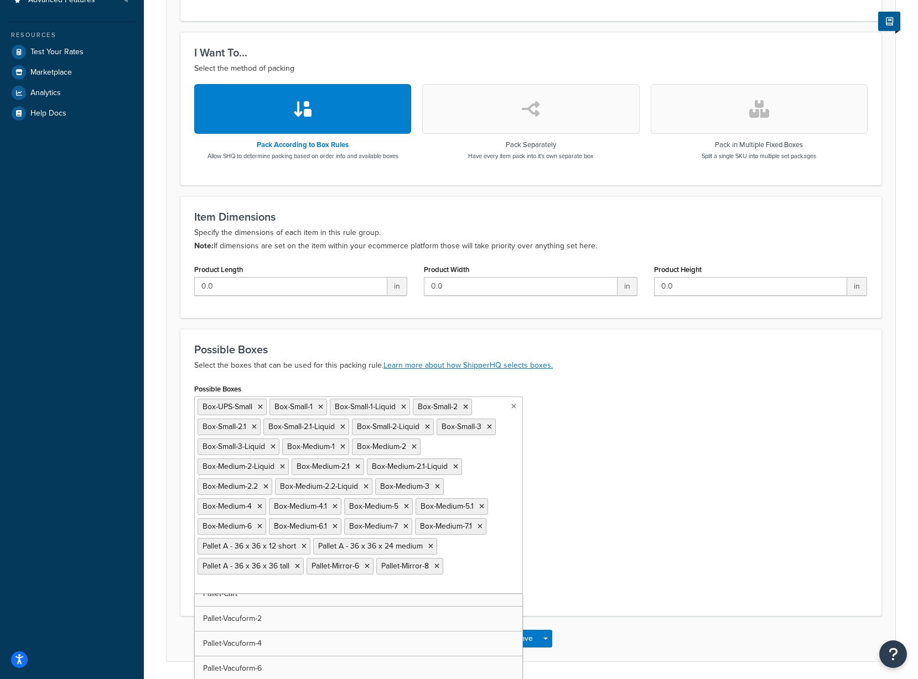
click at [631, 523] on div "Possible Boxes Box-UPS-Small Box-Small-1 Box-Small-1-Liquid Box-Small-2 Box-Sma…" at bounding box center [531, 491] width 690 height 221
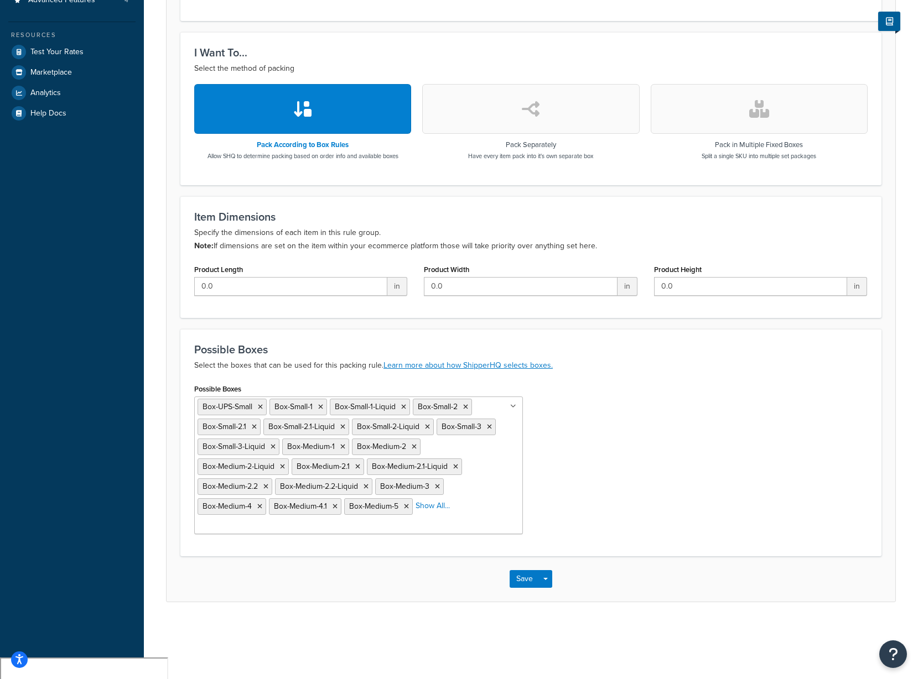
scroll to position [271, 0]
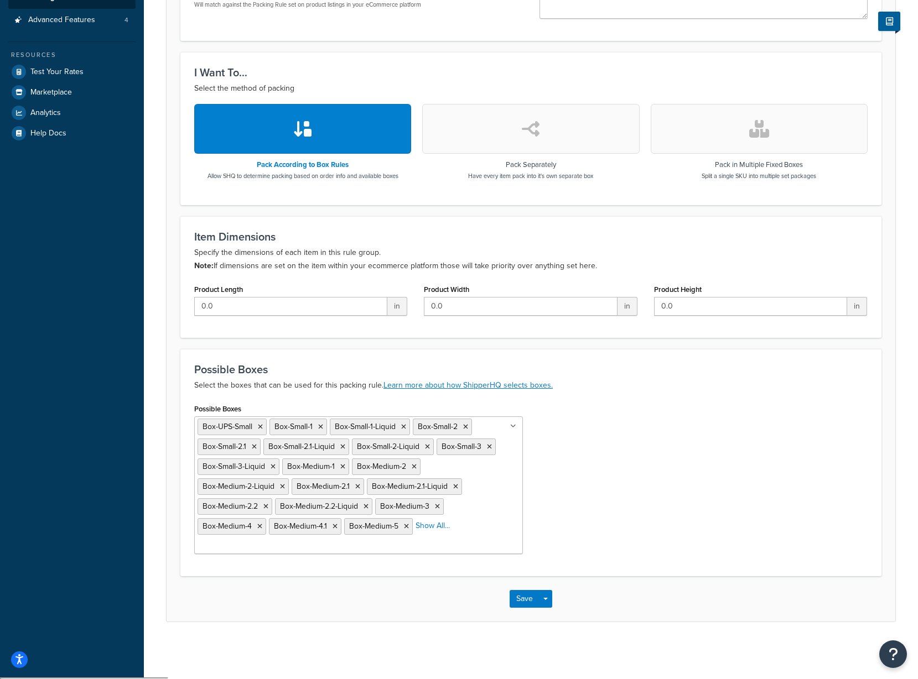
click at [259, 427] on icon at bounding box center [260, 427] width 5 height 7
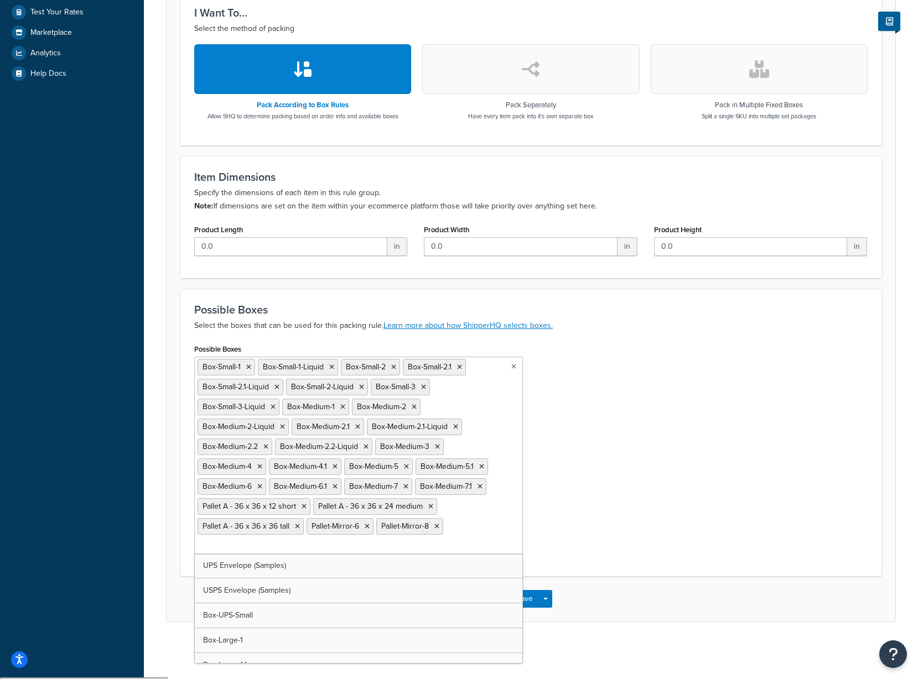
scroll to position [273, 0]
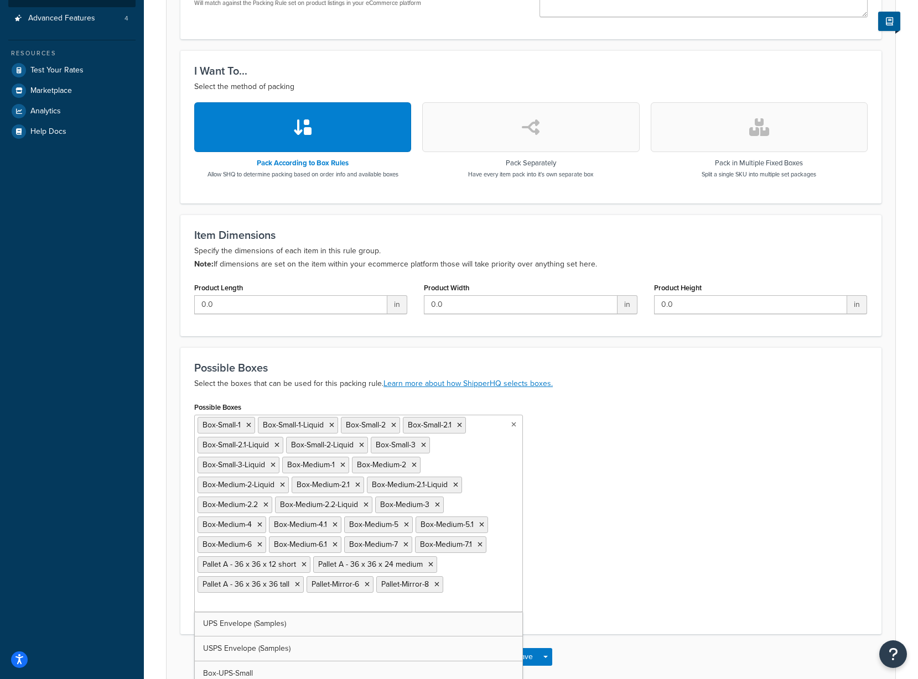
click at [605, 496] on div "Possible Boxes Box-Small-1 Box-Small-1-Liquid Box-Small-2 Box-Small-2.1 Box-Sma…" at bounding box center [531, 509] width 690 height 221
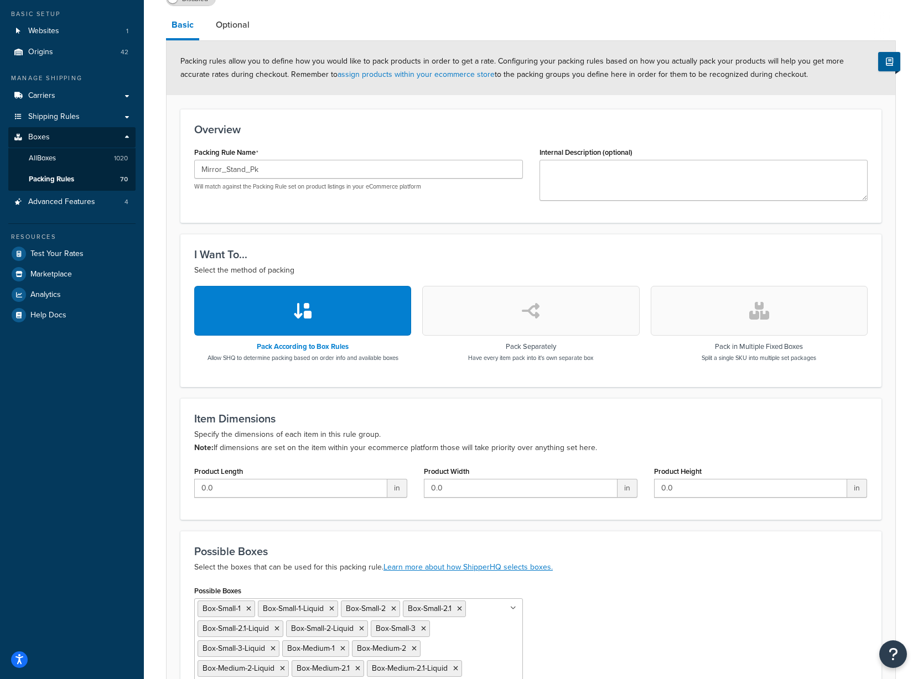
scroll to position [0, 0]
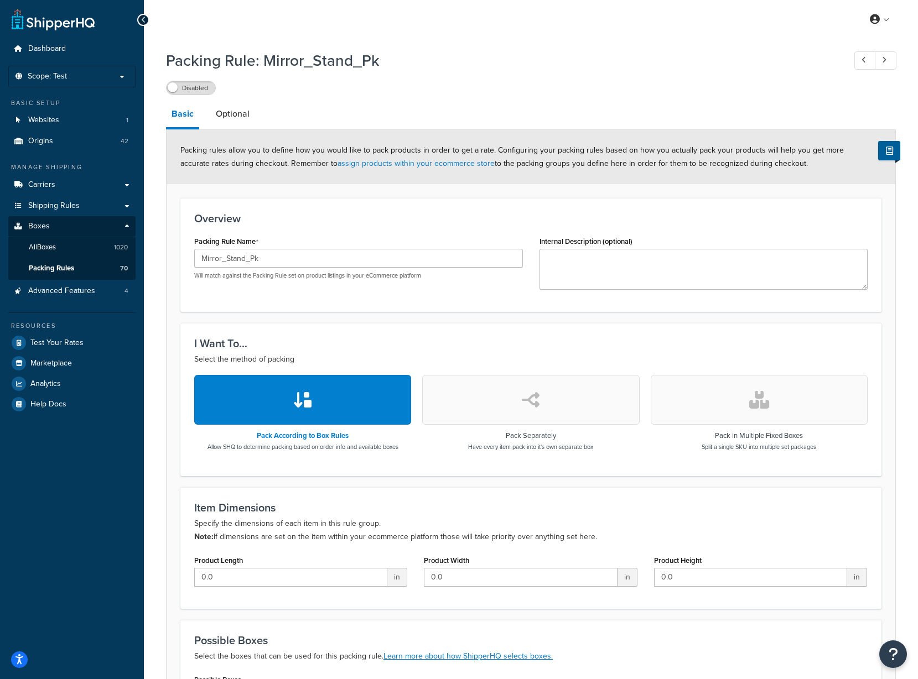
click at [184, 91] on label "Disabled" at bounding box center [190, 87] width 49 height 13
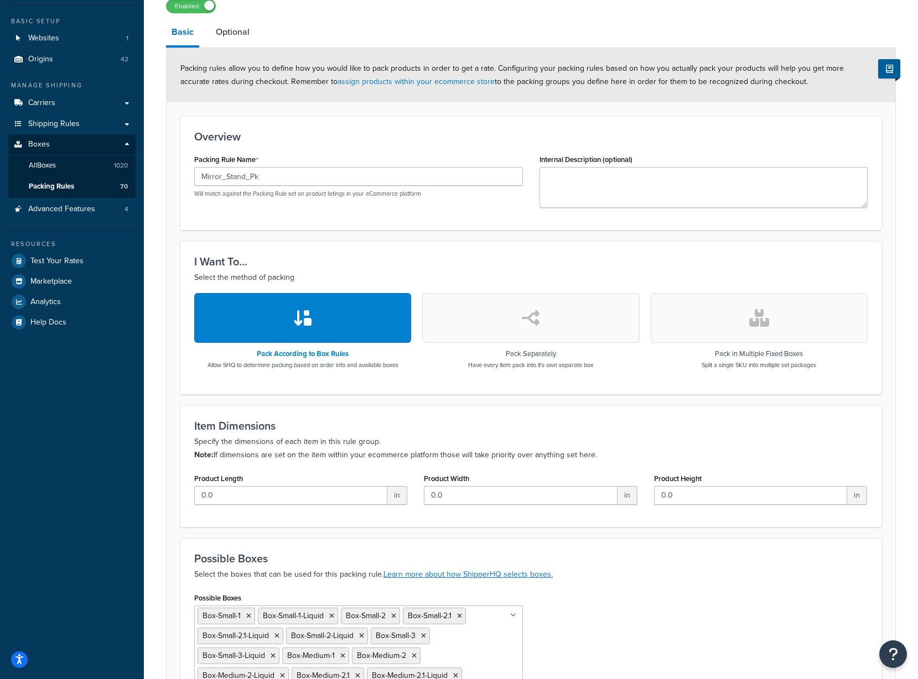
scroll to position [221, 0]
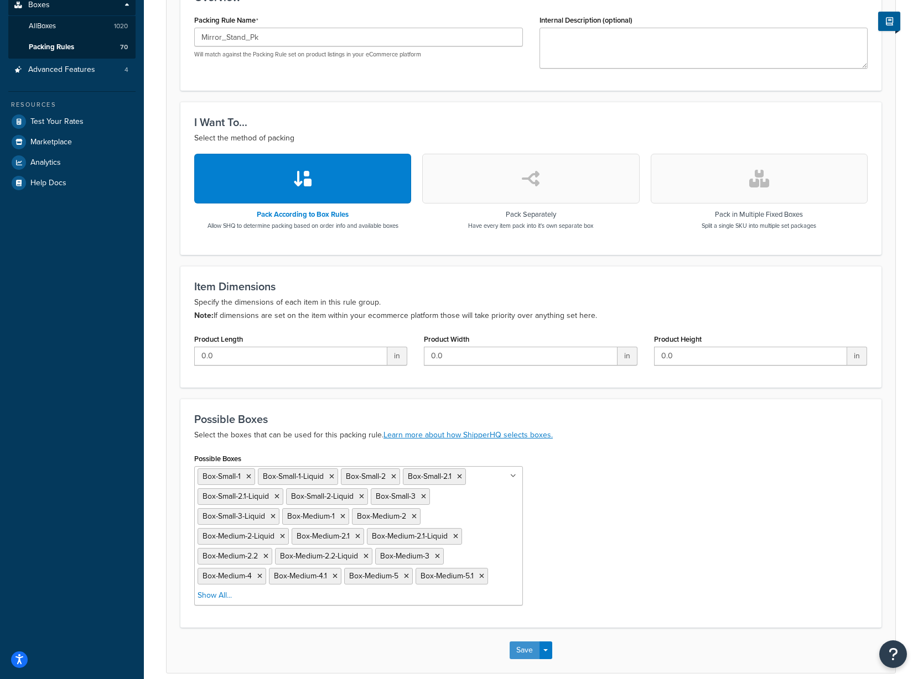
click at [518, 644] on button "Save" at bounding box center [524, 651] width 30 height 18
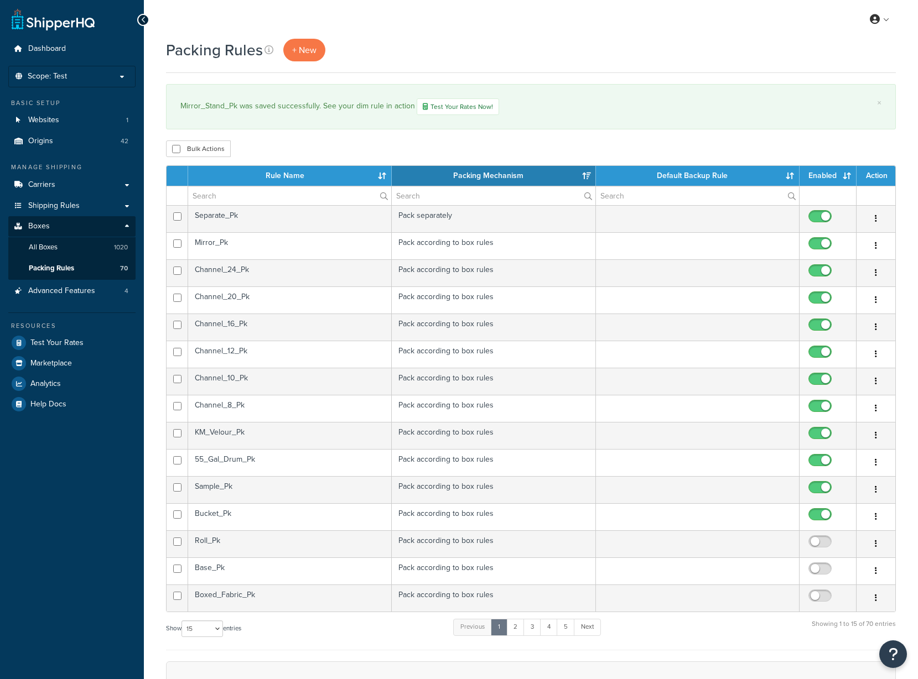
select select "15"
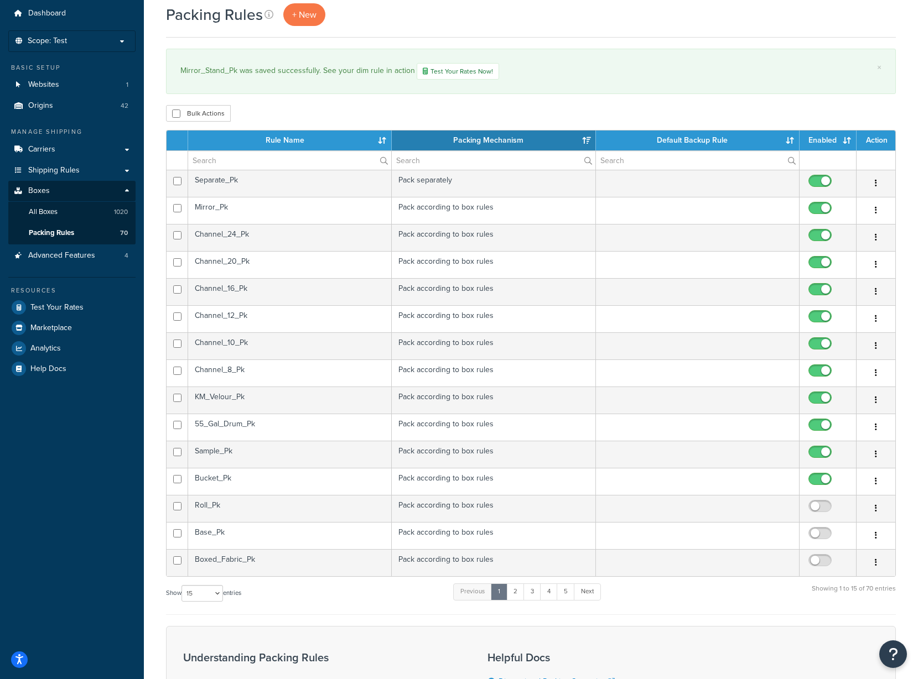
scroll to position [55, 0]
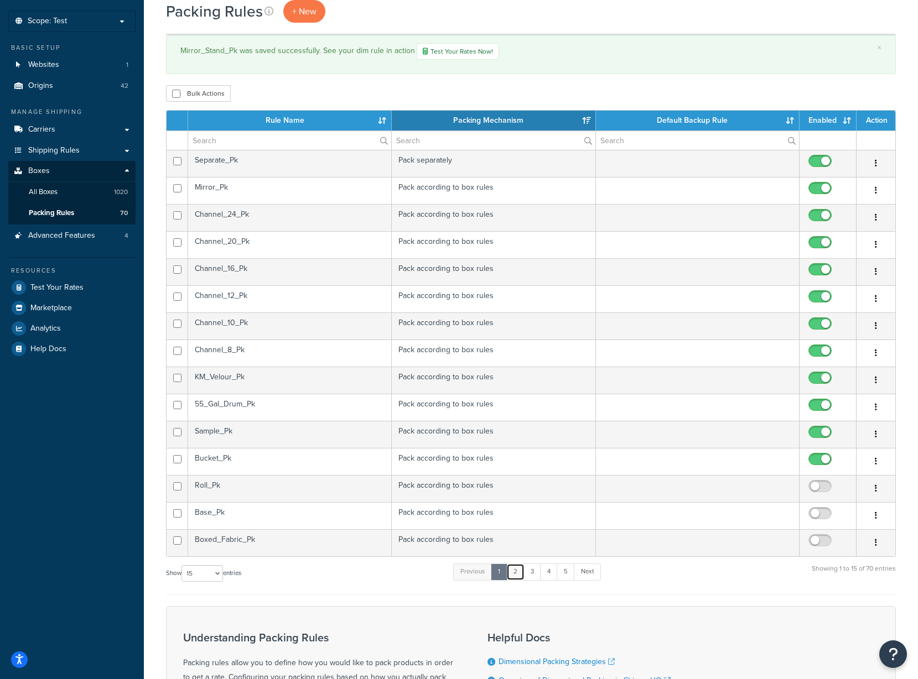
click at [518, 575] on link "2" at bounding box center [515, 572] width 18 height 17
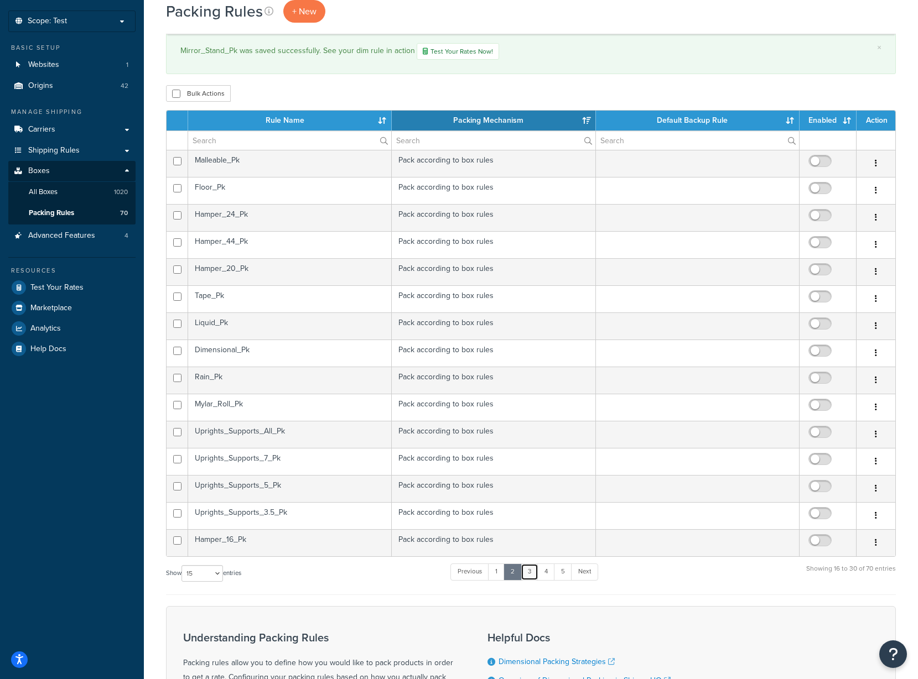
click at [532, 572] on link "3" at bounding box center [529, 572] width 18 height 17
click at [544, 571] on link "4" at bounding box center [546, 572] width 18 height 17
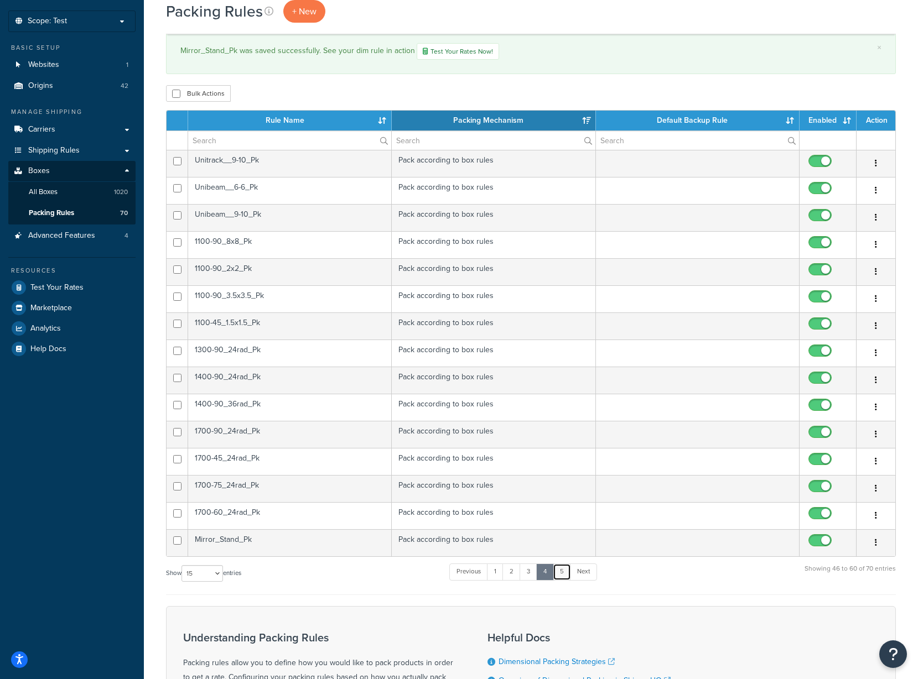
click at [561, 569] on link "5" at bounding box center [562, 572] width 18 height 17
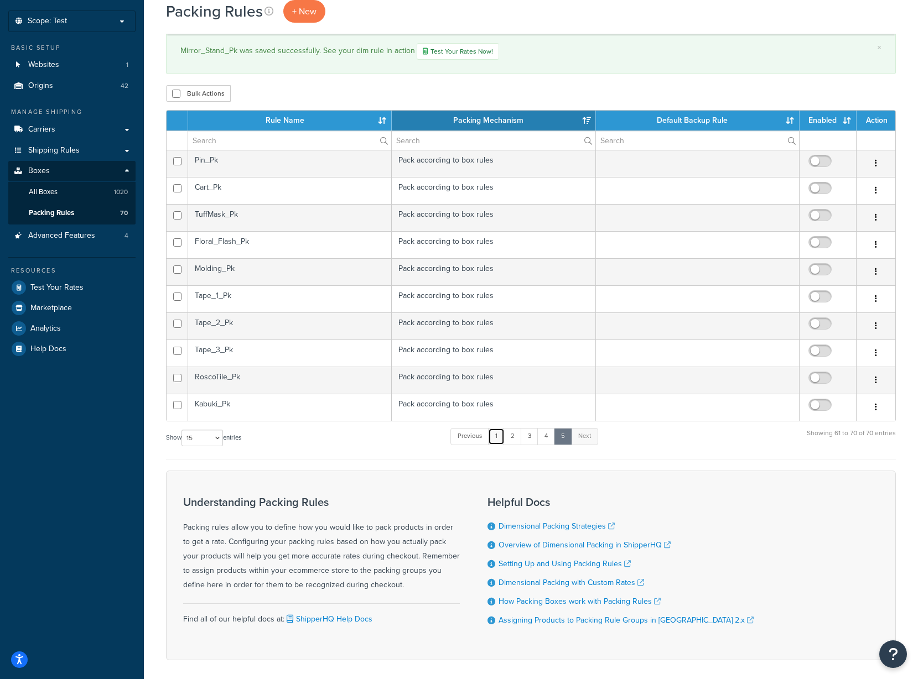
click at [496, 433] on link "1" at bounding box center [496, 436] width 17 height 17
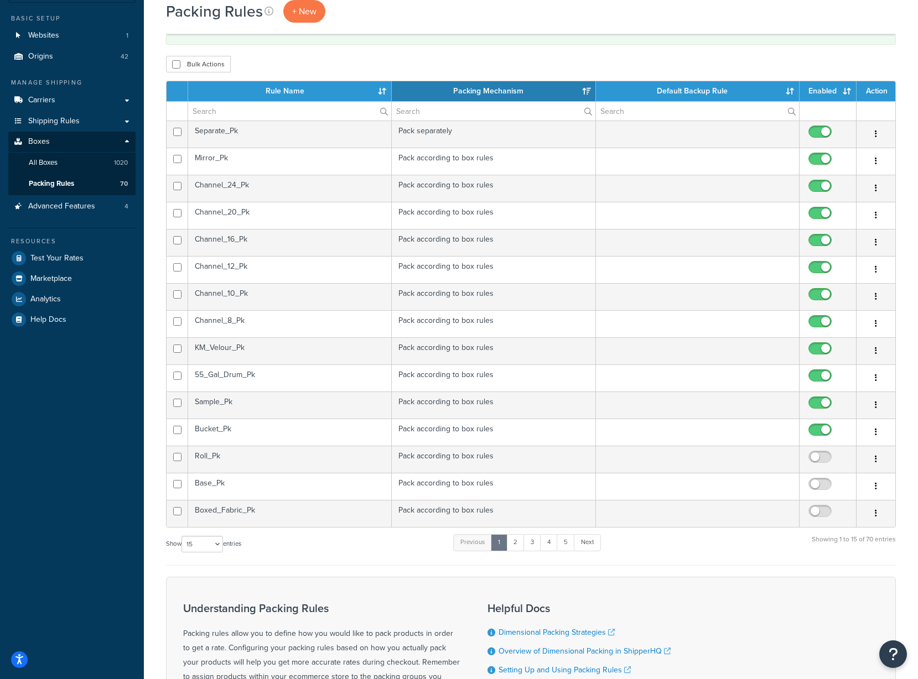
scroll to position [111, 0]
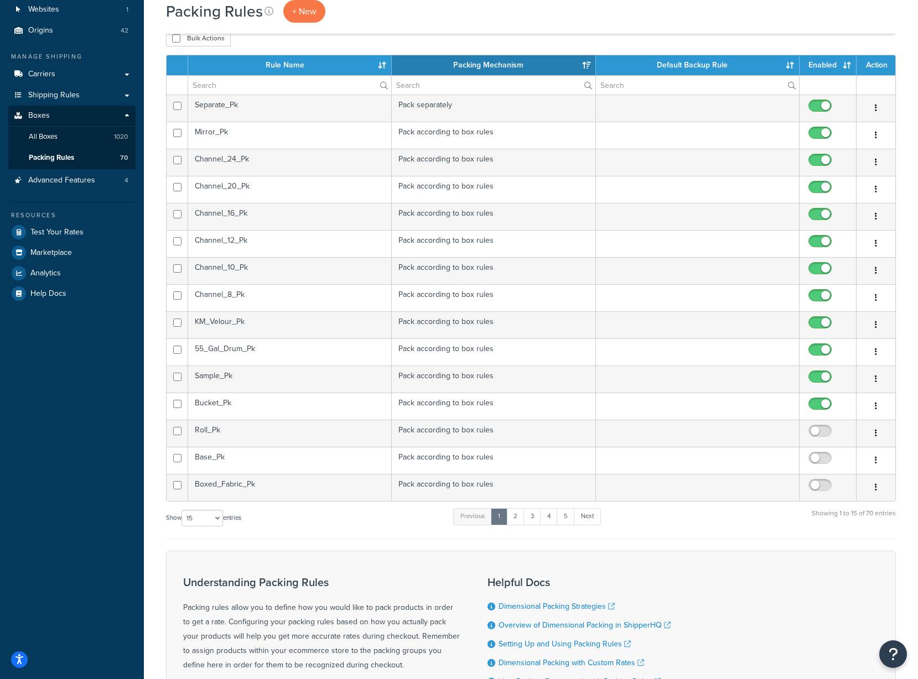
click at [330, 436] on td "Roll_Pk" at bounding box center [290, 433] width 204 height 27
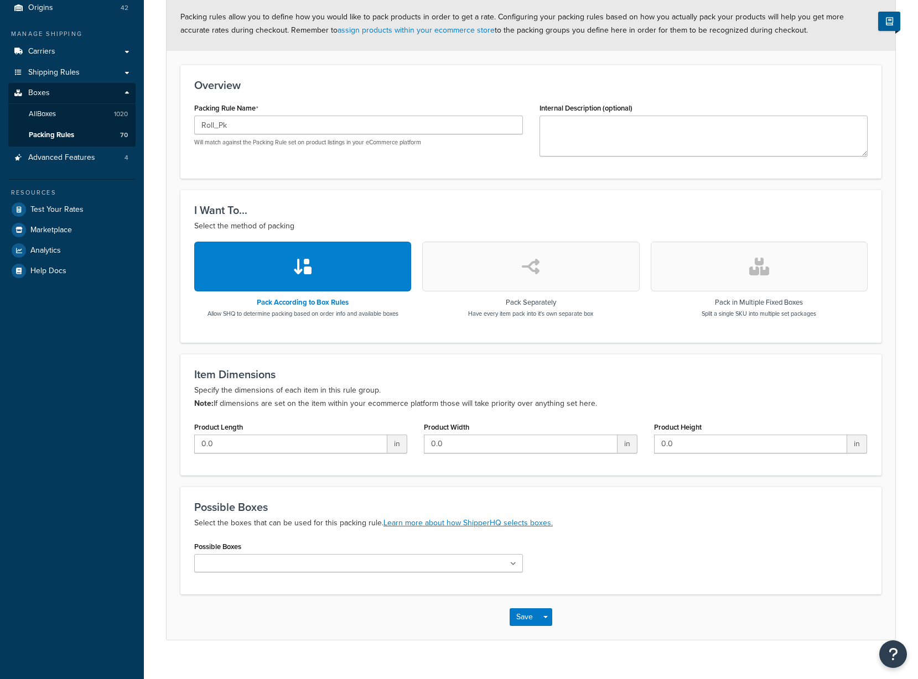
scroll to position [152, 0]
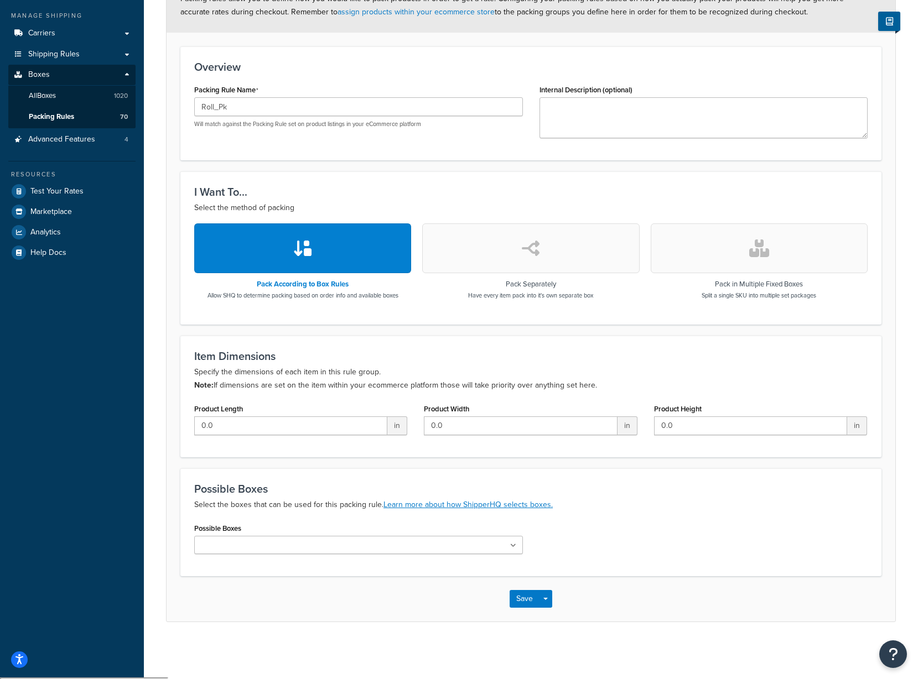
click at [241, 547] on input "Possible Boxes" at bounding box center [246, 546] width 98 height 12
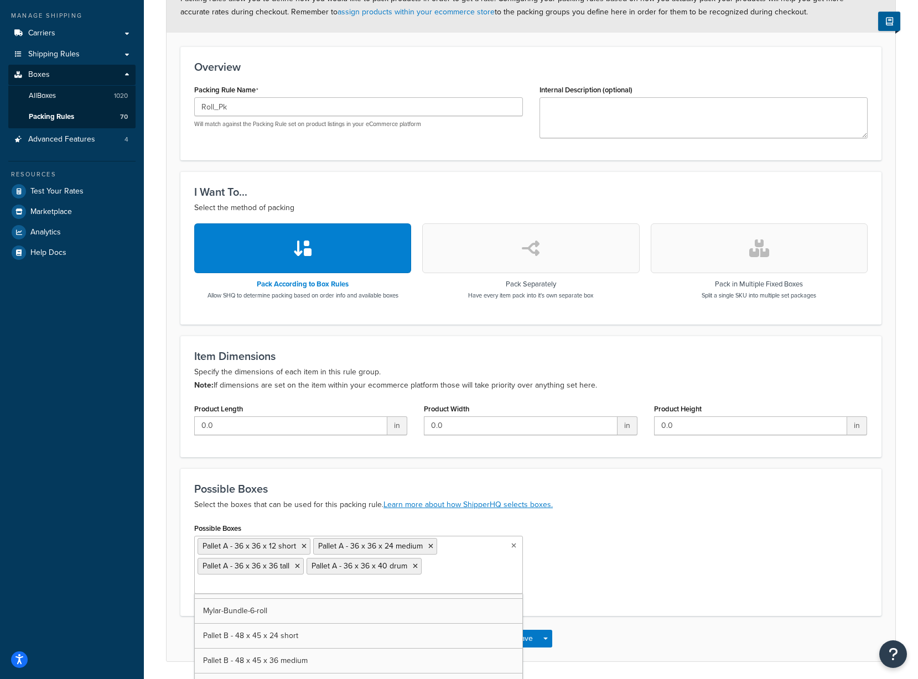
click at [409, 570] on li "Pallet A - 36 x 36 x 40 drum" at bounding box center [363, 566] width 115 height 17
click at [413, 568] on icon at bounding box center [415, 566] width 5 height 7
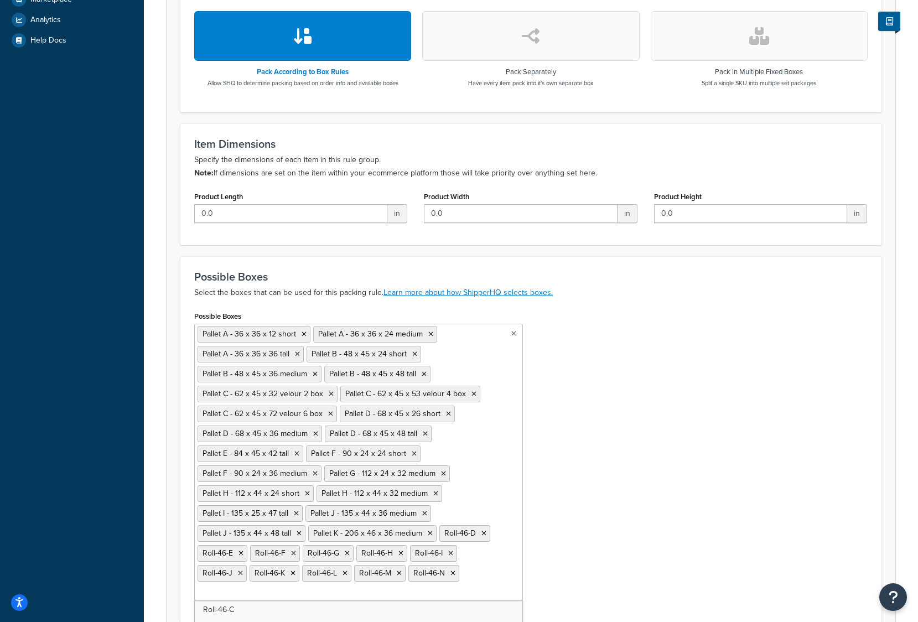
scroll to position [7022, 0]
click at [289, 601] on ul "Pallet A - 36 x 36 x 12 short Pallet A - 36 x 36 x 24 medium Pallet A - 36 x 36…" at bounding box center [358, 462] width 329 height 277
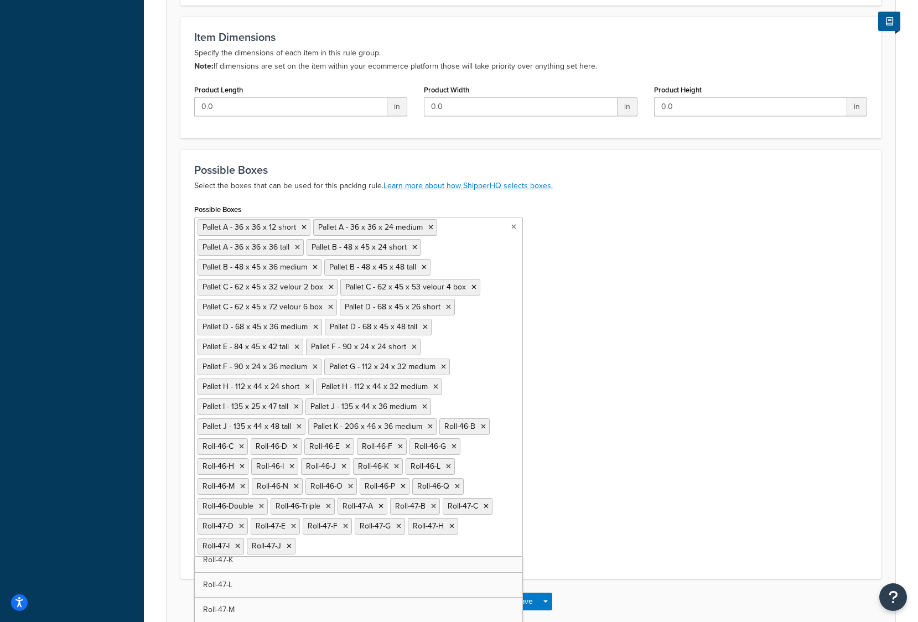
scroll to position [7002, 0]
click at [304, 574] on ul "Pallet A - 36 x 36 x 12 short Pallet A - 36 x 36 x 24 medium Pallet A - 36 x 36…" at bounding box center [358, 395] width 329 height 357
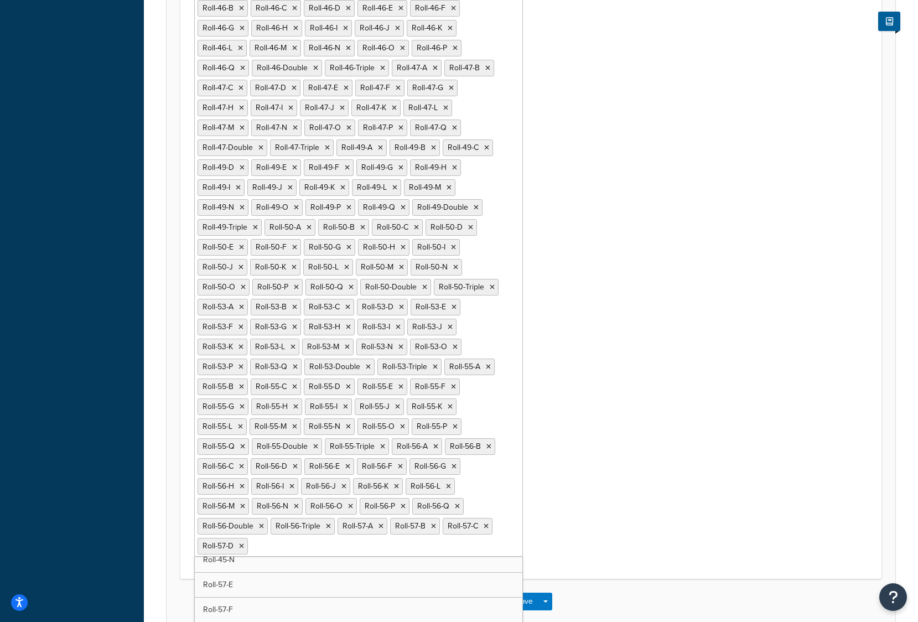
scroll to position [988, 0]
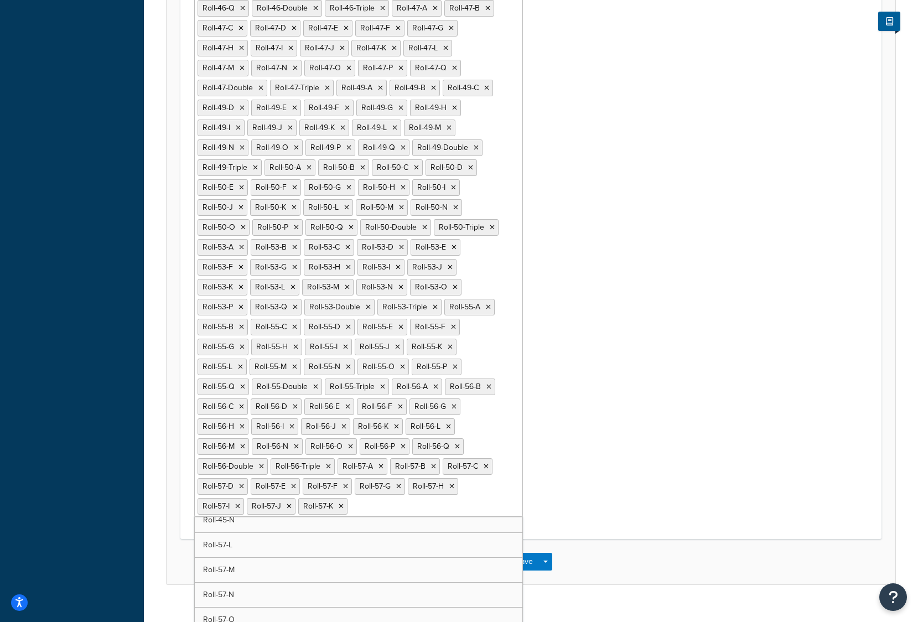
drag, startPoint x: 303, startPoint y: 544, endPoint x: 307, endPoint y: 556, distance: 13.3
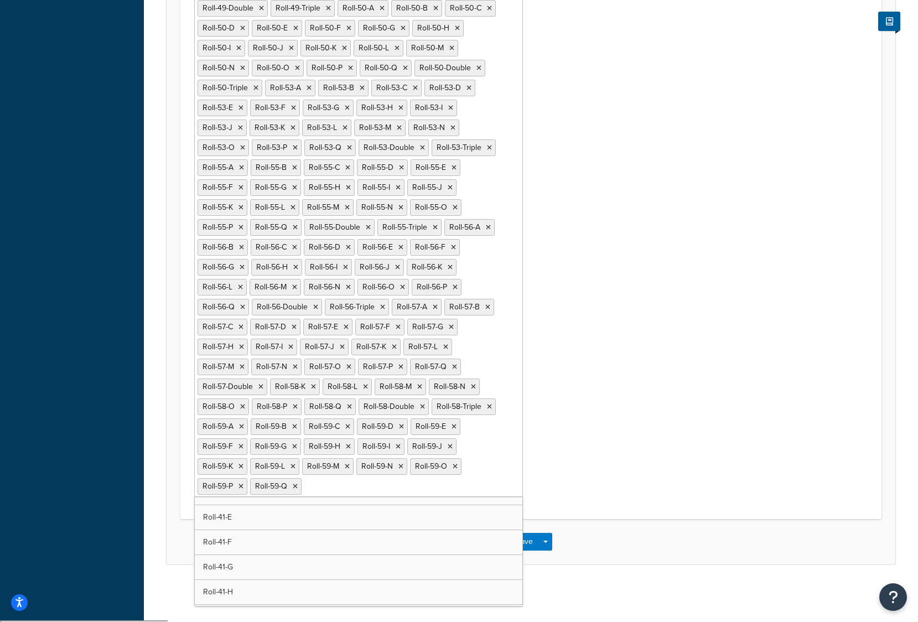
scroll to position [6225, 0]
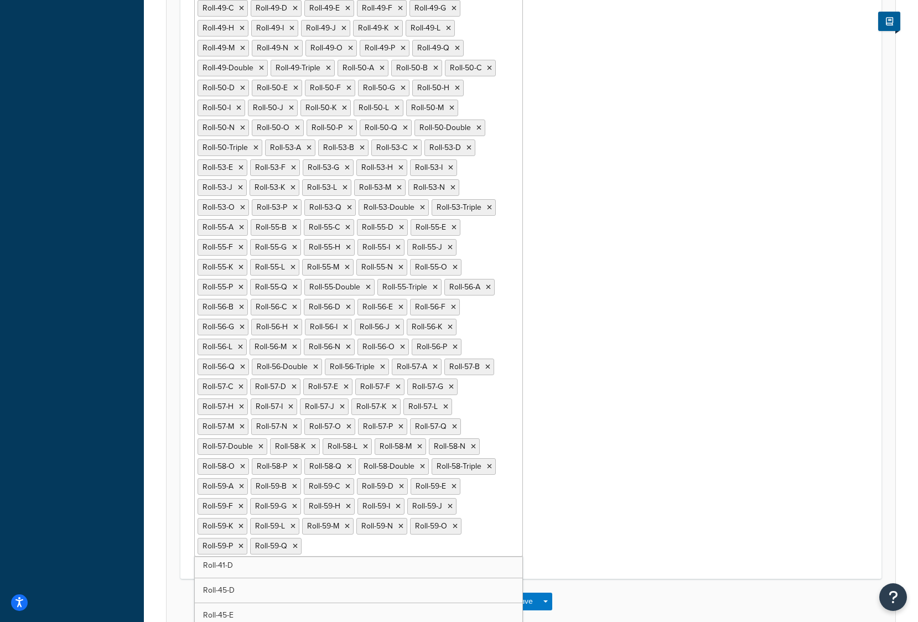
drag, startPoint x: 321, startPoint y: 576, endPoint x: 323, endPoint y: 582, distance: 7.0
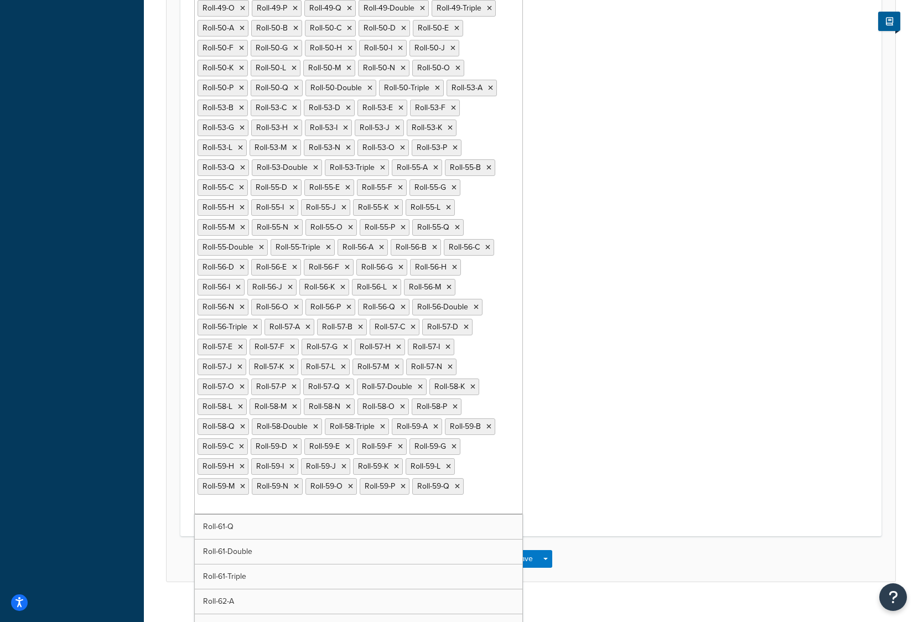
scroll to position [7489, 0]
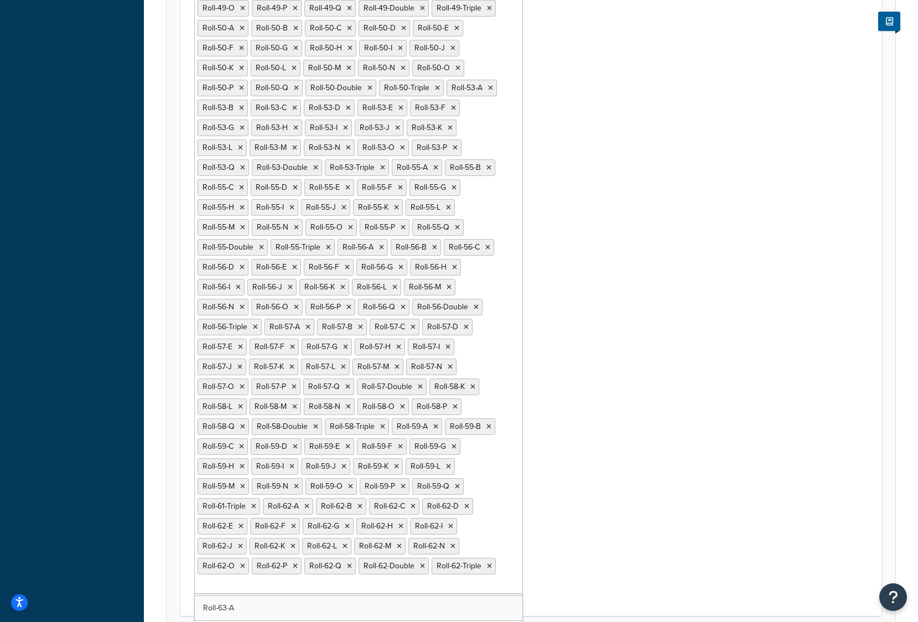
click at [322, 593] on ul "Pallet A - 36 x 36 x 12 short Pallet A - 36 x 36 x 24 medium Pallet A - 36 x 36…" at bounding box center [358, 26] width 329 height 1133
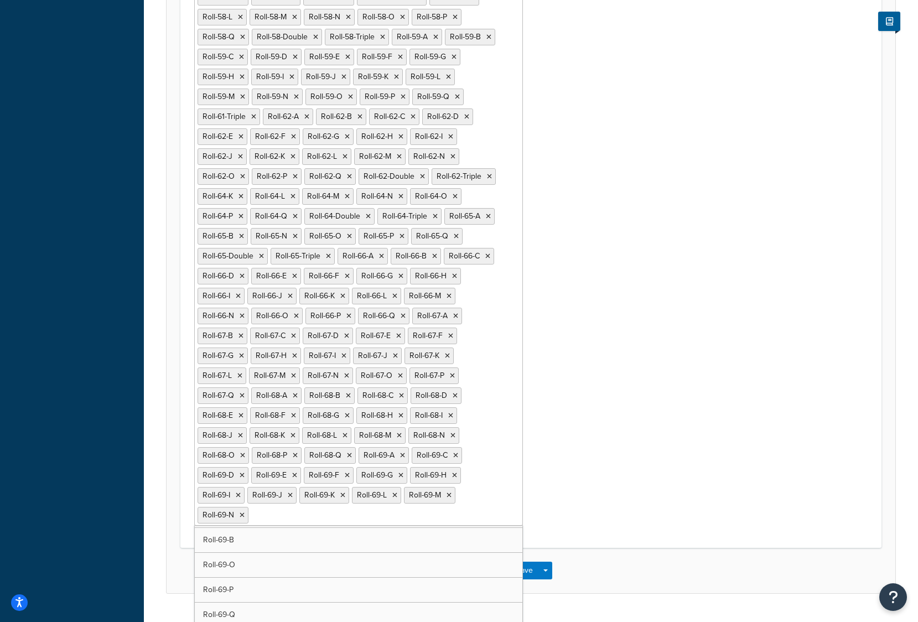
scroll to position [1643, 0]
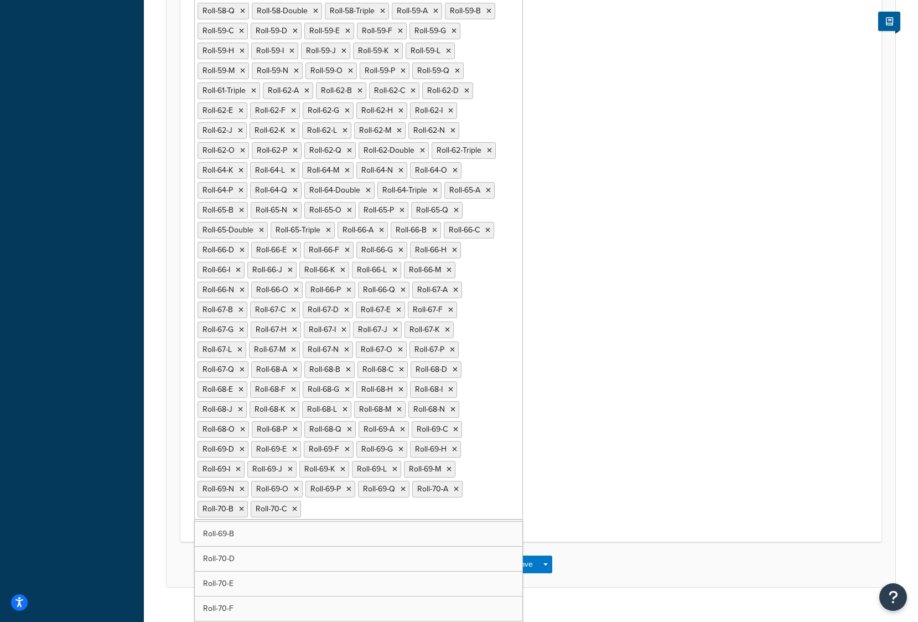
drag, startPoint x: 267, startPoint y: 554, endPoint x: 268, endPoint y: 560, distance: 6.2
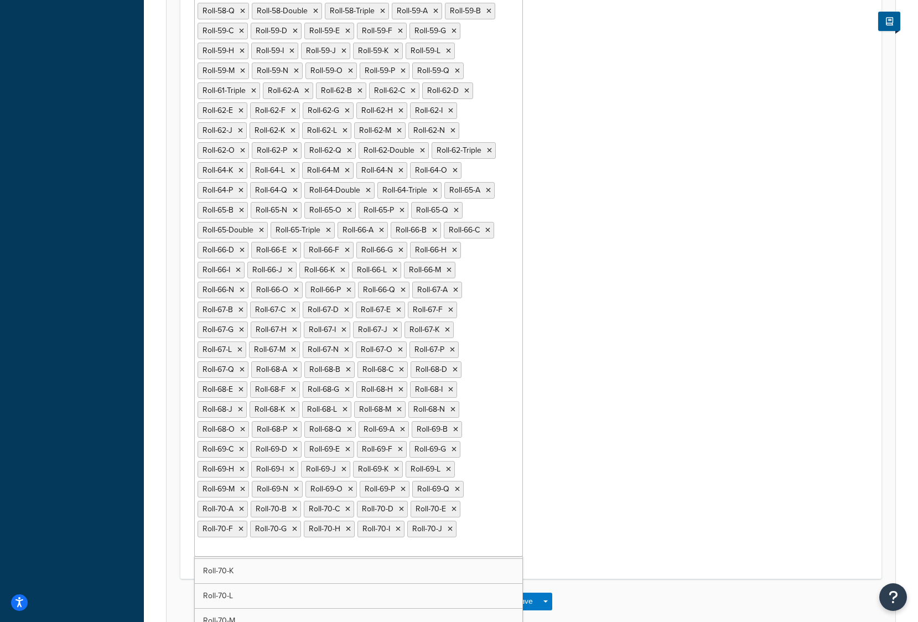
drag, startPoint x: 279, startPoint y: 567, endPoint x: 292, endPoint y: 569, distance: 13.4
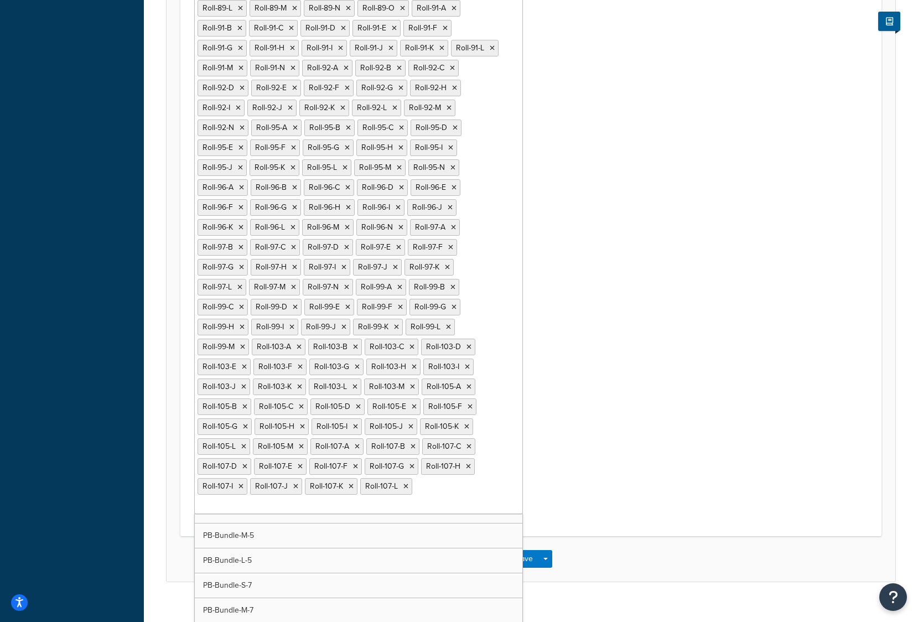
scroll to position [5938, 0]
click at [529, 550] on button "Save" at bounding box center [524, 559] width 30 height 18
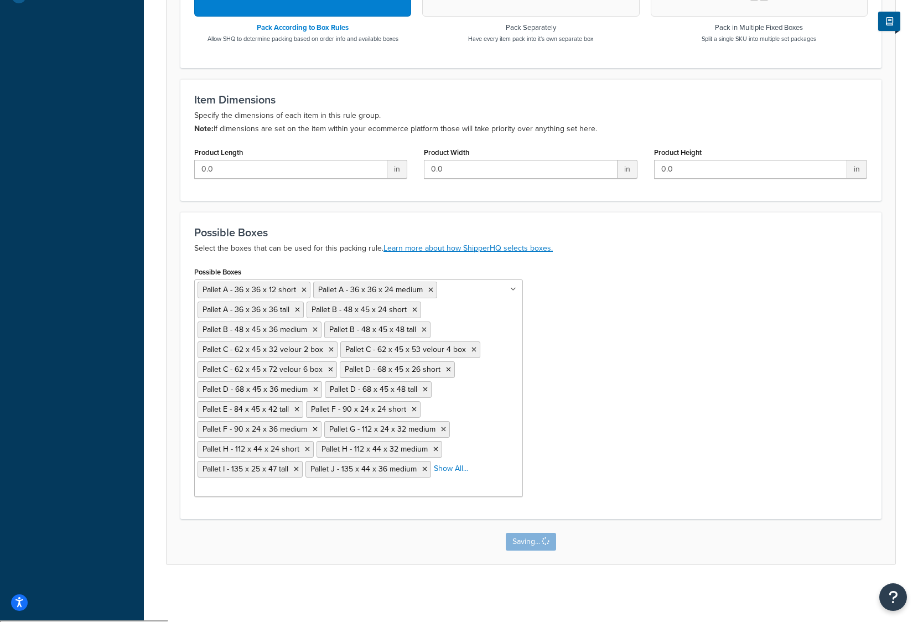
scroll to position [0, 0]
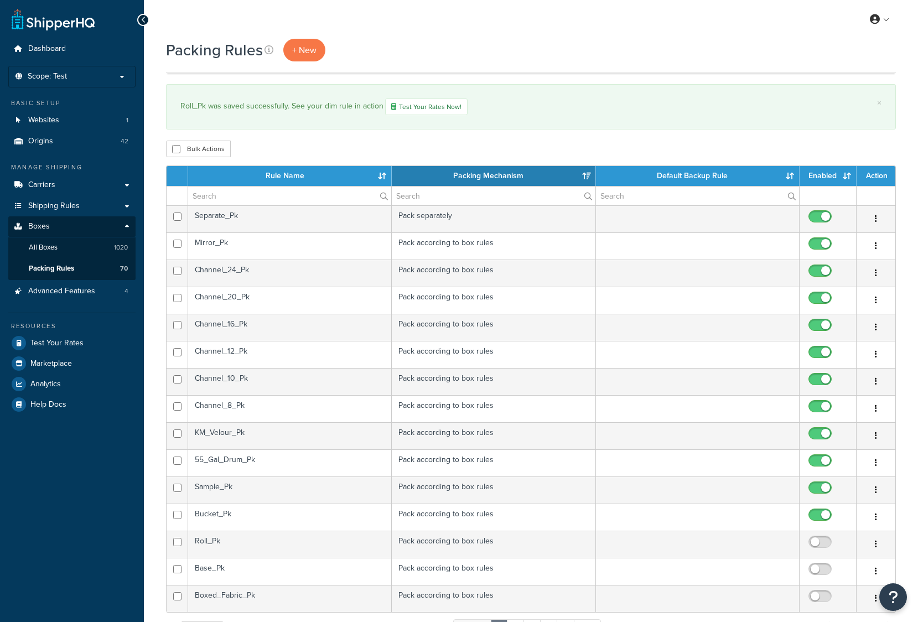
select select "15"
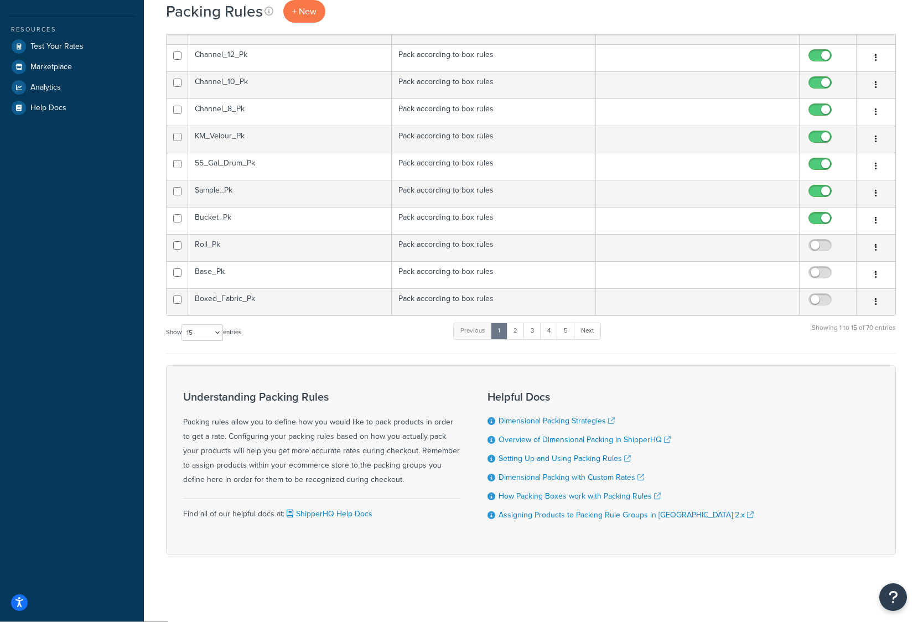
click at [818, 248] on input "checkbox" at bounding box center [821, 248] width 30 height 14
checkbox input "true"
